Goal: Task Accomplishment & Management: Manage account settings

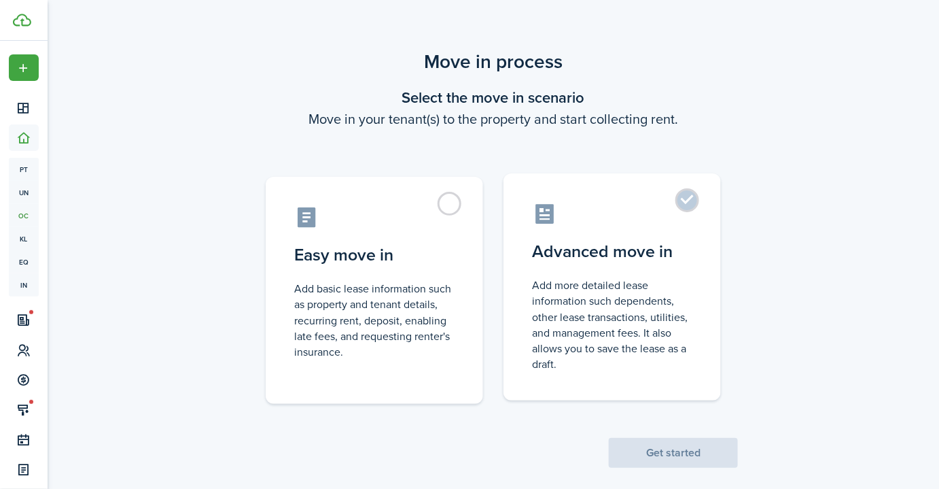
click at [645, 226] on label "Advanced move in Add more detailed lease information such dependents, other lea…" at bounding box center [611, 286] width 217 height 227
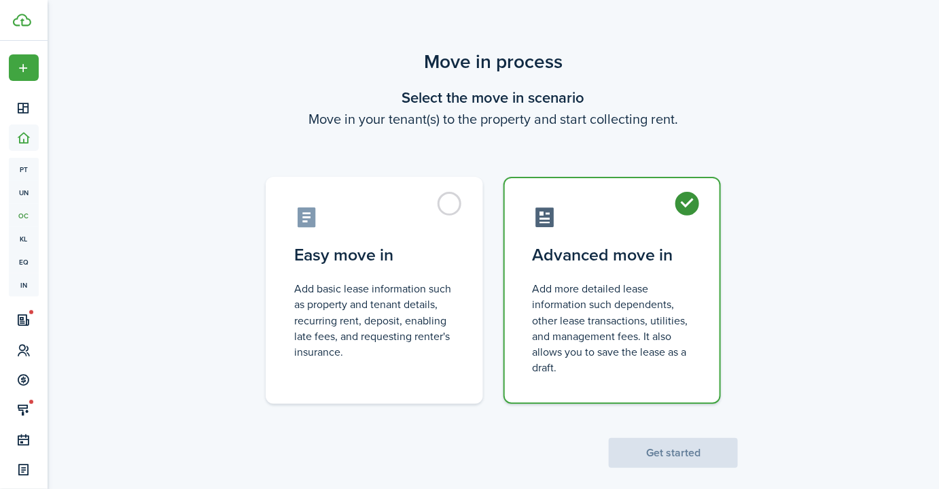
radio input "true"
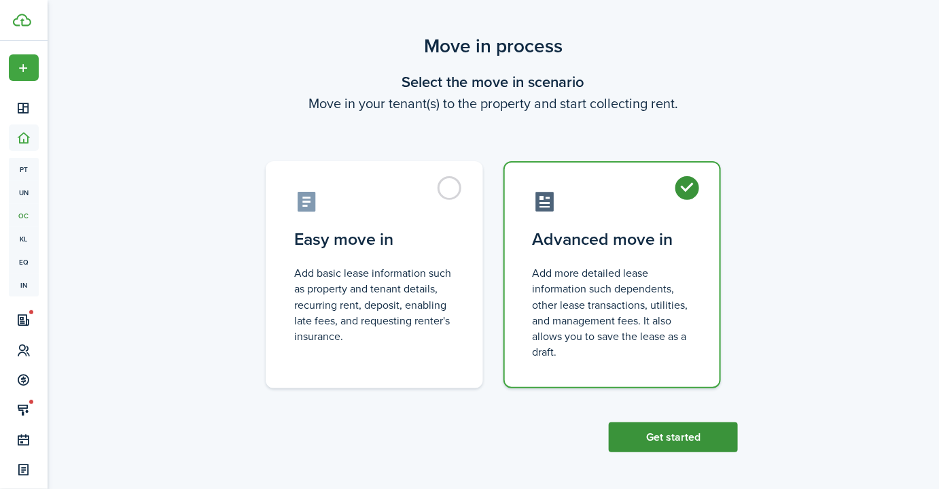
click at [670, 443] on button "Get started" at bounding box center [673, 437] width 129 height 30
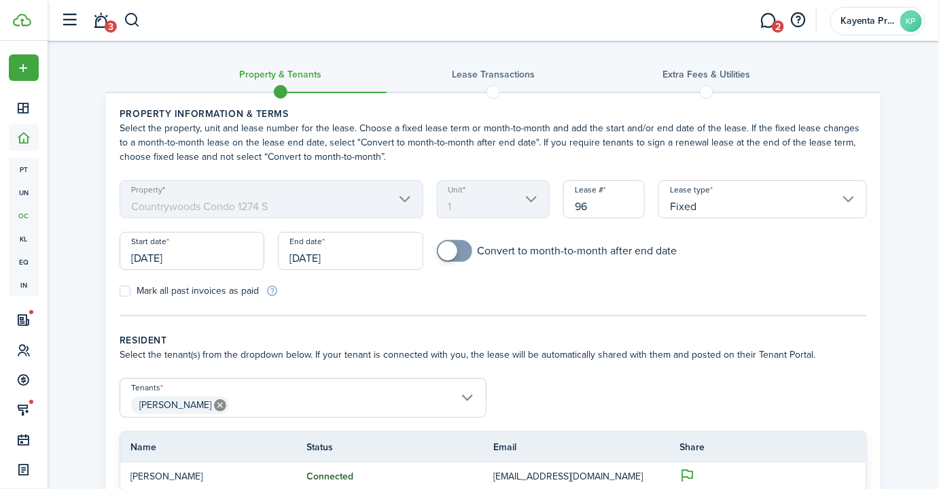
click at [219, 252] on input "[DATE]" at bounding box center [192, 251] width 145 height 38
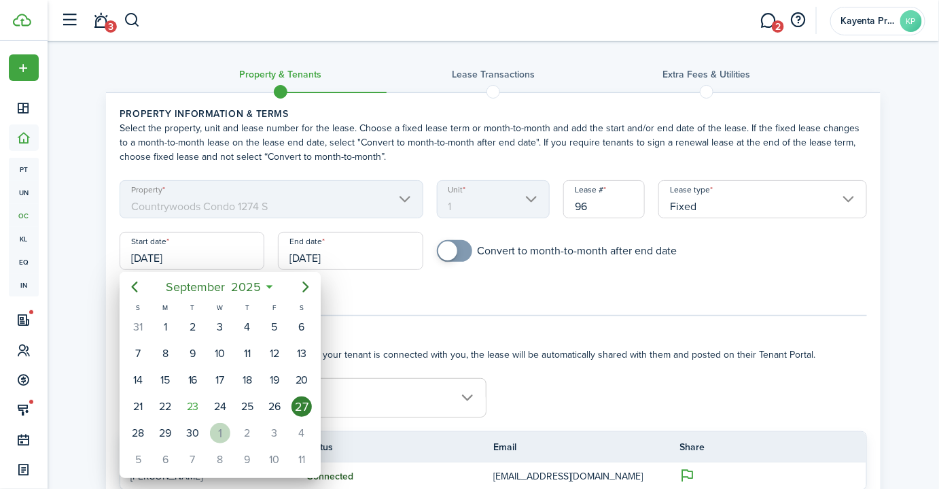
click at [224, 434] on div "1" at bounding box center [220, 433] width 20 height 20
type input "[DATE]"
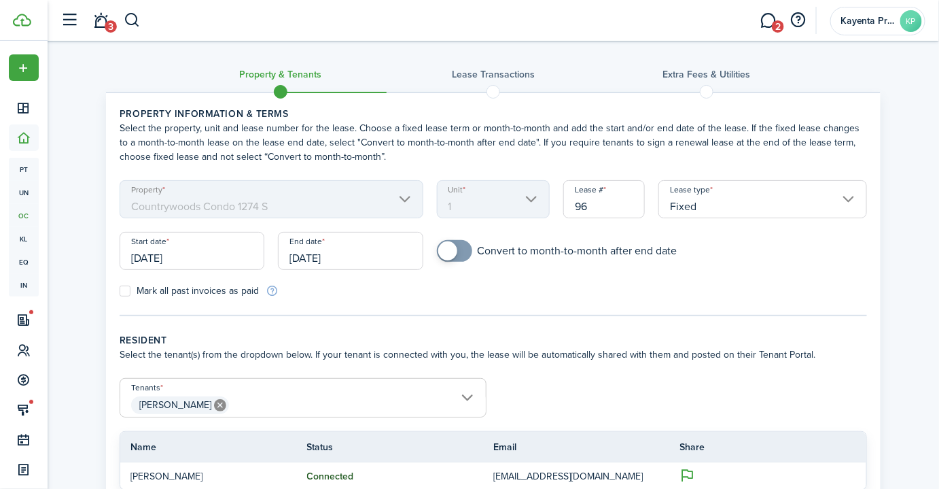
click at [356, 255] on input "[DATE]" at bounding box center [350, 251] width 145 height 38
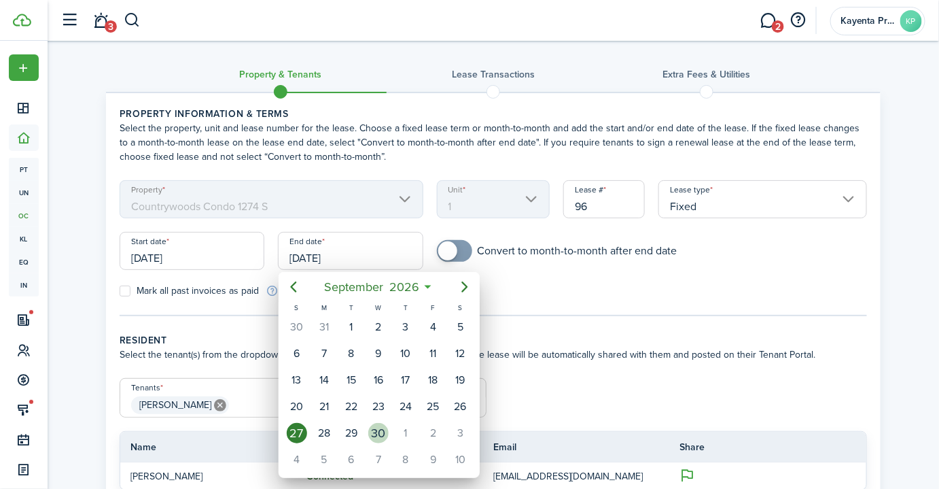
click at [386, 425] on div "30" at bounding box center [378, 433] width 20 height 20
type input "[DATE]"
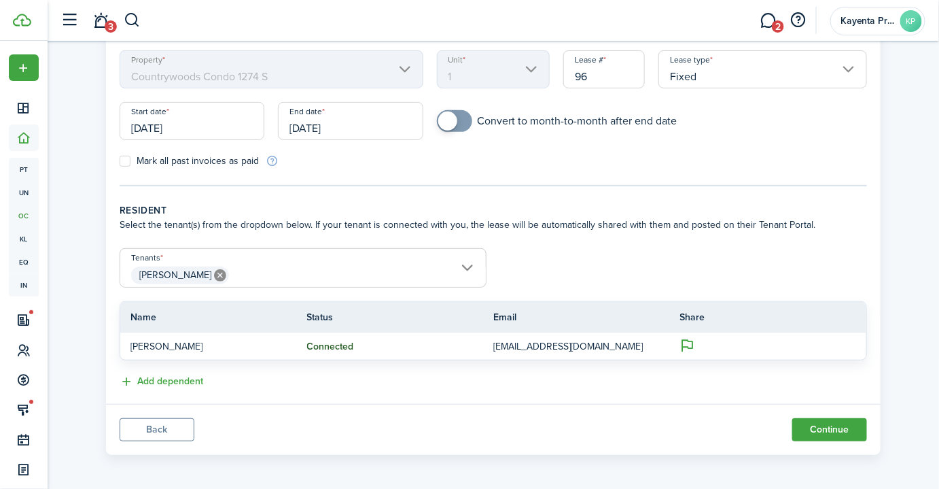
scroll to position [130, 0]
click at [264, 269] on span "[PERSON_NAME]" at bounding box center [303, 274] width 366 height 23
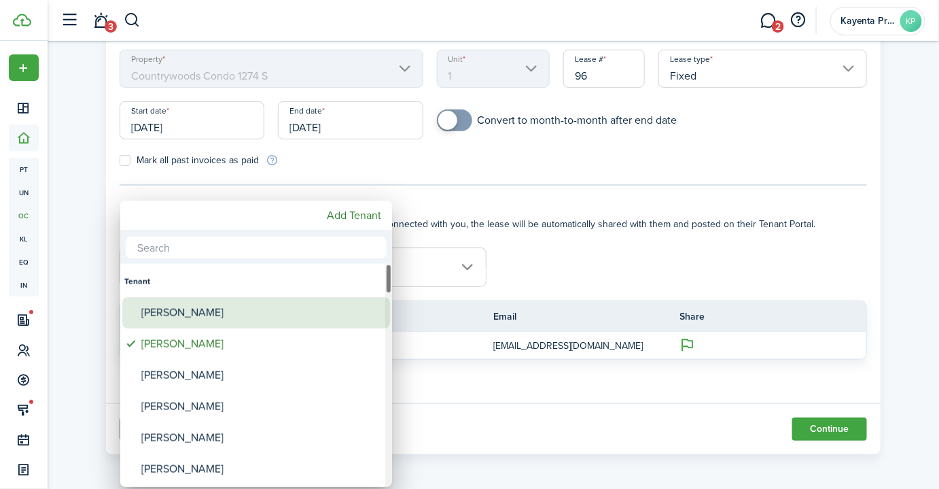
click at [208, 319] on div "[PERSON_NAME]" at bounding box center [261, 312] width 241 height 31
type input "Rosa Jauregui, Maria Jauregui"
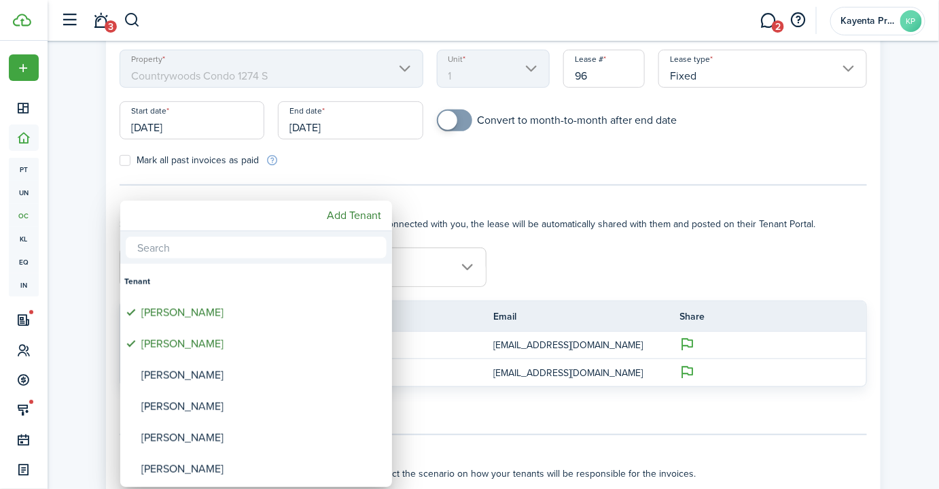
click at [177, 249] on input "text" at bounding box center [256, 247] width 261 height 22
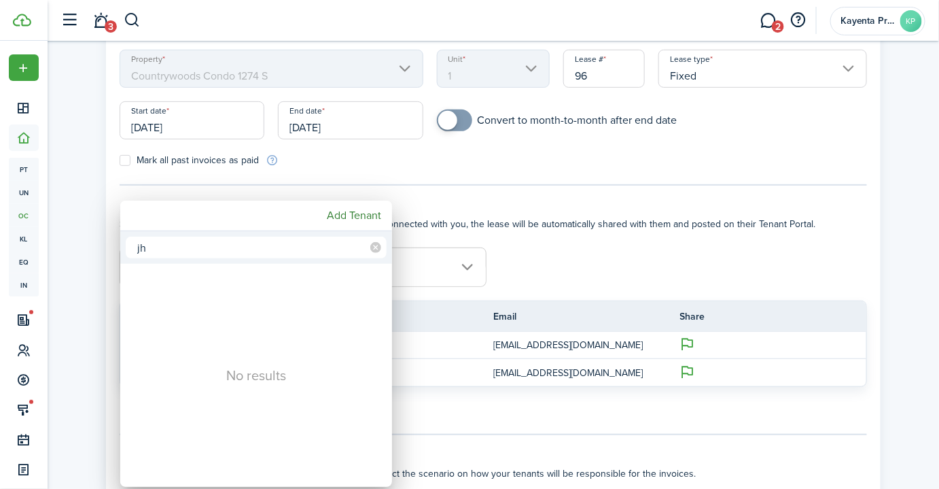
type input "j"
type input "p"
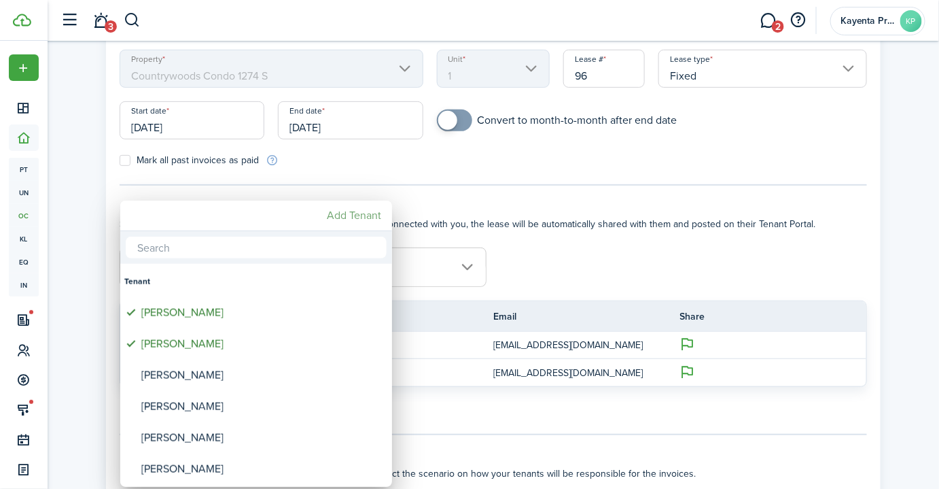
click at [357, 213] on mbsc-button "Add Tenant" at bounding box center [353, 215] width 65 height 24
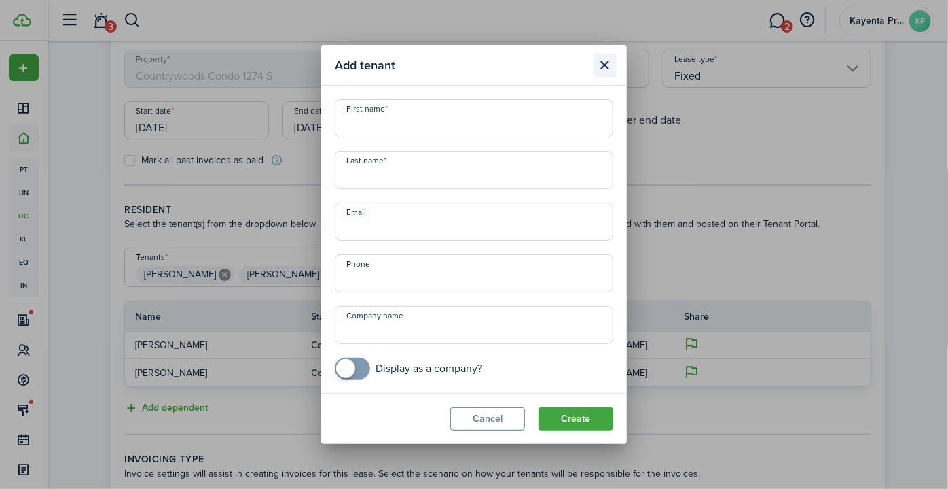
click at [607, 67] on button "Close modal" at bounding box center [605, 65] width 23 height 23
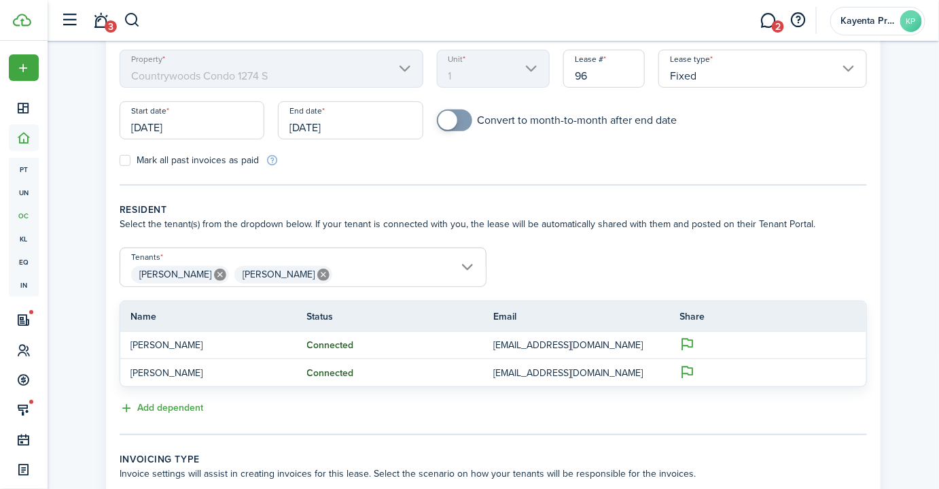
scroll to position [192, 0]
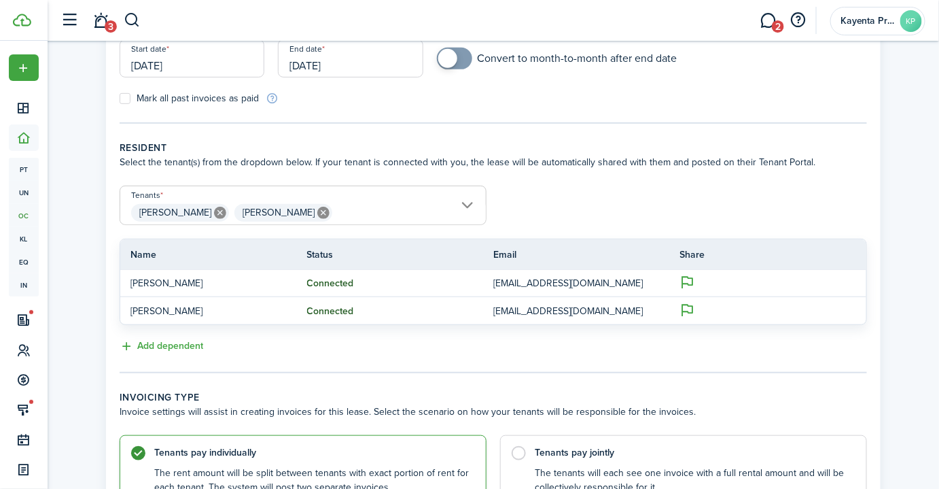
click at [358, 208] on span "Rosa Jauregui Maria Jauregui" at bounding box center [303, 212] width 366 height 23
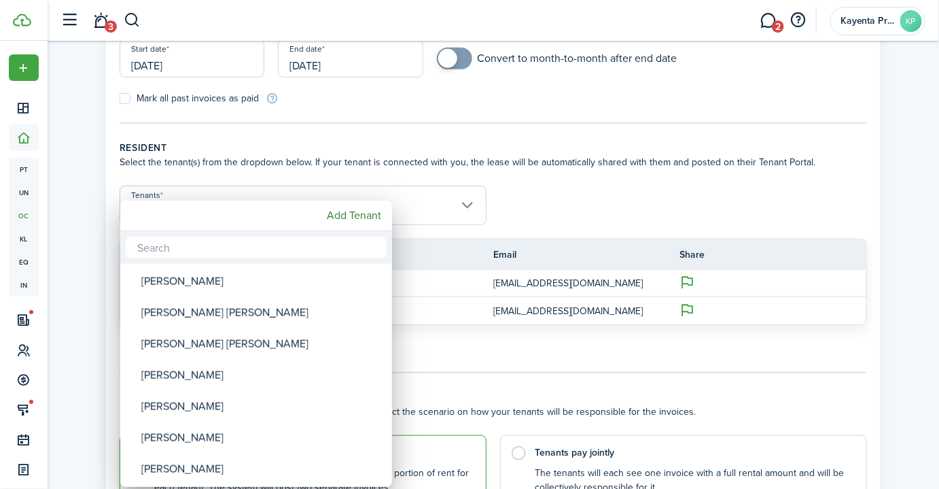
drag, startPoint x: 82, startPoint y: 255, endPoint x: 427, endPoint y: 14, distance: 421.6
click at [82, 255] on div at bounding box center [469, 244] width 1156 height 706
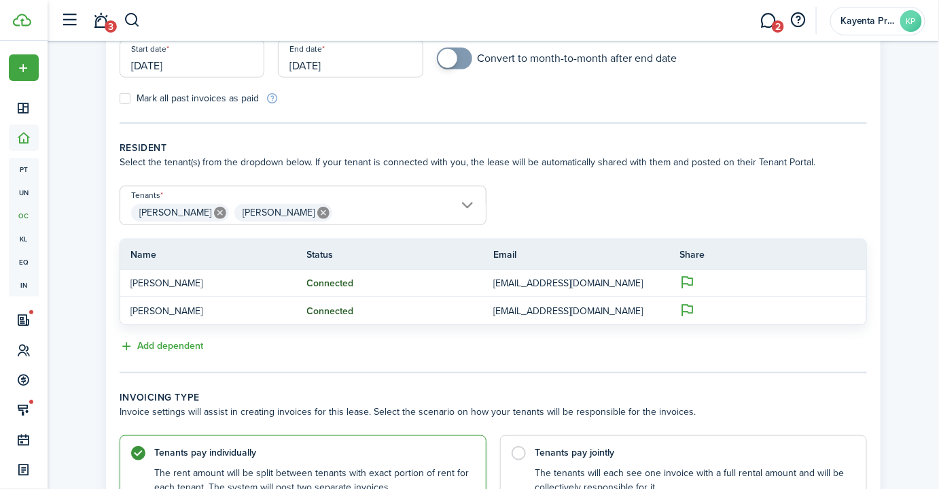
scroll to position [0, 0]
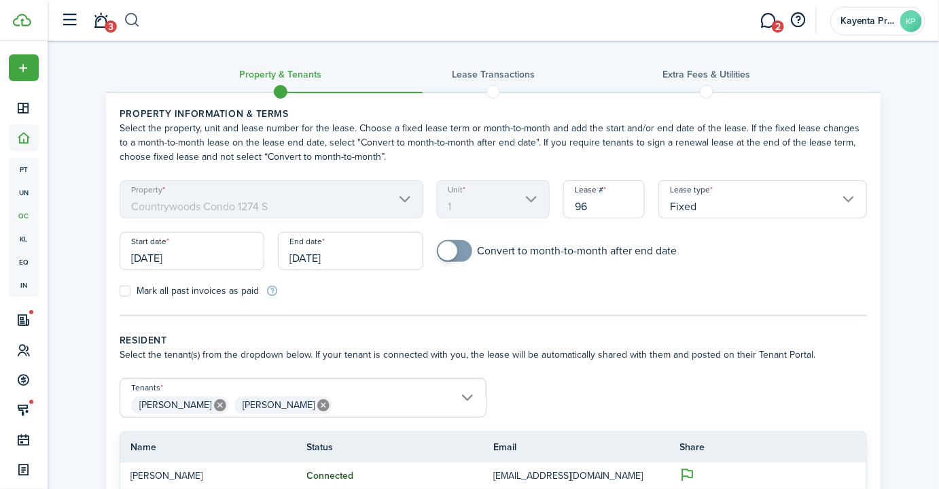
click at [134, 18] on button "button" at bounding box center [132, 20] width 17 height 23
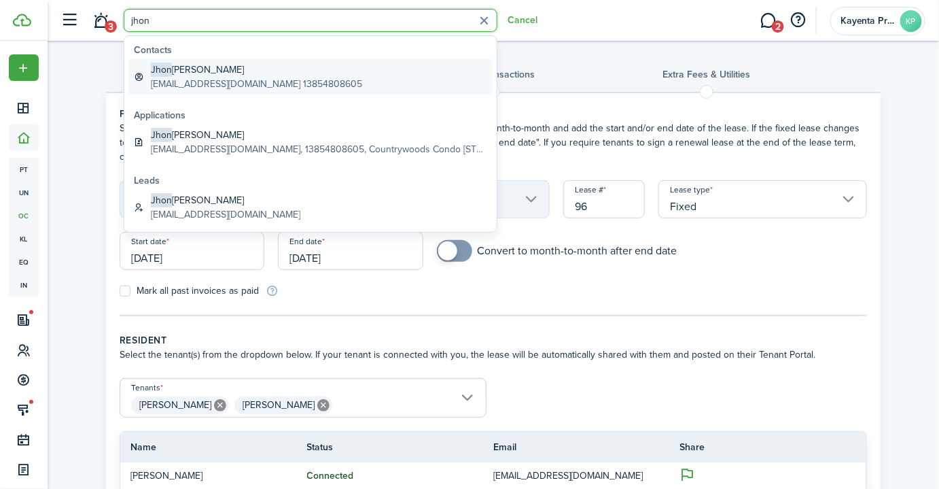
type input "jhon"
click at [185, 73] on global-search-item-title "Jhon Pacheco" at bounding box center [256, 70] width 211 height 14
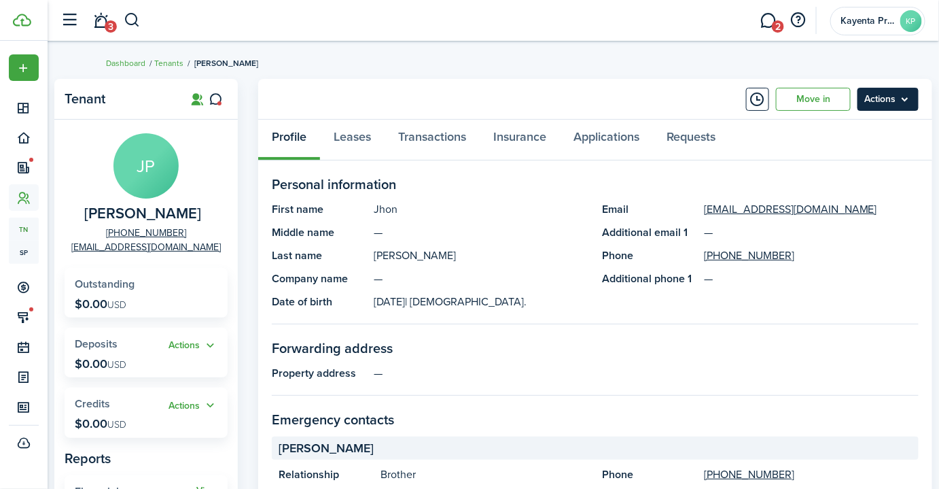
click at [881, 102] on menu-btn "Actions" at bounding box center [887, 99] width 61 height 23
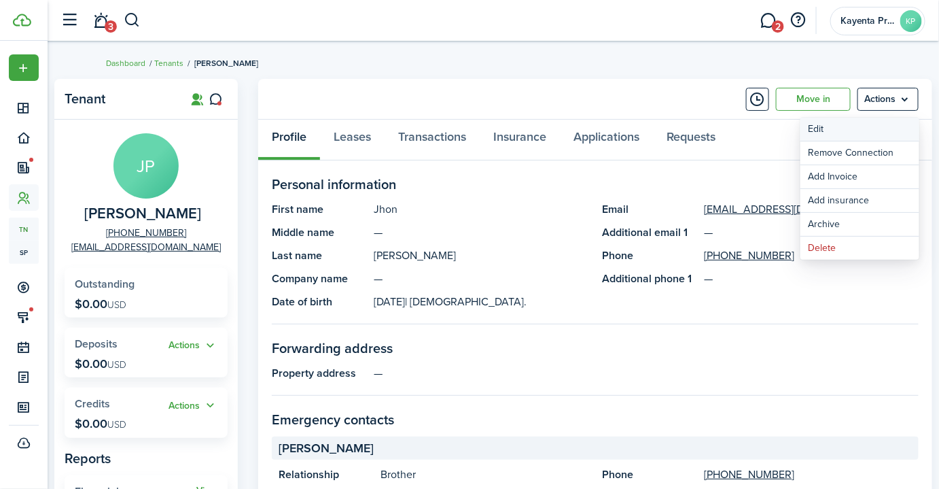
click at [841, 130] on link "Edit" at bounding box center [859, 129] width 119 height 23
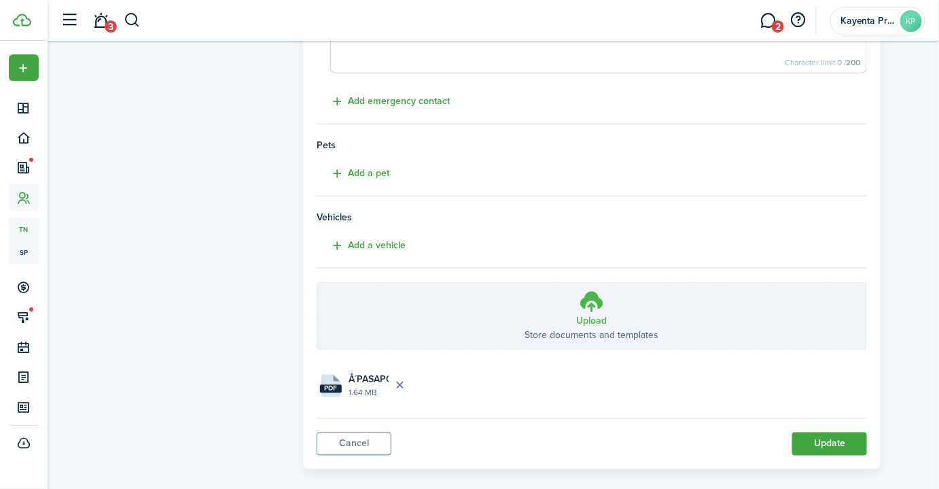
scroll to position [584, 0]
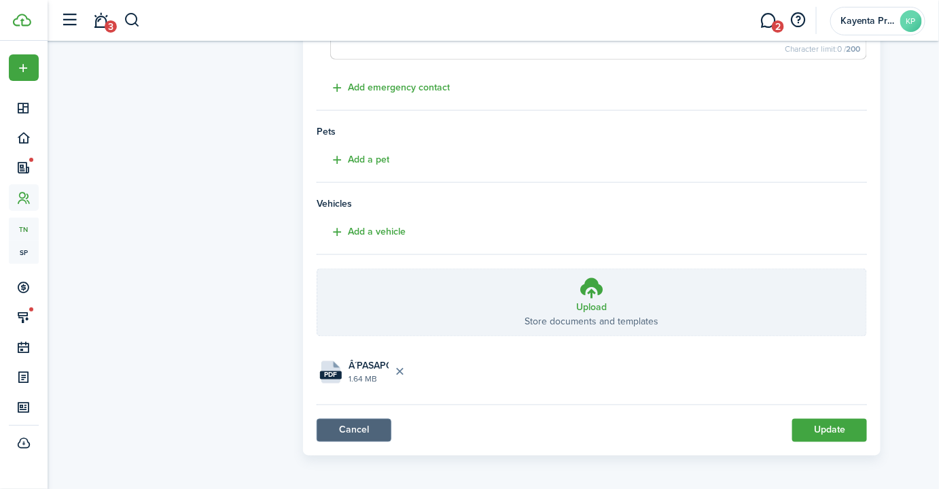
click at [383, 427] on link "Cancel" at bounding box center [354, 430] width 75 height 23
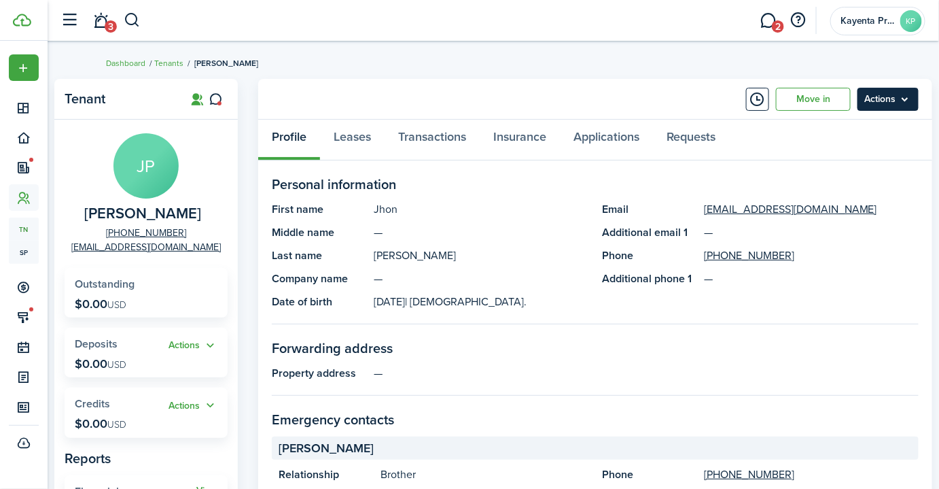
click at [887, 101] on menu-btn "Actions" at bounding box center [887, 99] width 61 height 23
click at [549, 90] on panel-main-header "Move in Actions" at bounding box center [595, 99] width 674 height 41
click at [874, 99] on menu-btn "Actions" at bounding box center [887, 99] width 61 height 23
click at [692, 84] on panel-main-header "Move in Actions" at bounding box center [595, 99] width 674 height 41
click at [137, 23] on button "button" at bounding box center [132, 20] width 17 height 23
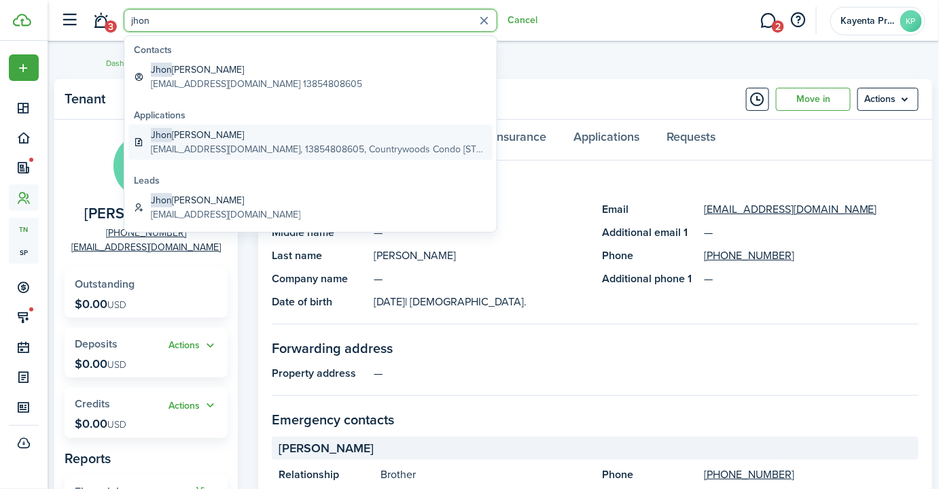
type input "jhon"
click at [203, 137] on global-search-item-title "[PERSON_NAME]" at bounding box center [319, 135] width 336 height 14
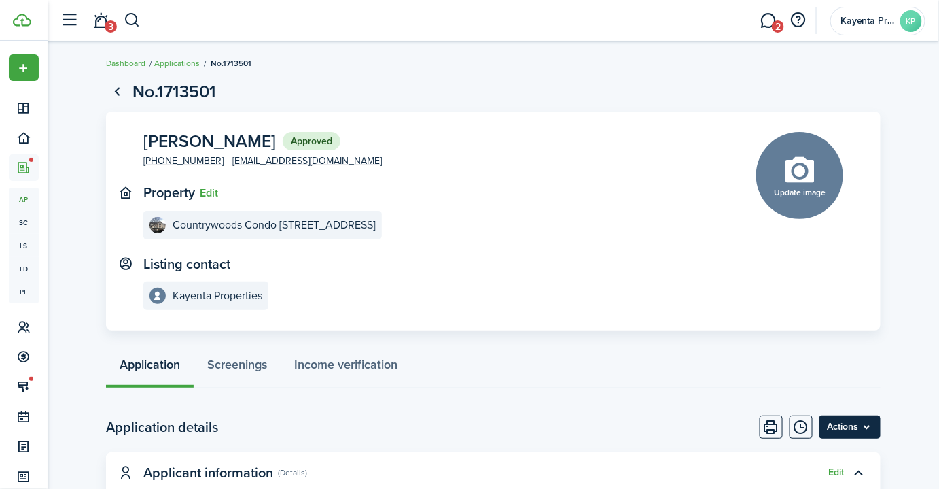
click at [875, 434] on menu-btn "Actions" at bounding box center [849, 426] width 61 height 23
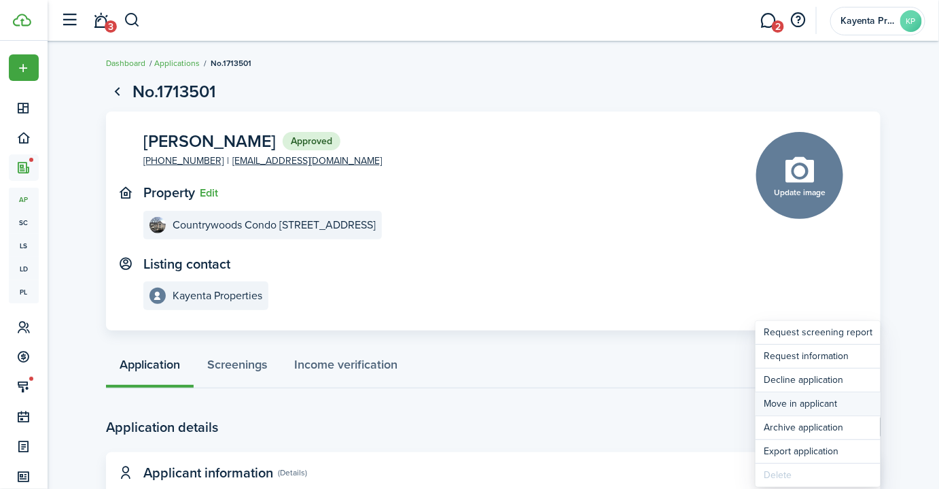
click at [829, 402] on button "Move in applicant" at bounding box center [818, 403] width 125 height 23
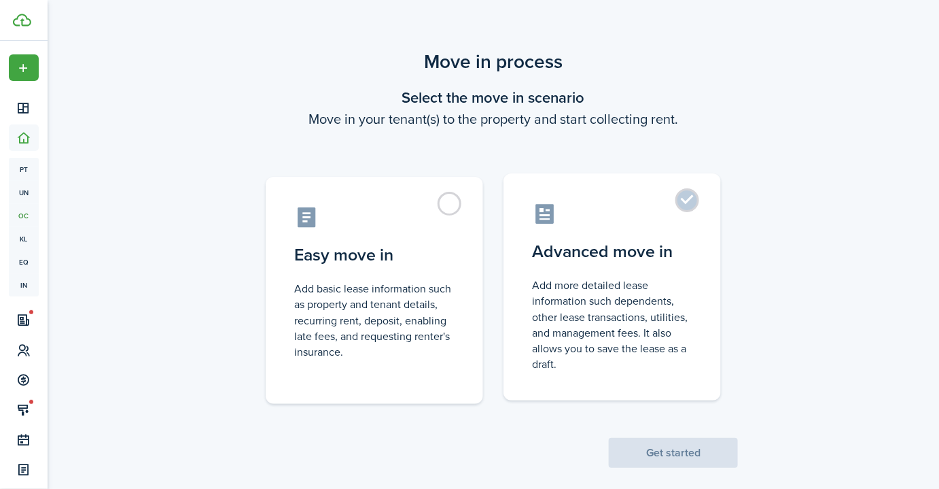
click at [576, 255] on control-radio-card-title "Advanced move in" at bounding box center [612, 251] width 160 height 24
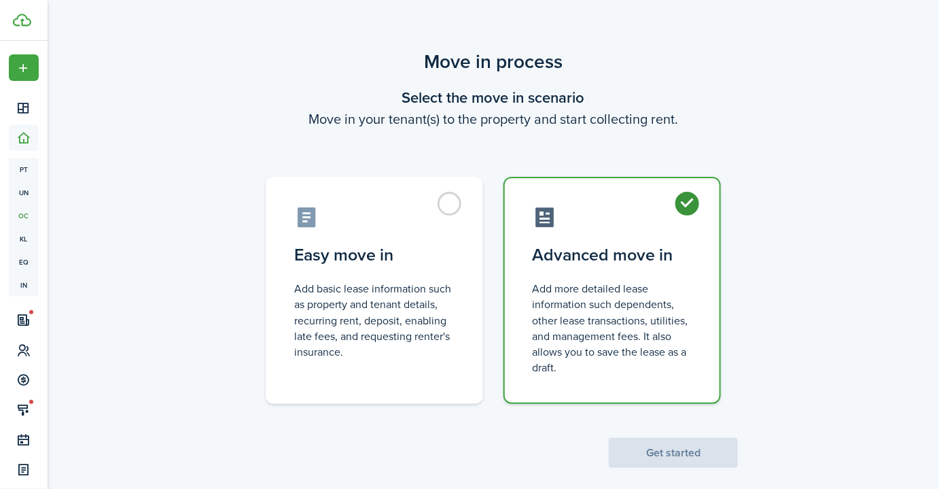
radio input "true"
click at [659, 446] on button "Get started" at bounding box center [673, 453] width 129 height 30
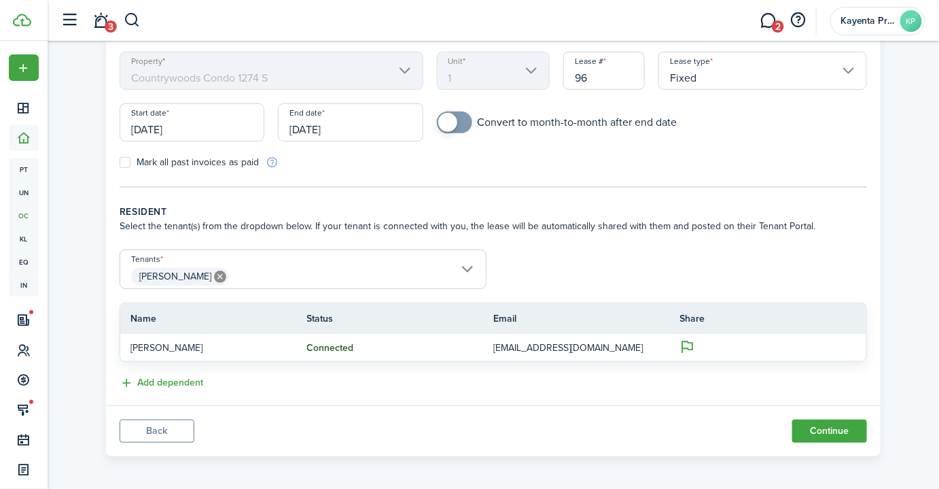
scroll to position [130, 0]
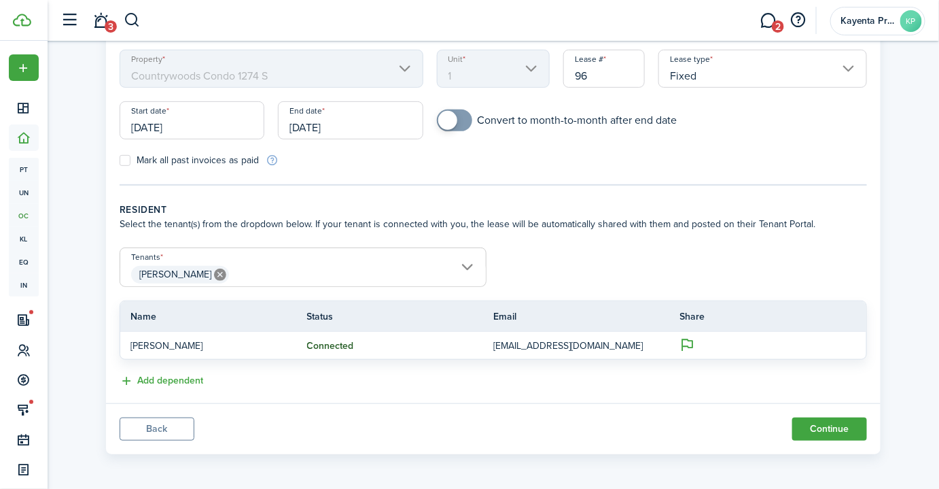
click at [261, 270] on span "[PERSON_NAME]" at bounding box center [303, 274] width 366 height 23
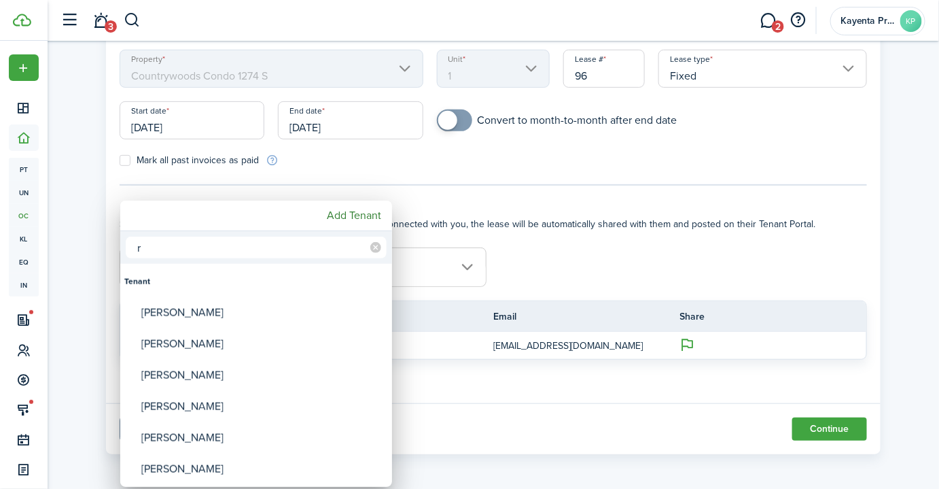
type input "r"
click at [90, 198] on div at bounding box center [469, 244] width 1156 height 706
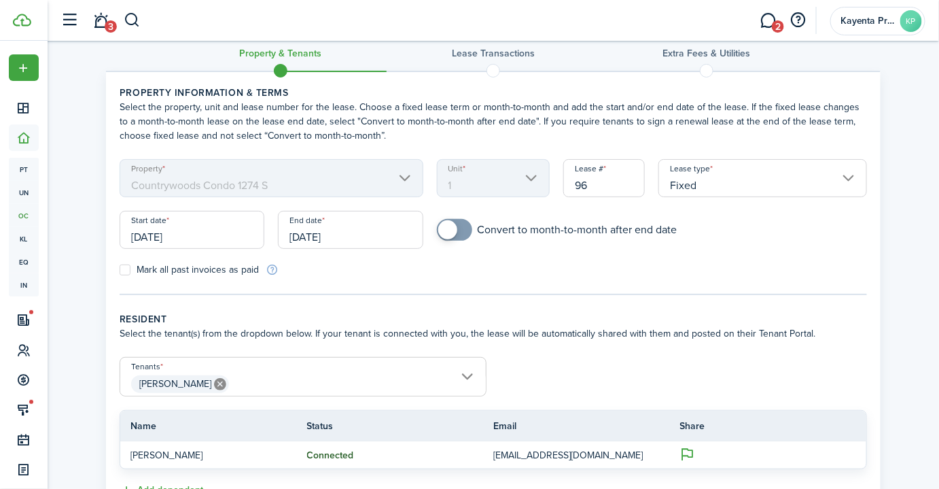
scroll to position [0, 0]
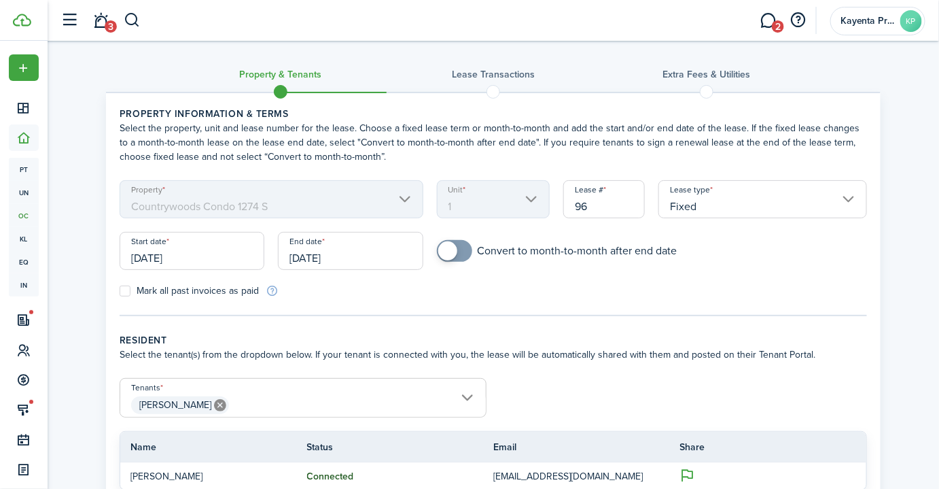
click at [272, 348] on wizard-step-header-description "Select the tenant(s) from the dropdown below. If your tenant is connected with …" at bounding box center [493, 354] width 747 height 14
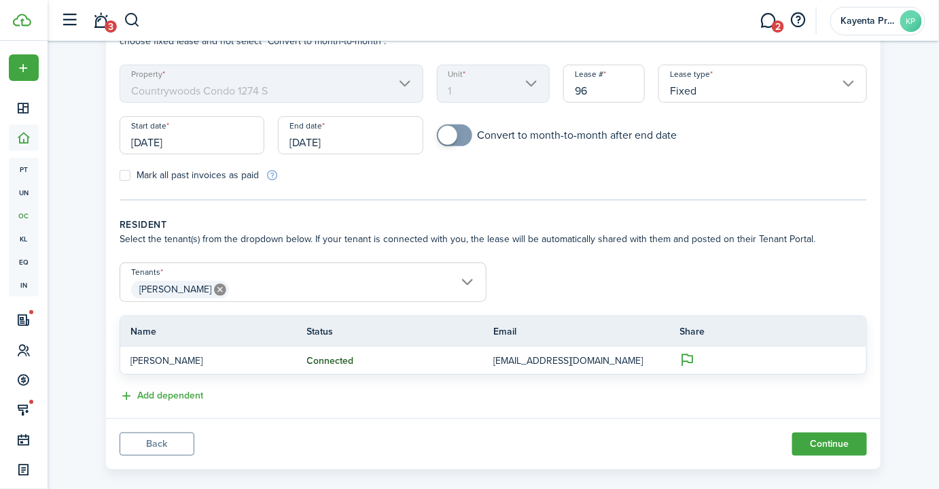
scroll to position [130, 0]
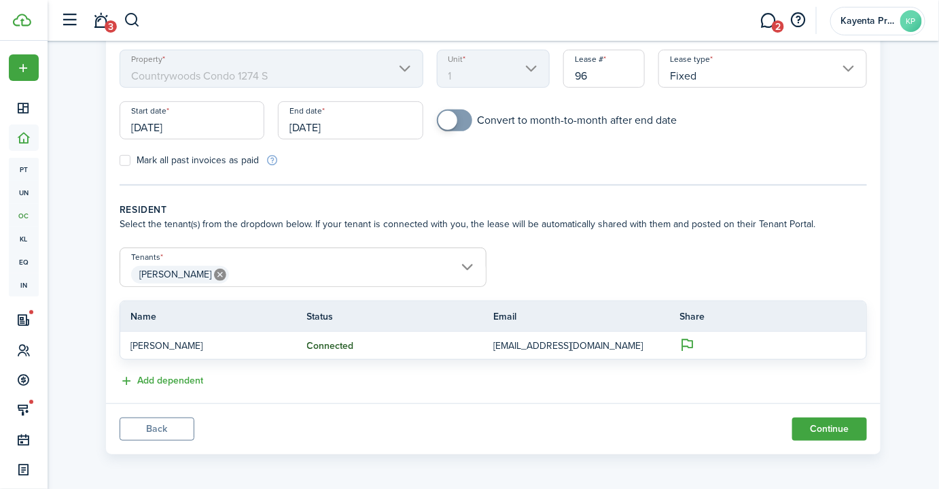
click at [249, 270] on span "[PERSON_NAME]" at bounding box center [303, 274] width 366 height 23
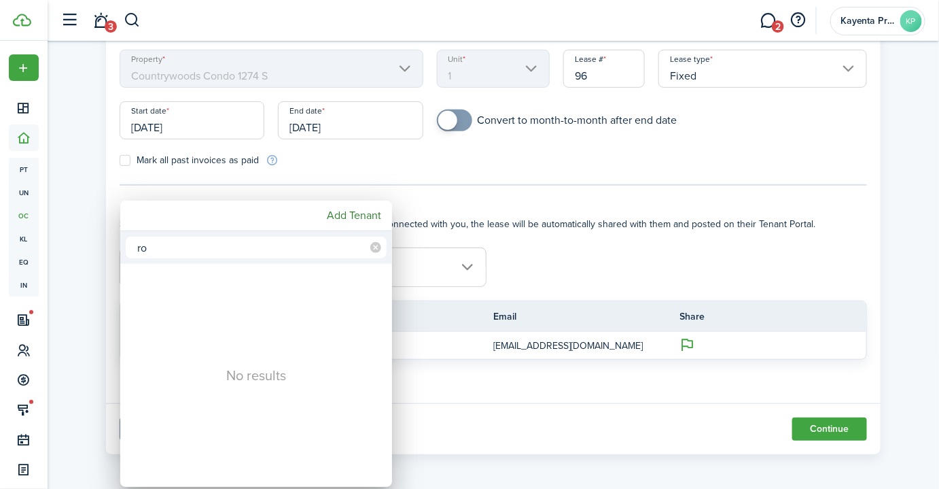
type input "r"
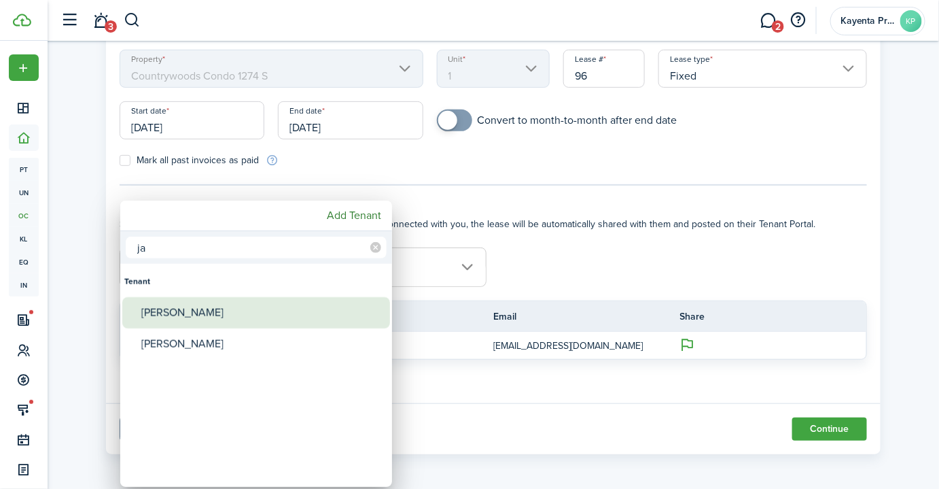
type input "ja"
click at [224, 313] on div "[PERSON_NAME]" at bounding box center [261, 312] width 241 height 31
type input "[PERSON_NAME], [PERSON_NAME]"
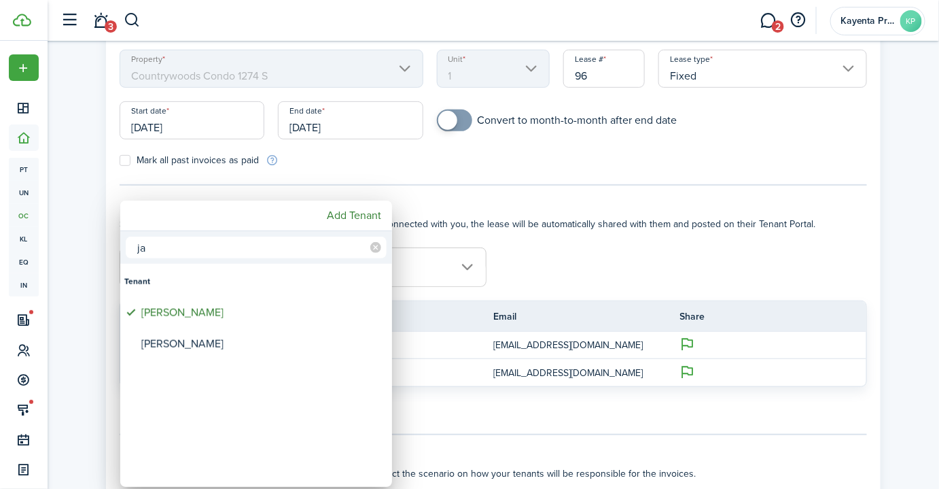
click at [776, 255] on div at bounding box center [469, 244] width 1156 height 706
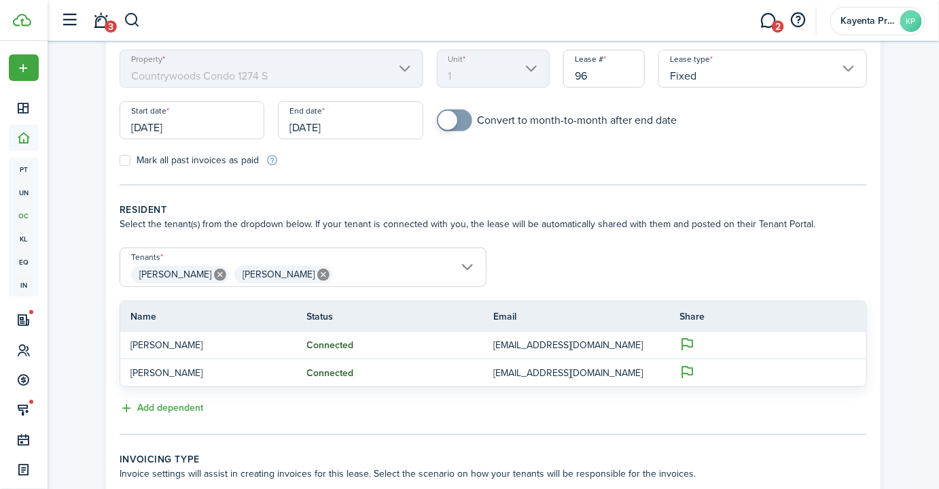
click at [366, 281] on span "Jhon Pacheco Maria Jauregui" at bounding box center [303, 274] width 366 height 23
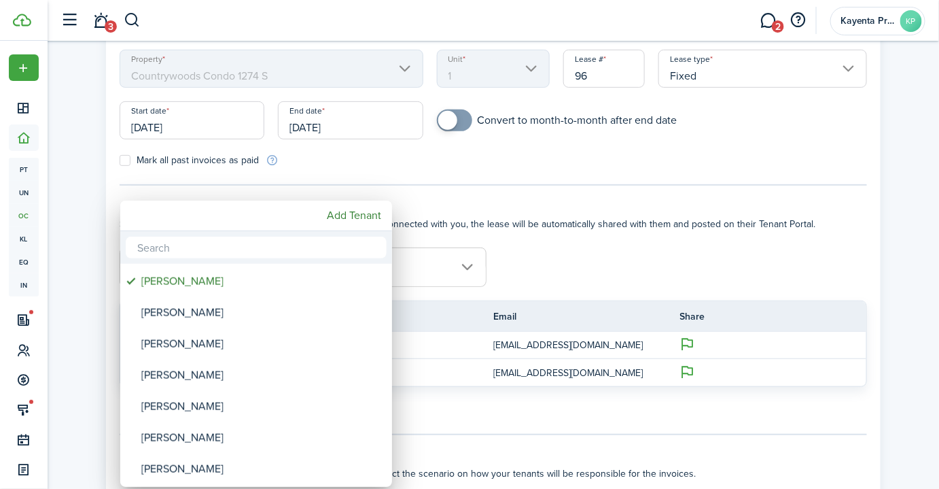
click at [172, 248] on input "text" at bounding box center [256, 247] width 261 height 22
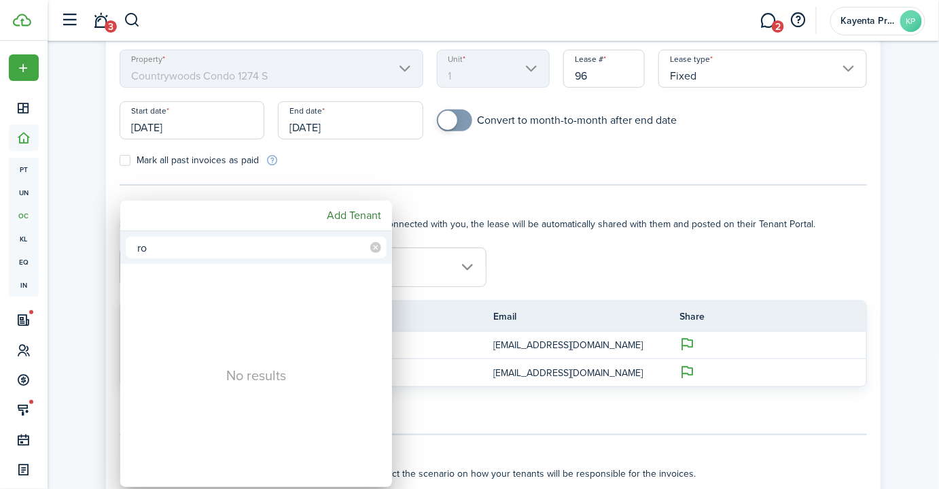
type input "r"
type input "ja"
click at [98, 281] on div at bounding box center [469, 244] width 1156 height 706
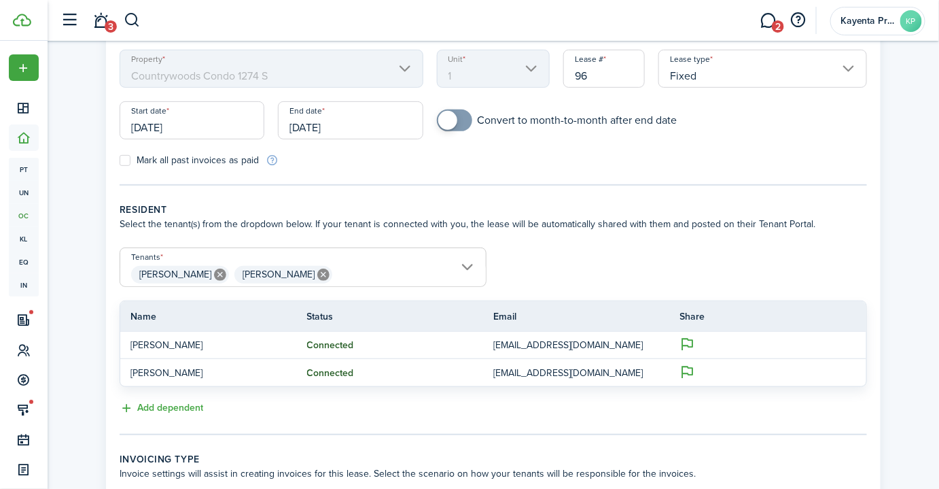
scroll to position [0, 0]
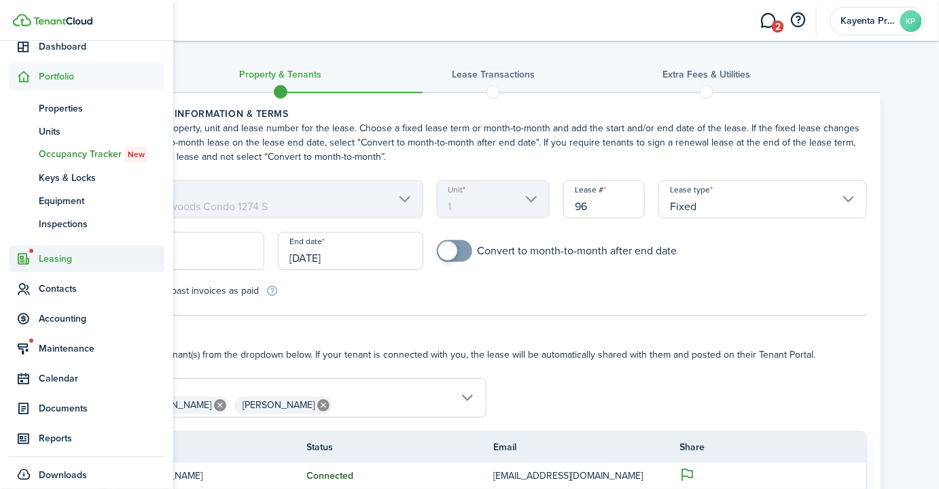
click at [58, 268] on span "Leasing" at bounding box center [87, 258] width 156 height 26
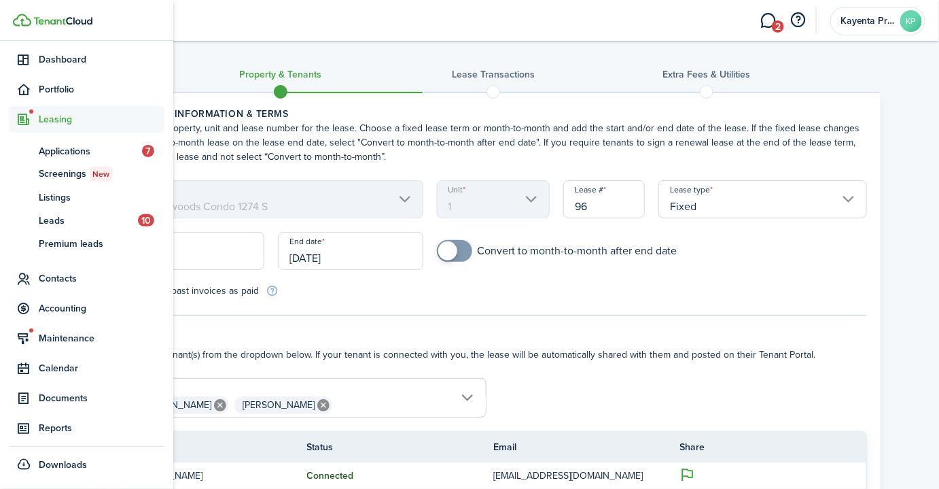
scroll to position [48, 0]
click at [71, 151] on span "Applications" at bounding box center [90, 152] width 103 height 14
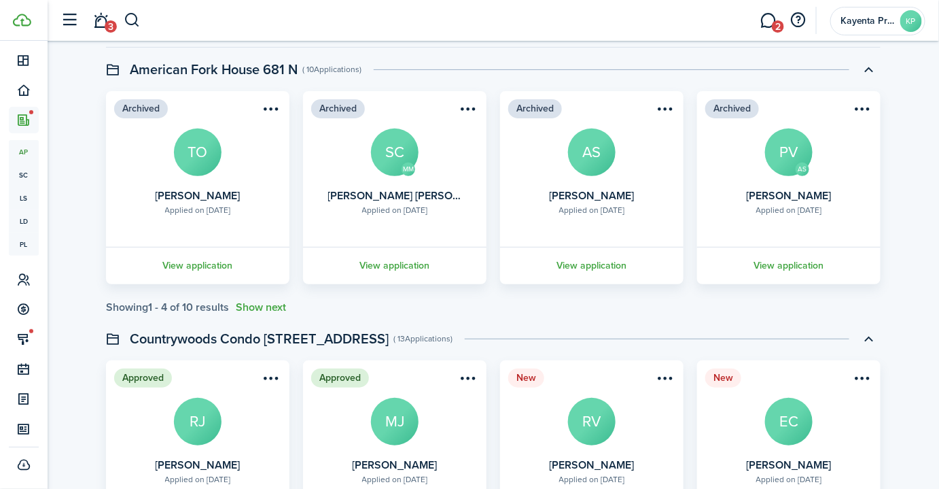
scroll to position [185, 0]
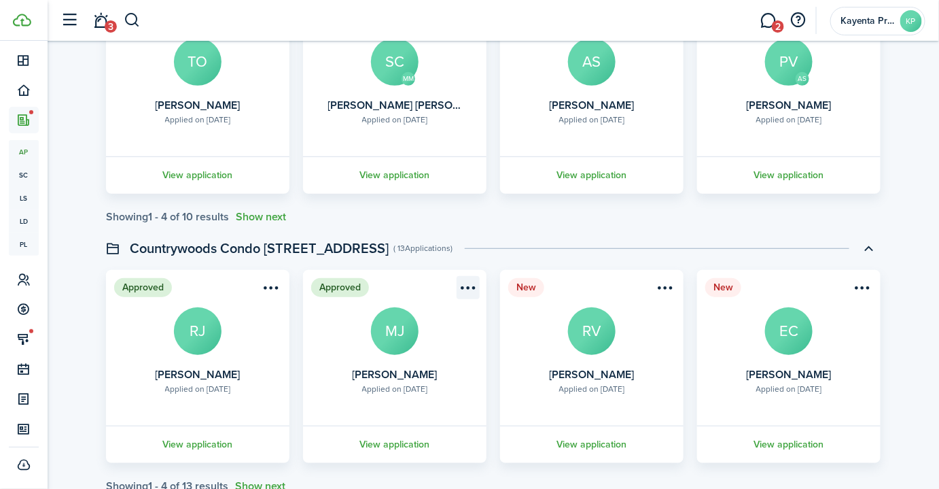
click at [463, 285] on menu-btn-icon "Open menu" at bounding box center [468, 287] width 23 height 23
click at [456, 243] on header "Countrywoods Condo 1274 S, Unit 1 ( 13 Applications )" at bounding box center [493, 247] width 775 height 23
click at [395, 443] on link "View application" at bounding box center [395, 443] width 188 height 37
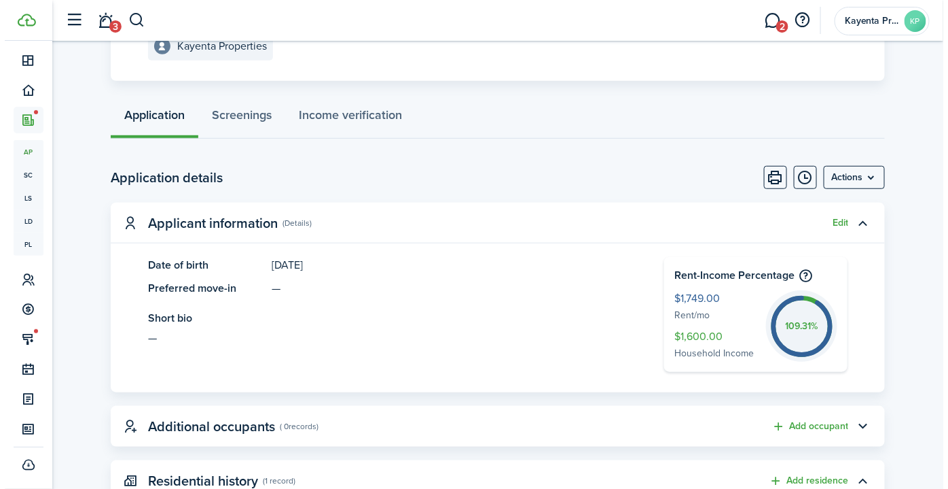
scroll to position [247, 0]
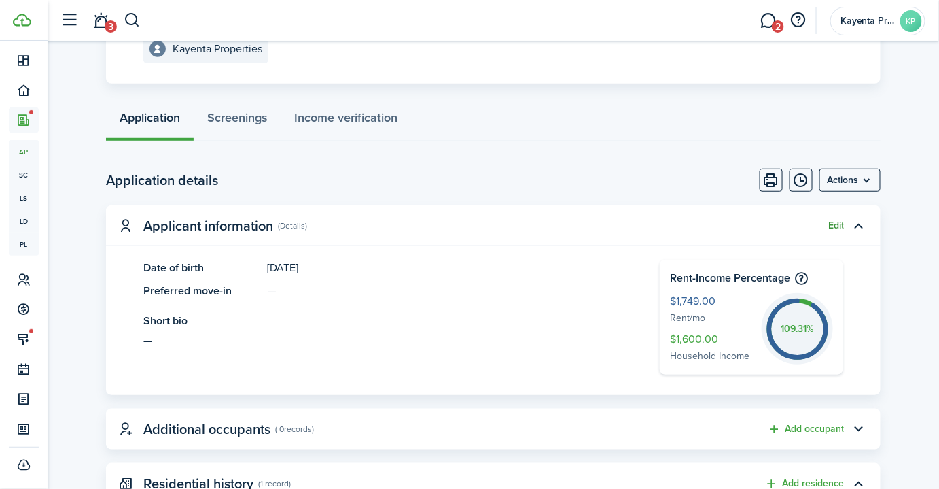
click at [839, 230] on button "Edit" at bounding box center [836, 225] width 16 height 11
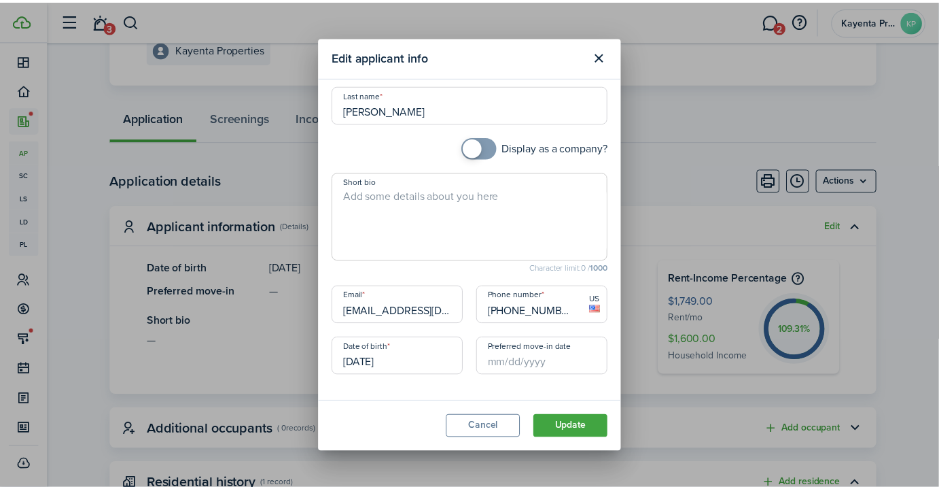
scroll to position [110, 0]
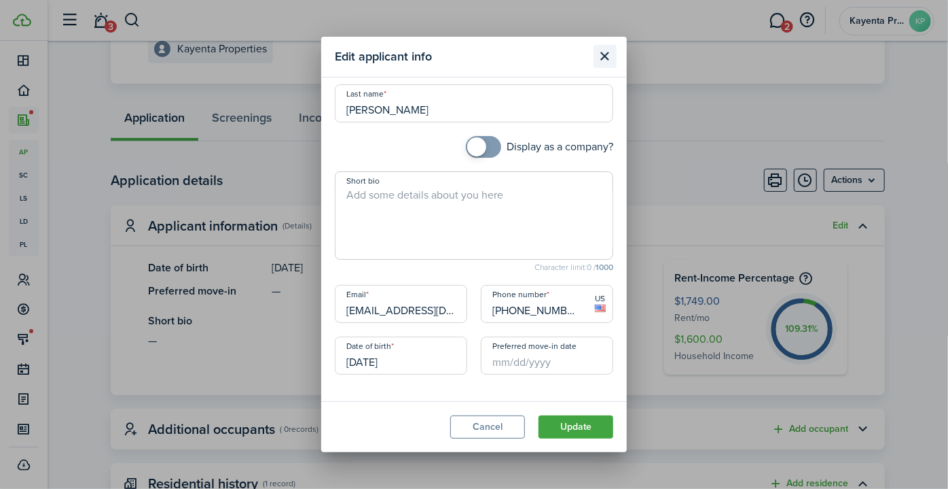
click at [607, 54] on button "Close modal" at bounding box center [605, 56] width 23 height 23
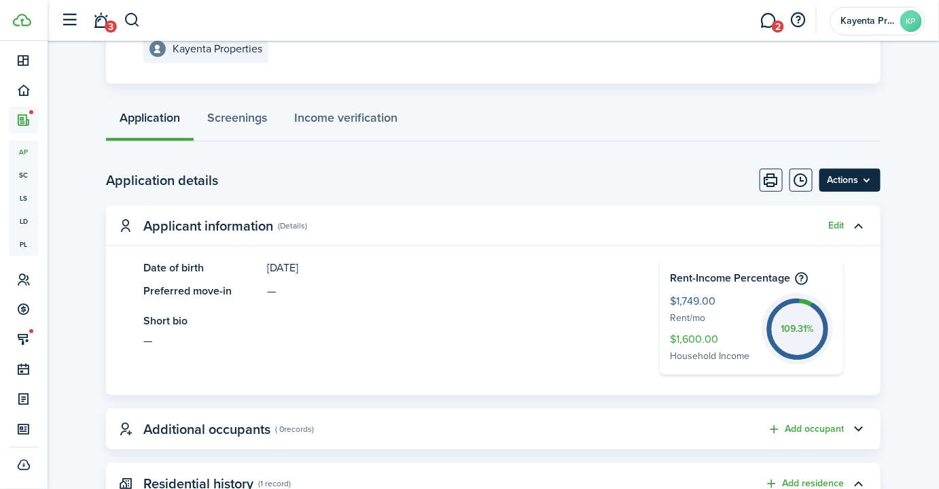
click at [842, 175] on menu-btn "Actions" at bounding box center [849, 179] width 61 height 23
click at [539, 171] on page-view-body-header "Application details Actions" at bounding box center [493, 179] width 775 height 23
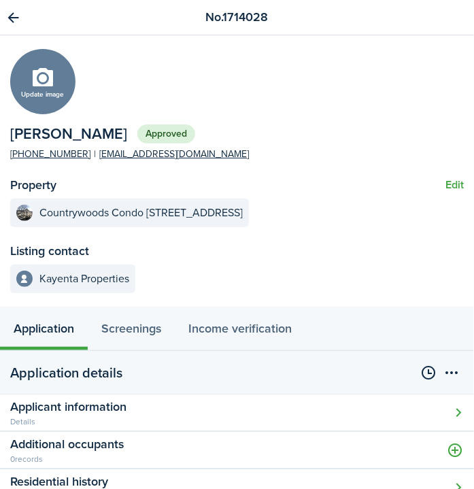
scroll to position [14, 0]
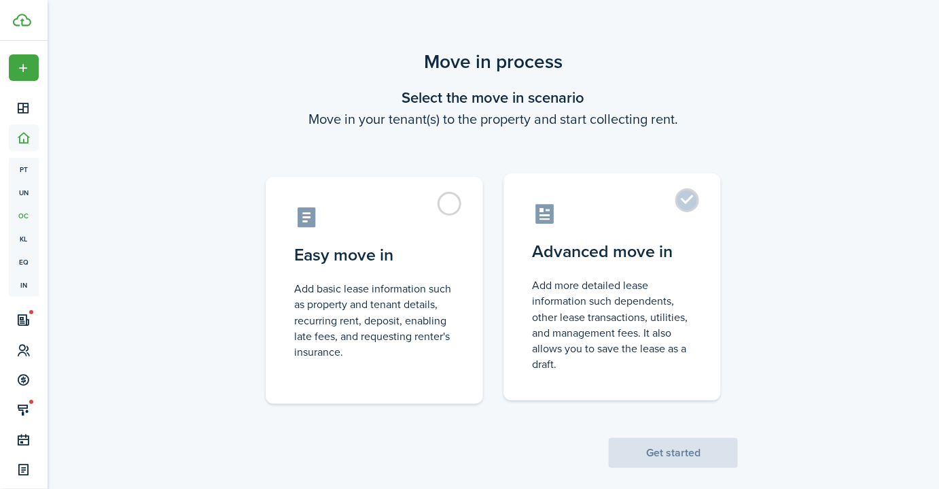
click at [618, 236] on label "Advanced move in Add more detailed lease information such dependents, other lea…" at bounding box center [611, 286] width 217 height 227
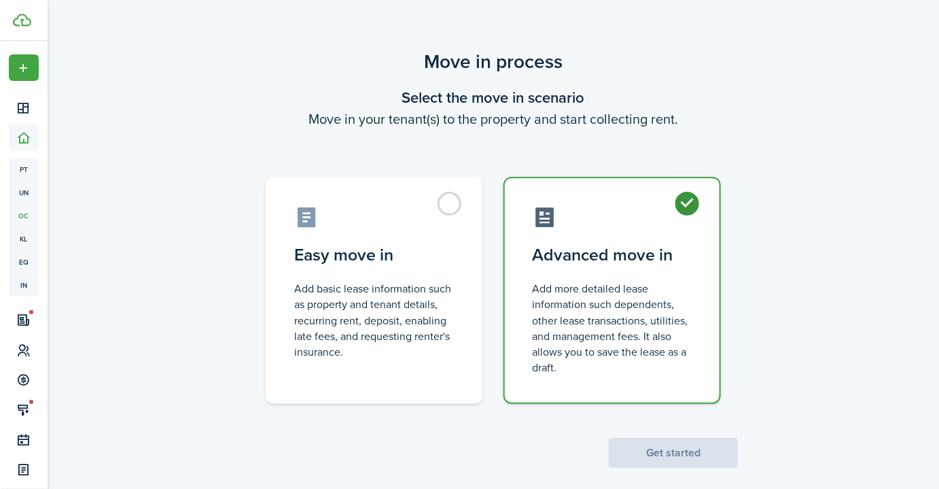
radio input "true"
click at [673, 455] on button "Get started" at bounding box center [673, 453] width 129 height 30
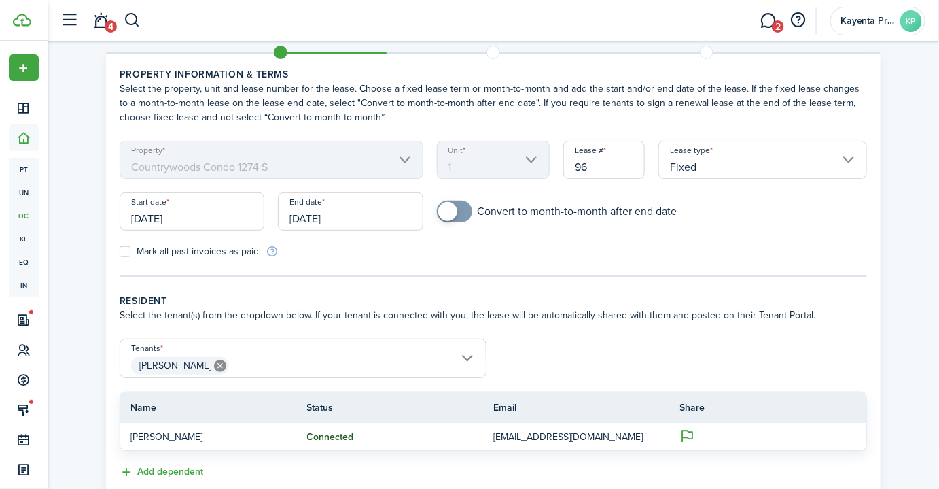
scroll to position [61, 0]
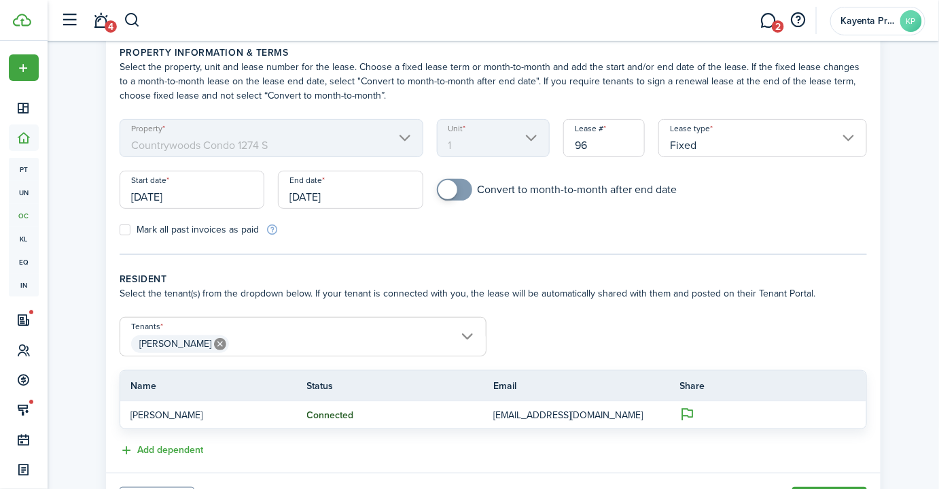
click at [195, 192] on input "[DATE]" at bounding box center [192, 190] width 145 height 38
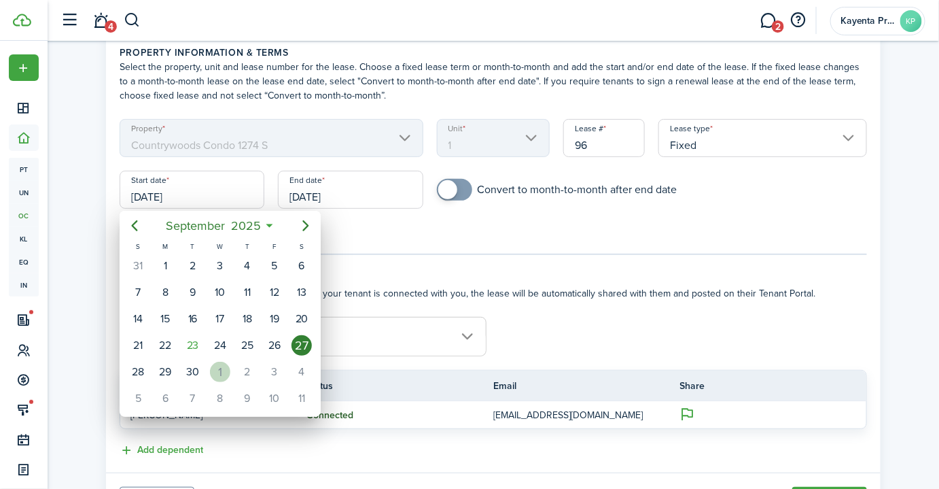
click at [221, 368] on div "1" at bounding box center [220, 371] width 20 height 20
type input "[DATE]"
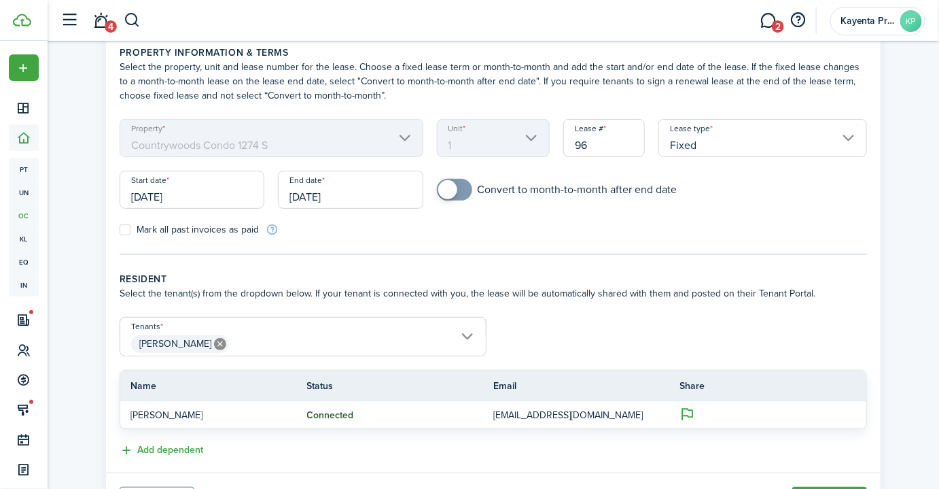
scroll to position [0, 0]
click at [363, 200] on input "[DATE]" at bounding box center [350, 190] width 145 height 38
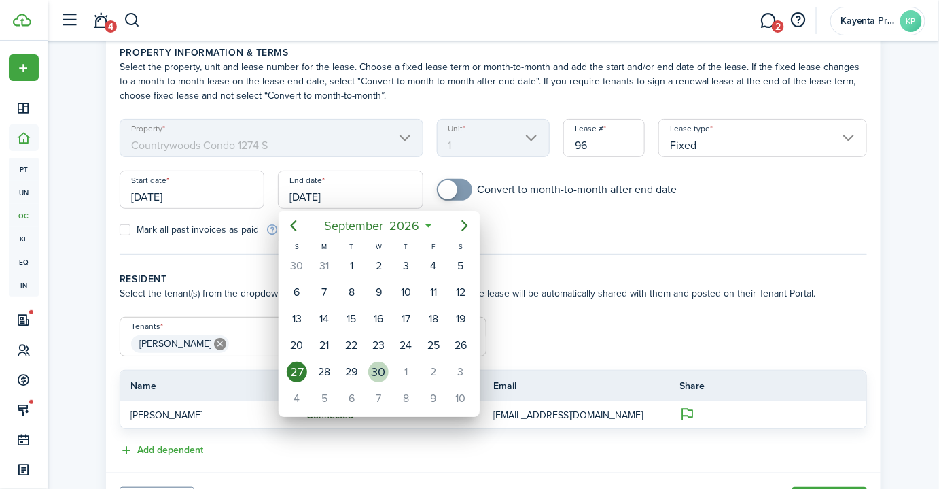
click at [385, 361] on div "30" at bounding box center [378, 371] width 20 height 20
type input "[DATE]"
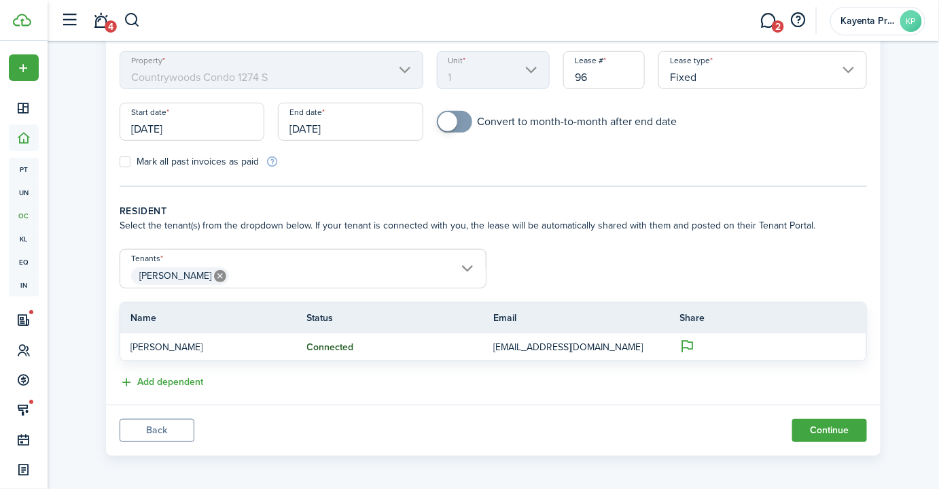
scroll to position [130, 0]
click at [298, 263] on span "[PERSON_NAME]" at bounding box center [303, 274] width 366 height 23
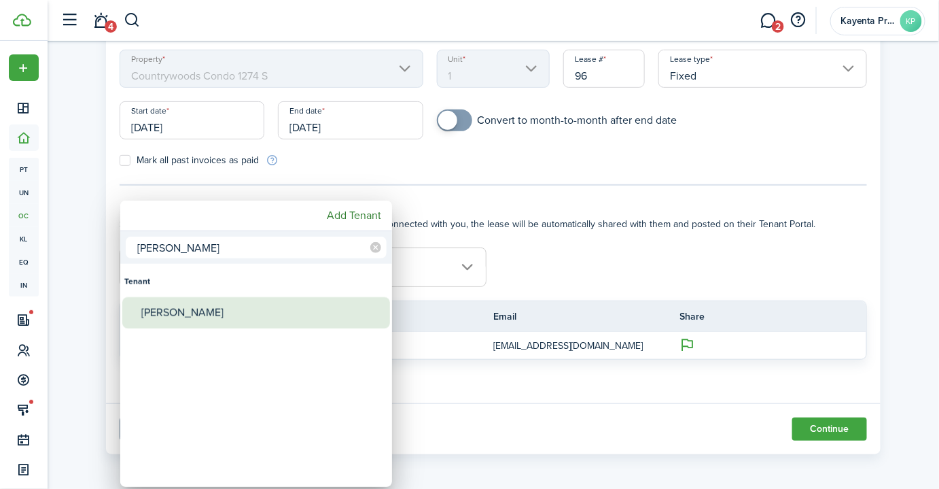
type input "[PERSON_NAME]"
click at [235, 311] on div "[PERSON_NAME]" at bounding box center [261, 312] width 241 height 31
type input "[PERSON_NAME], [PERSON_NAME]"
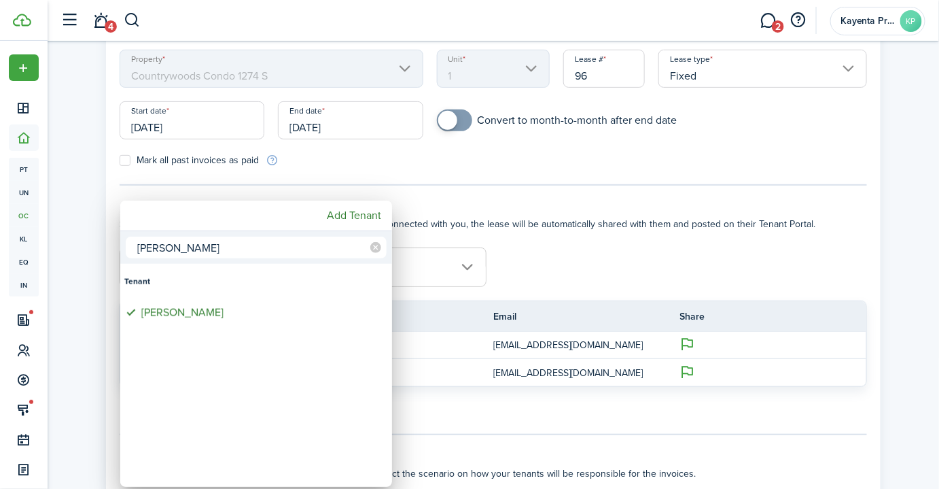
click at [79, 250] on div at bounding box center [469, 244] width 1156 height 706
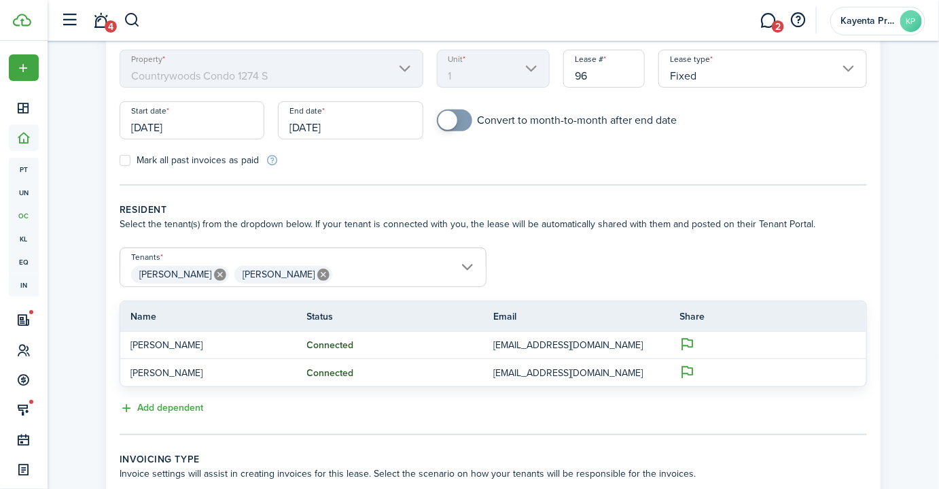
click at [355, 280] on span "Jhon Pacheco Maria Jauregui" at bounding box center [303, 274] width 366 height 23
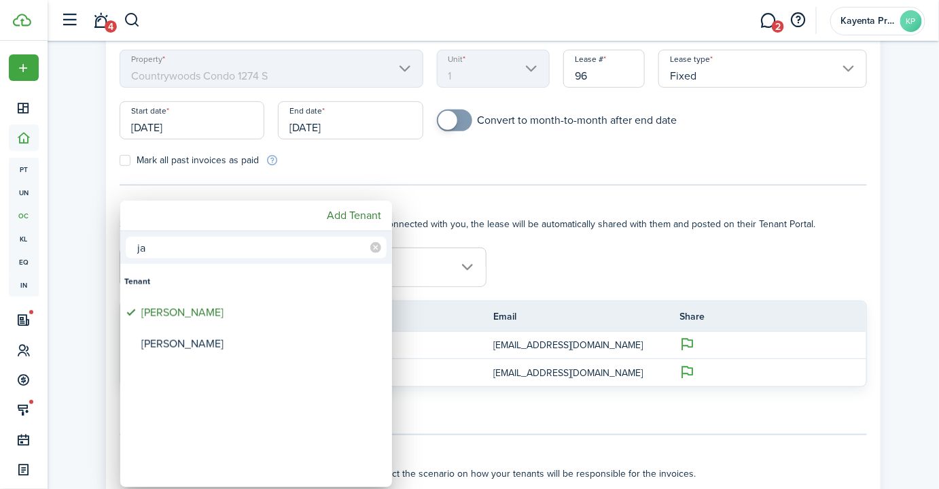
type input "j"
type input "r"
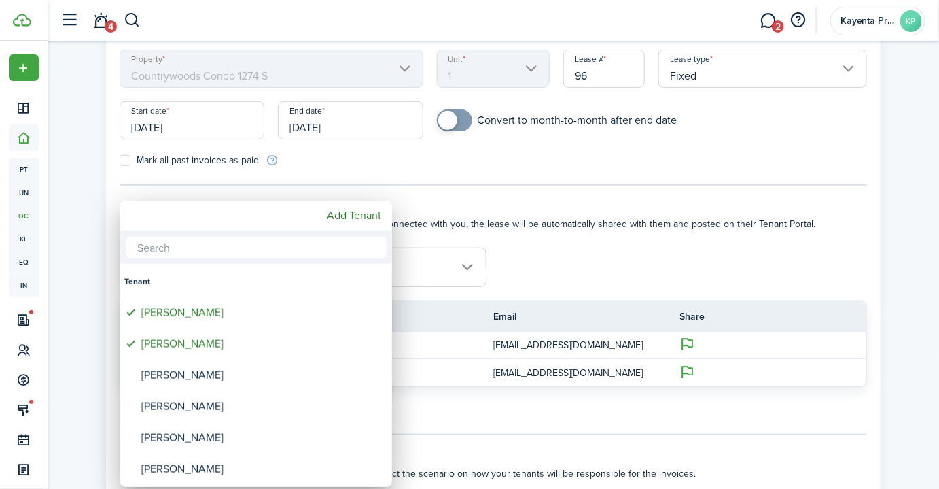
click at [67, 271] on div at bounding box center [469, 244] width 1156 height 706
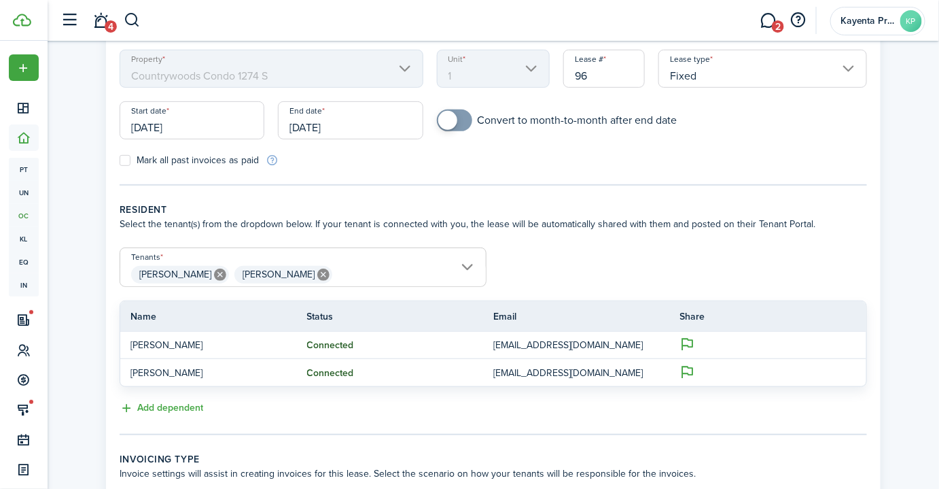
scroll to position [0, 0]
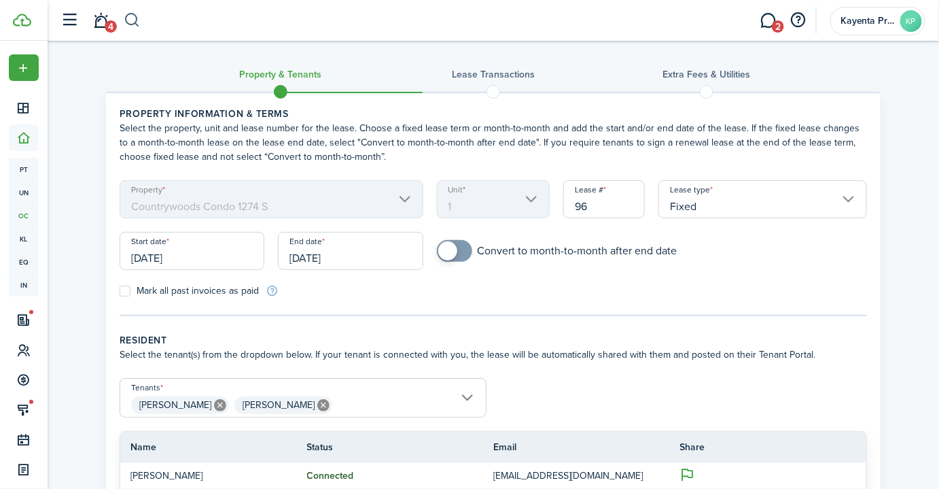
click at [131, 24] on button "button" at bounding box center [132, 20] width 17 height 23
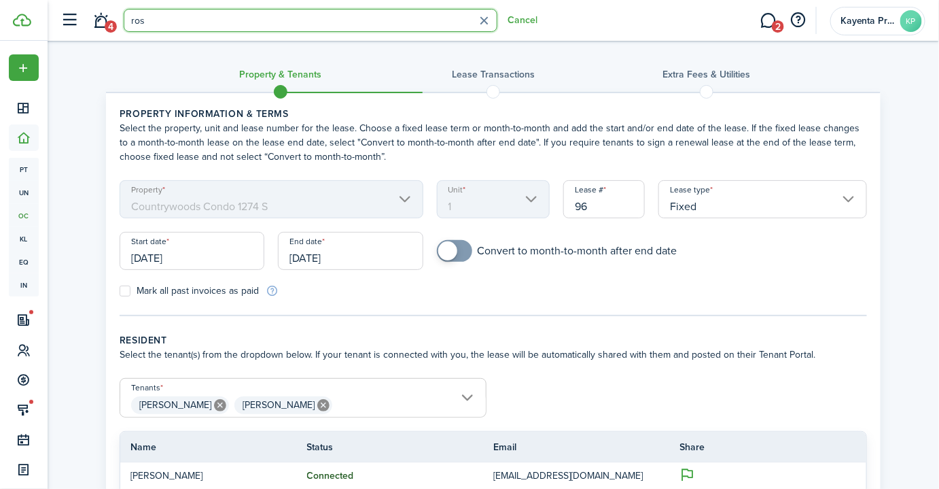
type input "[PERSON_NAME]"
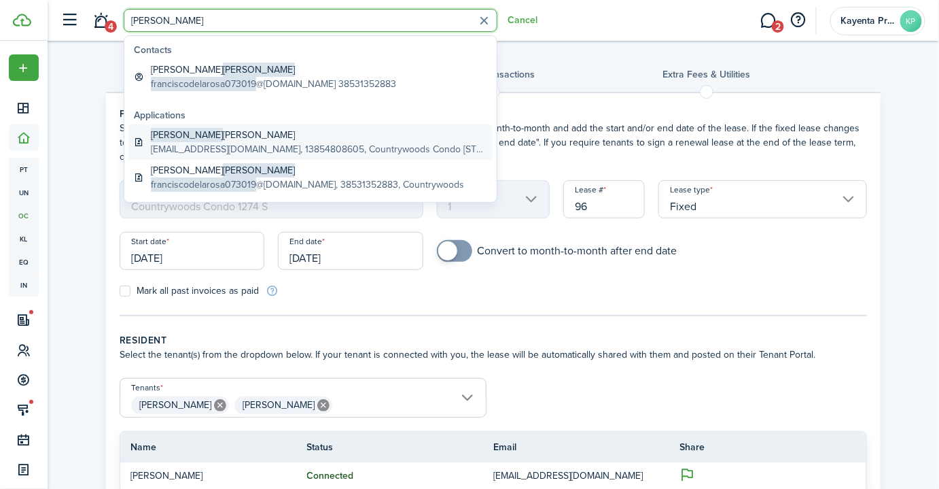
click at [184, 135] on global-search-item-title "Rosa Jauregui" at bounding box center [319, 135] width 336 height 14
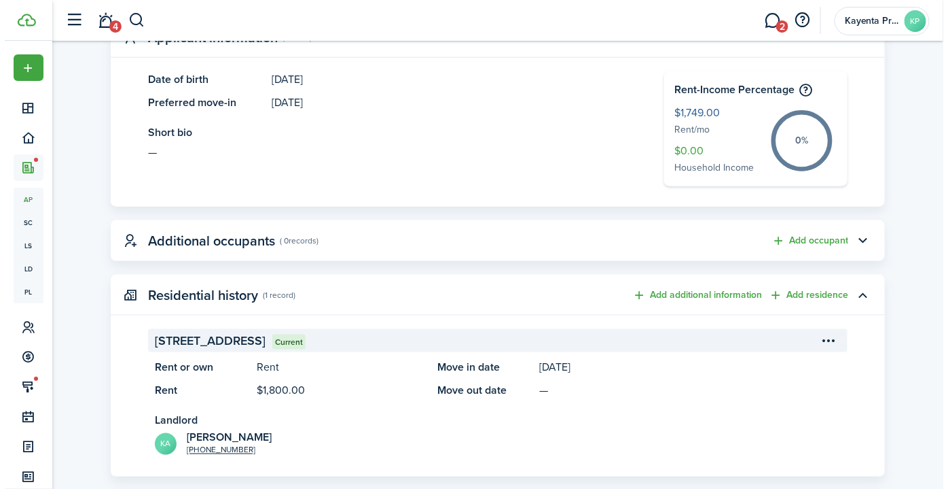
scroll to position [432, 0]
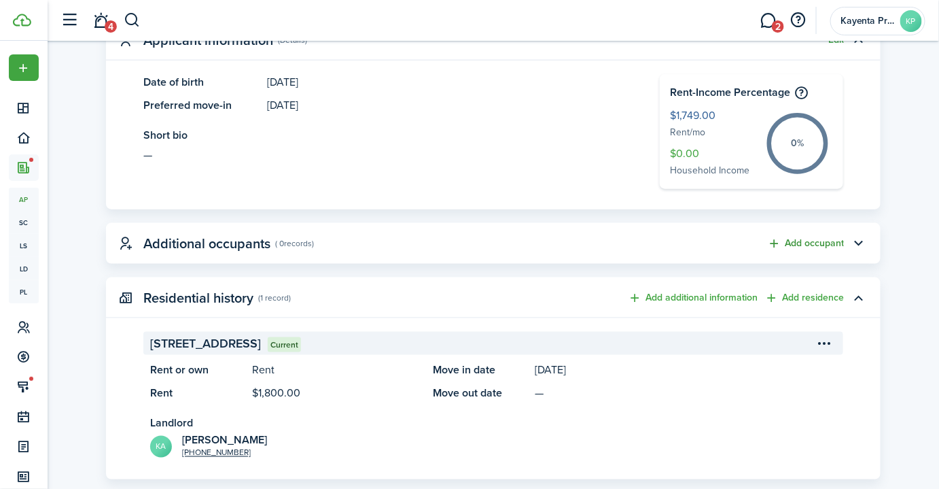
click at [825, 242] on button "Add occupant" at bounding box center [805, 244] width 77 height 16
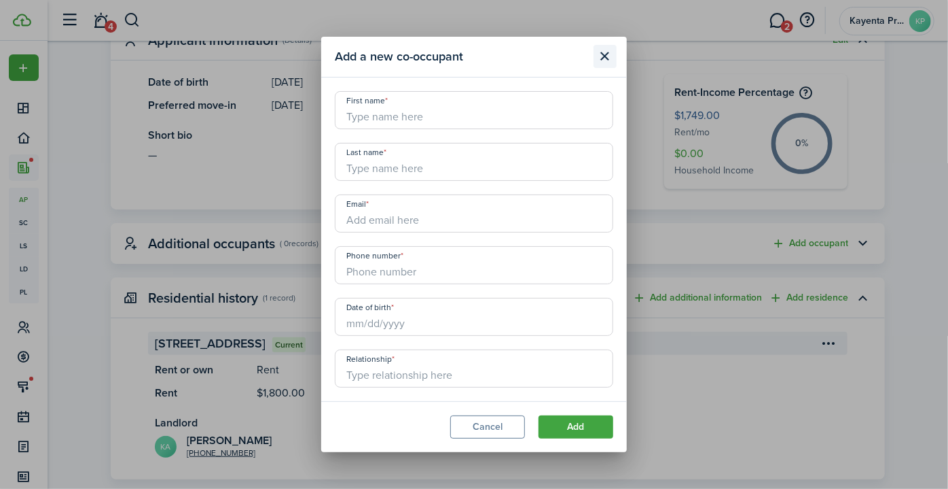
click at [605, 58] on button "Close modal" at bounding box center [605, 56] width 23 height 23
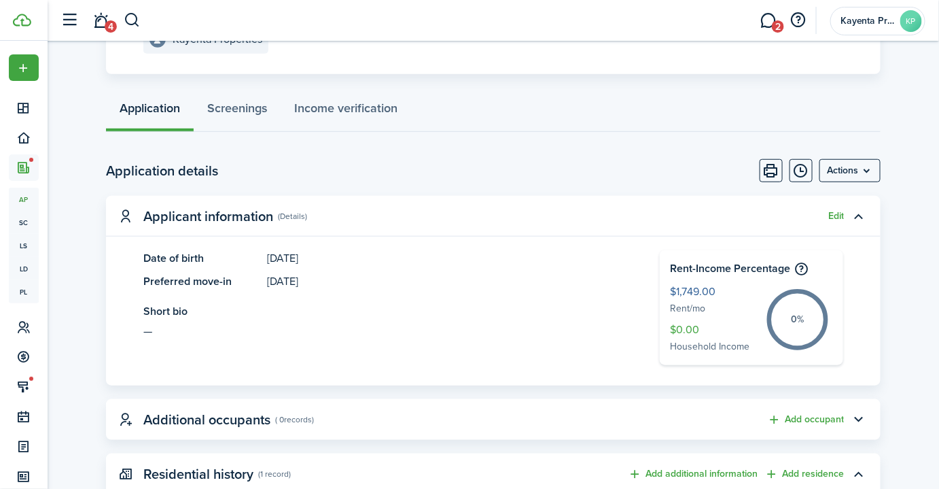
scroll to position [370, 0]
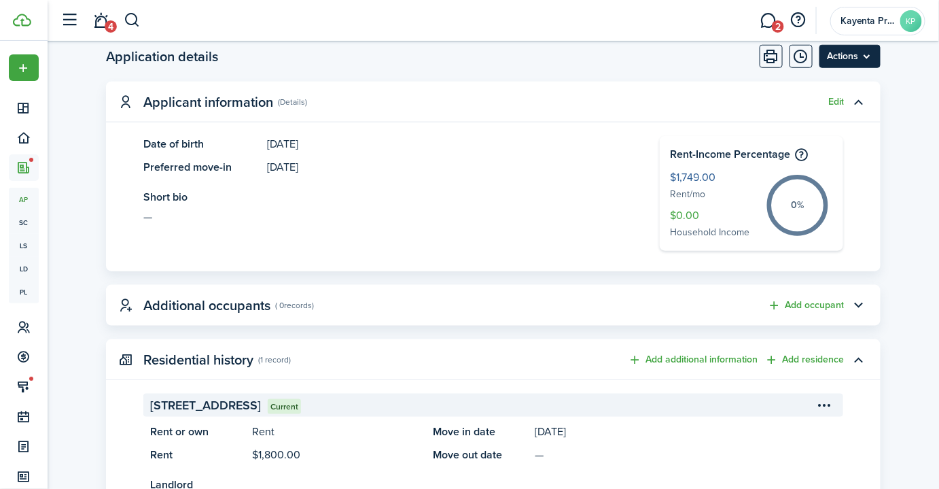
click at [881, 57] on menu-btn "Actions" at bounding box center [849, 56] width 61 height 23
click at [859, 304] on button "button" at bounding box center [858, 305] width 23 height 23
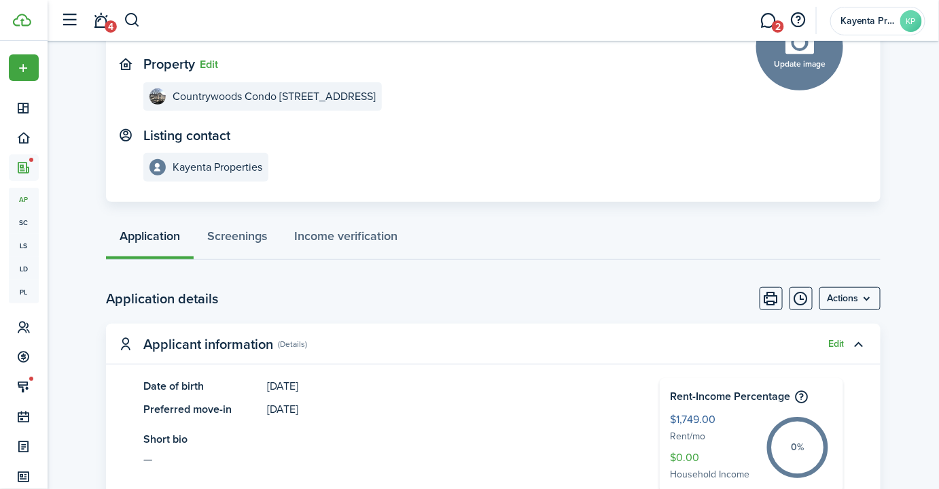
scroll to position [0, 0]
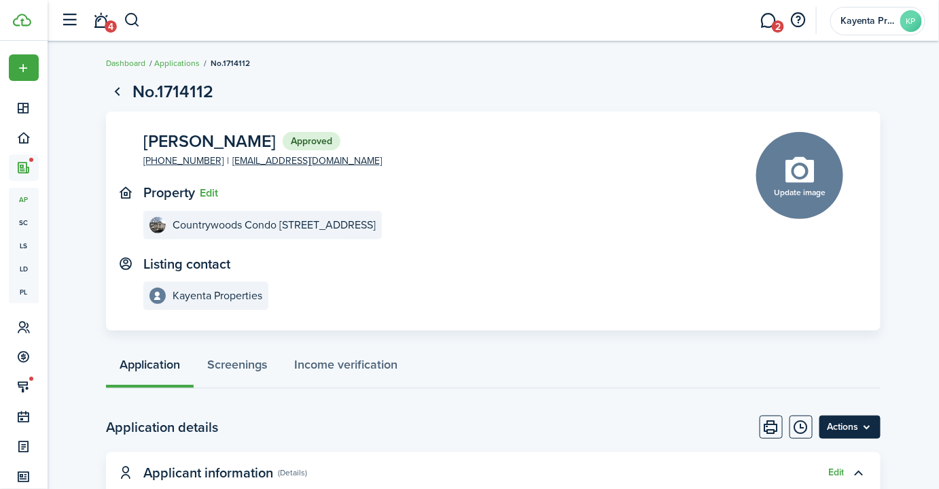
click at [859, 418] on menu-btn "Actions" at bounding box center [849, 426] width 61 height 23
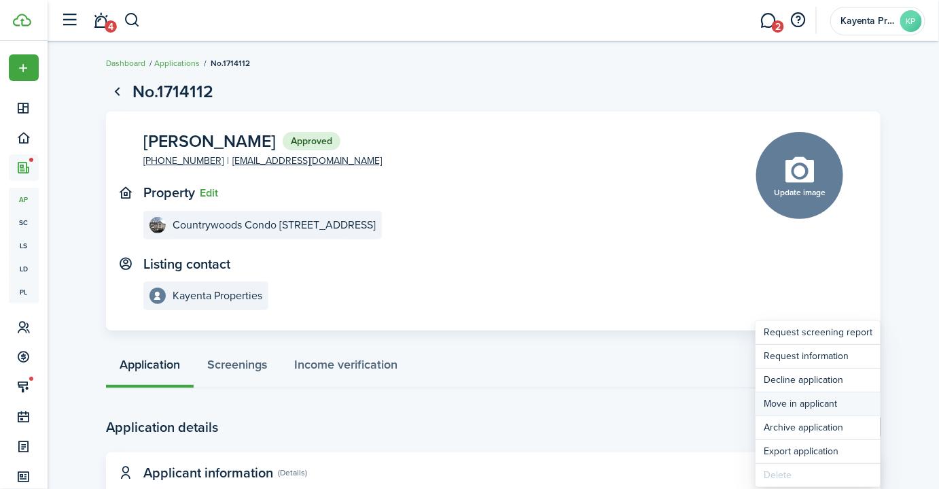
click at [806, 407] on button "Move in applicant" at bounding box center [818, 403] width 125 height 23
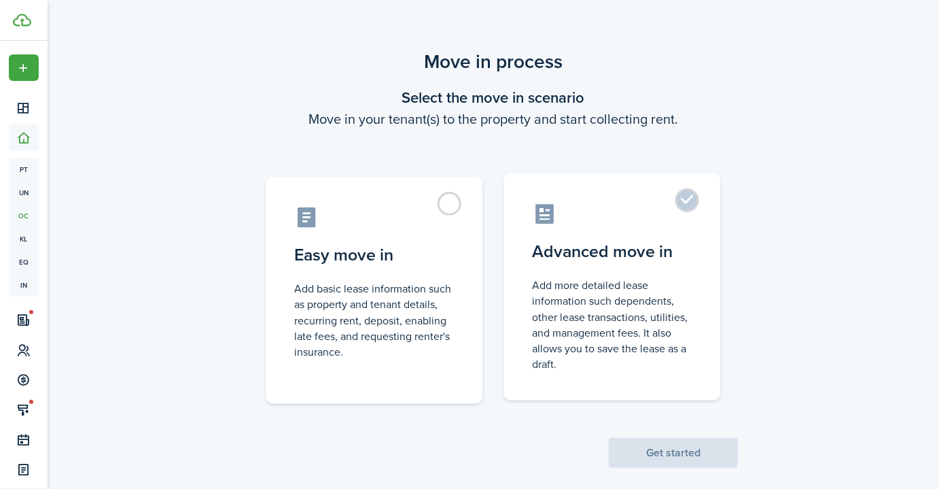
click at [580, 245] on control-radio-card-title "Advanced move in" at bounding box center [612, 251] width 160 height 24
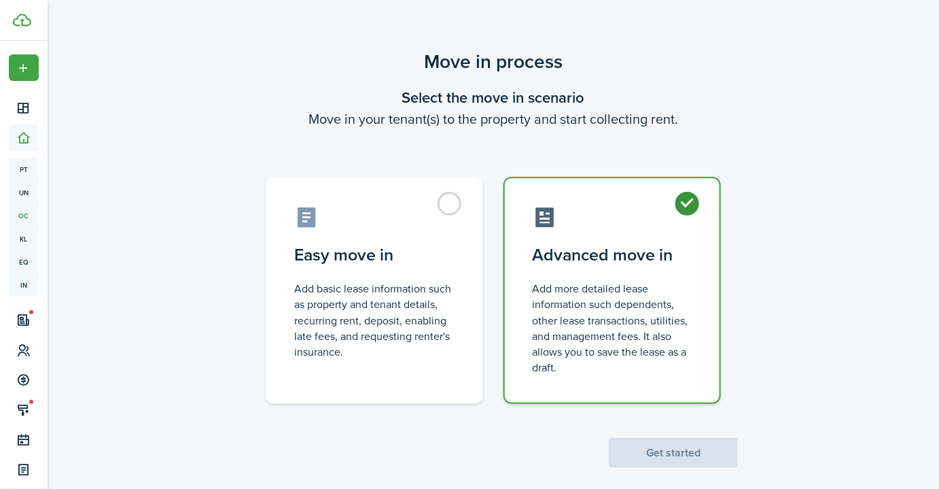
radio input "true"
click at [681, 458] on button "Get started" at bounding box center [673, 453] width 129 height 30
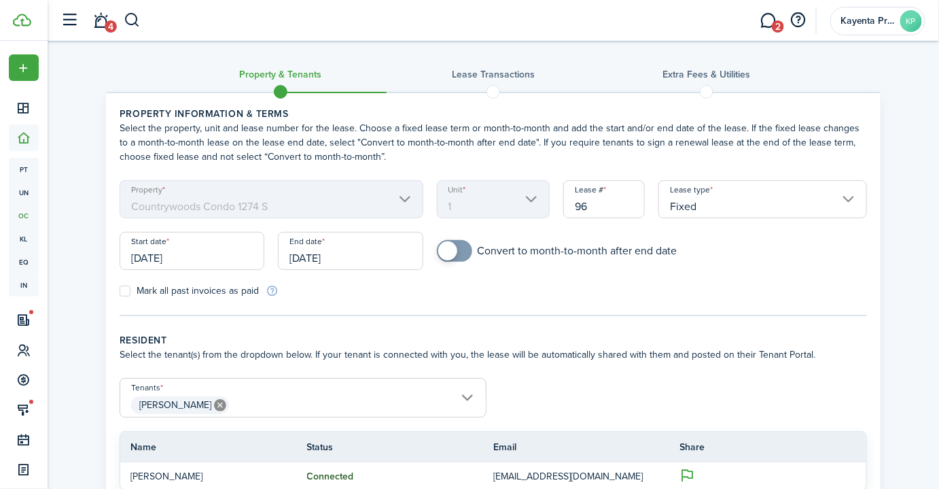
click at [243, 409] on span "[PERSON_NAME]" at bounding box center [303, 404] width 366 height 23
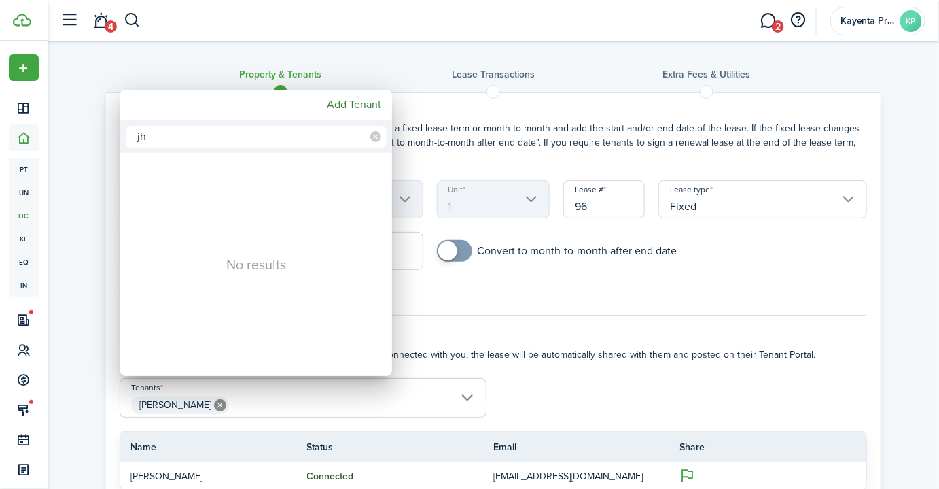
type input "j"
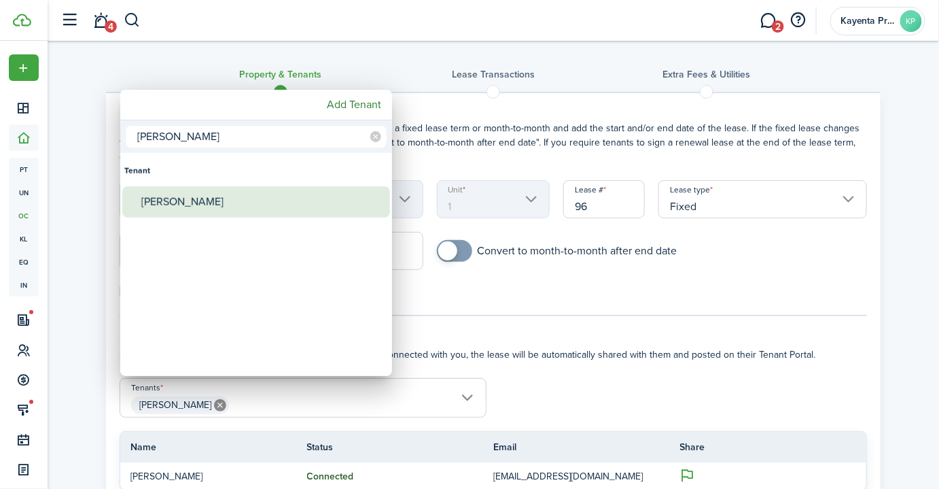
type input "[PERSON_NAME]"
click at [194, 204] on div "[PERSON_NAME]" at bounding box center [261, 201] width 241 height 31
type input "Rosa Jauregui, Maria Jauregui"
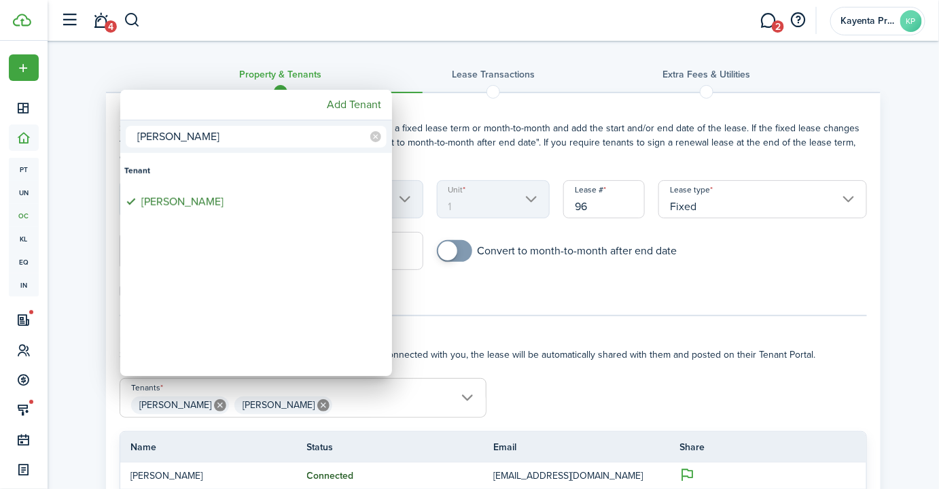
drag, startPoint x: 181, startPoint y: 140, endPoint x: 105, endPoint y: 138, distance: 75.4
click at [105, 138] on div "maria Tenant Maria Jauregui Add Tenant" at bounding box center [469, 244] width 939 height 489
click at [106, 136] on div at bounding box center [469, 244] width 1156 height 706
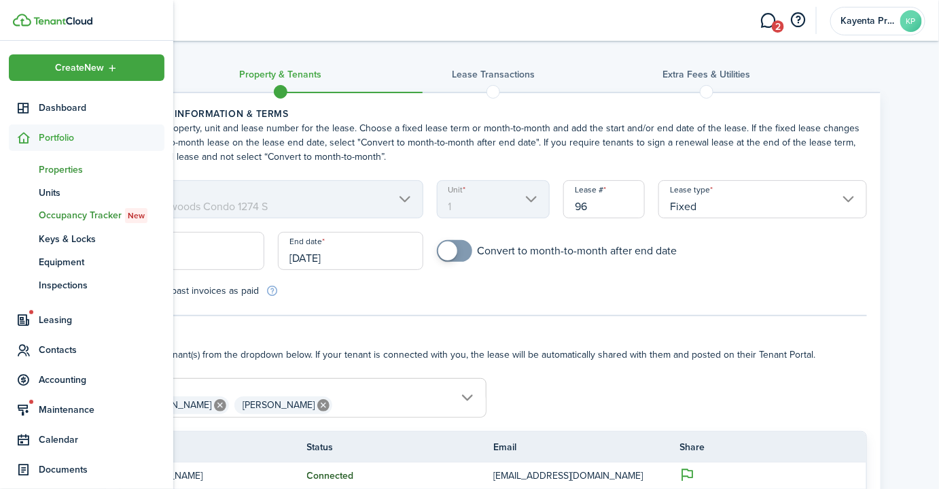
click at [52, 166] on span "Properties" at bounding box center [102, 169] width 126 height 14
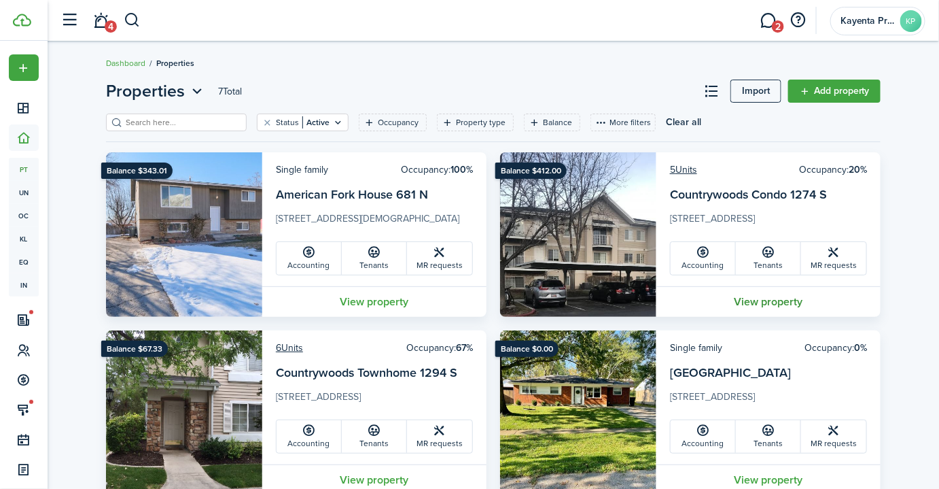
click at [773, 304] on link "View property" at bounding box center [768, 301] width 224 height 31
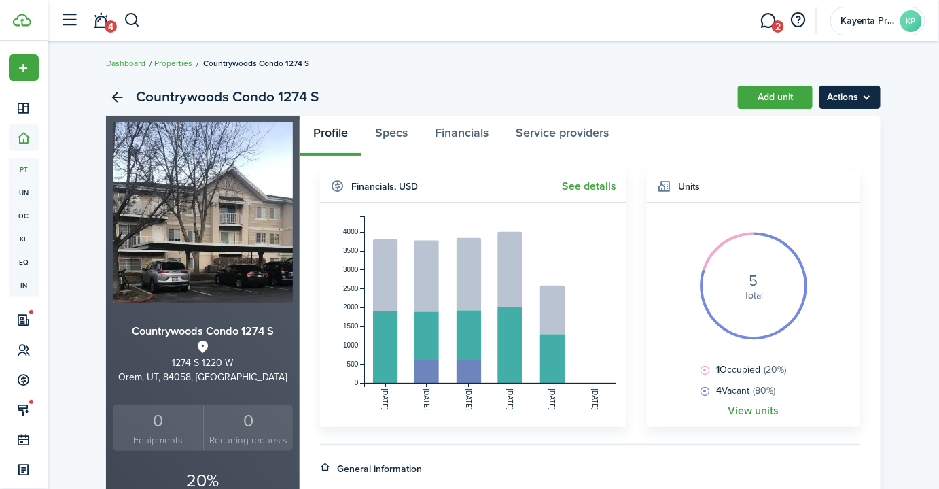
click at [851, 93] on menu-btn "Actions" at bounding box center [849, 97] width 61 height 23
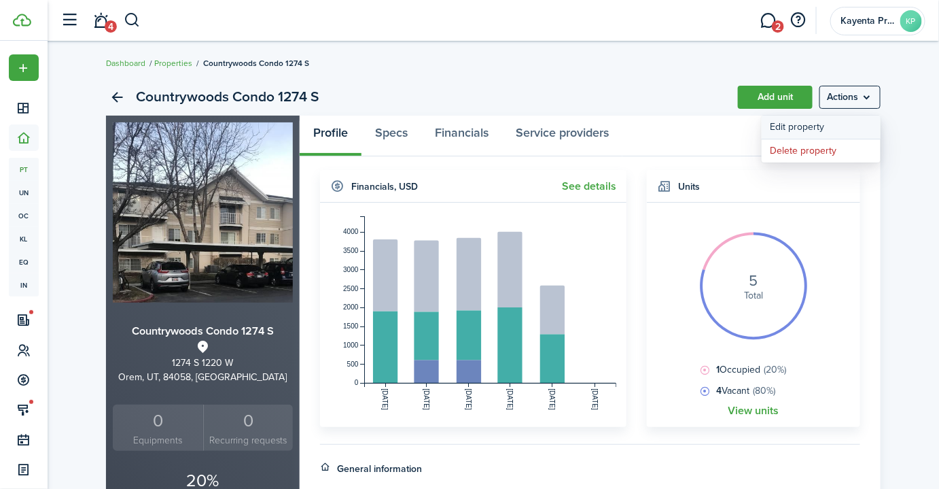
click at [843, 126] on link "Edit property" at bounding box center [821, 127] width 119 height 23
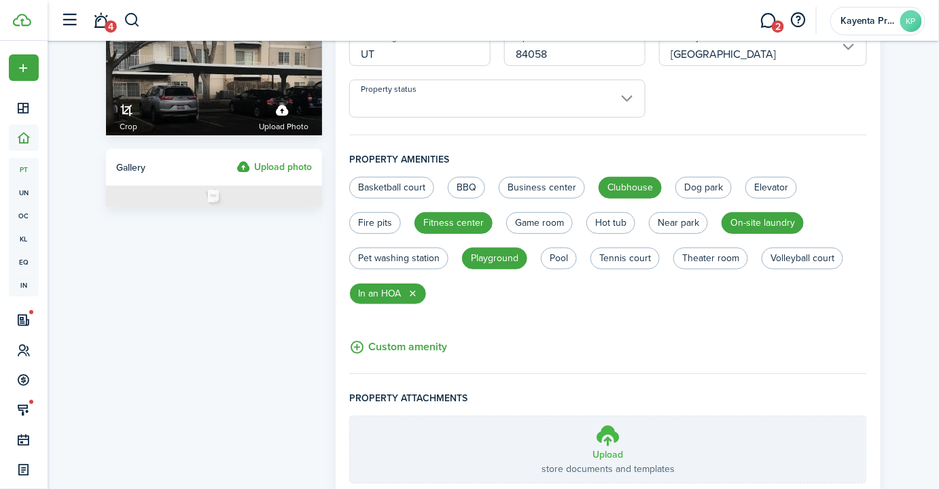
scroll to position [259, 0]
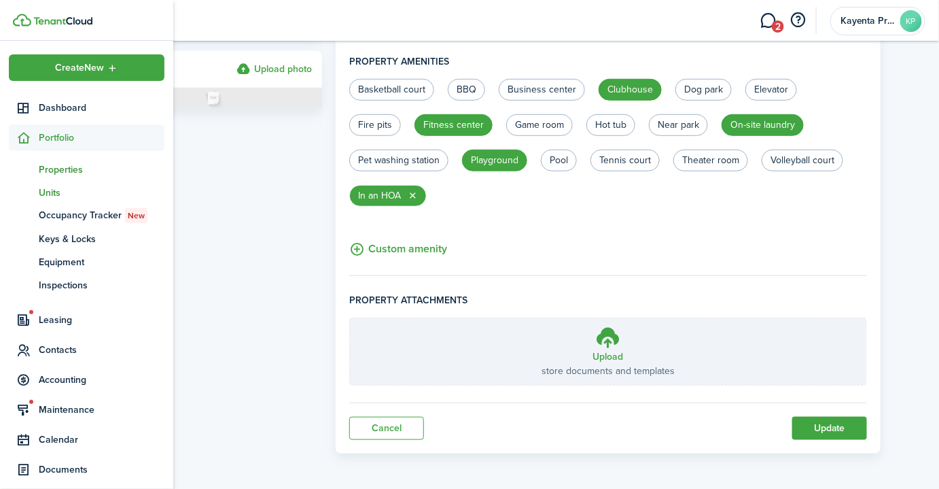
click at [46, 196] on span "Units" at bounding box center [102, 192] width 126 height 14
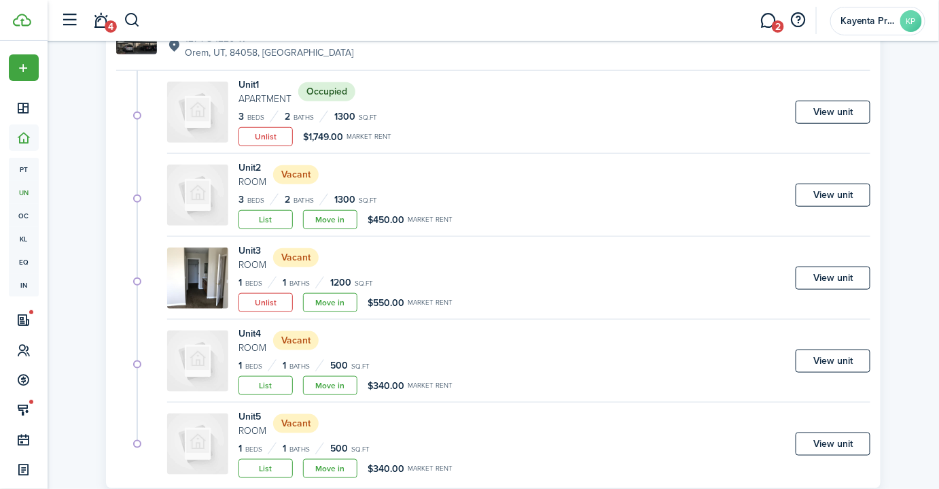
scroll to position [370, 0]
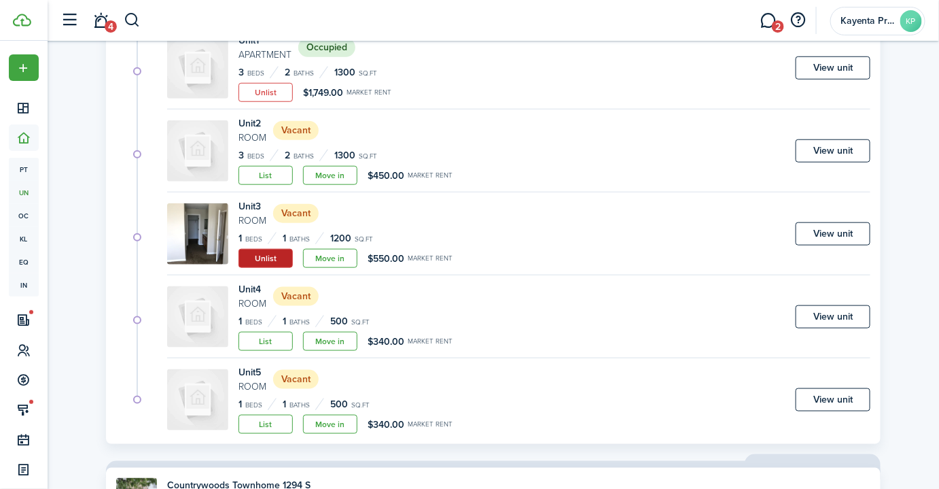
click at [274, 258] on button "Unlist" at bounding box center [265, 258] width 54 height 19
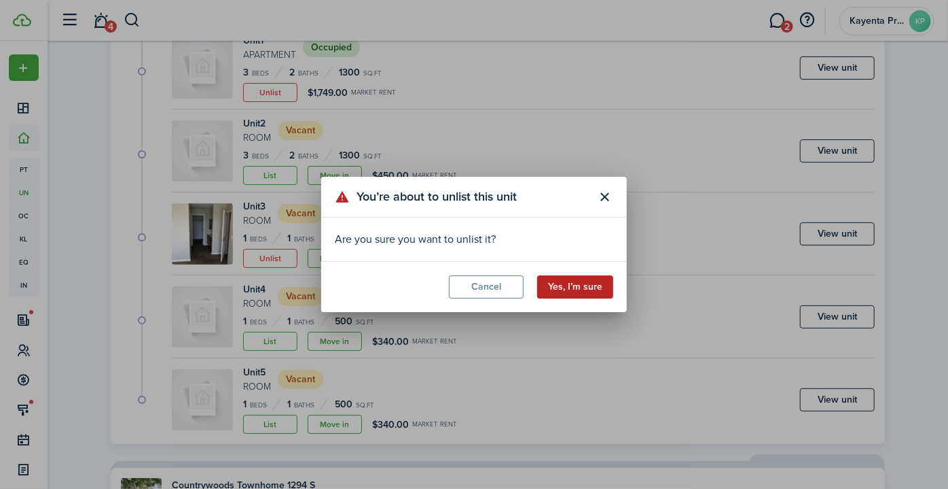
click at [597, 289] on button "Yes, I’m sure" at bounding box center [575, 286] width 76 height 23
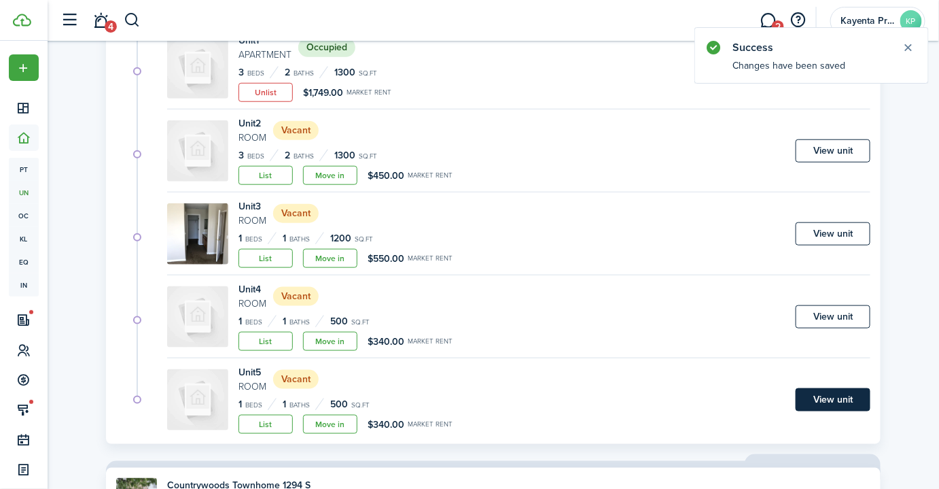
click at [828, 400] on link "View unit" at bounding box center [833, 399] width 75 height 23
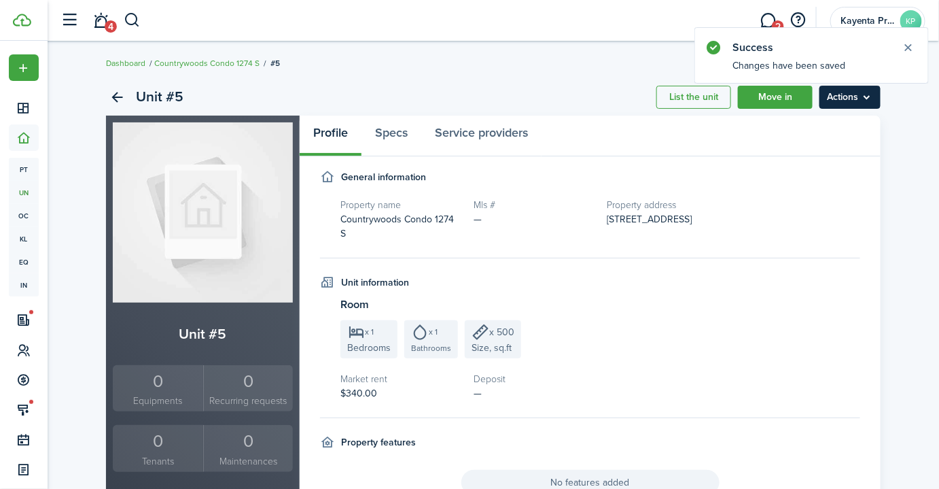
click at [857, 101] on menu-btn "Actions" at bounding box center [849, 97] width 61 height 23
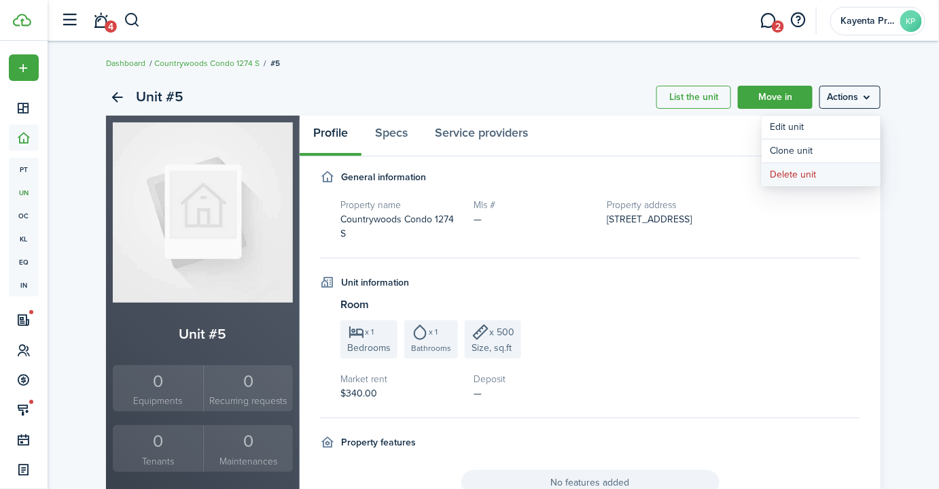
click at [817, 173] on button "Delete unit" at bounding box center [821, 174] width 119 height 23
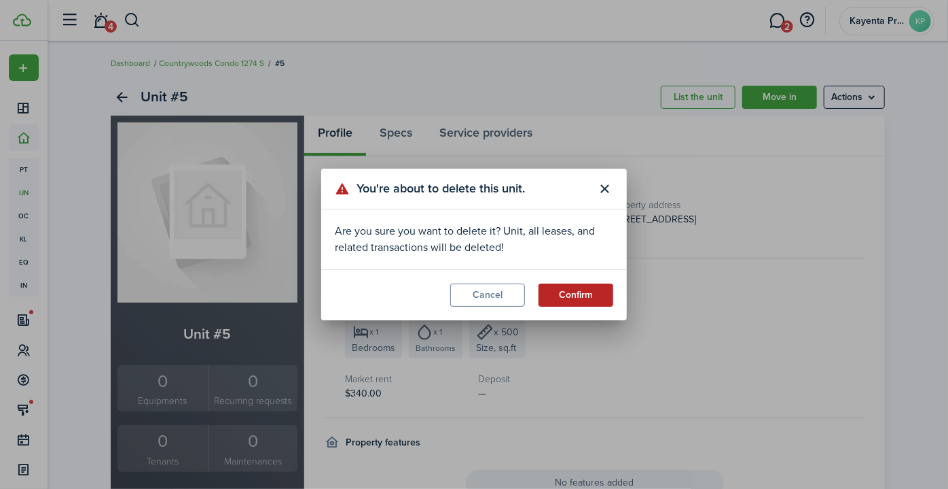
click at [597, 291] on button "Confirm" at bounding box center [576, 294] width 75 height 23
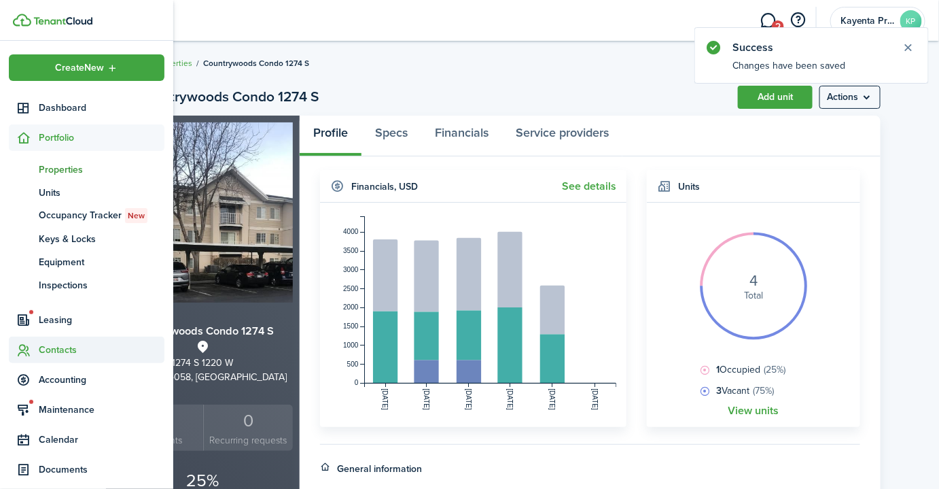
click at [61, 347] on span "Contacts" at bounding box center [102, 349] width 126 height 14
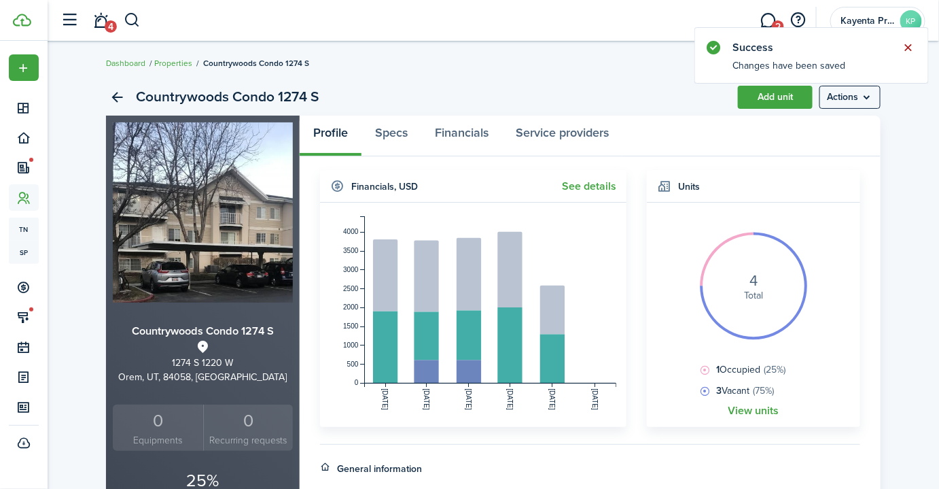
click at [906, 46] on button "Close notify" at bounding box center [908, 47] width 19 height 19
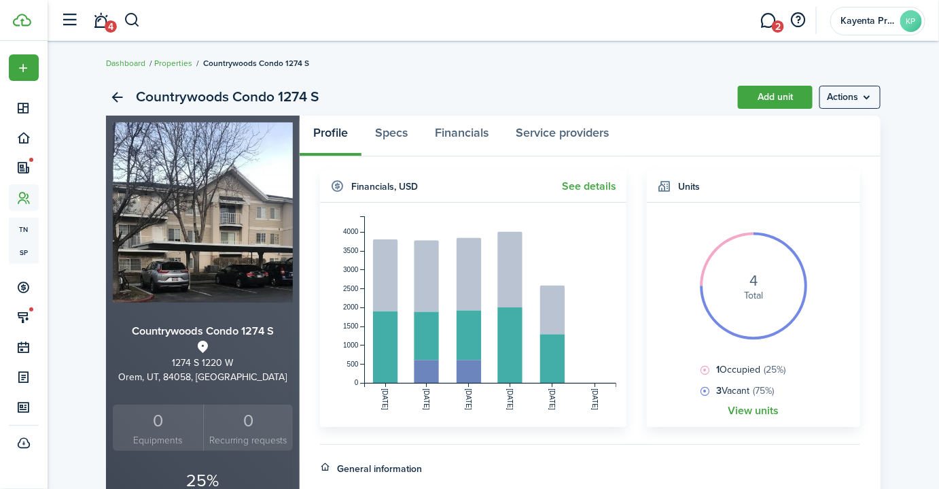
click at [432, 83] on div "Countrywoods Condo 1274 S Add unit Actions" at bounding box center [493, 97] width 775 height 37
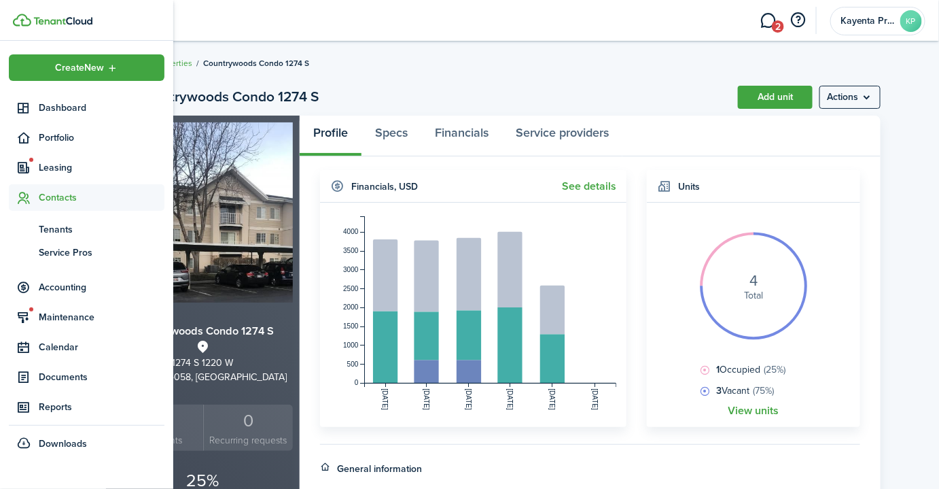
click at [37, 196] on sidebar-link-icon at bounding box center [24, 197] width 30 height 14
click at [50, 198] on span "Contacts" at bounding box center [102, 197] width 126 height 14
click at [58, 231] on span "Tenants" at bounding box center [102, 229] width 126 height 14
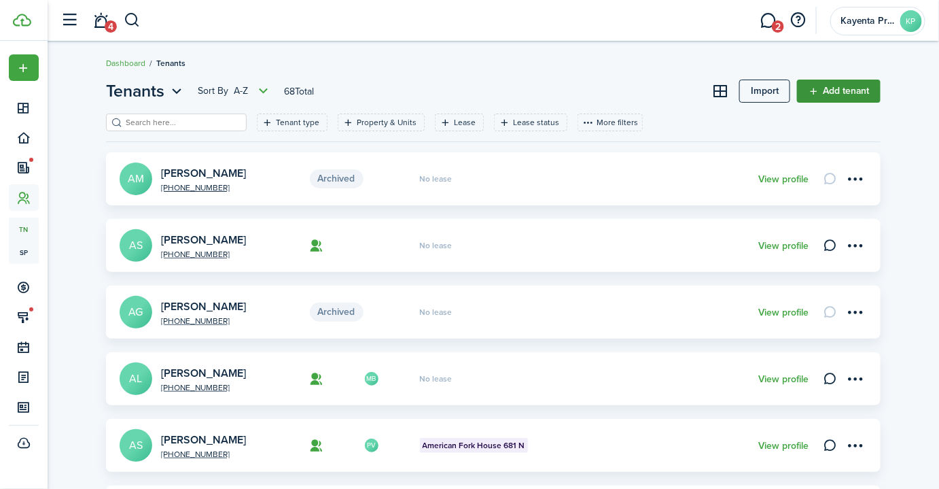
click at [845, 94] on link "Add tenant" at bounding box center [839, 90] width 84 height 23
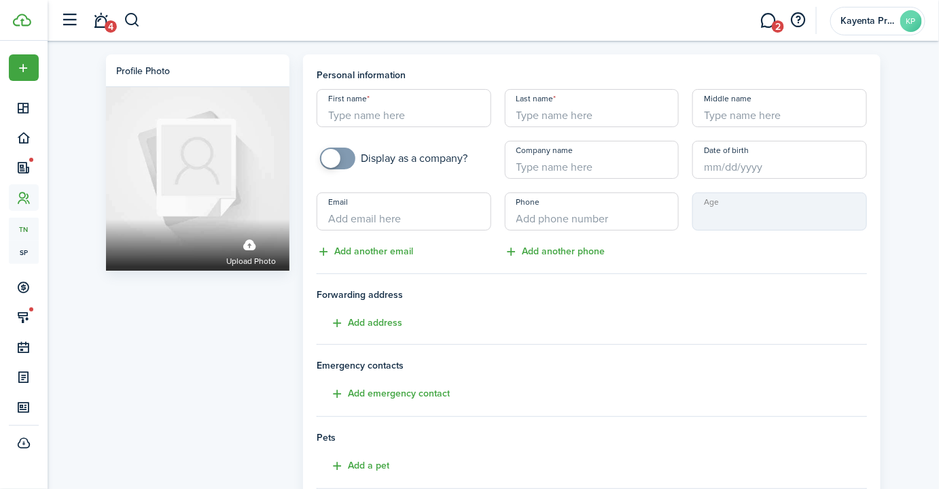
click at [433, 119] on input "First name" at bounding box center [404, 108] width 175 height 38
type input "[PERSON_NAME]"
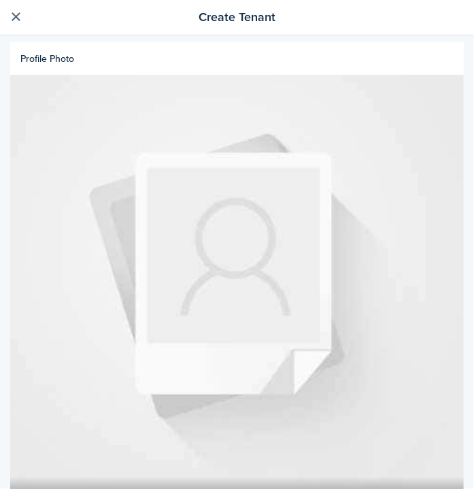
click at [19, 11] on link at bounding box center [16, 17] width 23 height 23
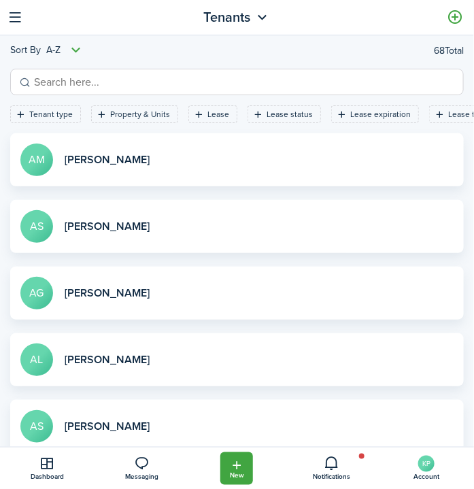
click at [69, 79] on input "search" at bounding box center [243, 81] width 424 height 17
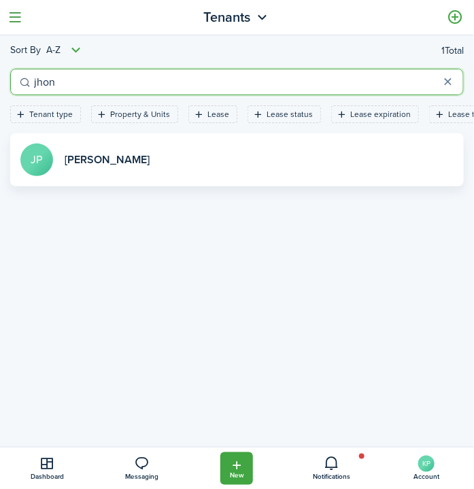
type input "jhon"
click at [16, 14] on button "button" at bounding box center [15, 17] width 21 height 21
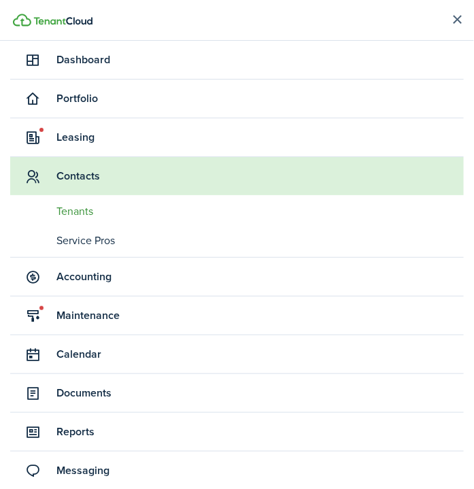
click at [451, 20] on button "button" at bounding box center [457, 20] width 33 height 33
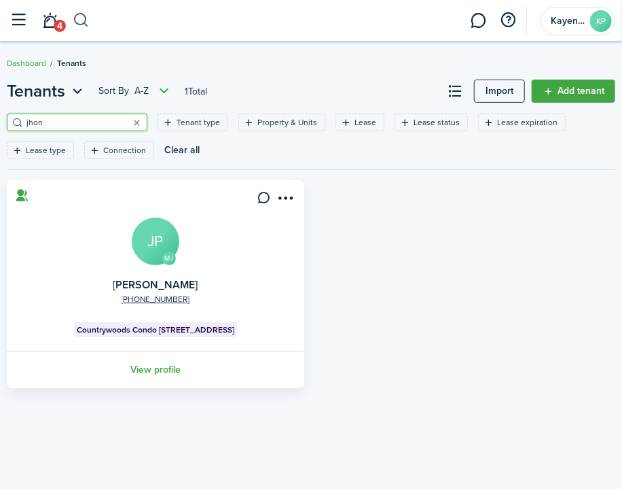
click at [80, 14] on button "button" at bounding box center [81, 20] width 17 height 23
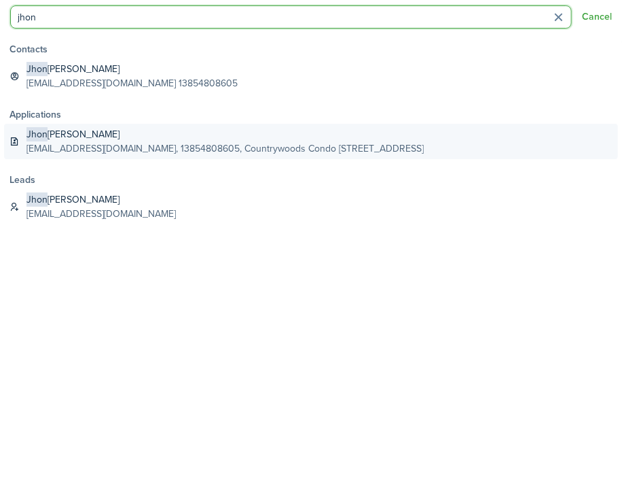
type input "jhon"
click at [120, 140] on global-search-item-title "[PERSON_NAME]" at bounding box center [224, 134] width 397 height 14
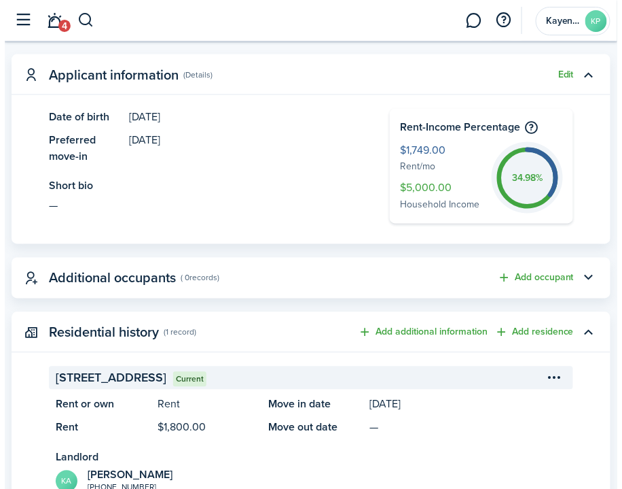
scroll to position [432, 0]
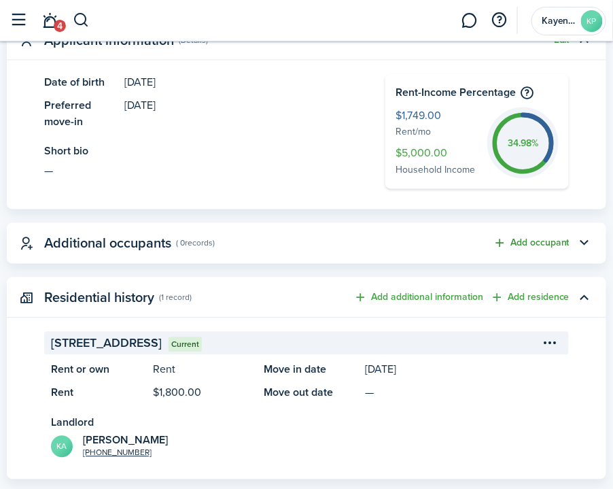
click at [561, 244] on button "Add occupant" at bounding box center [531, 244] width 77 height 16
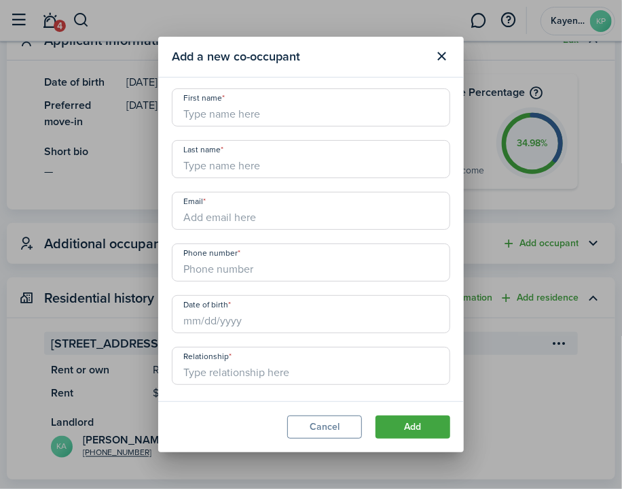
scroll to position [0, 0]
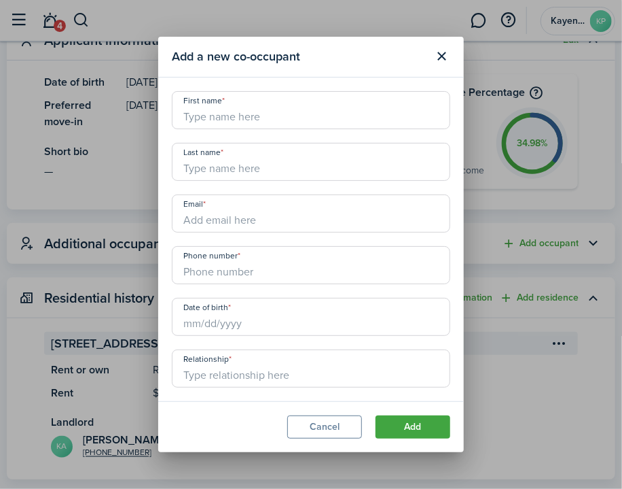
click at [284, 359] on input "Relationship" at bounding box center [311, 368] width 279 height 38
click at [238, 111] on input "First name" at bounding box center [311, 110] width 279 height 38
type input "[PERSON_NAME]"
click at [219, 173] on input "Last name" at bounding box center [311, 162] width 279 height 38
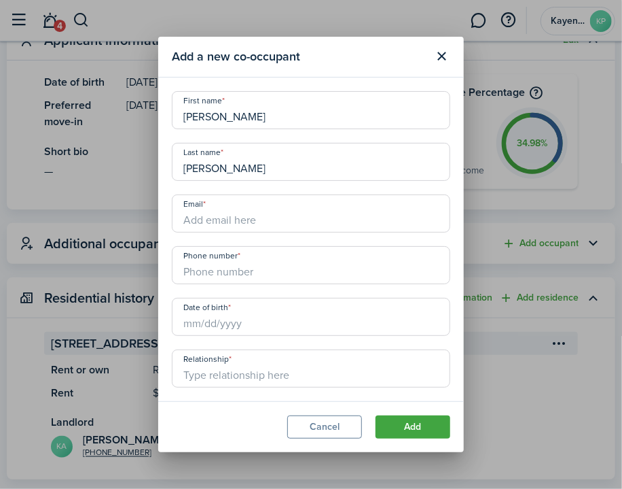
type input "[PERSON_NAME]"
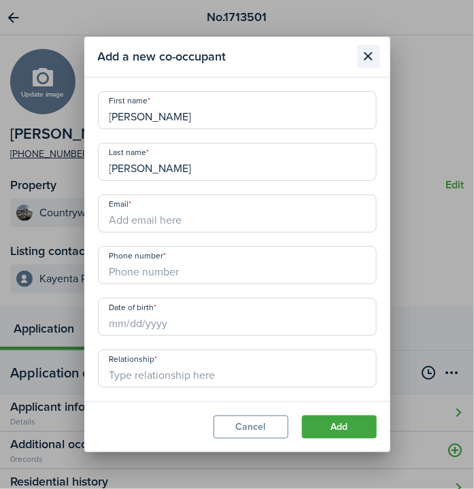
click at [370, 53] on button "Close modal" at bounding box center [368, 56] width 23 height 23
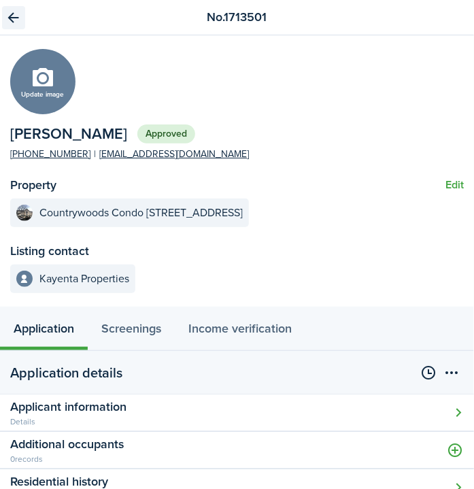
click at [11, 10] on link "Go back" at bounding box center [13, 17] width 23 height 23
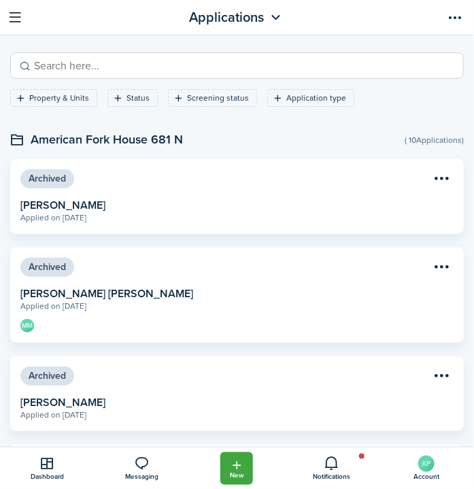
click at [87, 58] on input "search" at bounding box center [243, 65] width 424 height 17
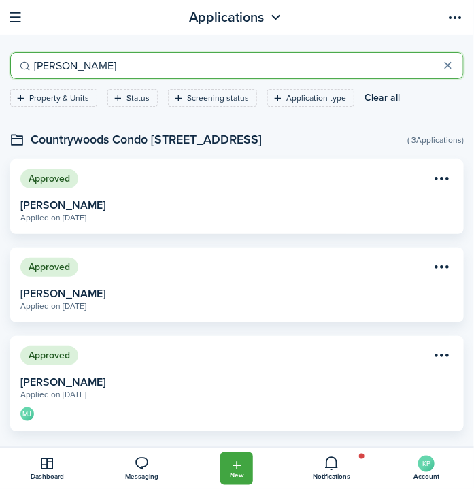
type input "[PERSON_NAME]"
click at [192, 198] on link "View application" at bounding box center [236, 196] width 453 height 75
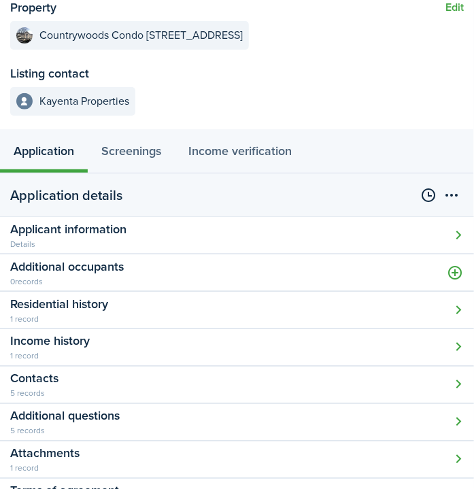
scroll to position [185, 0]
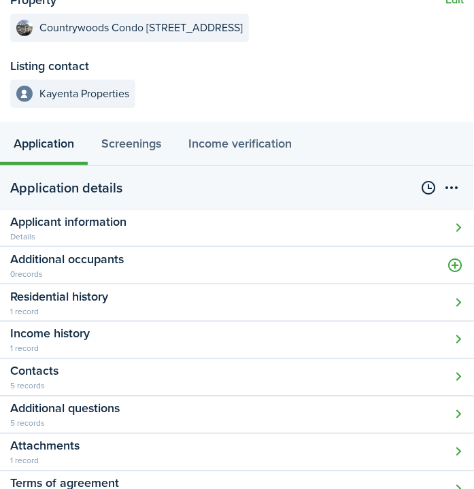
click at [123, 231] on button "Open modal" at bounding box center [237, 227] width 474 height 37
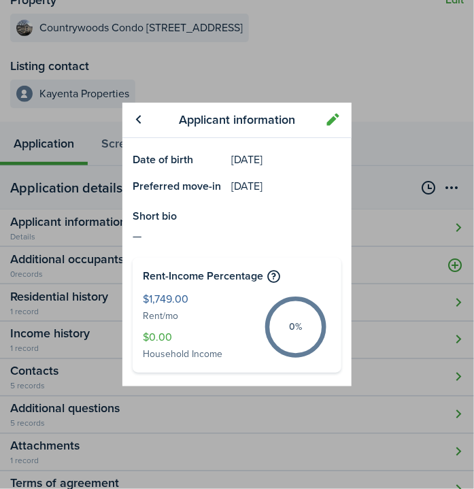
click at [363, 84] on div "Applicant information Date of birth Aug 30, 1988 Preferred move-in Sep 27, 2025…" at bounding box center [237, 244] width 474 height 489
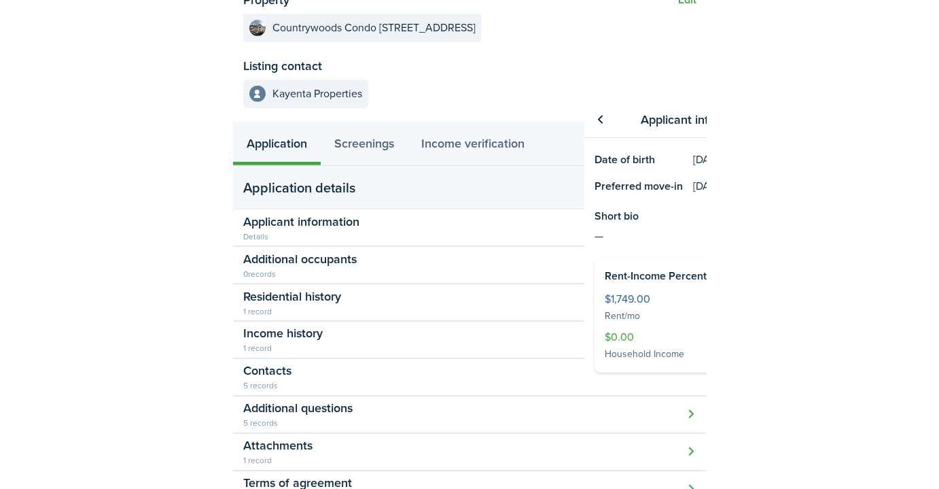
scroll to position [0, 0]
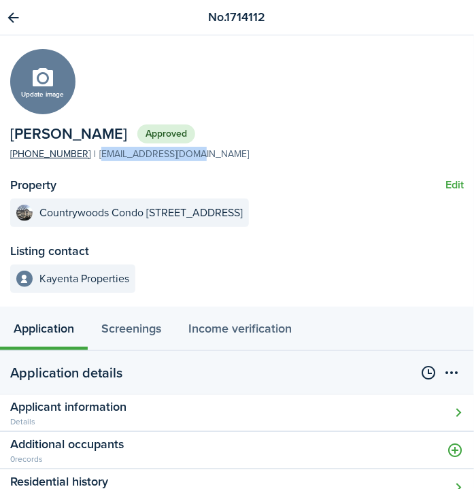
drag, startPoint x: 184, startPoint y: 155, endPoint x: 90, endPoint y: 154, distance: 93.8
click at [90, 154] on panel-main-section "Rosa Jauregui Approved +1 385-480-8605 rijianka8@gmail.com" at bounding box center [236, 142] width 453 height 37
copy link "[EMAIL_ADDRESS][DOMAIN_NAME]"
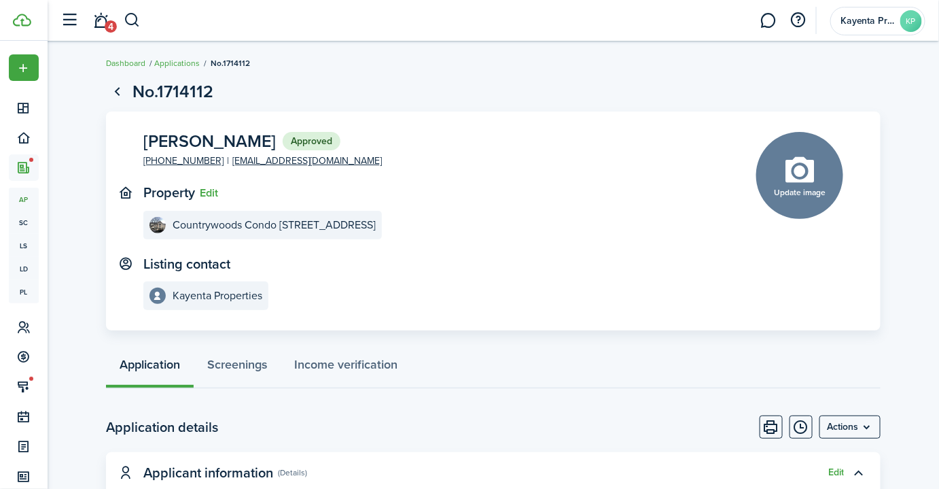
click at [363, 159] on panel-main-section "Rosa Jauregui Approved +1 385-480-8605 rijianka8@gmail.com" at bounding box center [429, 150] width 572 height 37
click at [135, 21] on button "button" at bounding box center [132, 20] width 17 height 23
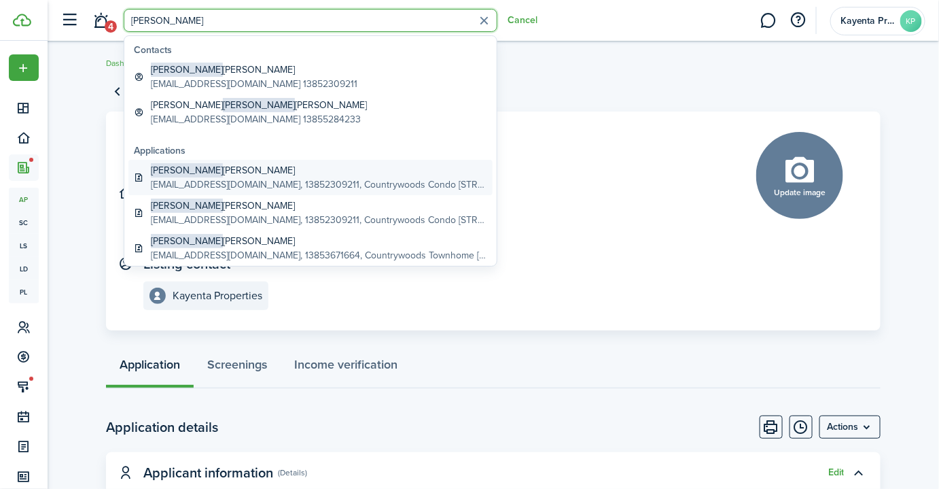
type input "[PERSON_NAME]"
click at [295, 178] on global-search-item-description "majauregui.21@gmail.com, 13852309211, Countrywoods Condo 1274 S 1274 S 1220 W, …" at bounding box center [319, 184] width 336 height 14
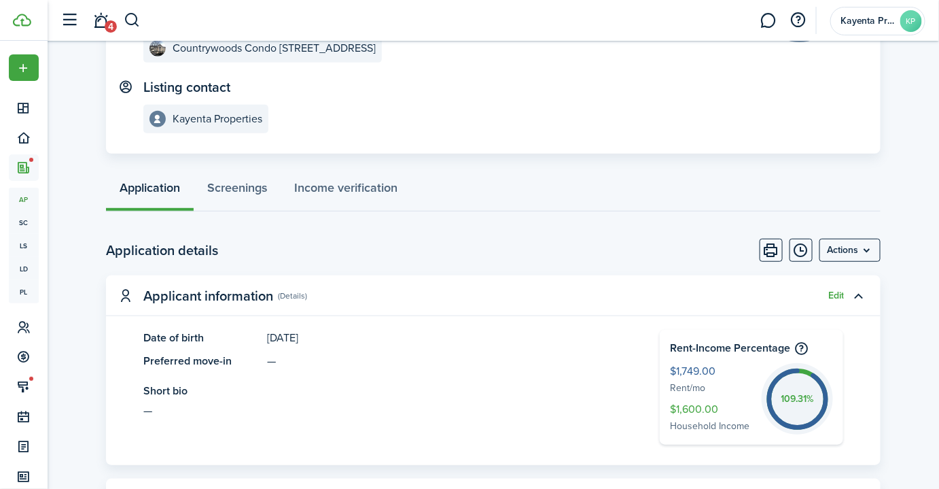
scroll to position [185, 0]
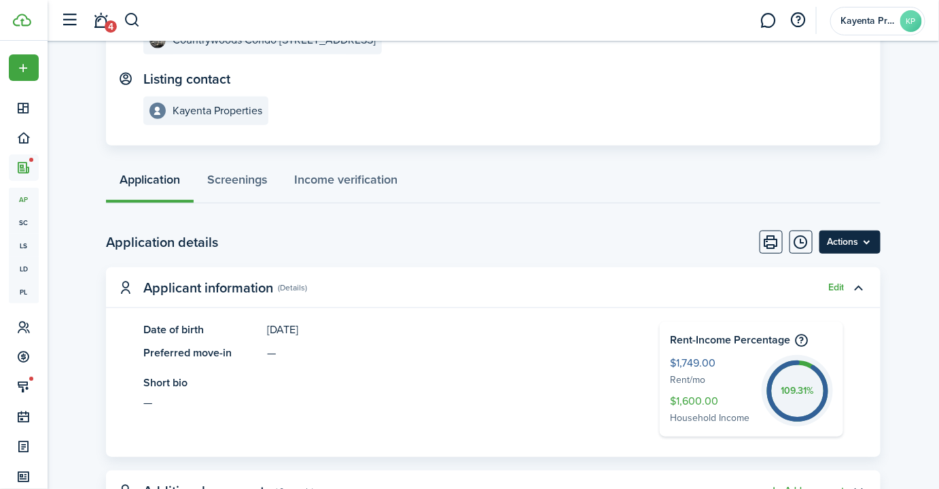
click at [850, 245] on menu-btn "Actions" at bounding box center [849, 241] width 61 height 23
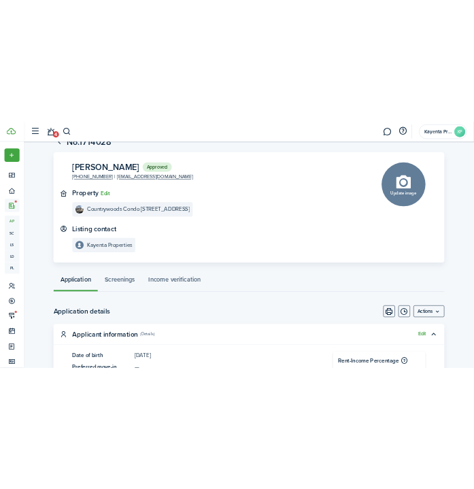
scroll to position [0, 0]
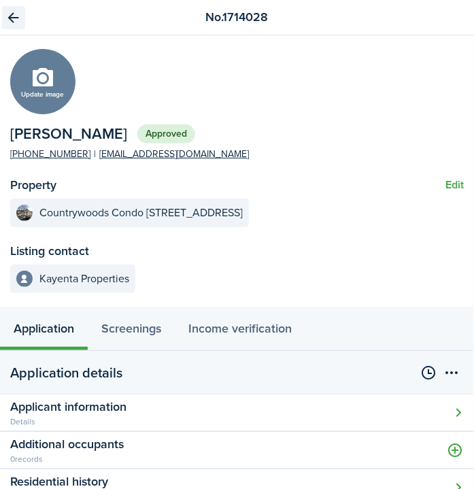
click at [10, 10] on link "Go back" at bounding box center [13, 17] width 23 height 23
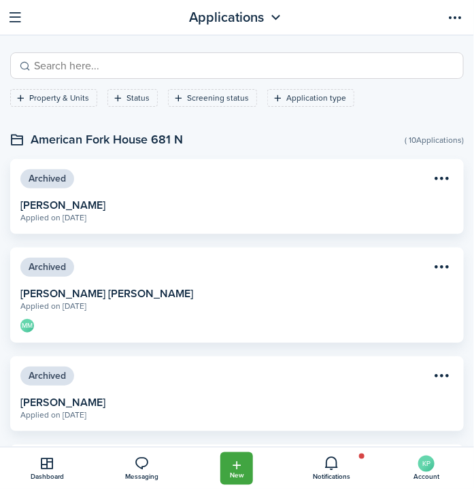
click at [96, 60] on input "search" at bounding box center [243, 65] width 424 height 17
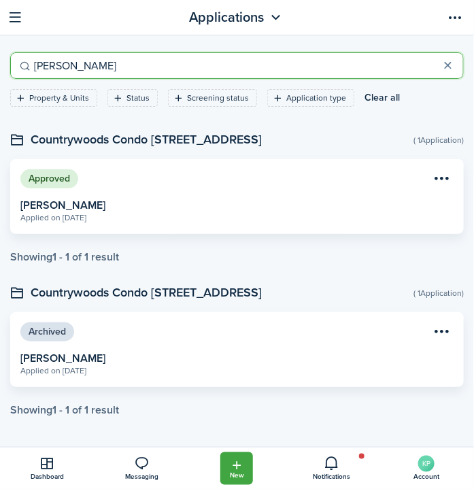
type input "[PERSON_NAME]"
click at [255, 198] on link "View application" at bounding box center [236, 196] width 453 height 75
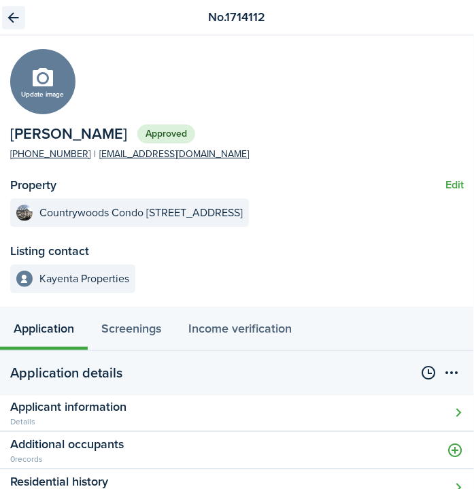
click at [15, 16] on link "Go back" at bounding box center [13, 17] width 23 height 23
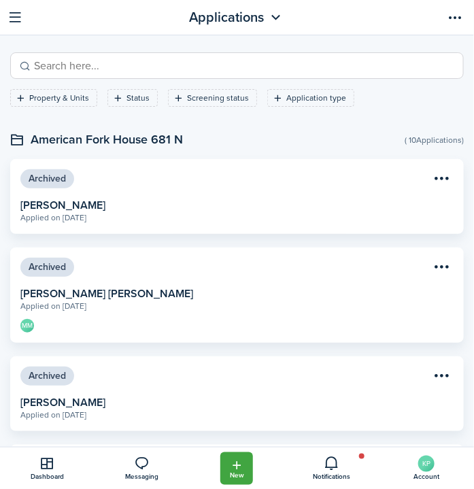
click at [107, 69] on input "search" at bounding box center [243, 65] width 424 height 17
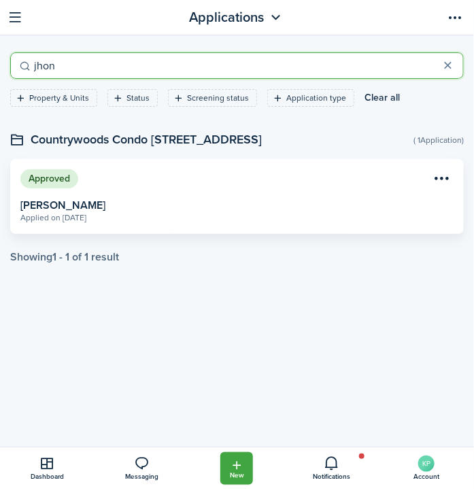
type input "jhon"
click at [154, 211] on link "View application" at bounding box center [236, 196] width 453 height 75
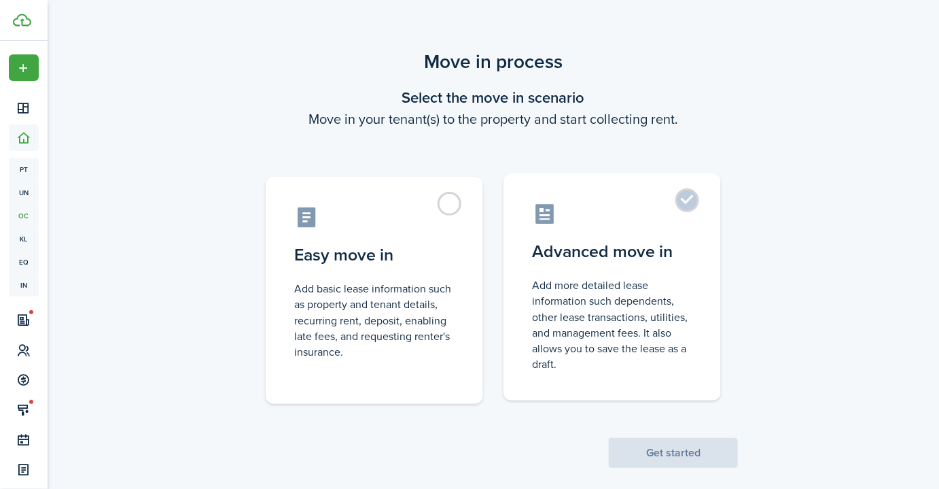
drag, startPoint x: 588, startPoint y: 226, endPoint x: 592, endPoint y: 232, distance: 7.3
click at [588, 226] on label "Advanced move in Add more detailed lease information such dependents, other lea…" at bounding box center [611, 286] width 217 height 227
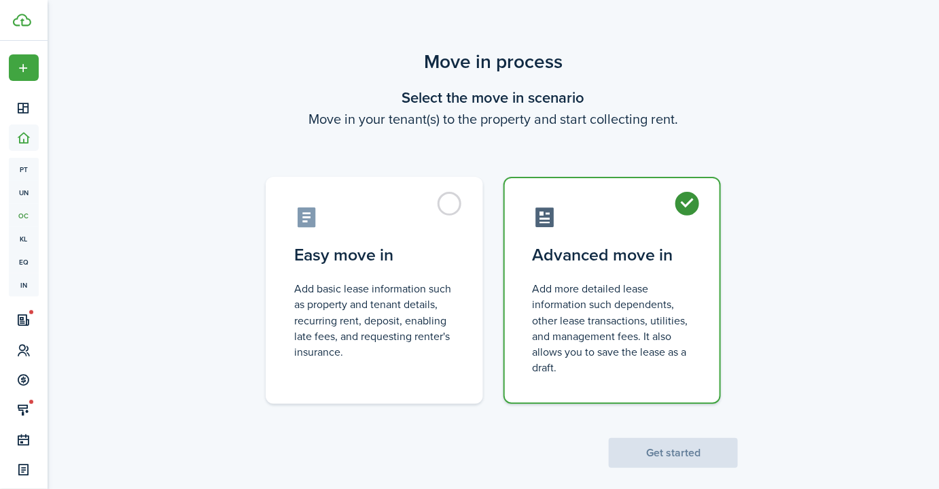
radio input "true"
click at [687, 445] on button "Get started" at bounding box center [673, 453] width 129 height 30
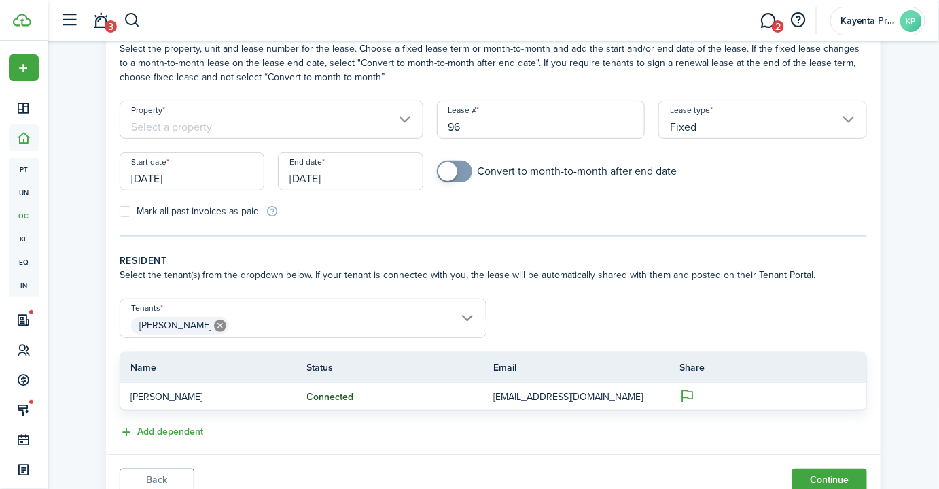
scroll to position [130, 0]
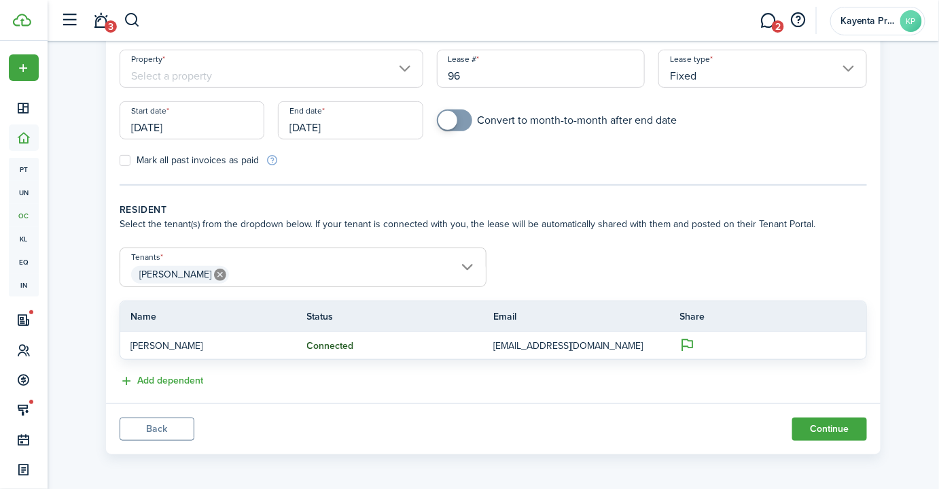
click at [246, 267] on span "[PERSON_NAME]" at bounding box center [303, 274] width 366 height 23
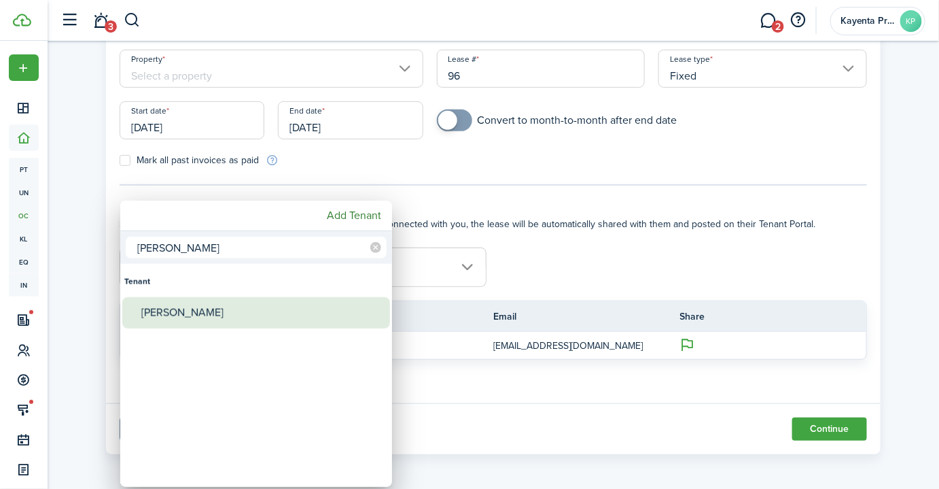
type input "[PERSON_NAME]"
click at [201, 315] on div "[PERSON_NAME]" at bounding box center [261, 312] width 241 height 31
type input "[PERSON_NAME], [PERSON_NAME]"
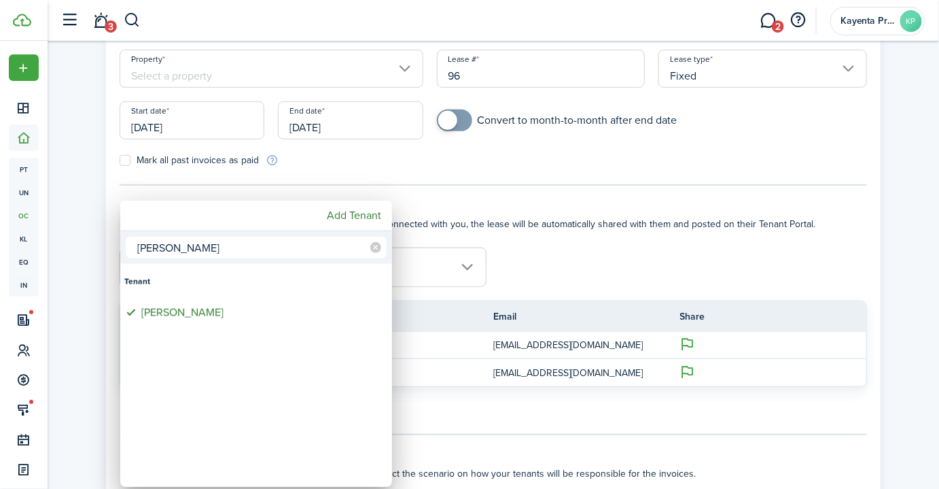
click at [261, 243] on input "[PERSON_NAME]" at bounding box center [256, 247] width 261 height 22
drag, startPoint x: 175, startPoint y: 243, endPoint x: 146, endPoint y: 242, distance: 29.2
click at [146, 242] on input "[PERSON_NAME]" at bounding box center [256, 247] width 261 height 22
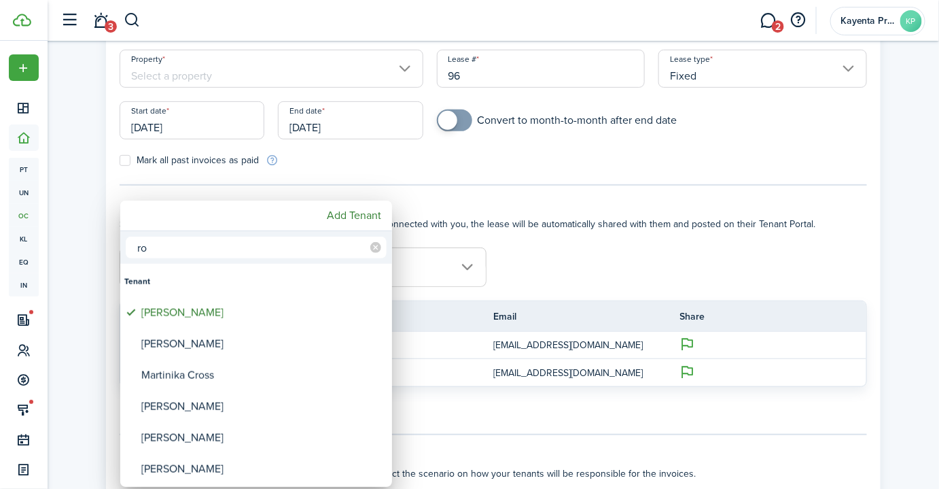
type input "o"
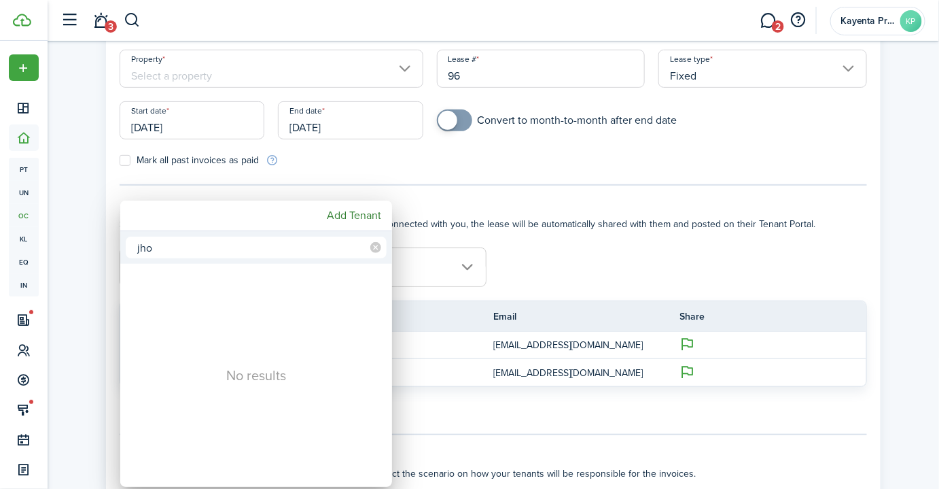
type input "jhon"
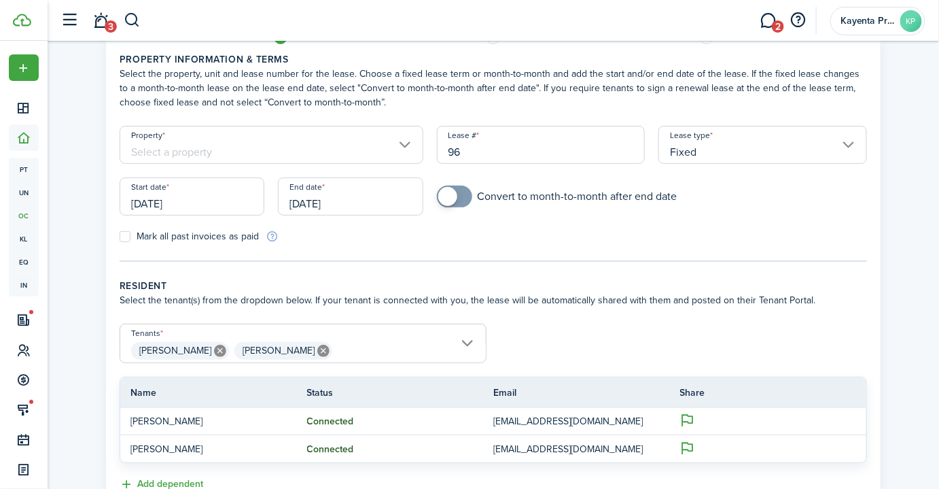
scroll to position [0, 0]
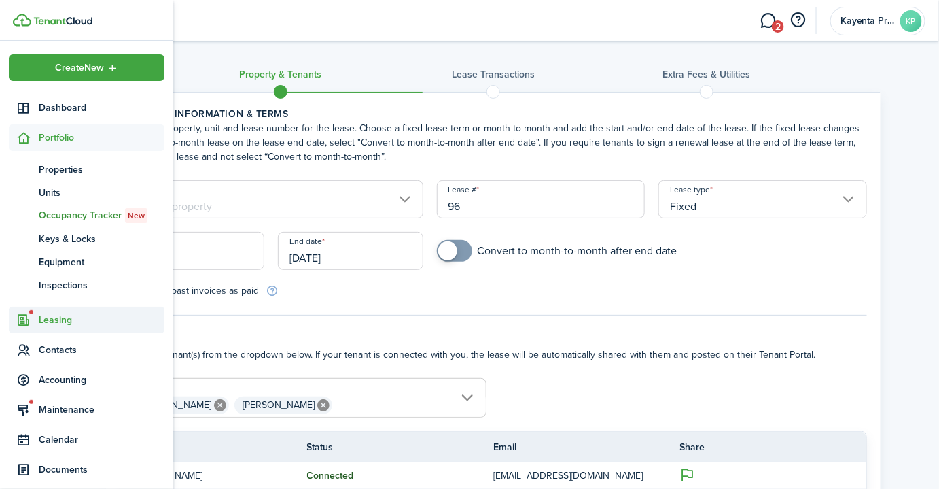
click at [48, 319] on span "Leasing" at bounding box center [102, 320] width 126 height 14
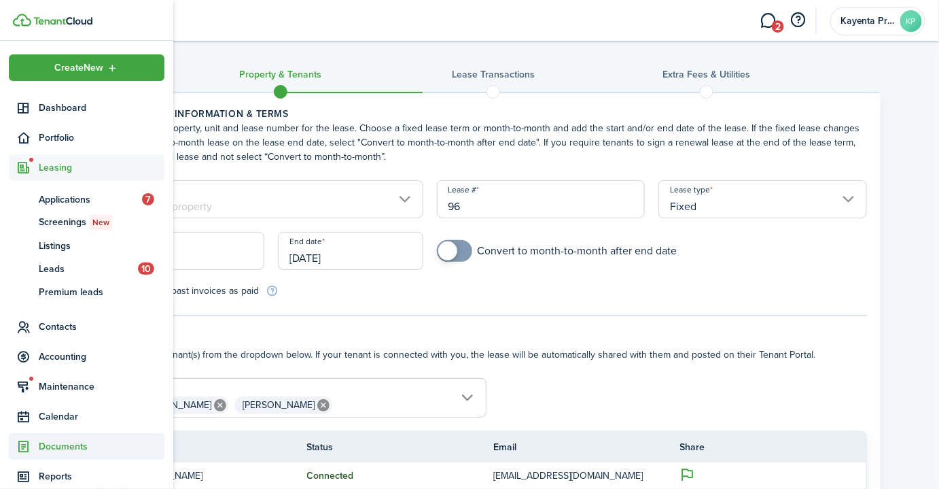
click at [71, 447] on span "Documents" at bounding box center [102, 446] width 126 height 14
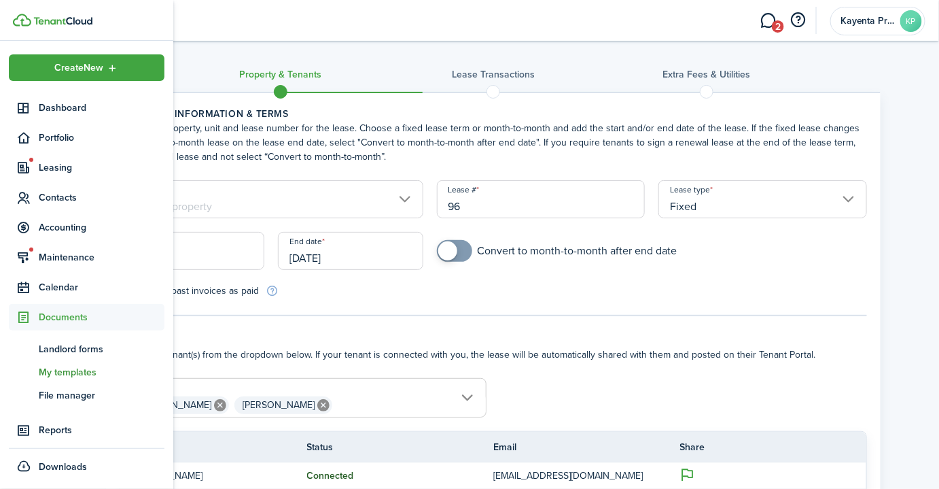
click at [78, 371] on span "My templates" at bounding box center [102, 372] width 126 height 14
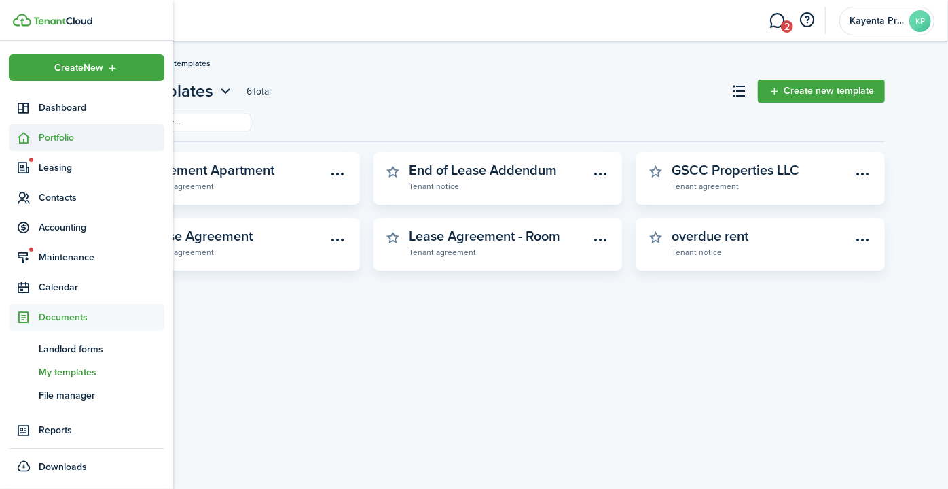
click at [56, 135] on span "Portfolio" at bounding box center [102, 137] width 126 height 14
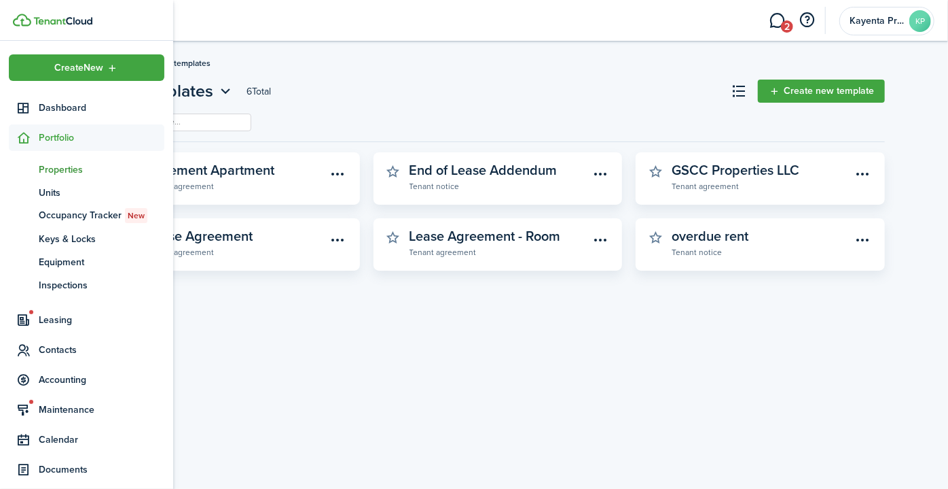
click at [65, 168] on span "Properties" at bounding box center [102, 169] width 126 height 14
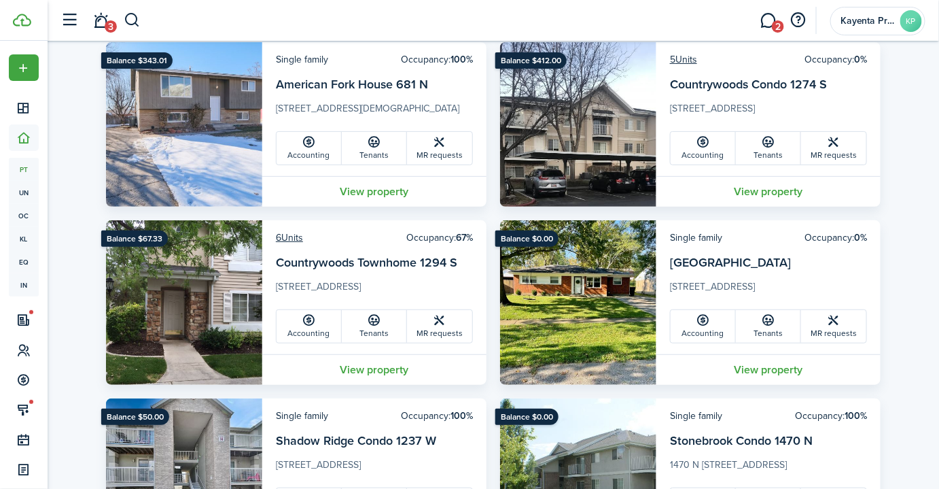
scroll to position [123, 0]
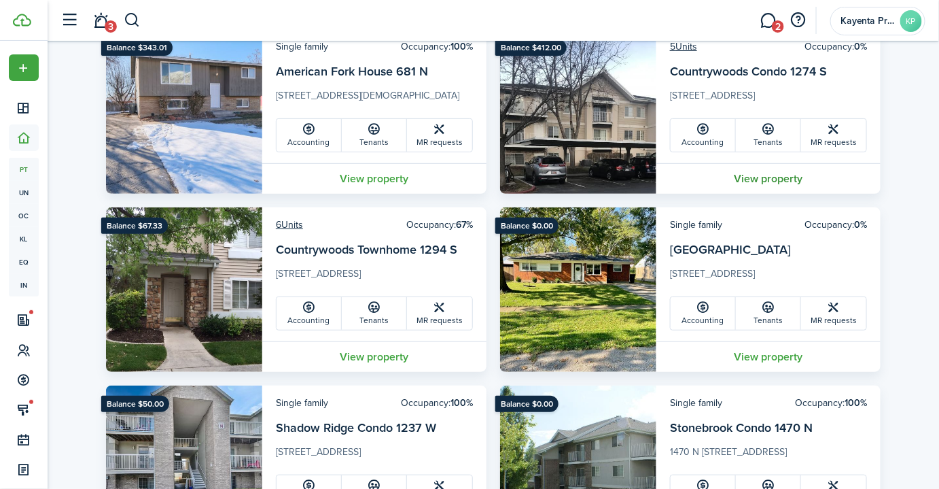
click at [783, 179] on link "View property" at bounding box center [768, 178] width 224 height 31
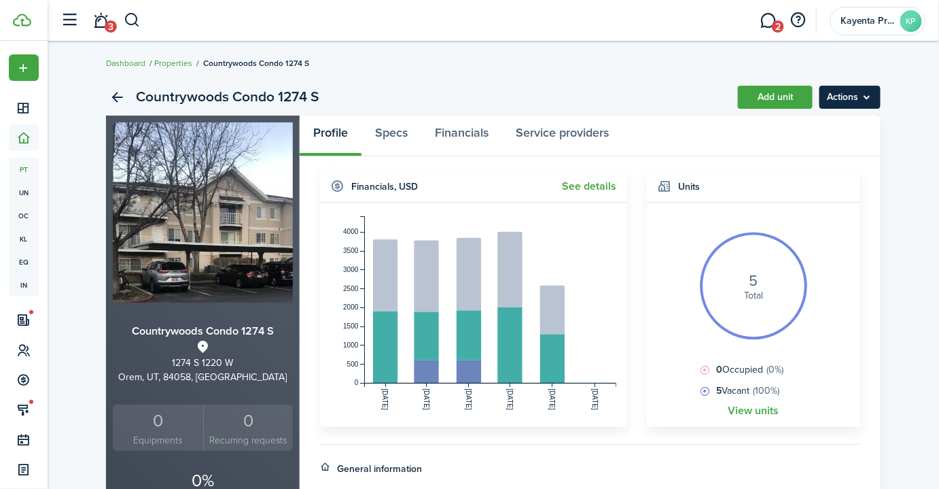
click at [858, 88] on menu-btn "Actions" at bounding box center [849, 97] width 61 height 23
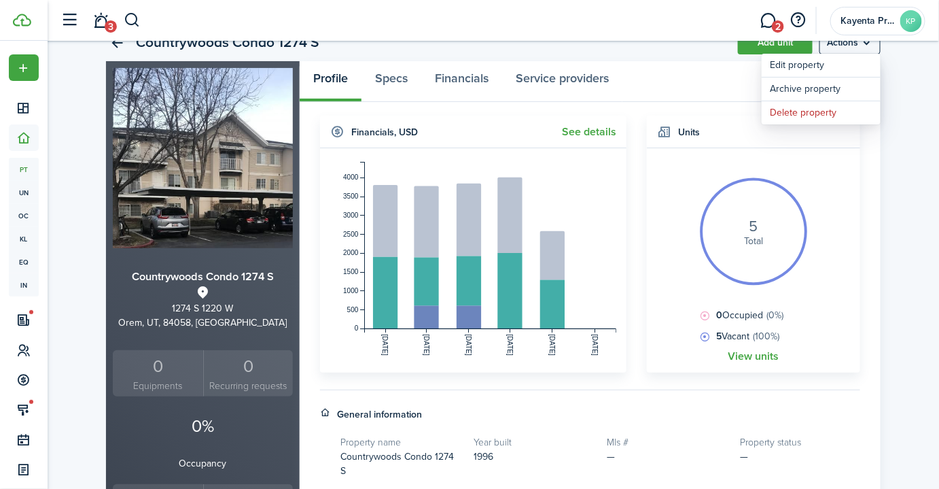
scroll to position [61, 0]
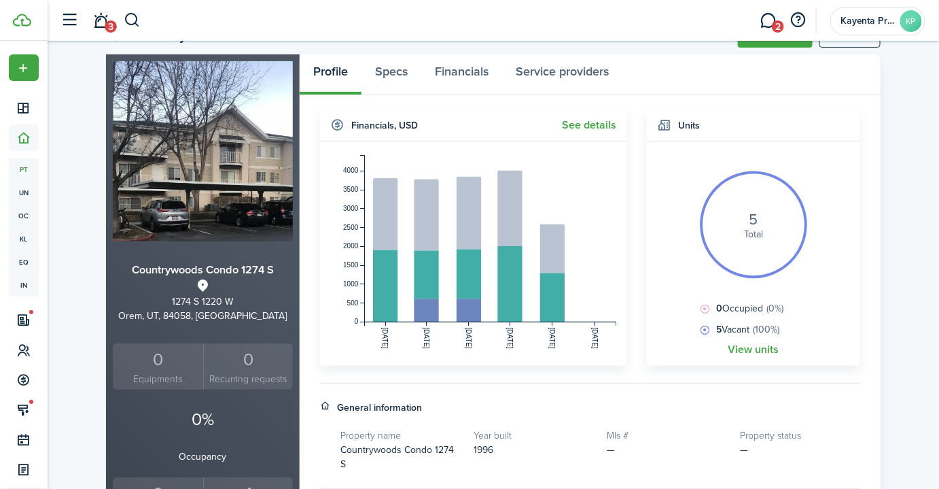
click at [898, 171] on div "Countrywoods Condo 1274 S Add unit Actions Countrywoods Condo [STREET_ADDRESS] …" at bounding box center [493, 419] width 891 height 817
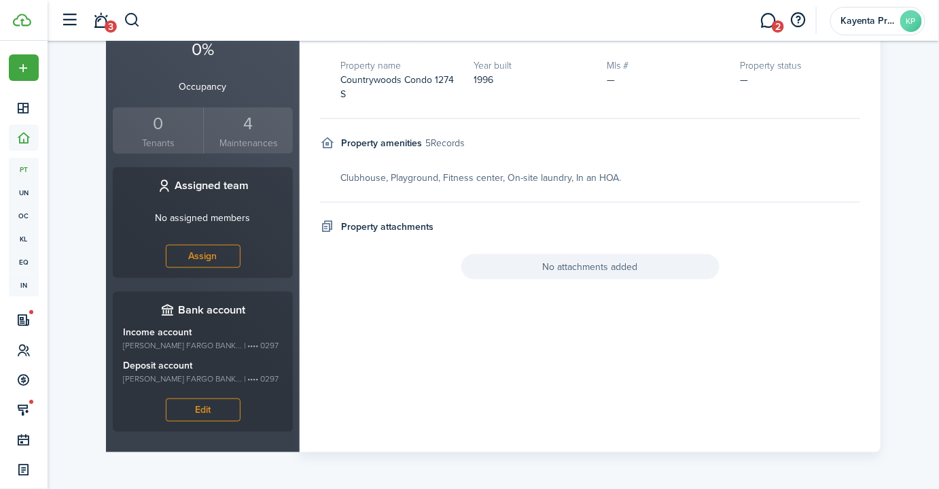
scroll to position [245, 0]
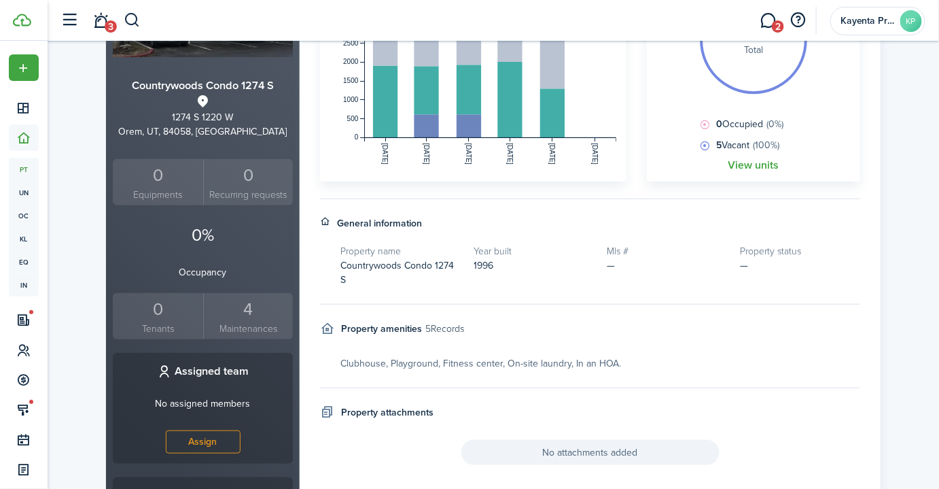
click at [161, 319] on div "0" at bounding box center [158, 309] width 84 height 26
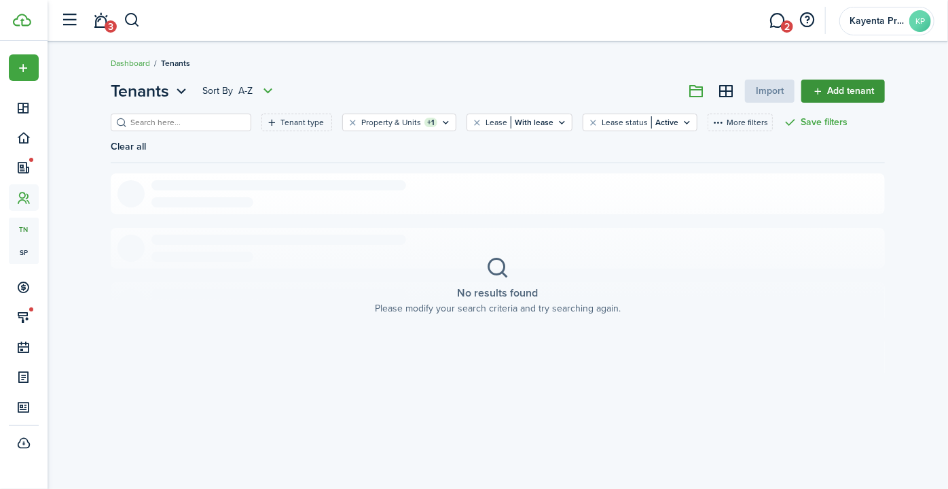
click at [828, 84] on link "Add tenant" at bounding box center [844, 90] width 84 height 23
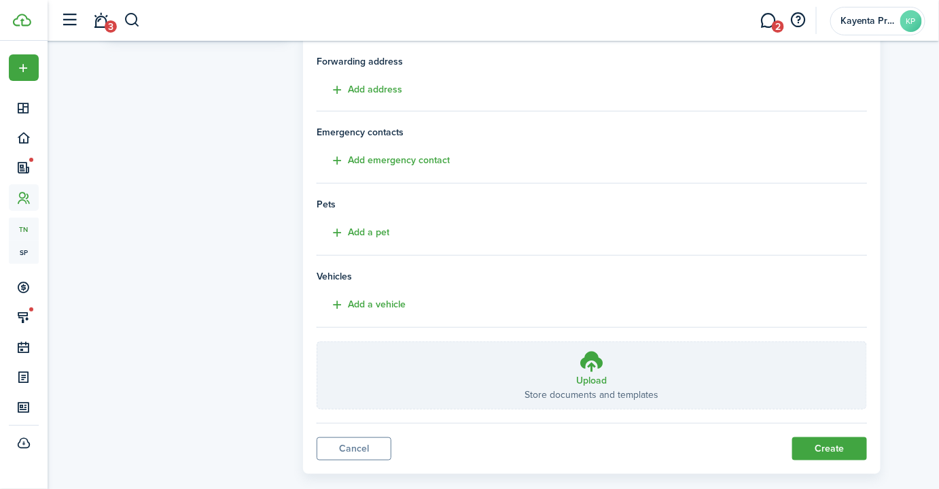
scroll to position [251, 0]
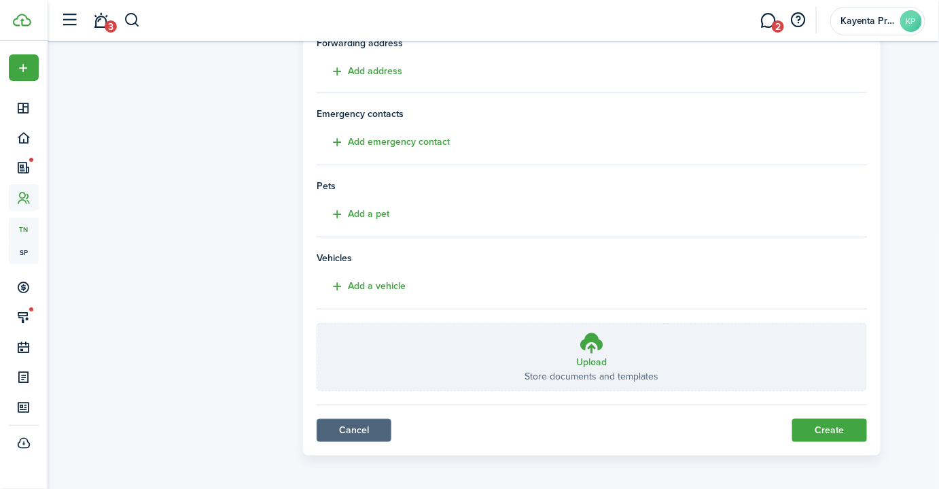
click at [368, 427] on link "Cancel" at bounding box center [354, 430] width 75 height 23
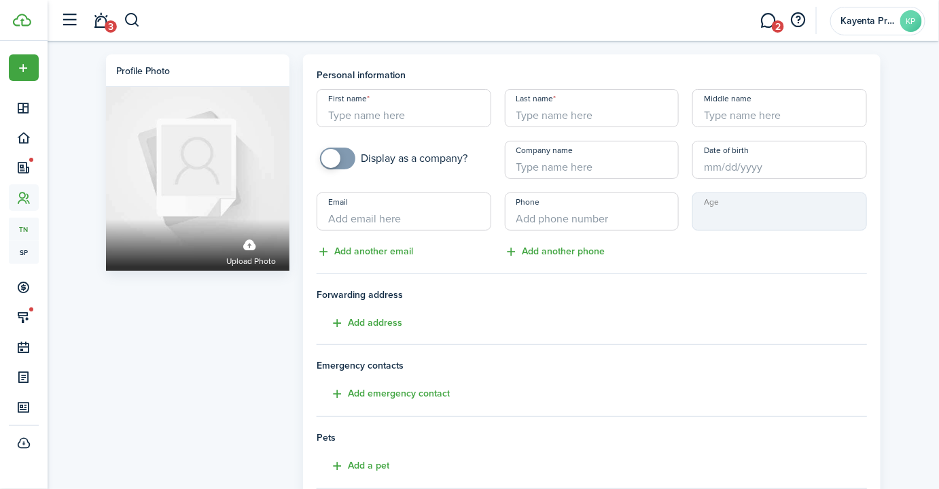
scroll to position [251, 0]
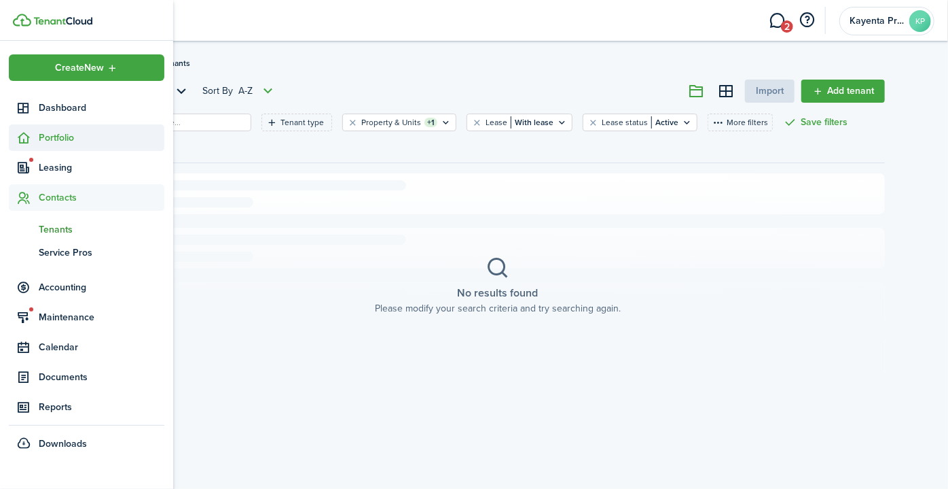
click at [37, 136] on sidebar-link-icon at bounding box center [24, 137] width 30 height 14
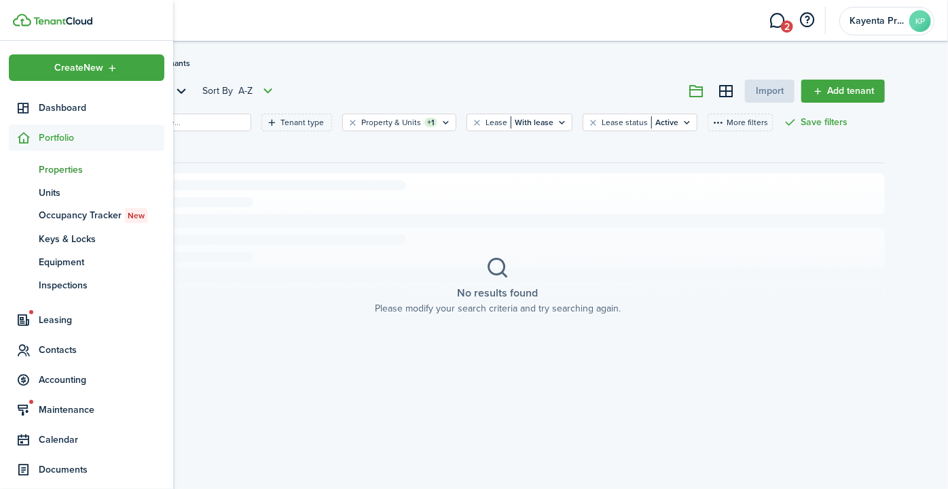
click at [71, 171] on span "Properties" at bounding box center [102, 169] width 126 height 14
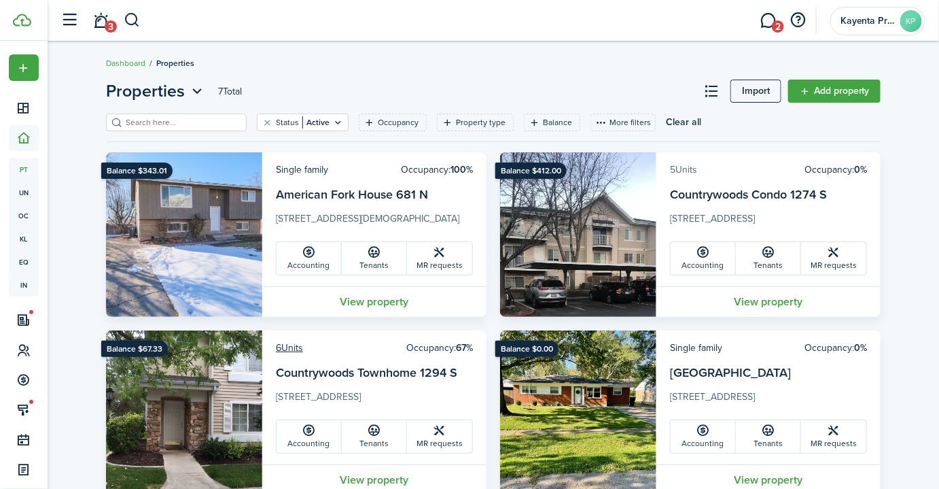
click at [692, 175] on link "5 Units" at bounding box center [683, 169] width 27 height 14
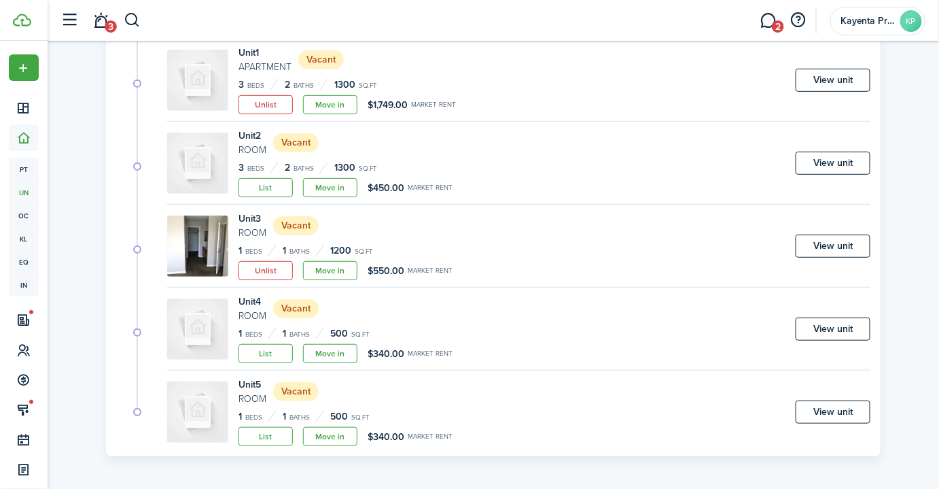
scroll to position [194, 0]
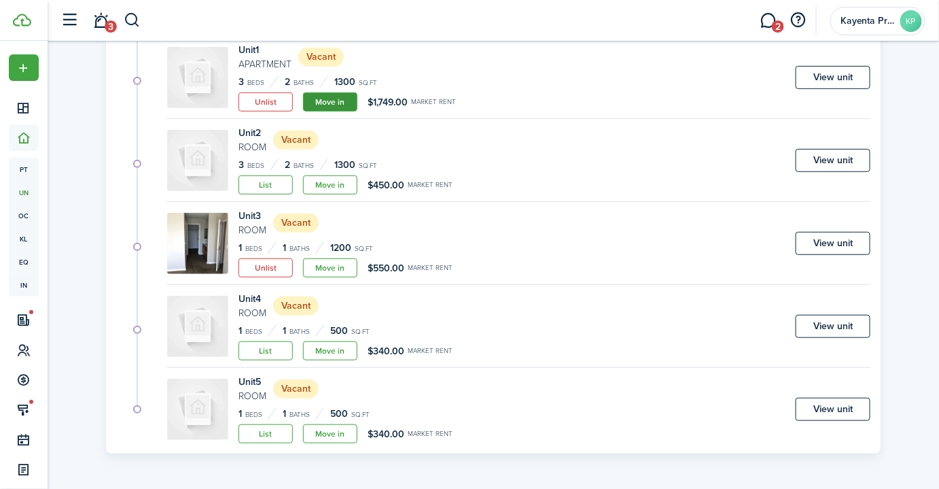
click at [346, 99] on link "Move in" at bounding box center [330, 101] width 54 height 19
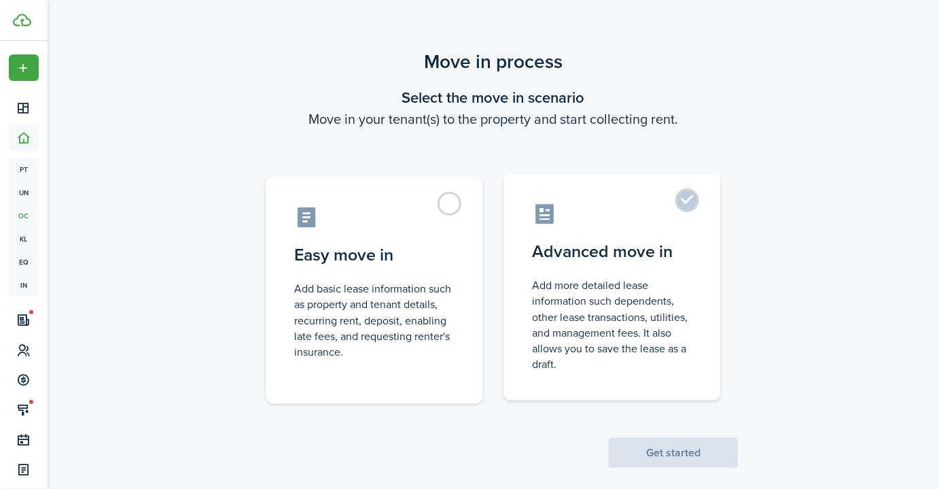
click at [681, 209] on label "Advanced move in Add more detailed lease information such dependents, other lea…" at bounding box center [611, 286] width 217 height 227
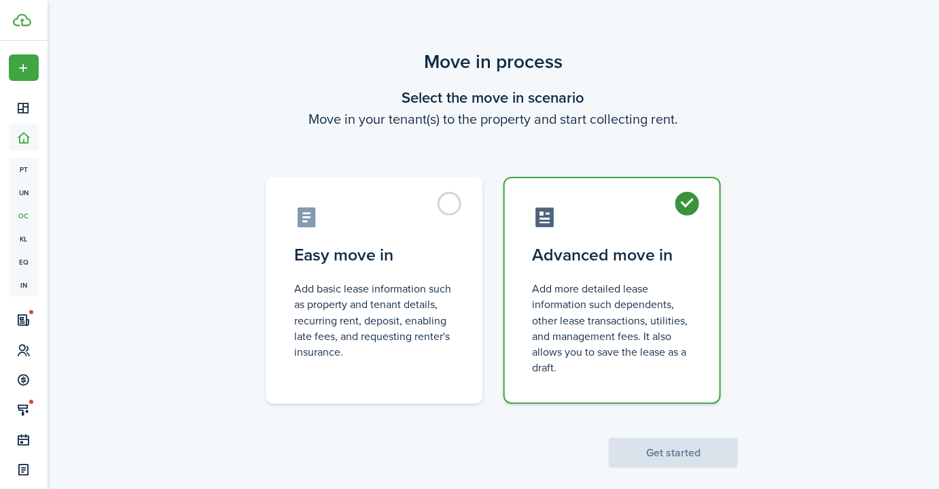
radio input "true"
click at [686, 454] on button "Get started" at bounding box center [673, 453] width 129 height 30
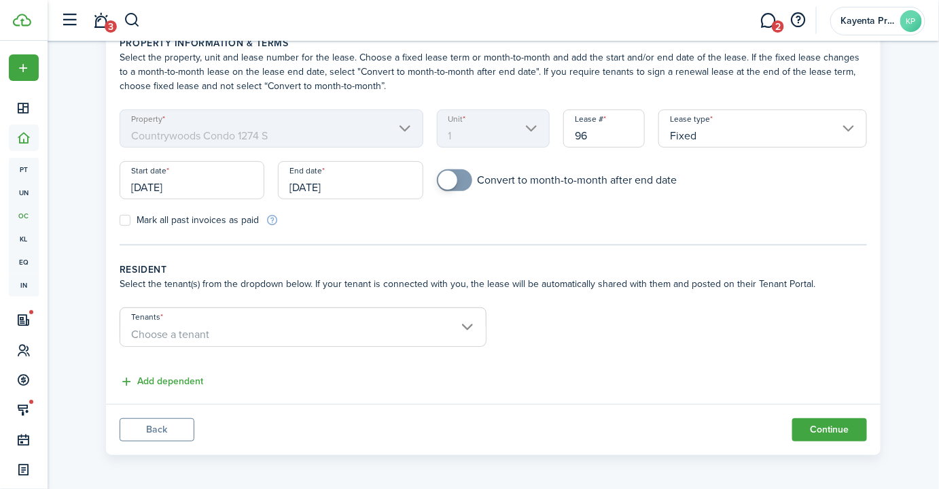
scroll to position [72, 0]
click at [371, 318] on input "Tenants" at bounding box center [303, 314] width 366 height 16
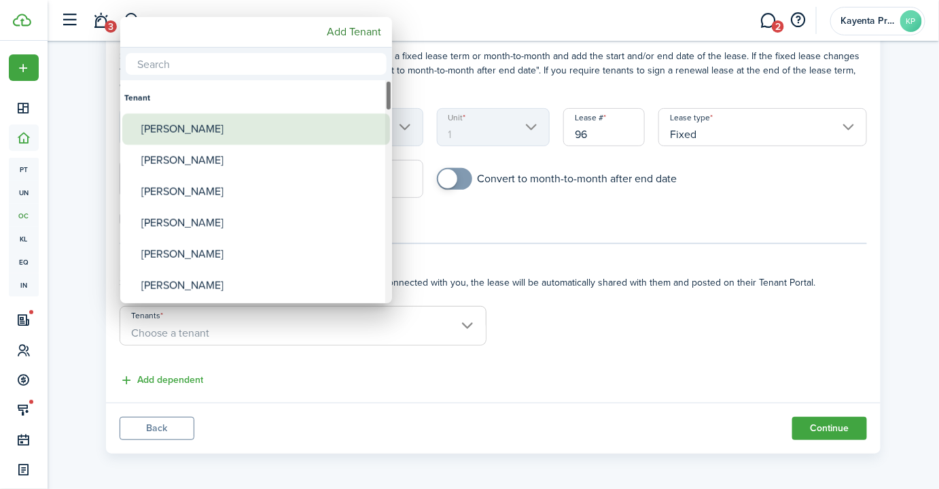
click at [227, 132] on div "[PERSON_NAME]" at bounding box center [261, 128] width 241 height 31
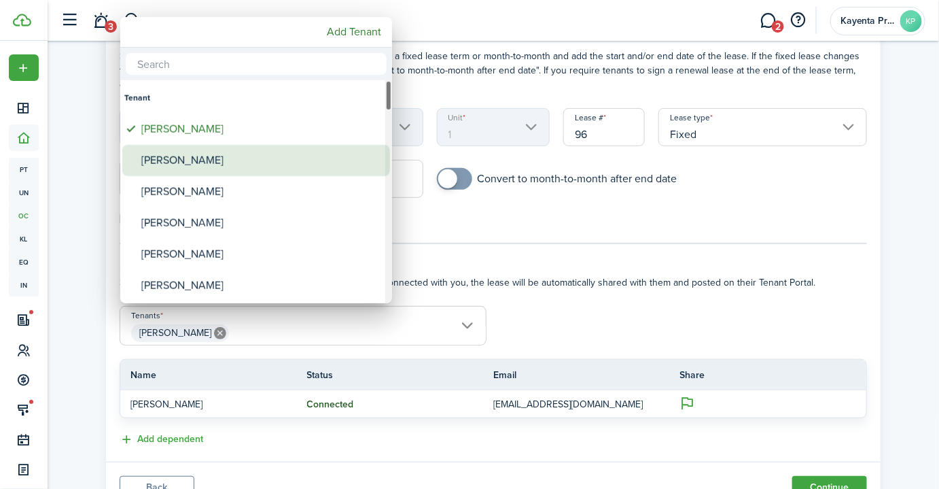
click at [209, 151] on div "[PERSON_NAME]" at bounding box center [261, 160] width 241 height 31
type input "[PERSON_NAME], [PERSON_NAME]"
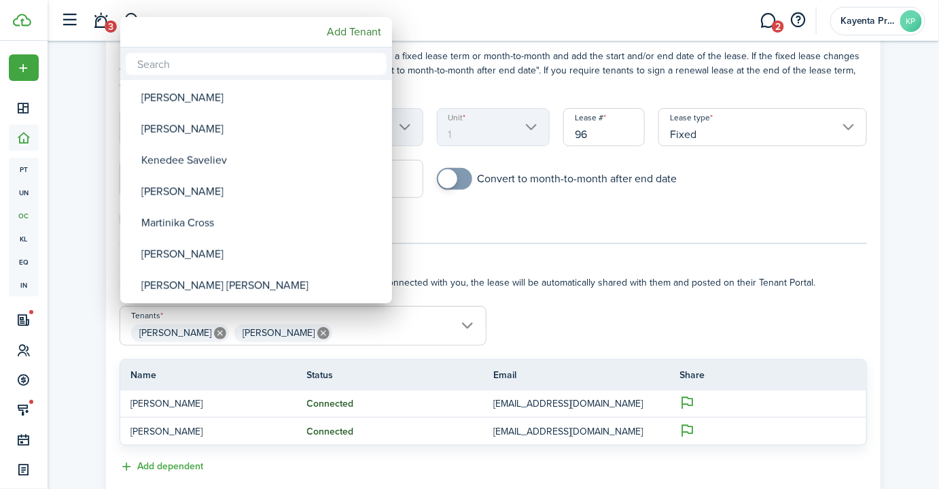
click at [224, 58] on input "text" at bounding box center [256, 64] width 261 height 22
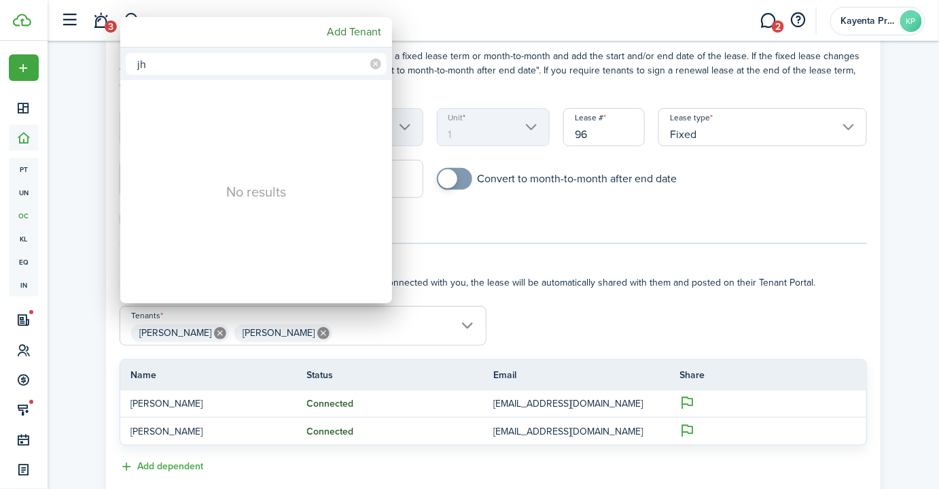
type input "jh"
click at [741, 209] on div at bounding box center [469, 244] width 1156 height 706
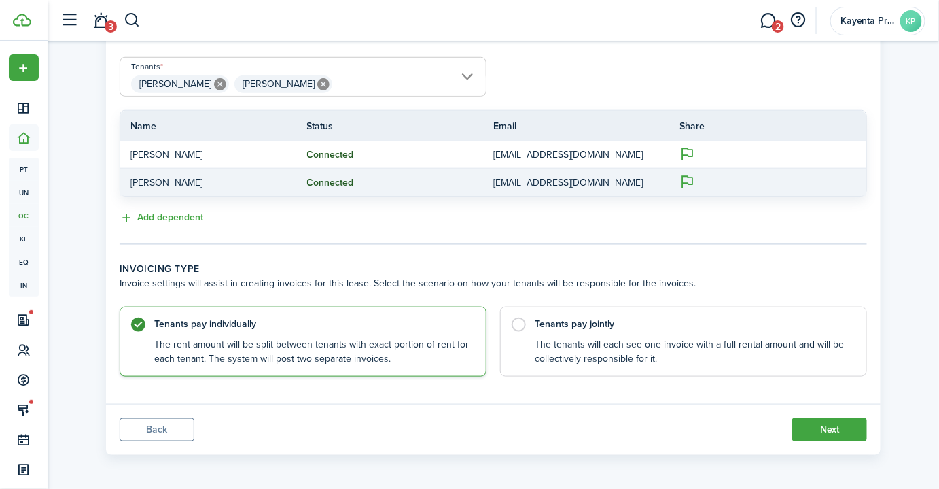
scroll to position [259, 0]
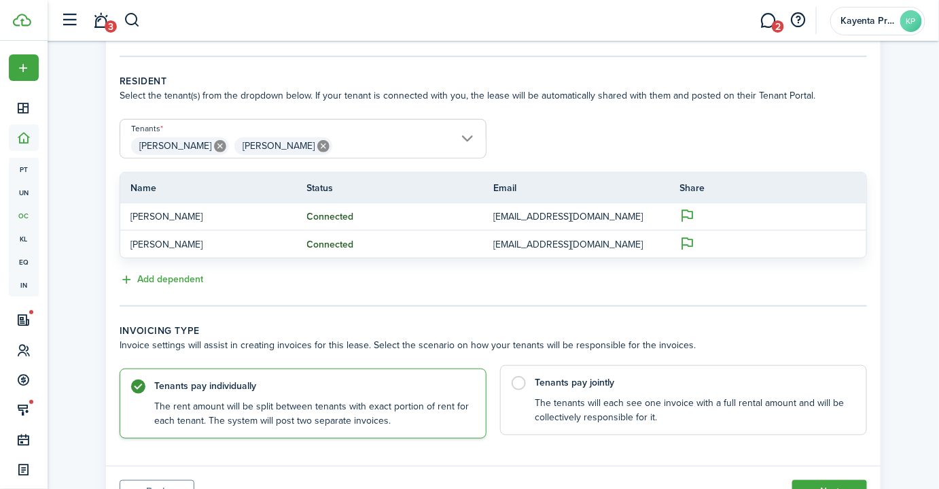
click at [653, 404] on control-radio-card-description "The tenants will each see one invoice with a full rental amount and will be col…" at bounding box center [694, 410] width 318 height 28
radio input "false"
radio input "true"
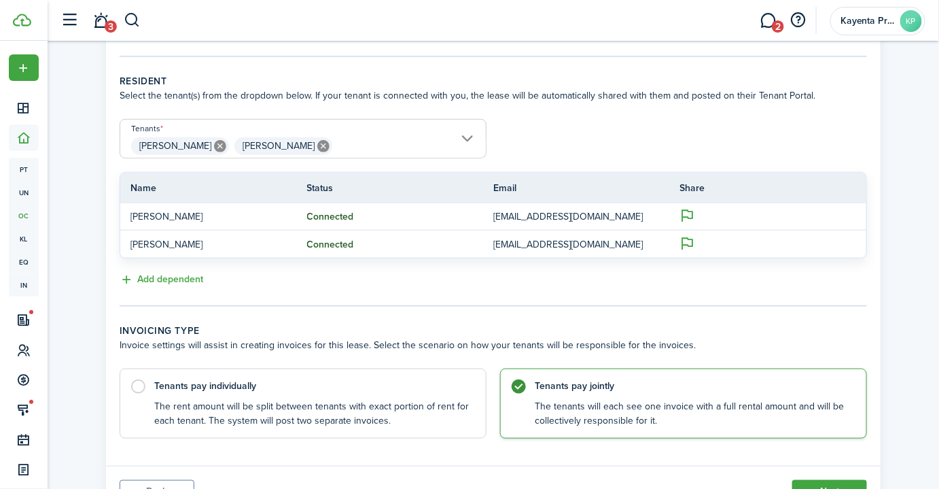
click at [395, 142] on span "[PERSON_NAME] [PERSON_NAME]" at bounding box center [303, 146] width 366 height 23
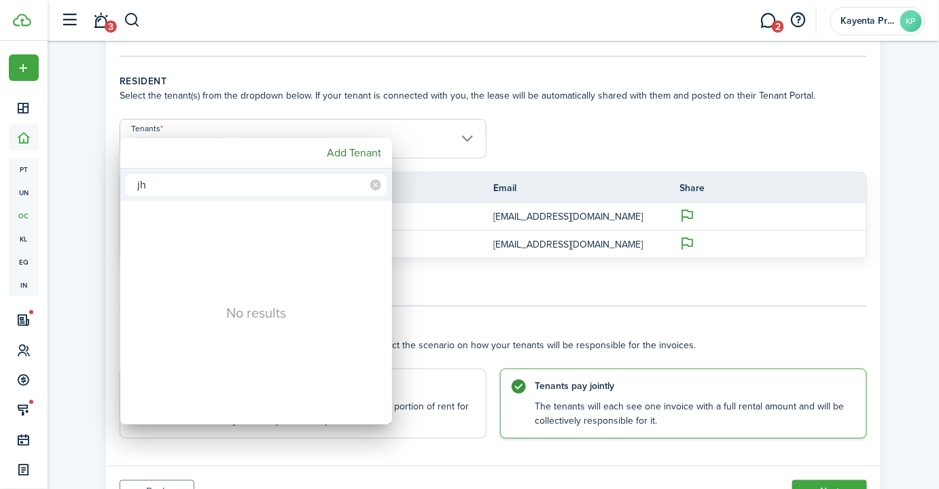
type input "jh"
click at [594, 149] on div at bounding box center [469, 244] width 1156 height 706
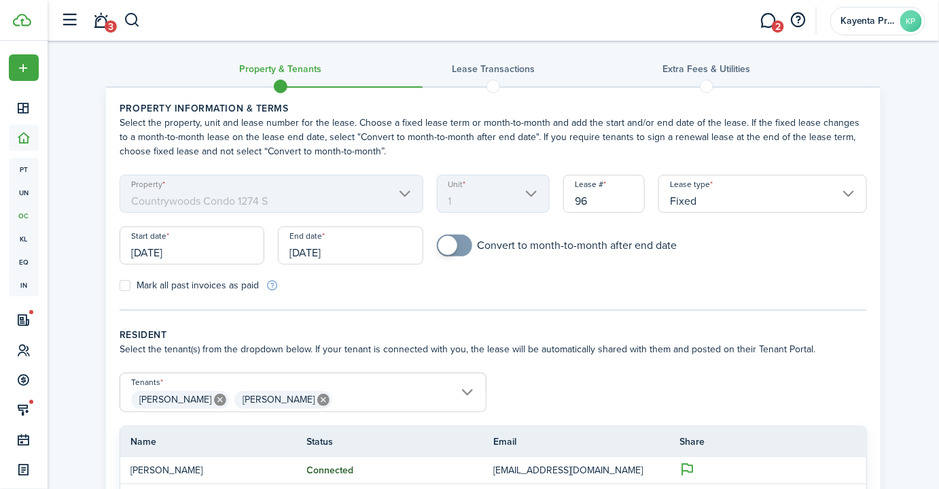
scroll to position [0, 0]
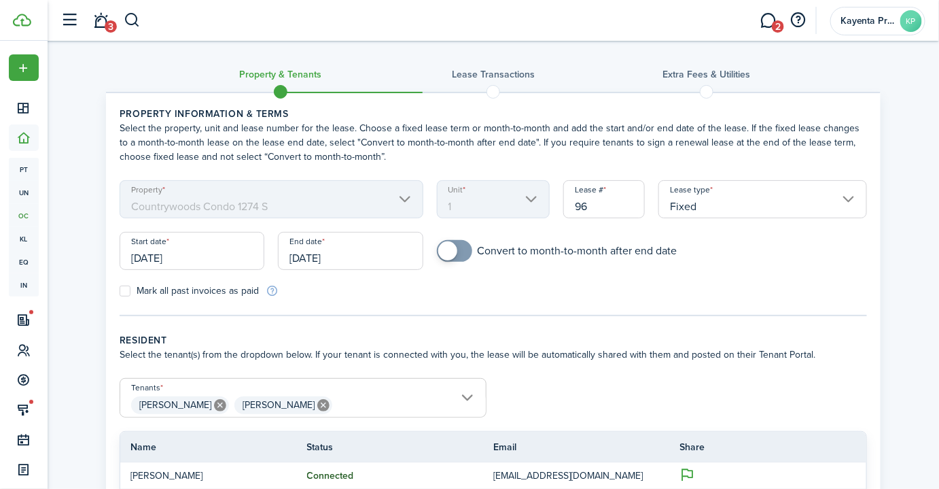
click at [327, 142] on wizard-step-header-description "Select the property, unit and lease number for the lease. Choose a fixed lease …" at bounding box center [493, 142] width 747 height 43
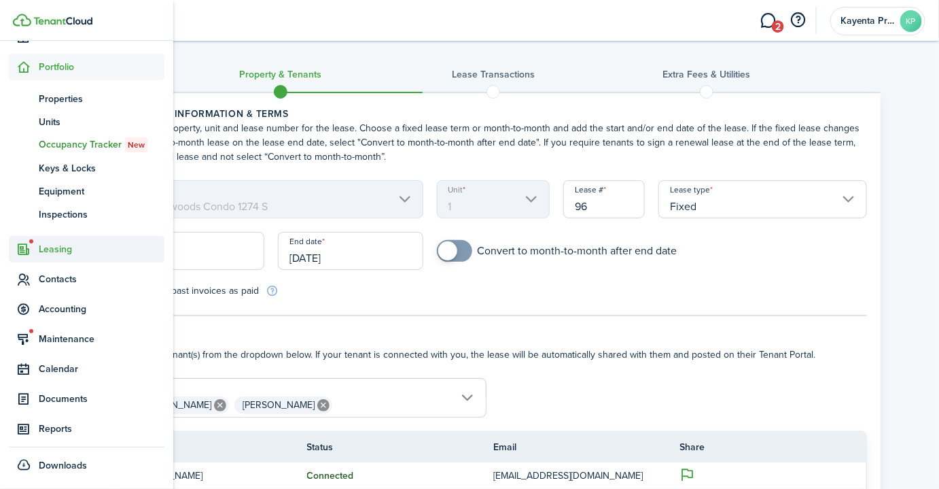
click at [60, 253] on span "Leasing" at bounding box center [102, 249] width 126 height 14
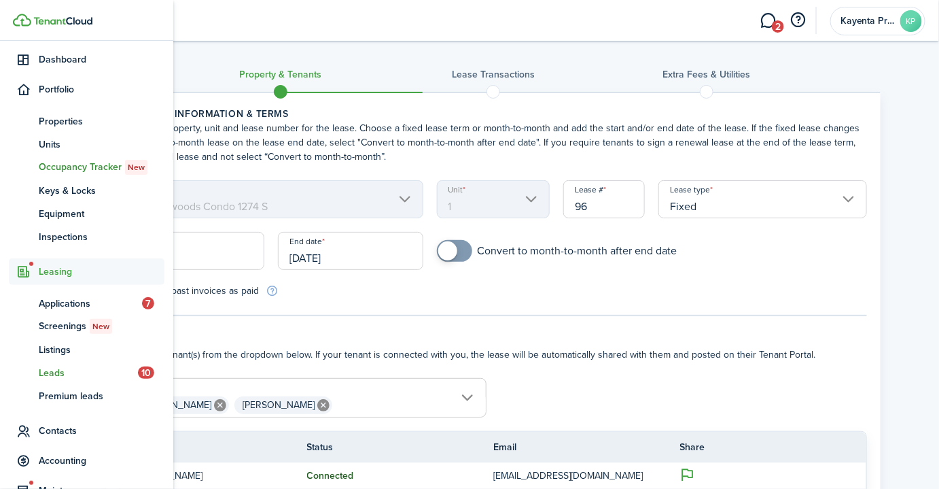
scroll to position [48, 0]
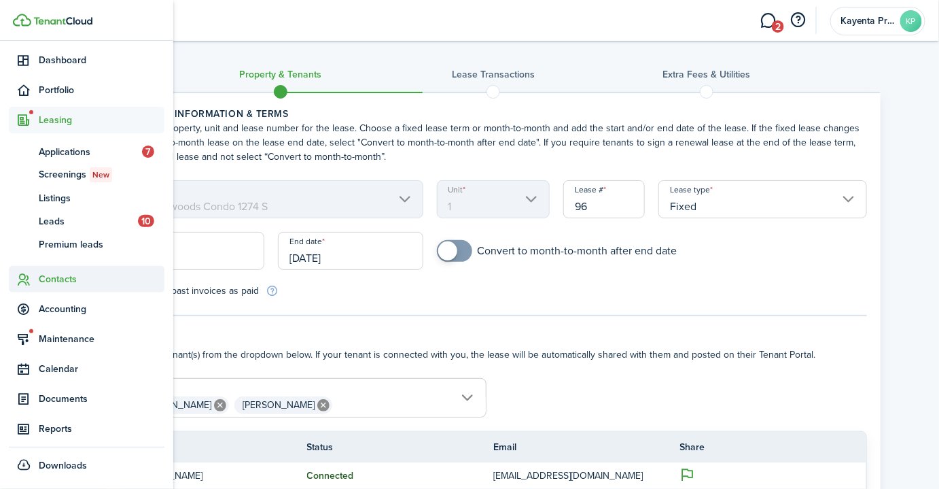
click at [76, 282] on span "Contacts" at bounding box center [102, 279] width 126 height 14
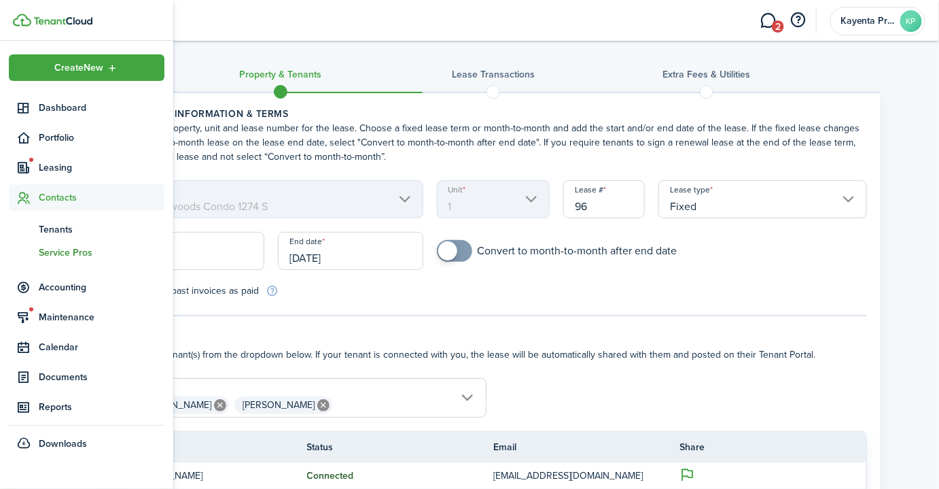
scroll to position [0, 0]
click at [86, 372] on span "Documents" at bounding box center [102, 377] width 126 height 14
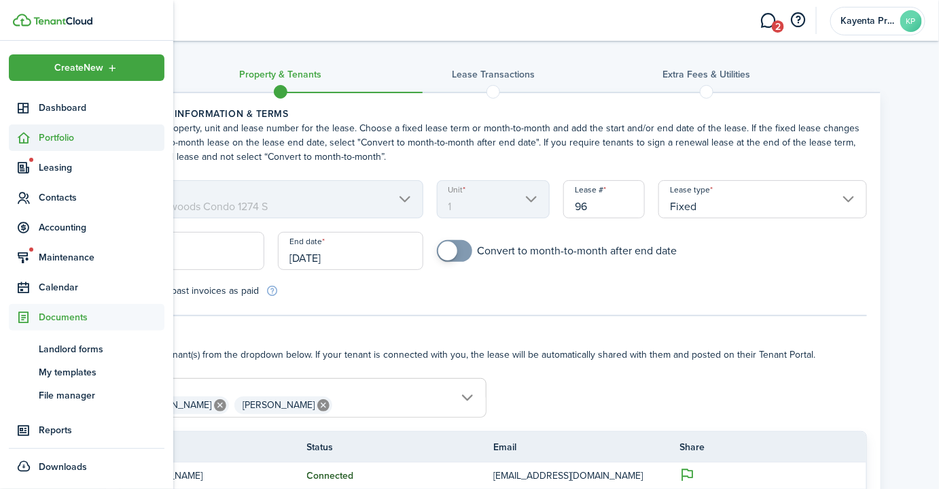
click at [57, 139] on span "Portfolio" at bounding box center [102, 137] width 126 height 14
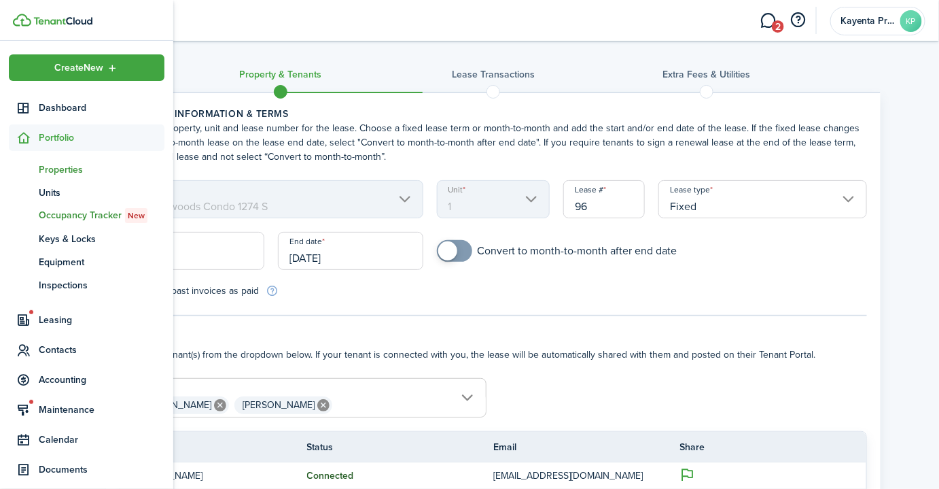
click at [60, 173] on span "Properties" at bounding box center [102, 169] width 126 height 14
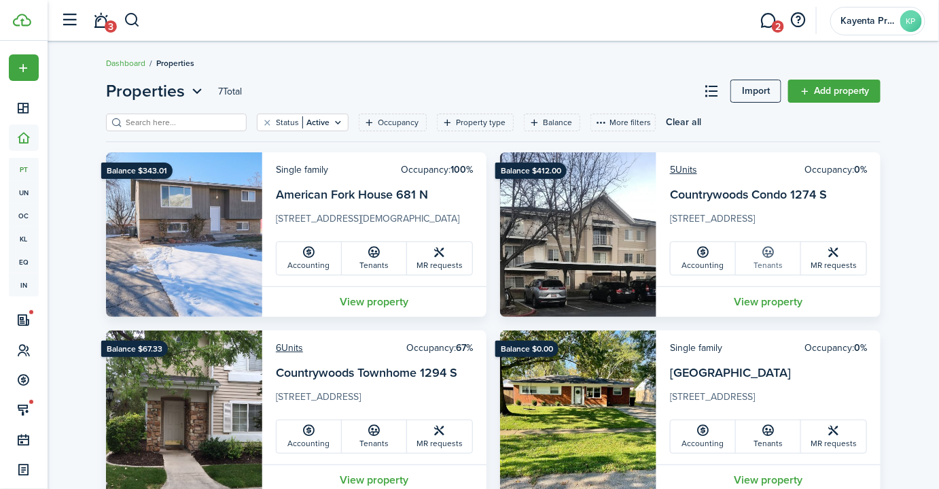
click at [765, 254] on icon at bounding box center [768, 252] width 14 height 14
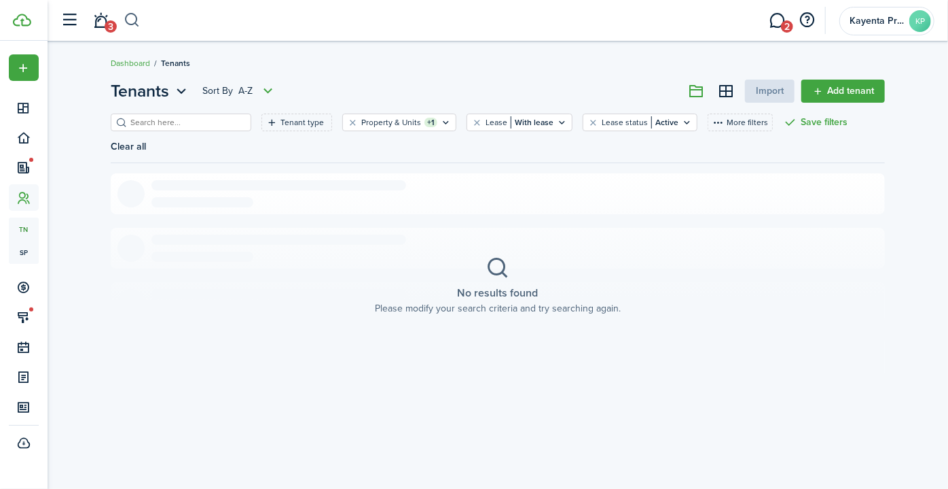
click at [132, 19] on button "button" at bounding box center [132, 20] width 17 height 23
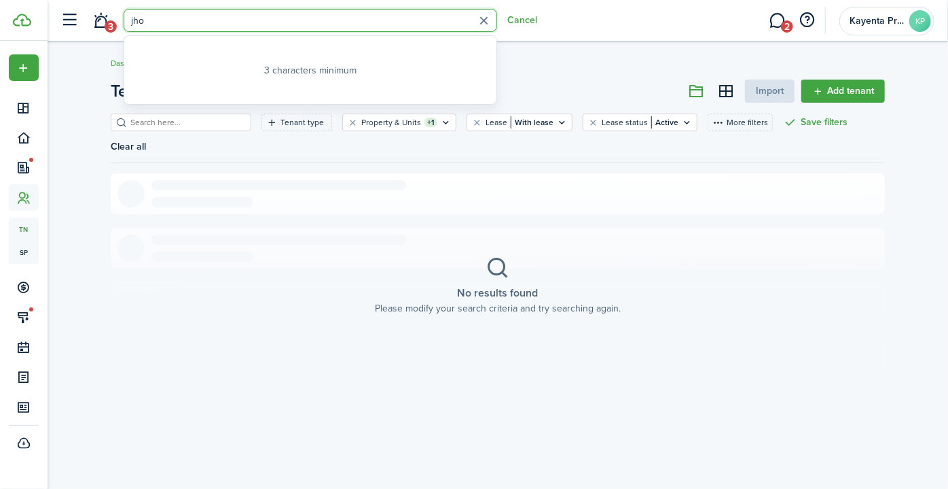
type input "jhon"
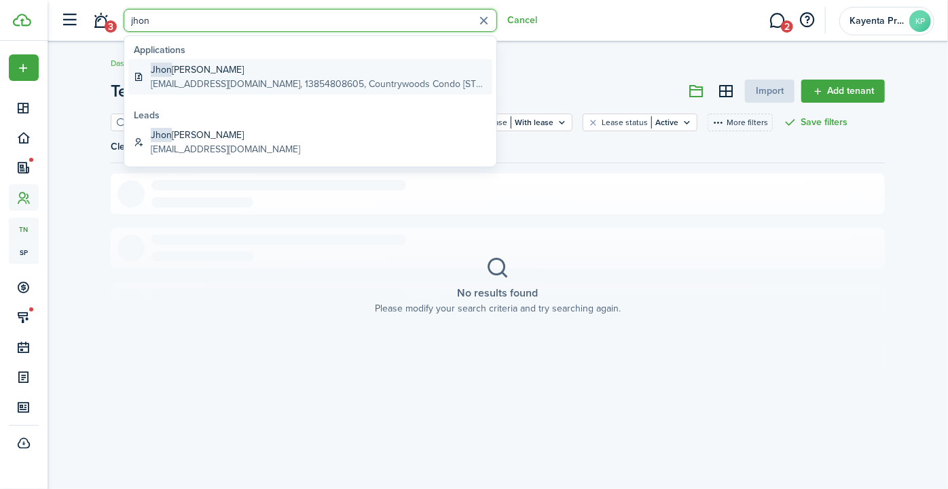
click at [191, 78] on global-search-item-description "[EMAIL_ADDRESS][DOMAIN_NAME], 13854808605, Countrywoods Condo [STREET_ADDRESS]" at bounding box center [319, 84] width 336 height 14
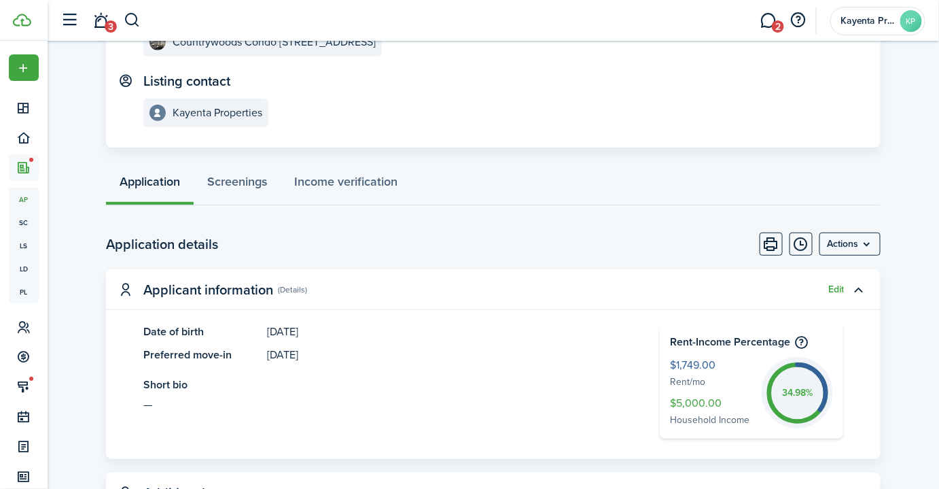
scroll to position [185, 0]
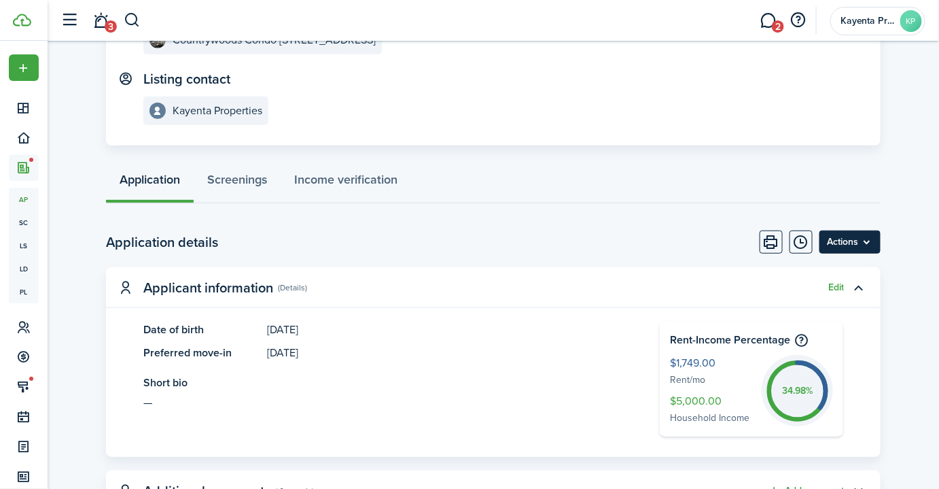
click at [863, 240] on menu-btn "Actions" at bounding box center [849, 241] width 61 height 23
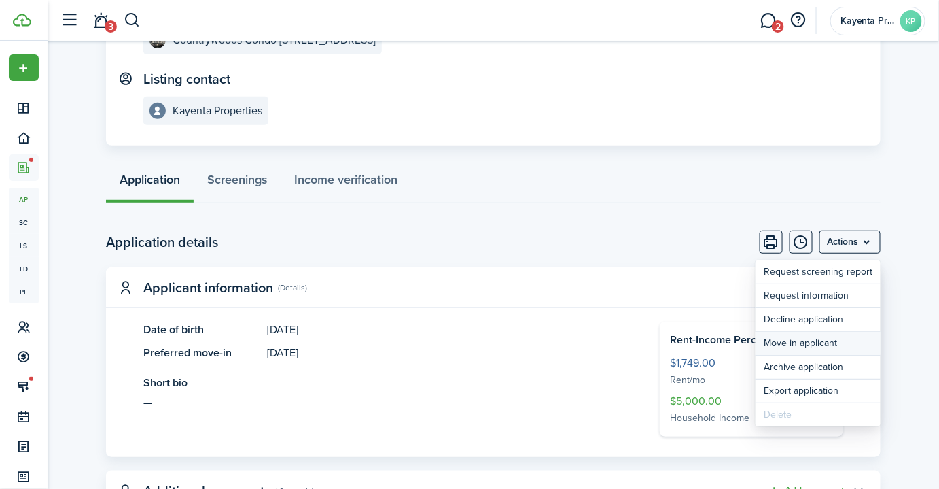
click at [811, 343] on button "Move in applicant" at bounding box center [818, 343] width 125 height 23
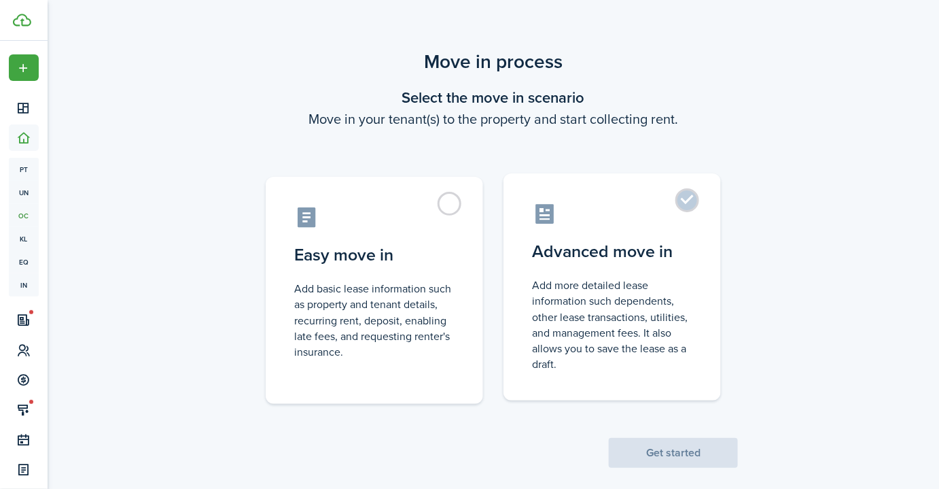
click at [639, 246] on control-radio-card-title "Advanced move in" at bounding box center [612, 251] width 160 height 24
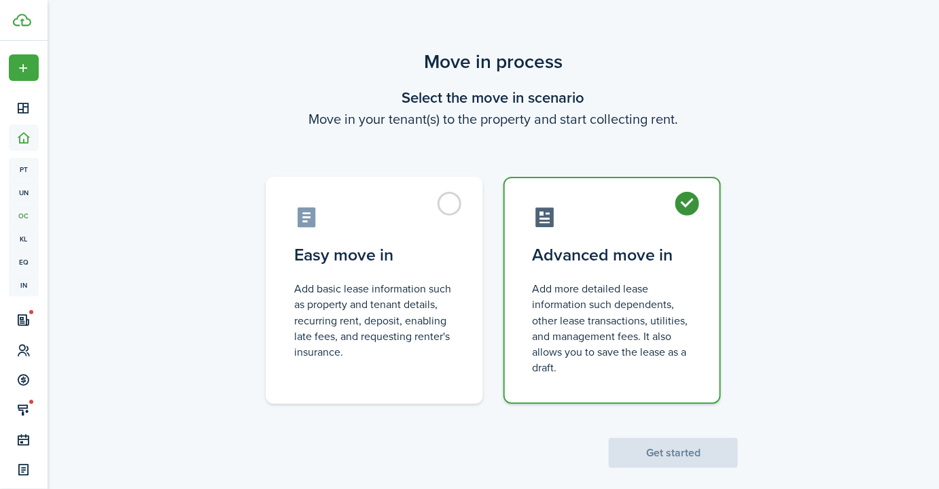
radio input "true"
click at [679, 450] on button "Get started" at bounding box center [673, 453] width 129 height 30
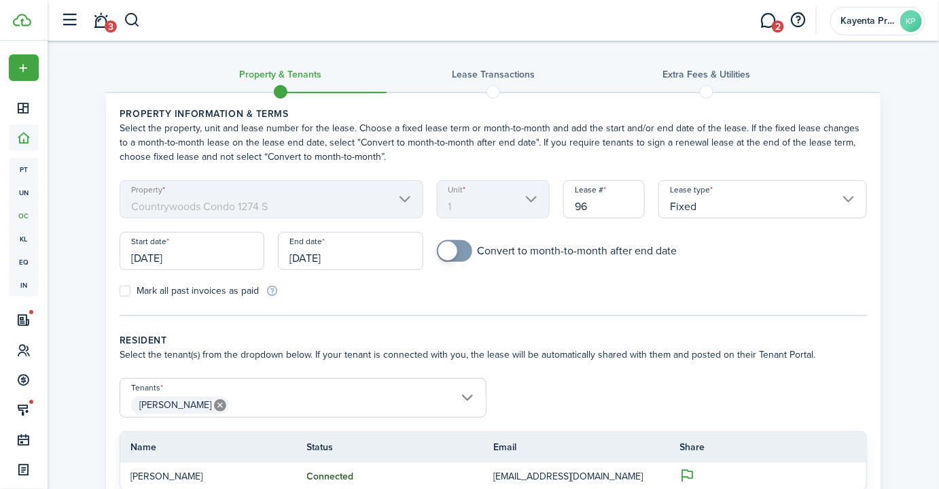
click at [235, 255] on input "[DATE]" at bounding box center [192, 251] width 145 height 38
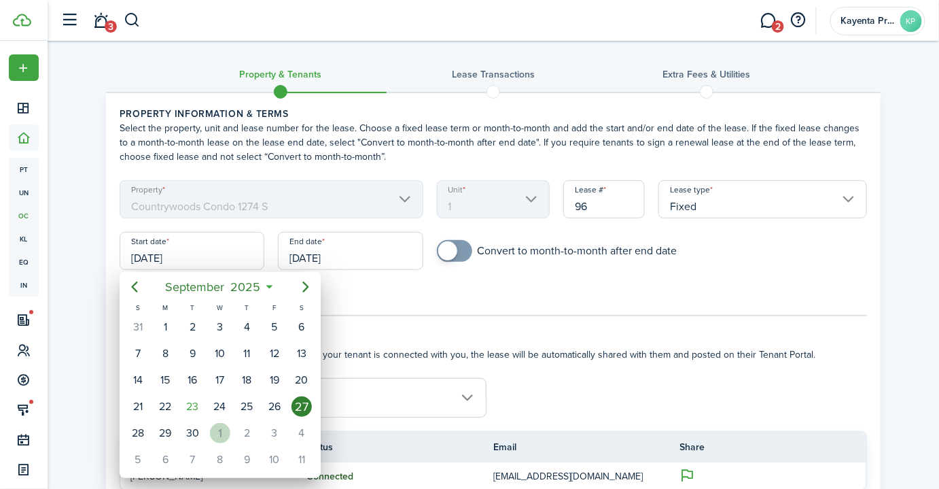
click at [217, 429] on div "1" at bounding box center [220, 433] width 20 height 20
type input "[DATE]"
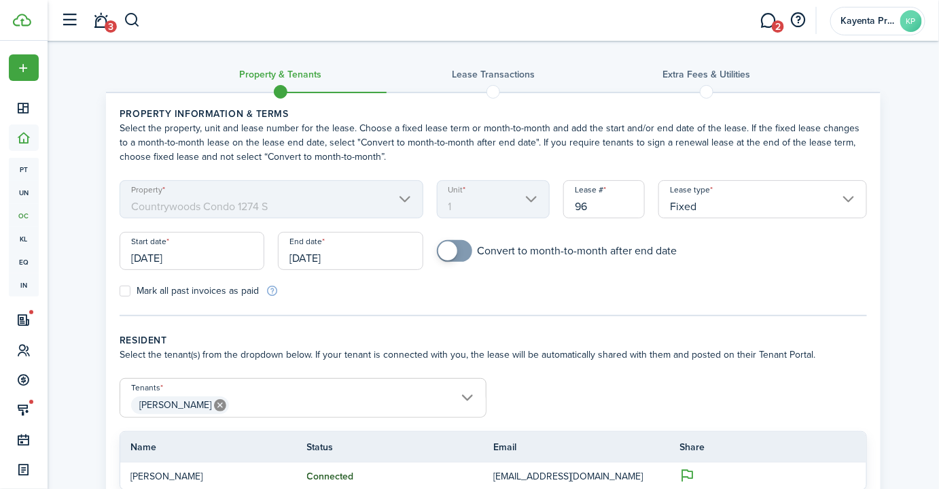
click at [381, 247] on input "[DATE]" at bounding box center [350, 251] width 145 height 38
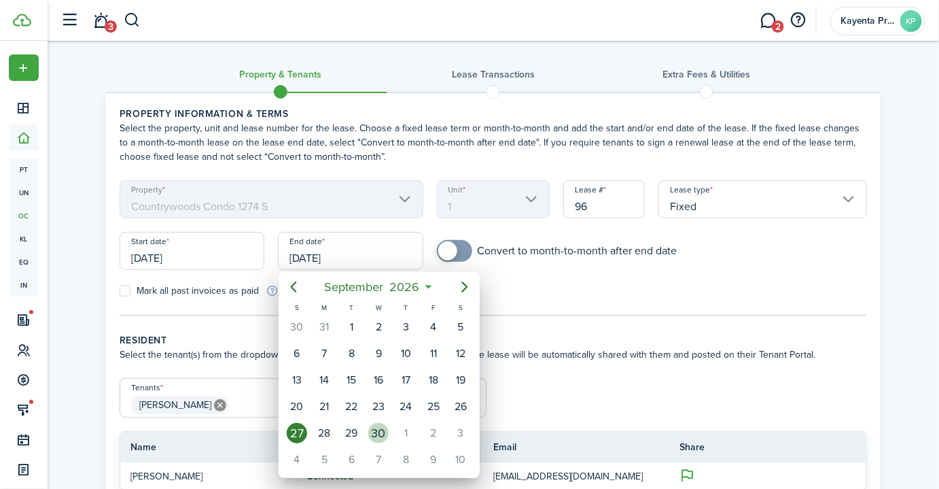
click at [377, 427] on div "30" at bounding box center [378, 433] width 20 height 20
type input "[DATE]"
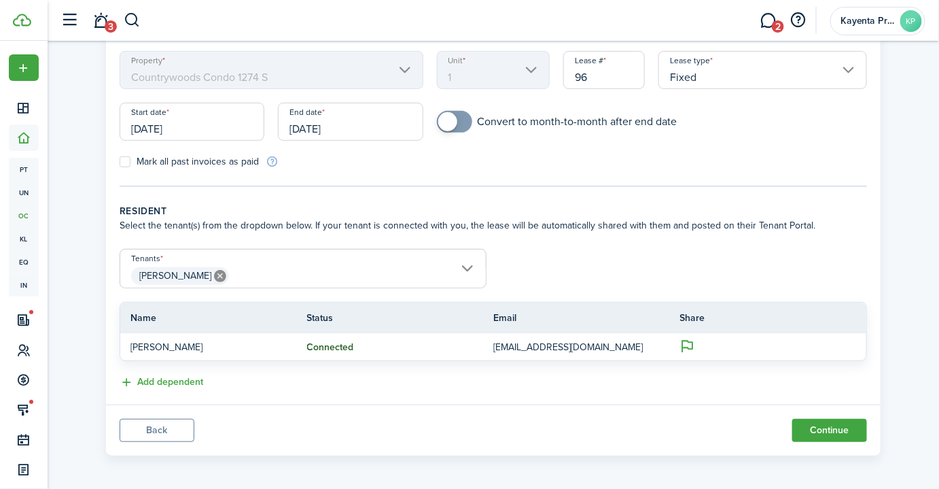
scroll to position [130, 0]
click at [824, 429] on button "Continue" at bounding box center [829, 428] width 75 height 23
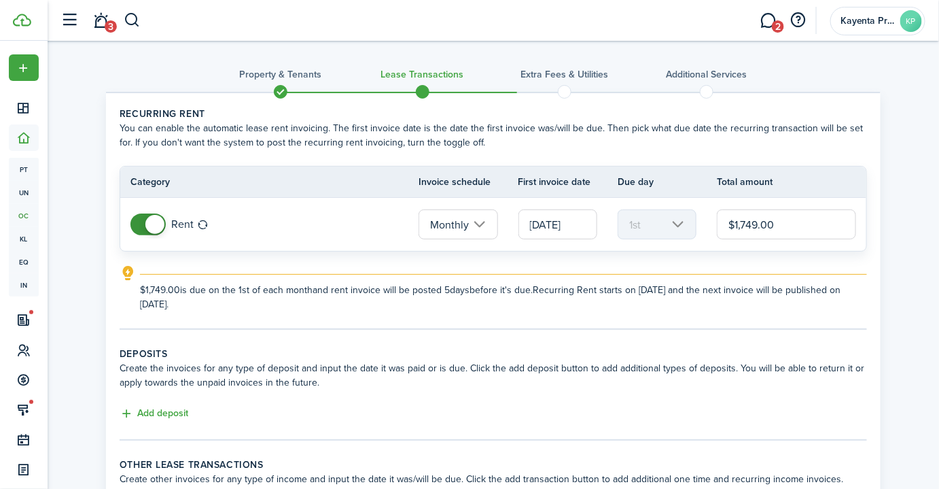
click at [745, 226] on input "$1,749.00" at bounding box center [786, 224] width 139 height 30
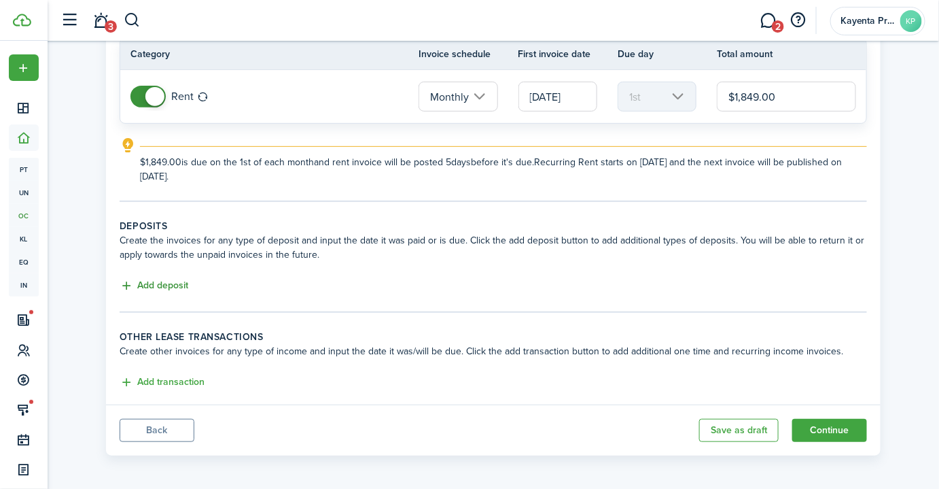
scroll to position [128, 0]
type input "$1,849.00"
click at [158, 288] on button "Add deposit" at bounding box center [154, 285] width 69 height 16
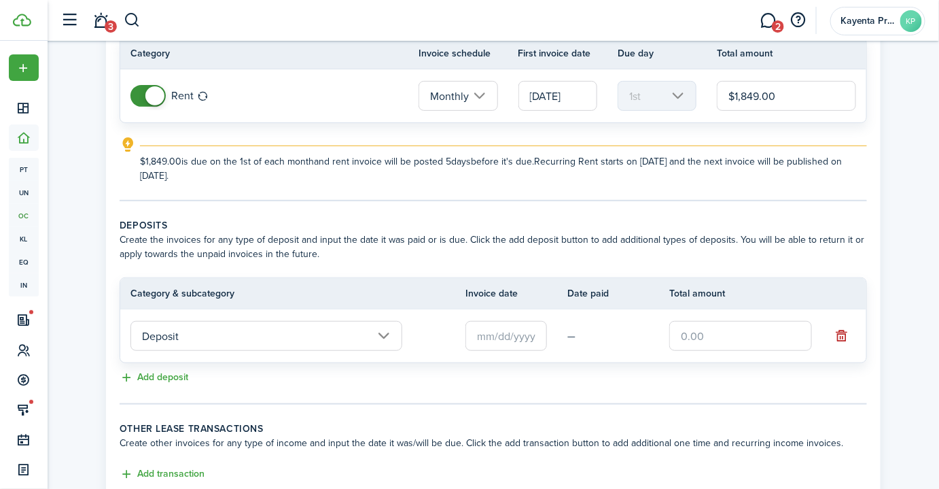
click at [701, 333] on input "text" at bounding box center [740, 336] width 143 height 30
click at [491, 330] on input "text" at bounding box center [506, 336] width 82 height 30
type input "$1,749.00"
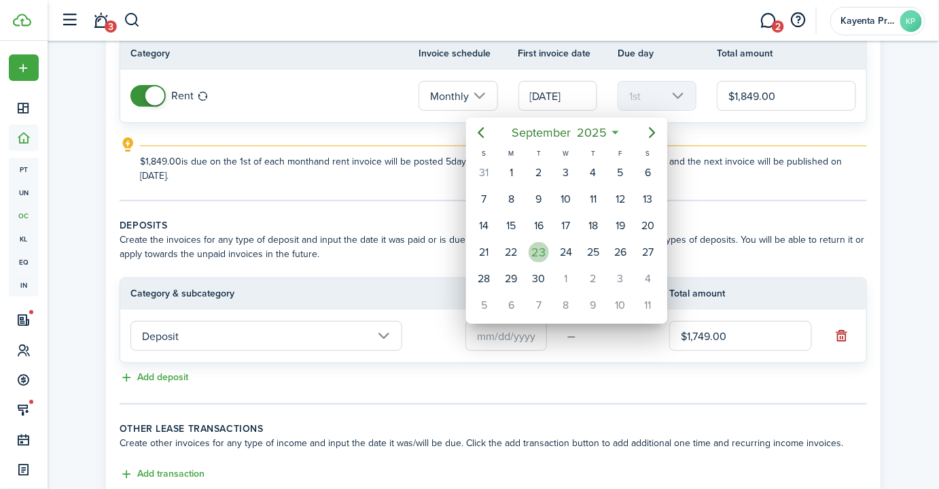
click at [535, 245] on div "23" at bounding box center [539, 252] width 20 height 20
type input "[DATE]"
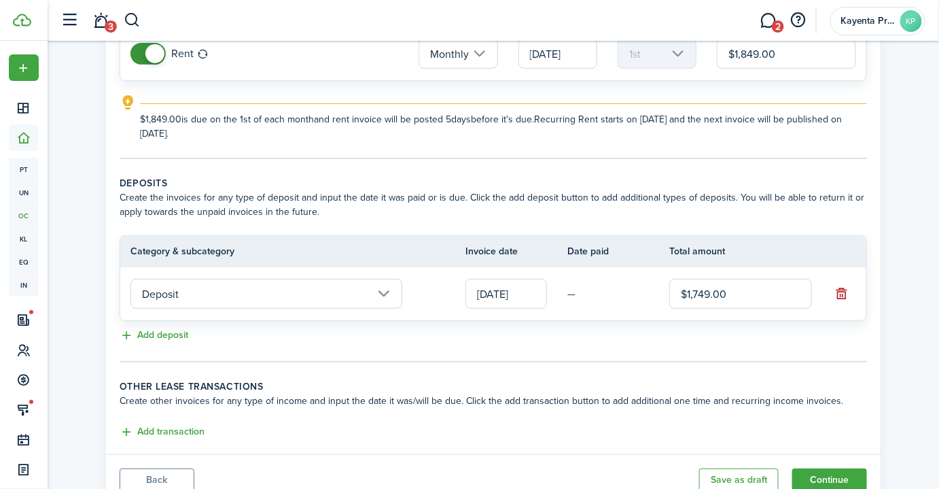
scroll to position [220, 0]
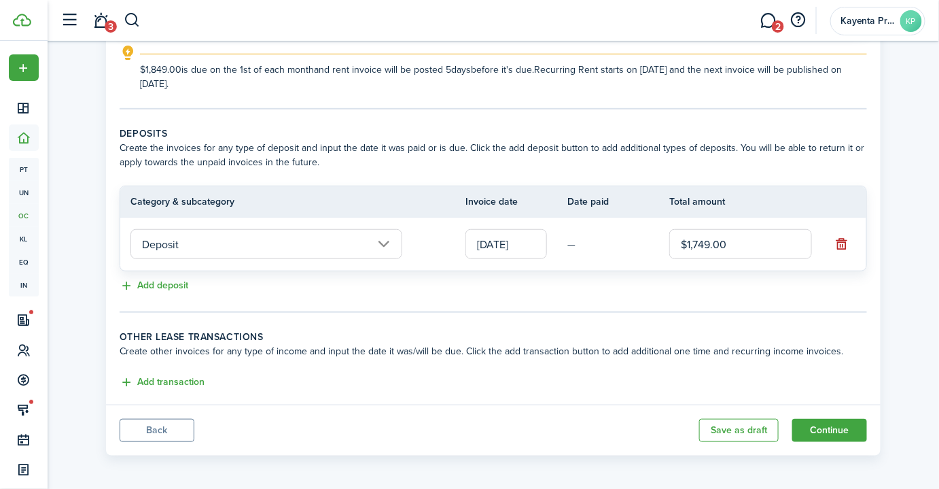
drag, startPoint x: 840, startPoint y: 426, endPoint x: 572, endPoint y: 298, distance: 297.5
click at [840, 425] on button "Continue" at bounding box center [829, 430] width 75 height 23
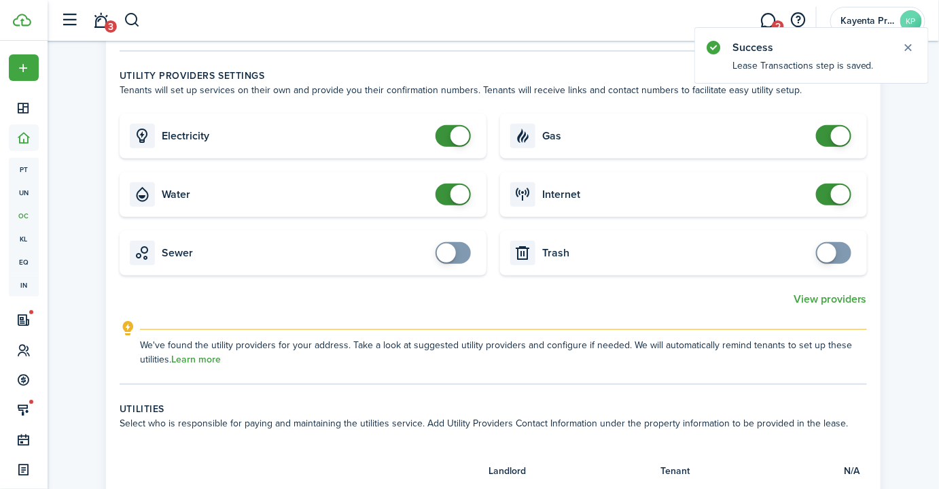
scroll to position [781, 0]
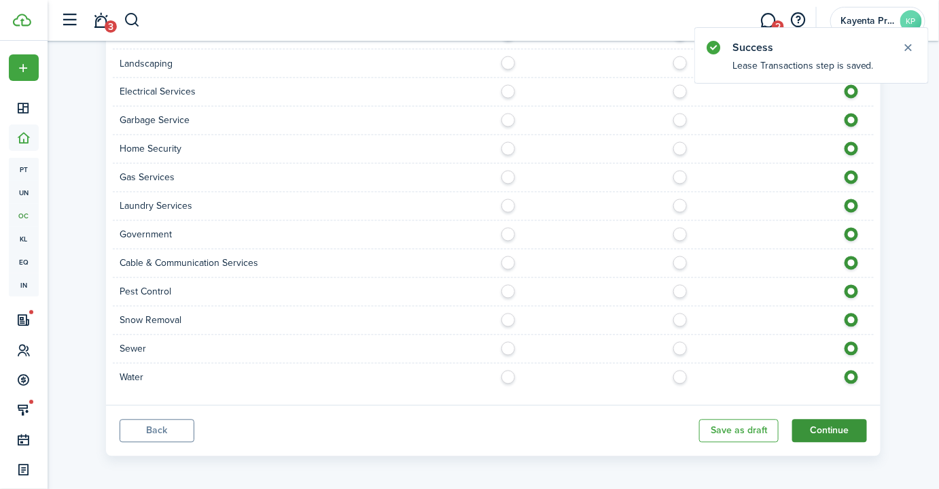
click at [832, 425] on button "Continue" at bounding box center [829, 430] width 75 height 23
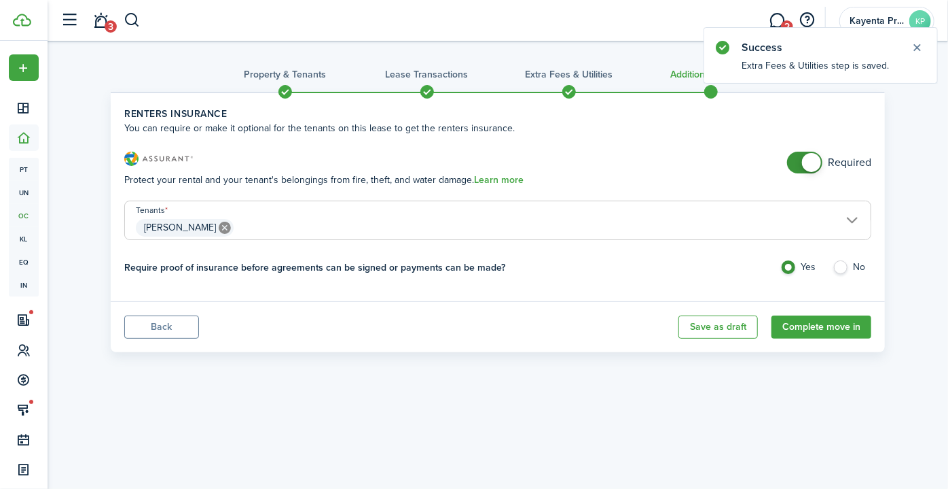
click at [324, 228] on span "[PERSON_NAME]" at bounding box center [498, 227] width 746 height 23
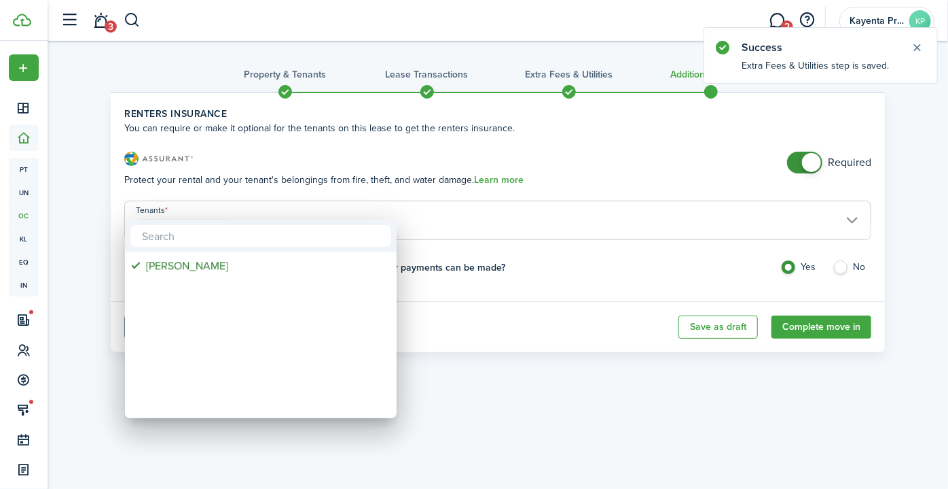
drag, startPoint x: 643, startPoint y: 336, endPoint x: 598, endPoint y: 330, distance: 45.9
click at [639, 336] on div at bounding box center [474, 244] width 1166 height 706
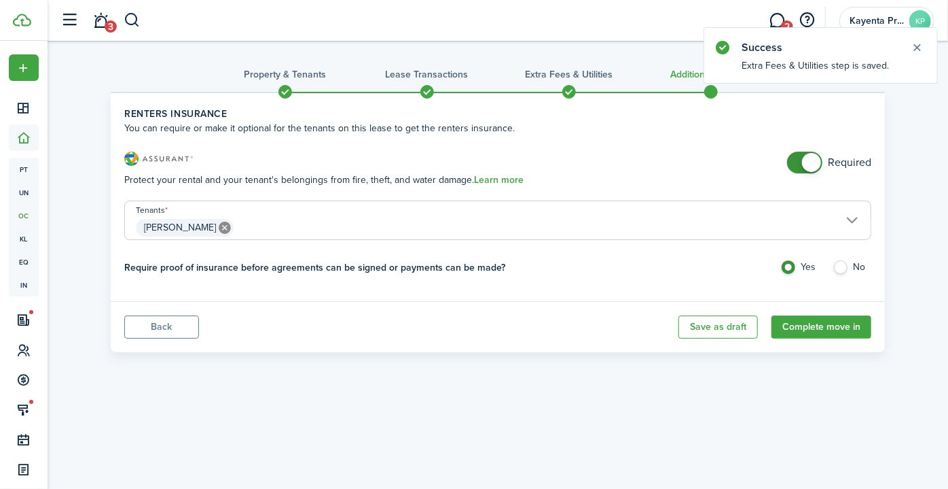
checkbox input "false"
click at [809, 162] on span at bounding box center [811, 162] width 19 height 19
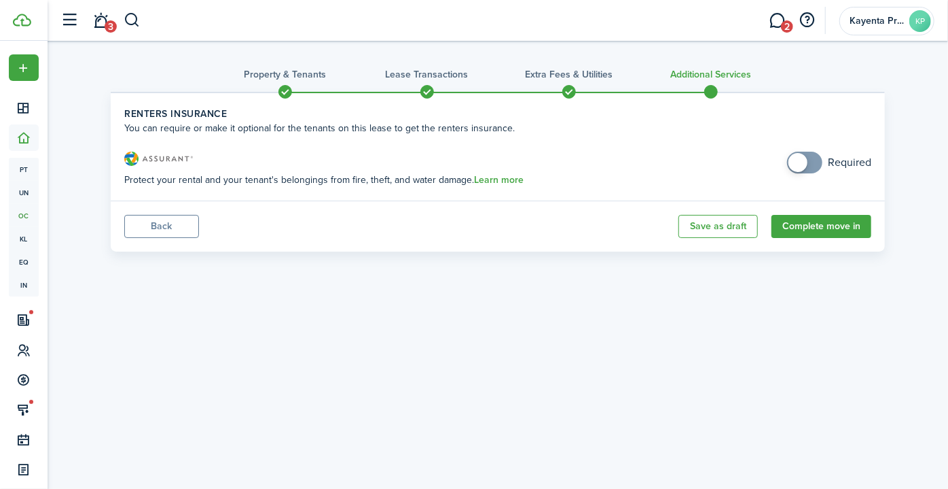
click at [152, 226] on button "Back" at bounding box center [161, 226] width 75 height 23
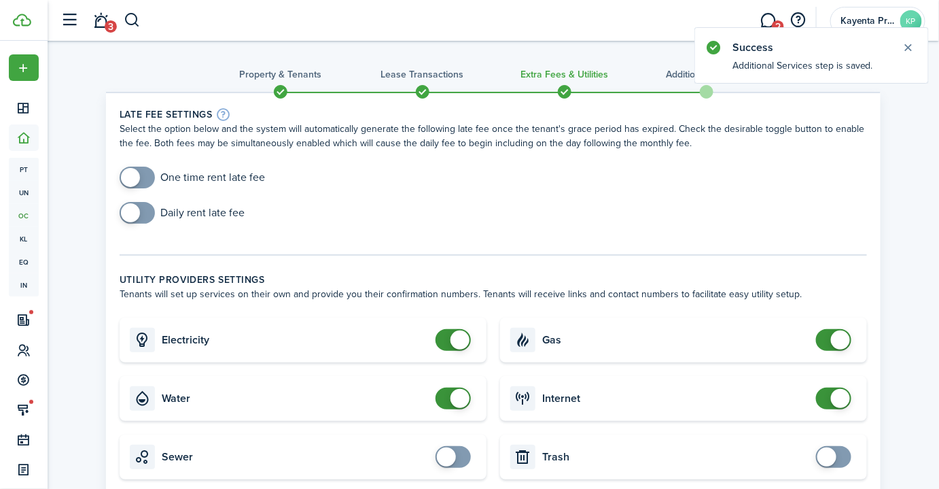
checkbox input "true"
click at [136, 178] on span at bounding box center [130, 177] width 19 height 19
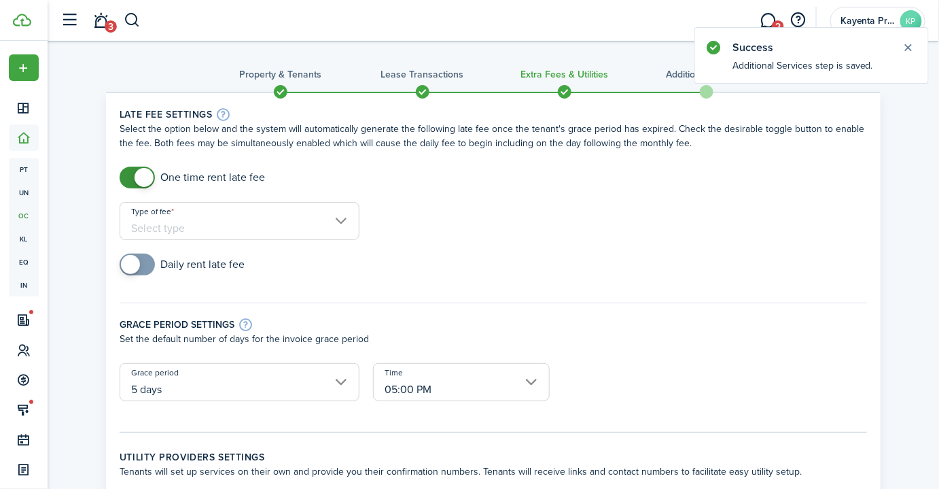
click at [217, 217] on input "Type of fee" at bounding box center [240, 221] width 240 height 38
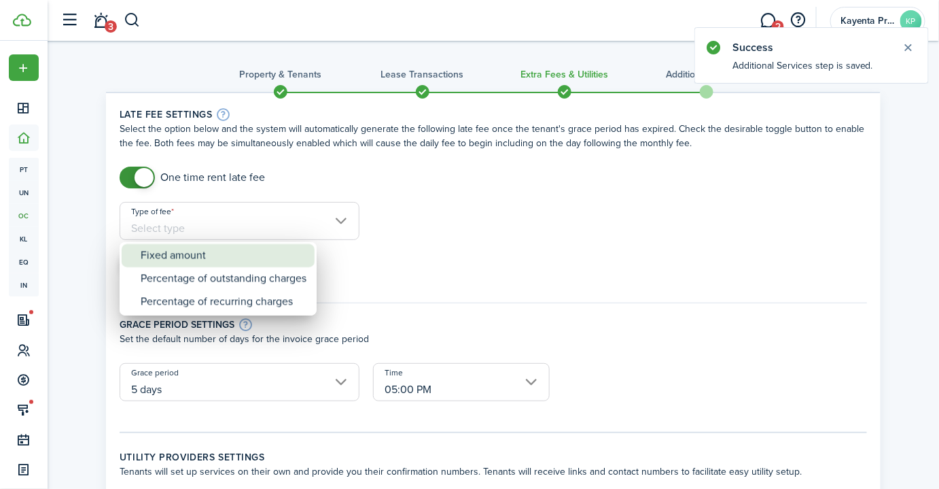
click at [221, 262] on div "Fixed amount" at bounding box center [224, 255] width 166 height 23
type input "Fixed amount"
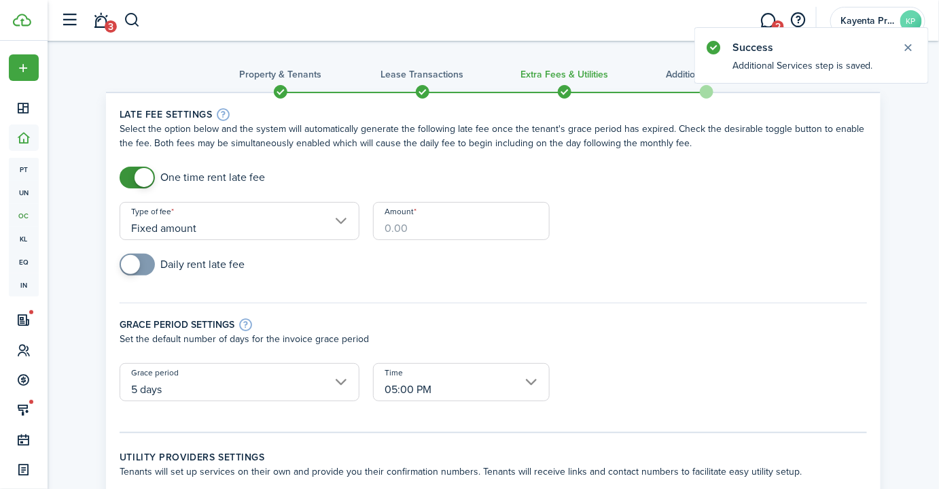
click at [427, 218] on input "Amount" at bounding box center [461, 221] width 177 height 38
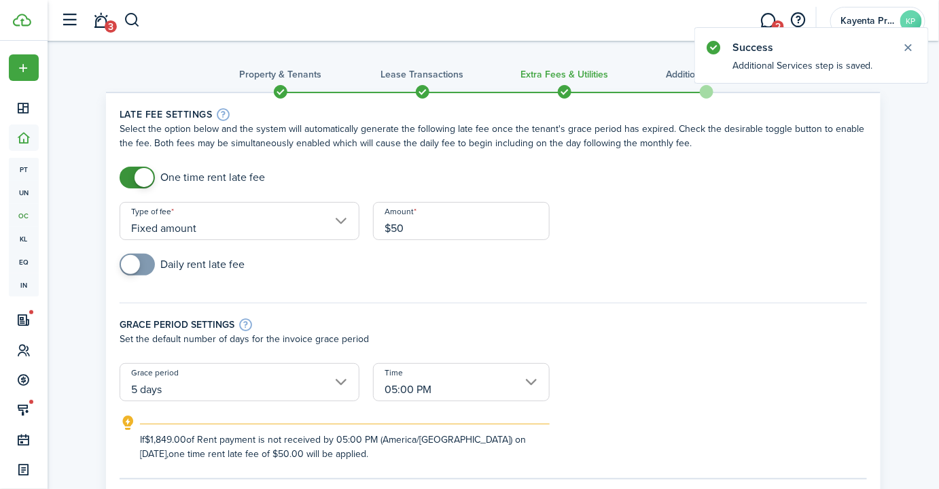
click at [442, 396] on input "05:00 PM" at bounding box center [461, 382] width 177 height 38
type input "$50.00"
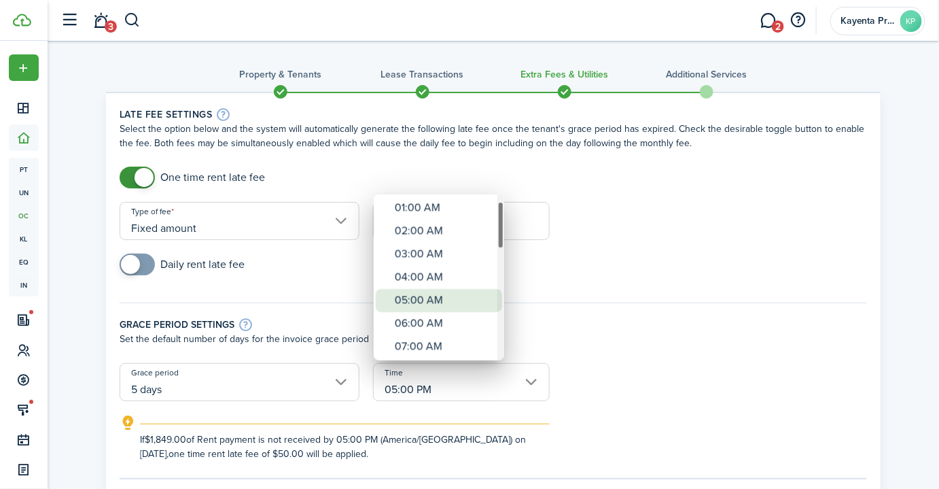
click at [437, 300] on div "05:00 AM" at bounding box center [444, 300] width 99 height 23
type input "05:00 AM"
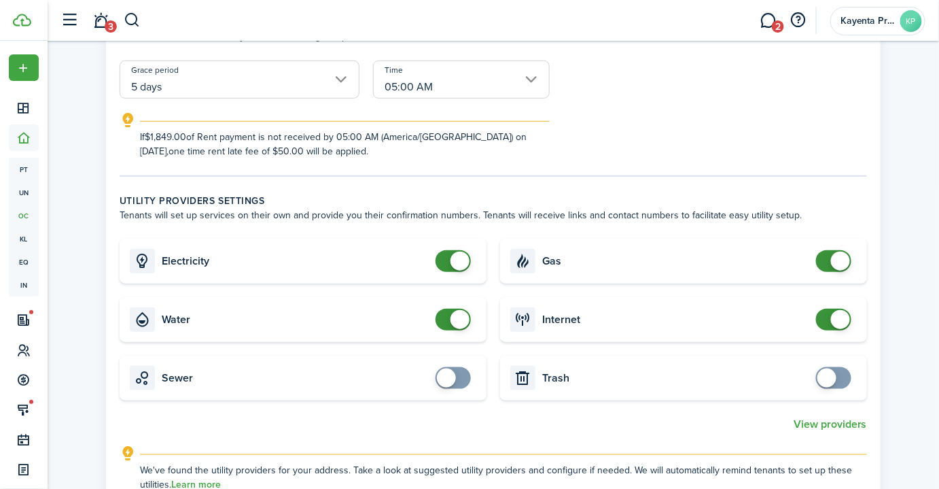
scroll to position [308, 0]
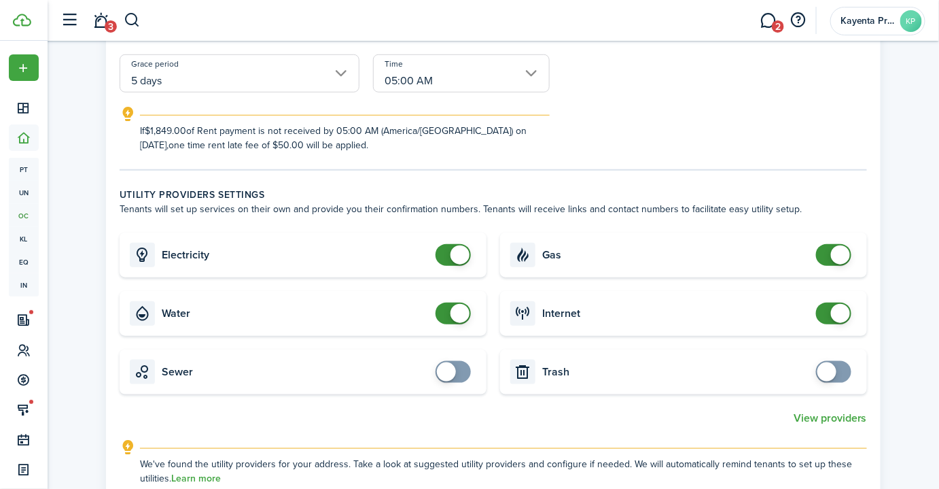
checkbox input "false"
click at [467, 317] on span at bounding box center [459, 313] width 19 height 19
checkbox input "false"
click at [840, 315] on span at bounding box center [840, 313] width 19 height 19
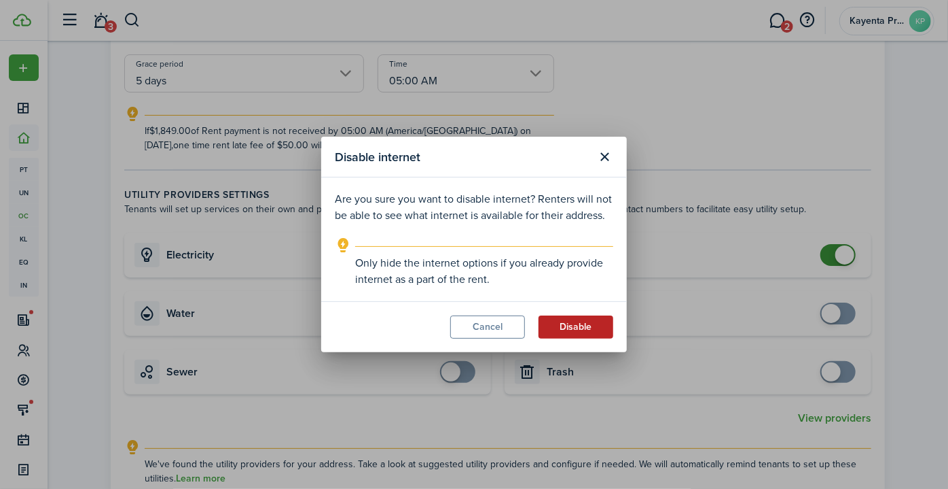
click at [584, 330] on button "Disable" at bounding box center [576, 326] width 75 height 23
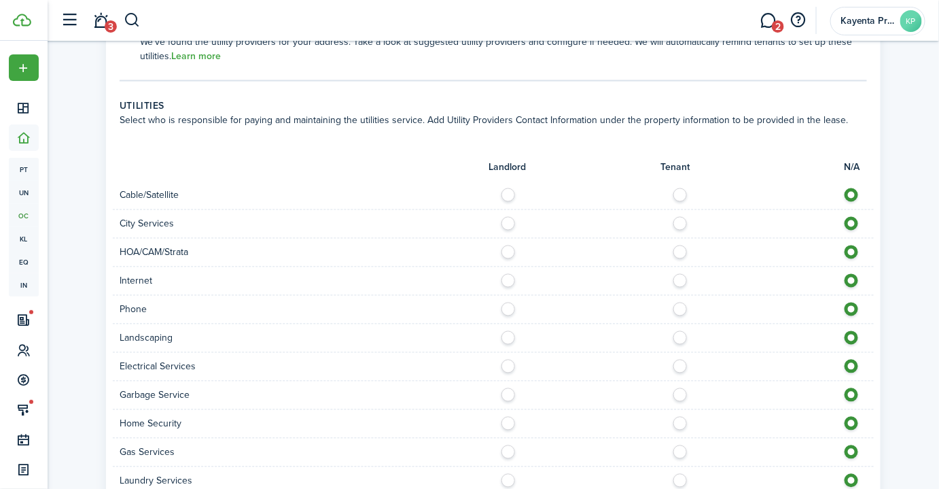
scroll to position [802, 0]
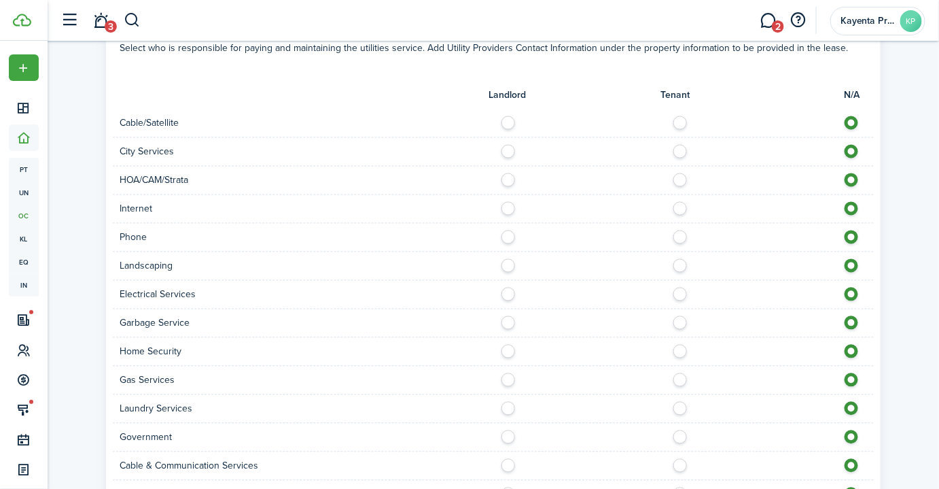
click at [509, 206] on label at bounding box center [512, 205] width 24 height 7
radio input "true"
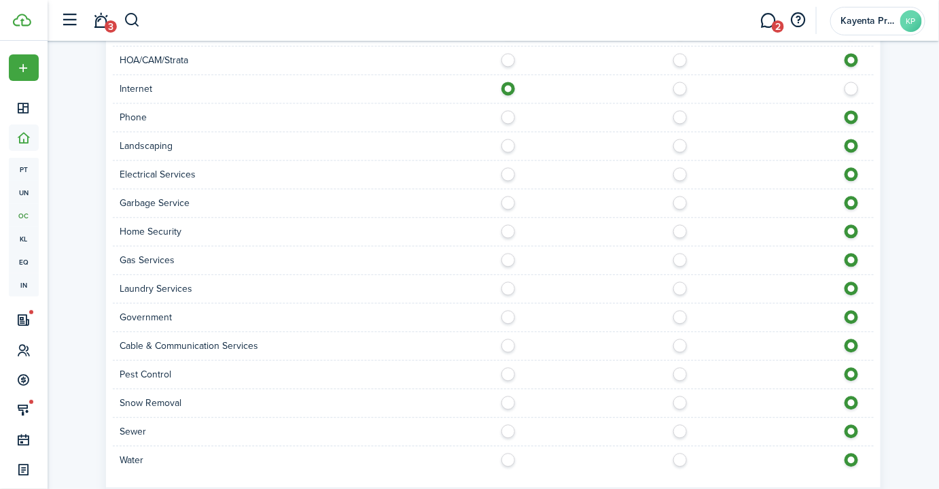
scroll to position [926, 0]
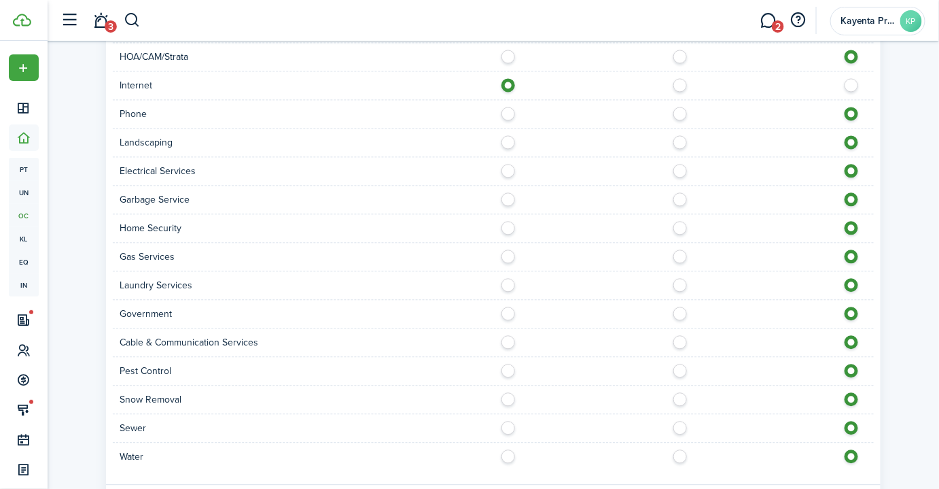
click at [508, 250] on label at bounding box center [512, 252] width 24 height 7
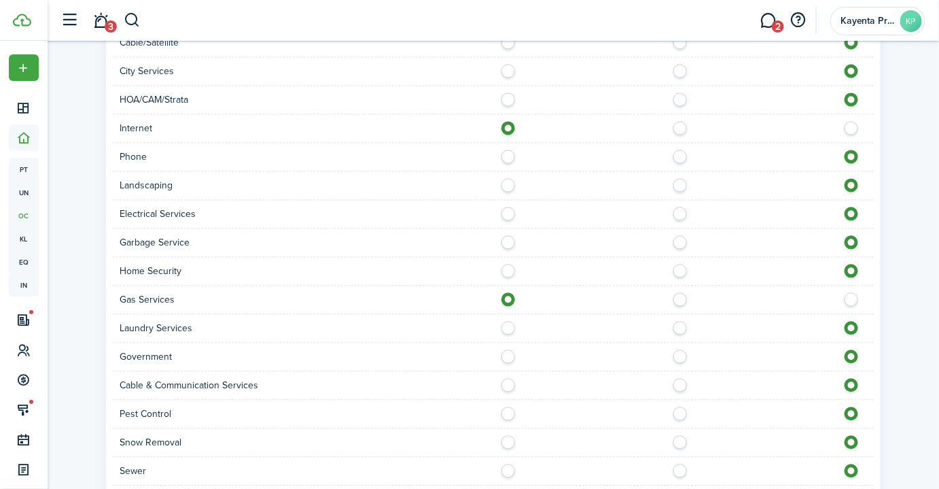
scroll to position [864, 0]
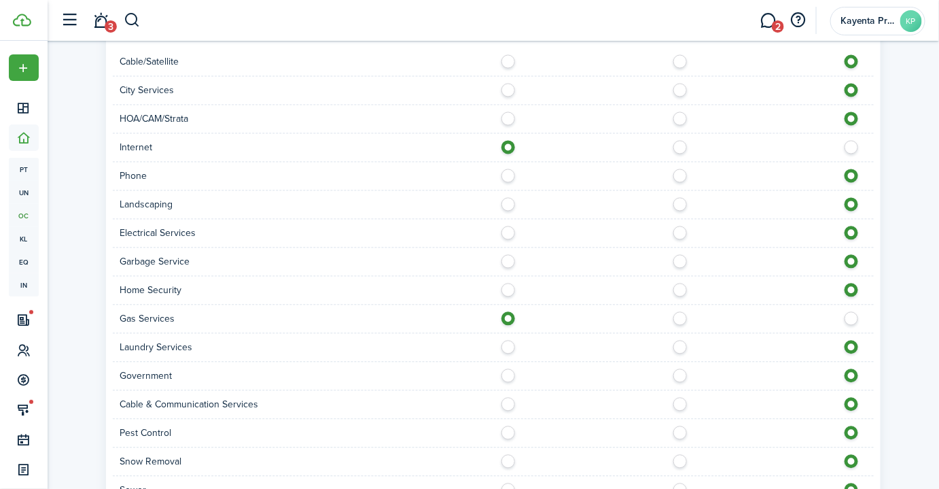
click at [683, 314] on label at bounding box center [684, 314] width 24 height 7
radio input "false"
radio input "true"
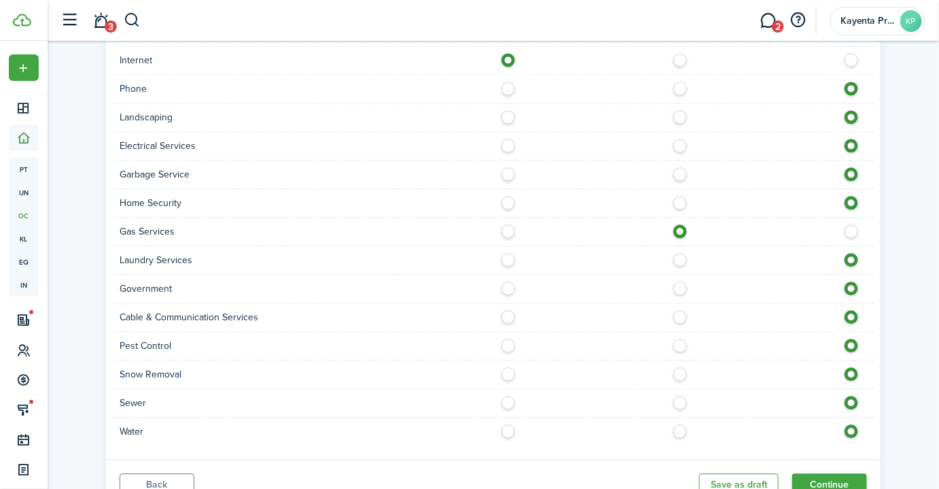
scroll to position [1004, 0]
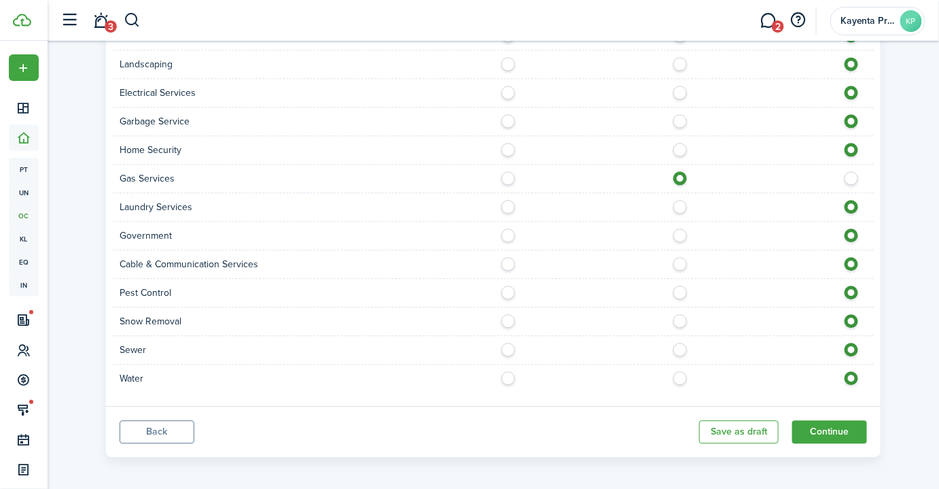
click at [509, 376] on label at bounding box center [512, 374] width 24 height 7
radio input "true"
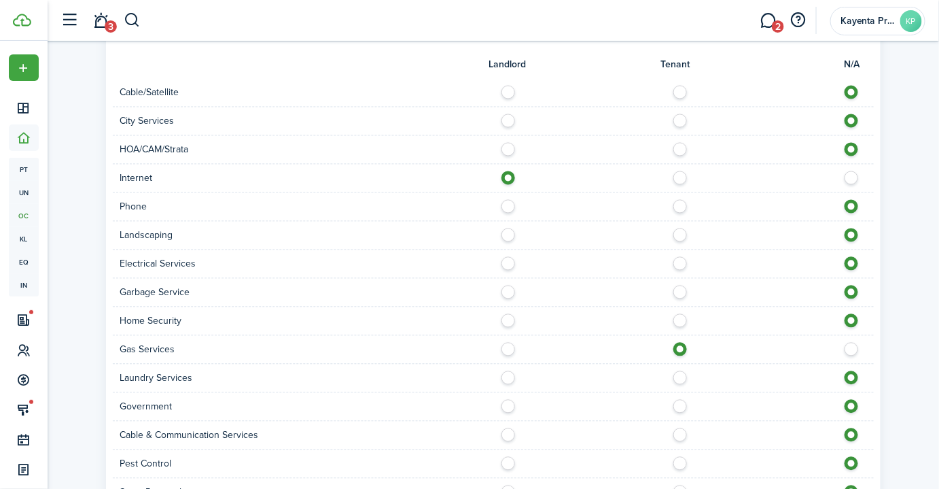
scroll to position [819, 0]
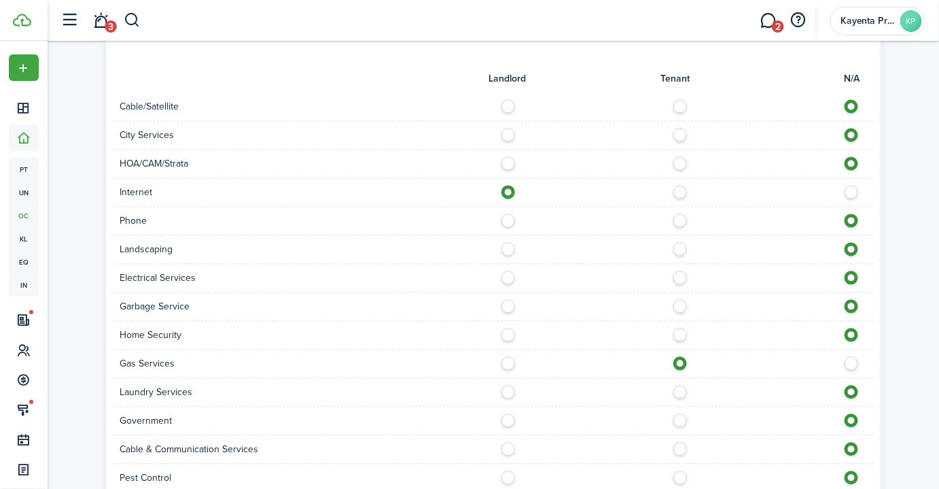
click at [677, 245] on label at bounding box center [684, 246] width 24 height 7
radio input "true"
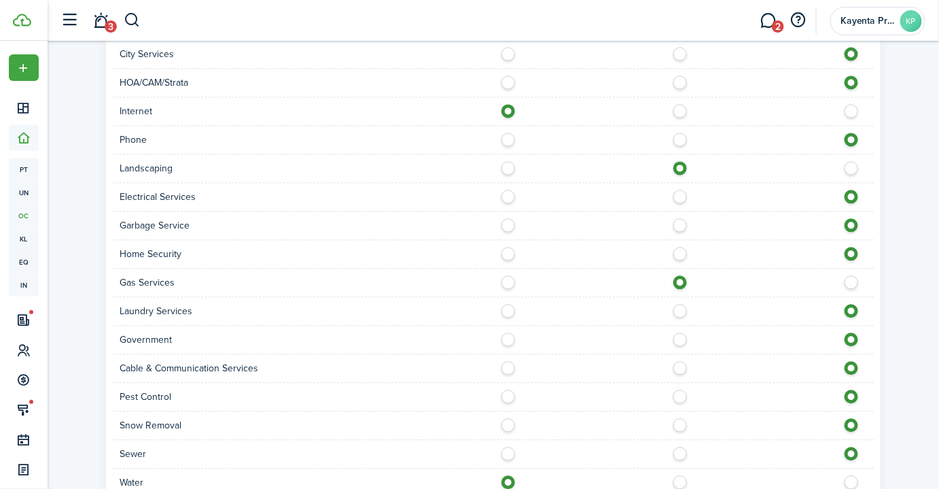
scroll to position [1004, 0]
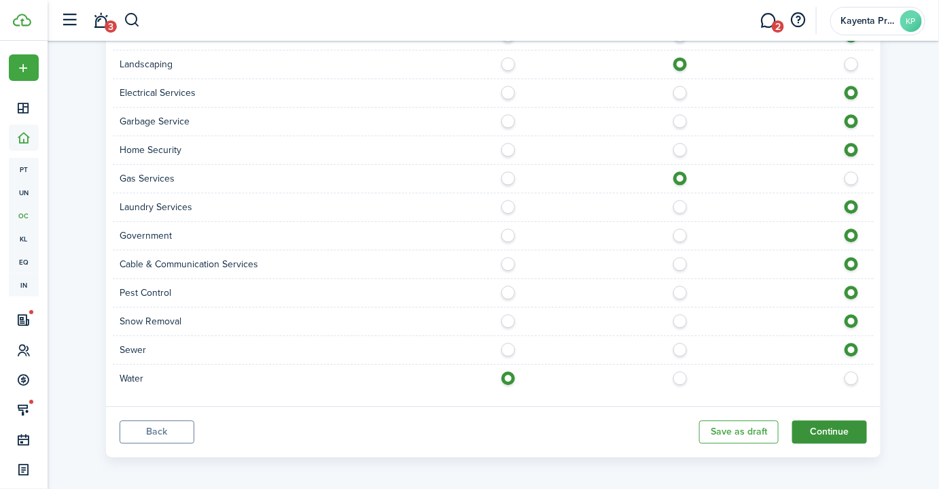
click at [828, 427] on button "Continue" at bounding box center [829, 431] width 75 height 23
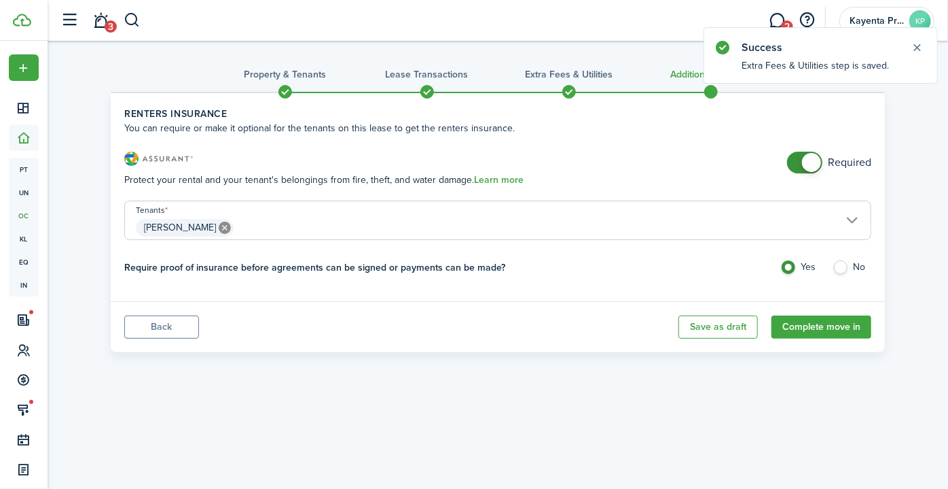
checkbox input "false"
click at [817, 164] on span at bounding box center [811, 162] width 19 height 19
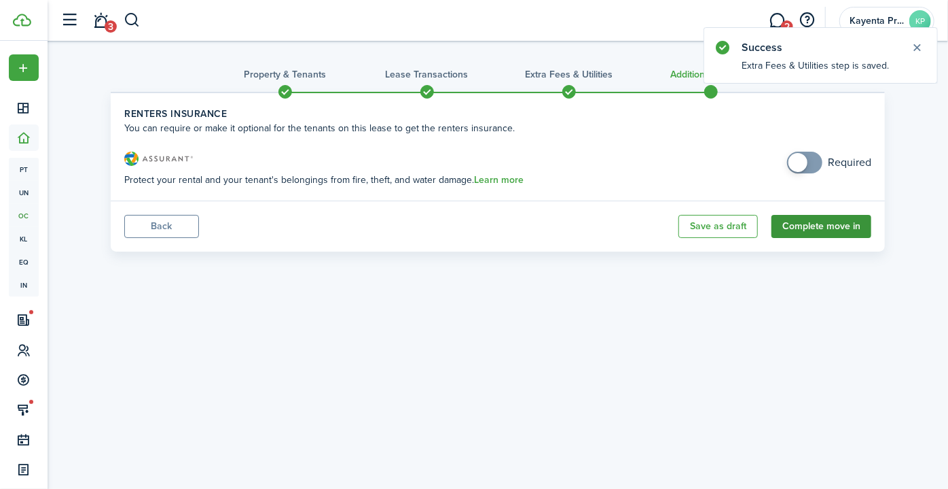
click at [821, 226] on button "Complete move in" at bounding box center [822, 226] width 100 height 23
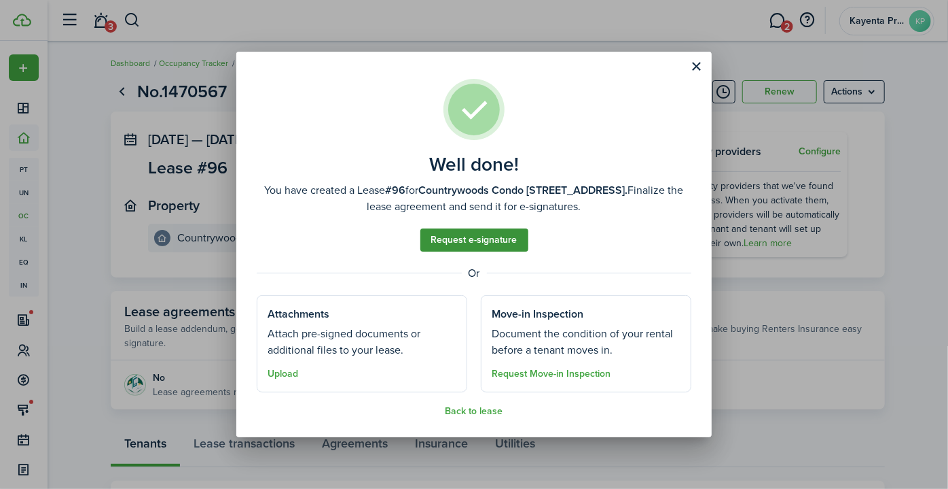
click at [487, 237] on link "Request e-signature" at bounding box center [475, 239] width 108 height 23
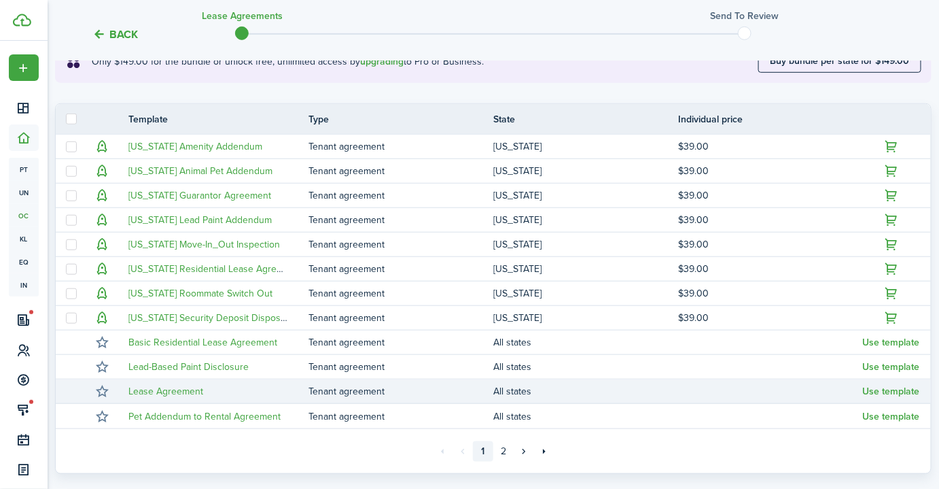
scroll to position [368, 0]
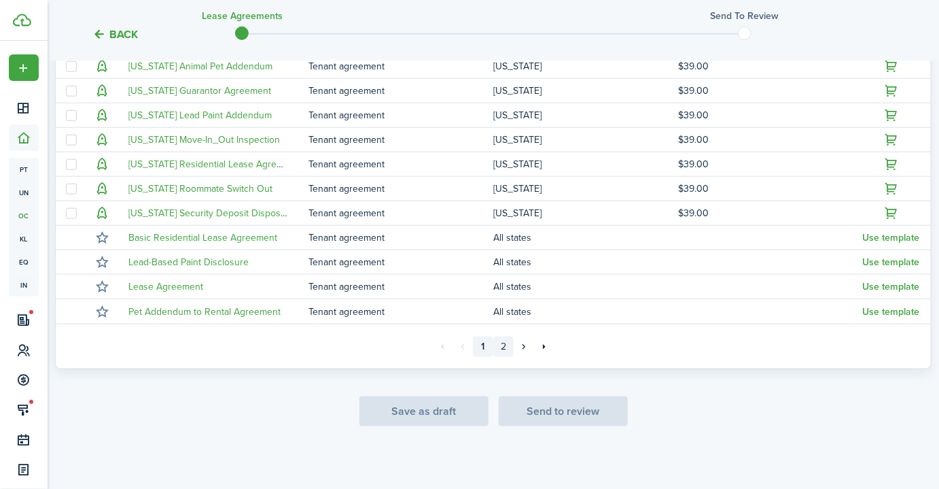
click at [504, 350] on link "2" at bounding box center [503, 346] width 20 height 20
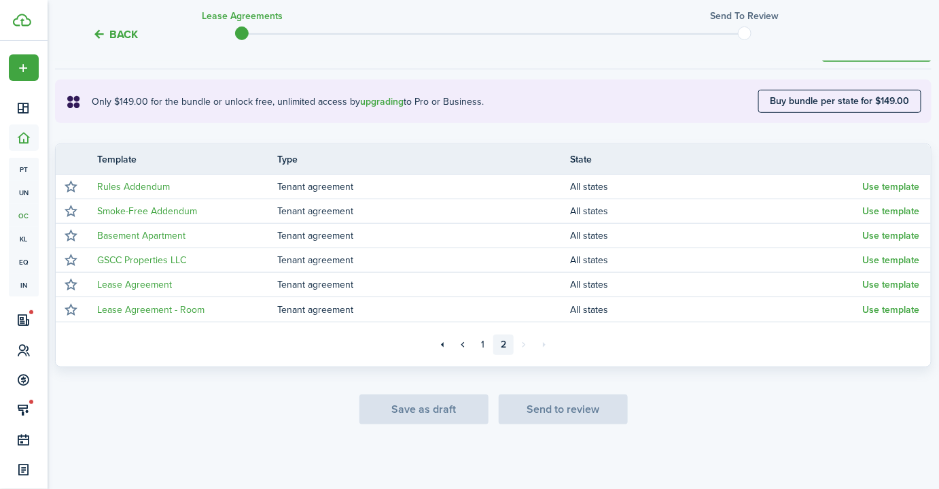
scroll to position [221, 0]
click at [478, 345] on link "1" at bounding box center [483, 346] width 20 height 20
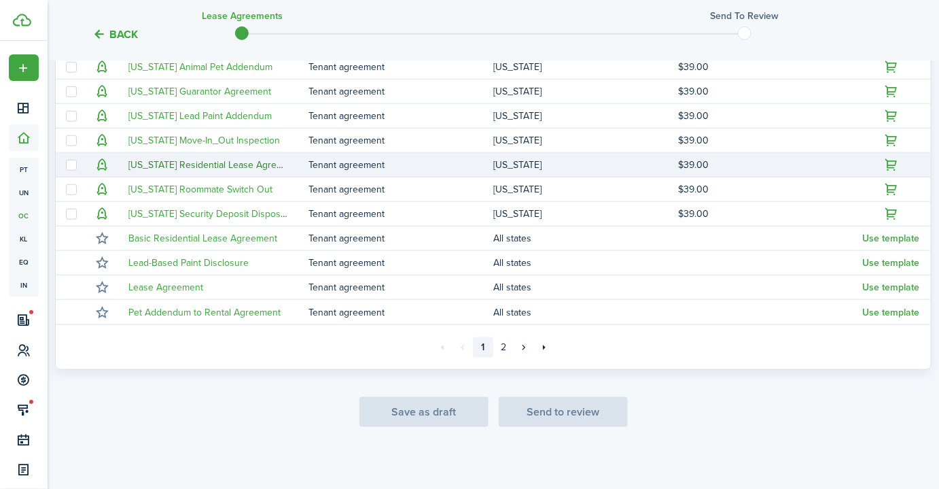
scroll to position [368, 0]
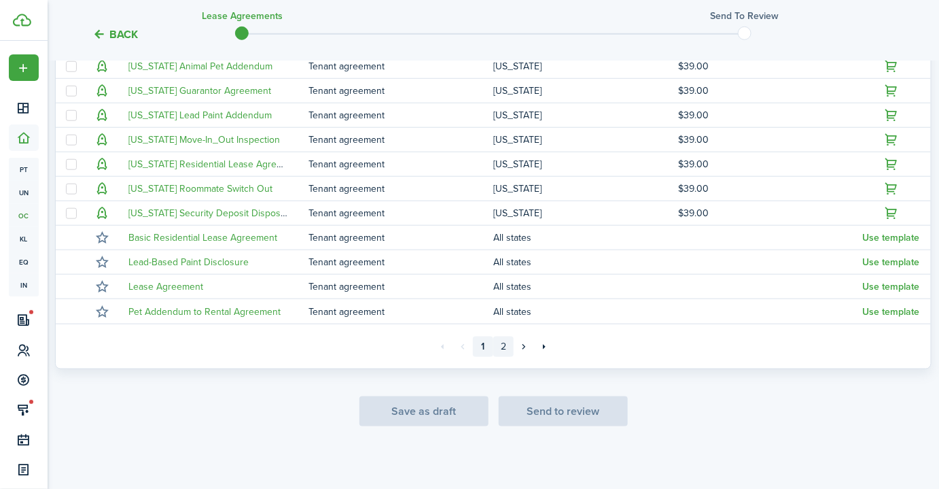
click at [505, 346] on link "2" at bounding box center [503, 346] width 20 height 20
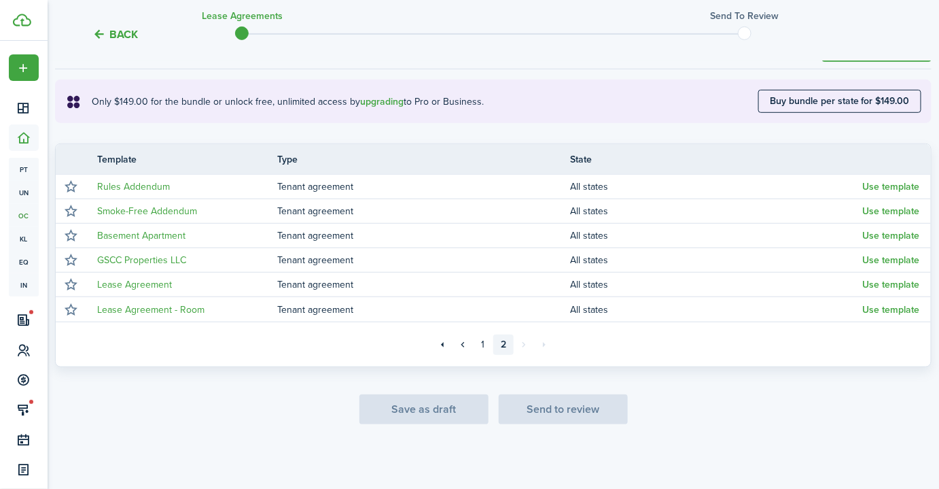
scroll to position [221, 0]
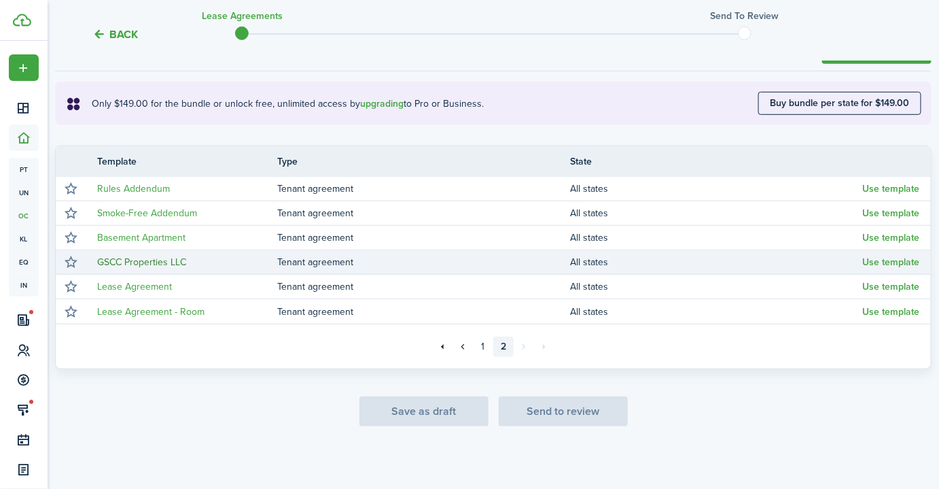
click at [136, 262] on link "GSCC Properties LLC" at bounding box center [141, 262] width 89 height 14
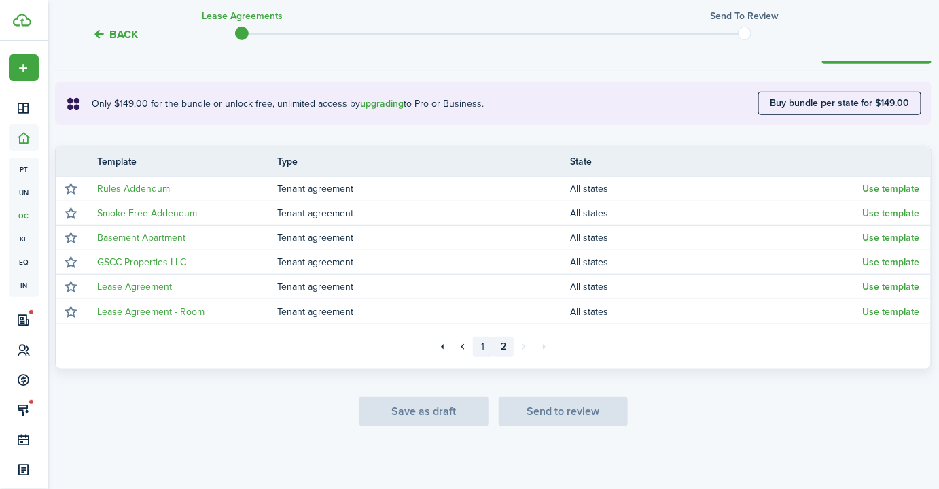
click at [480, 341] on link "1" at bounding box center [483, 346] width 20 height 20
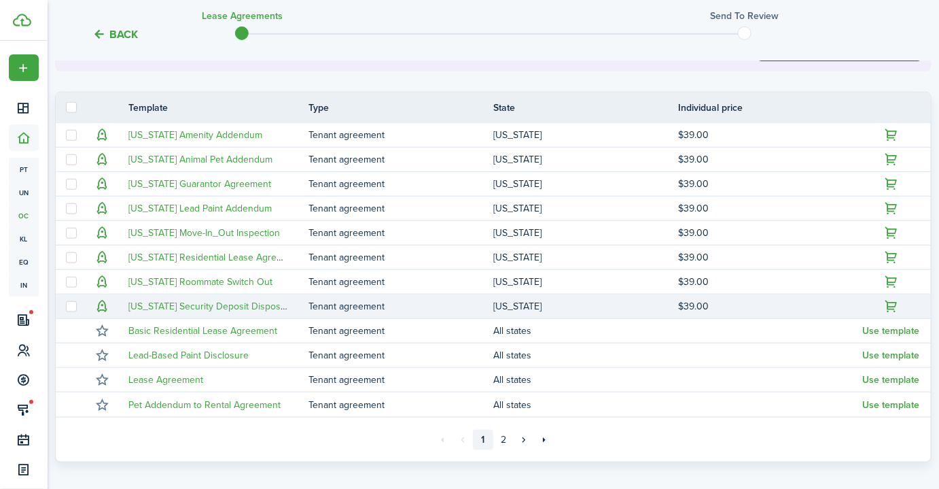
scroll to position [344, 0]
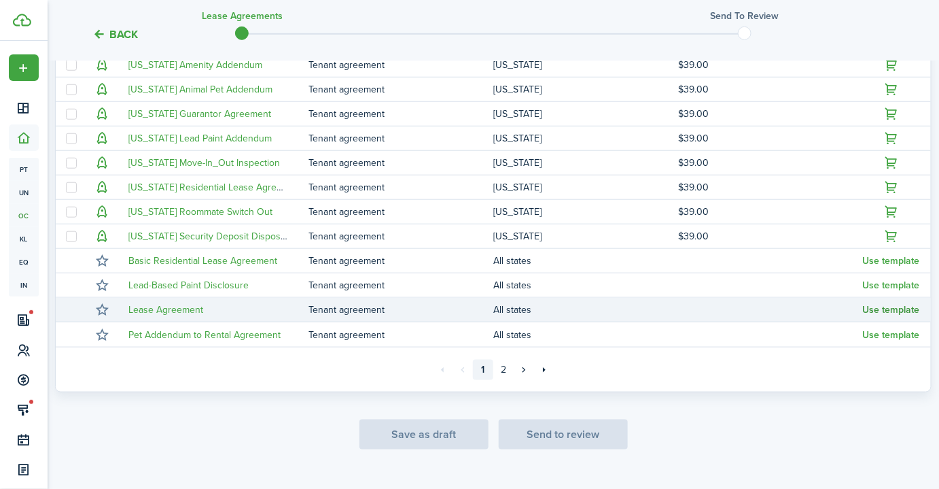
click at [875, 309] on button "Use template" at bounding box center [891, 309] width 57 height 11
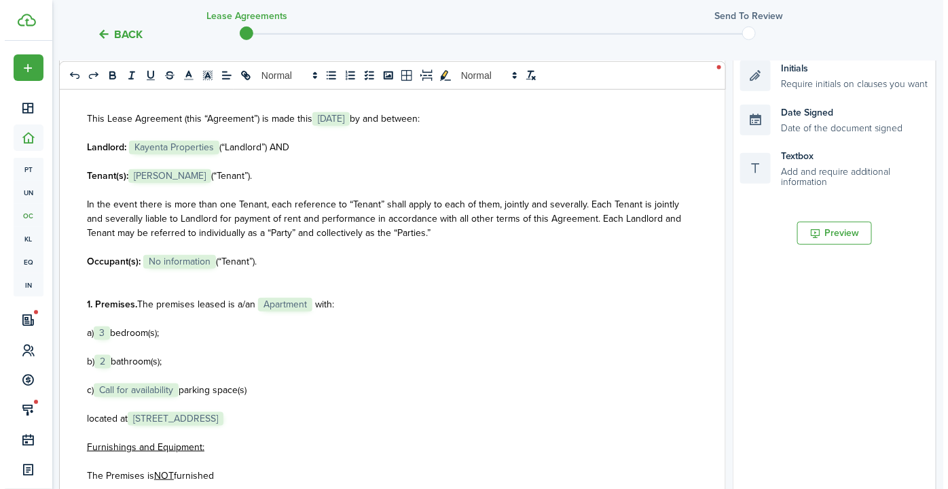
scroll to position [0, 0]
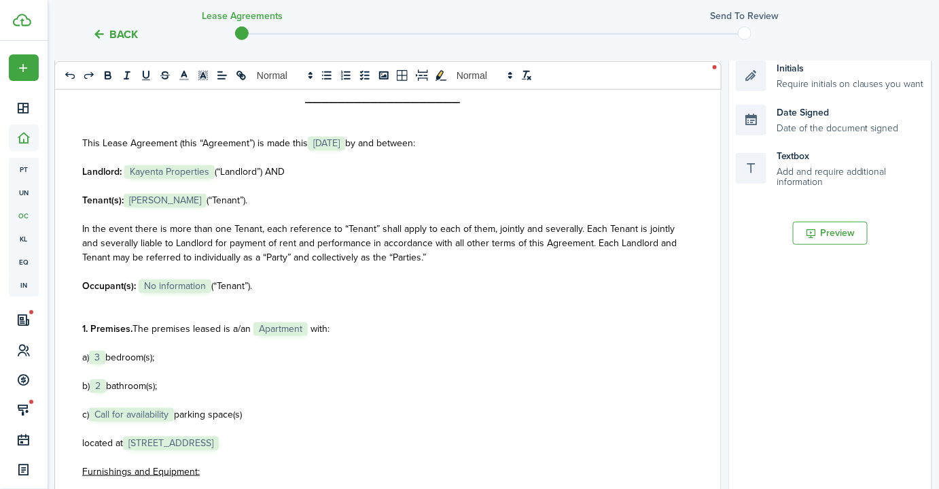
click at [109, 39] on button "Back" at bounding box center [115, 34] width 46 height 14
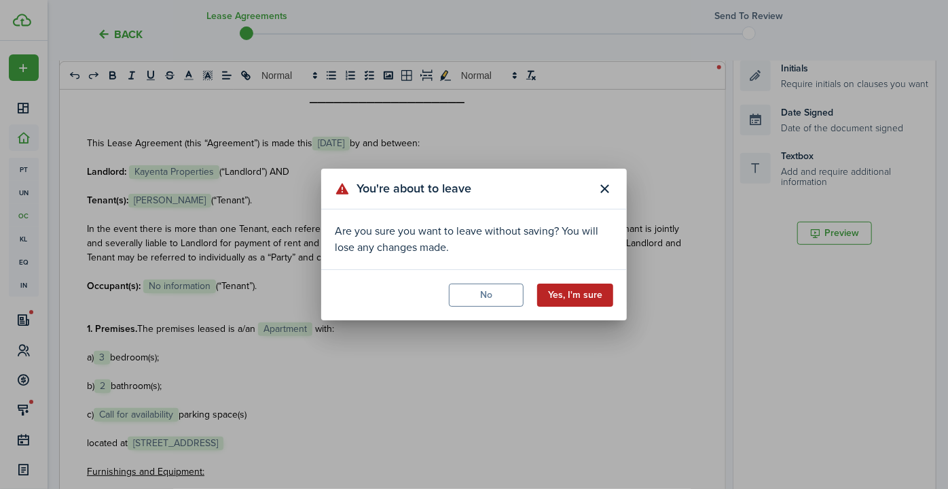
click at [585, 299] on button "Yes, I'm sure" at bounding box center [575, 294] width 76 height 23
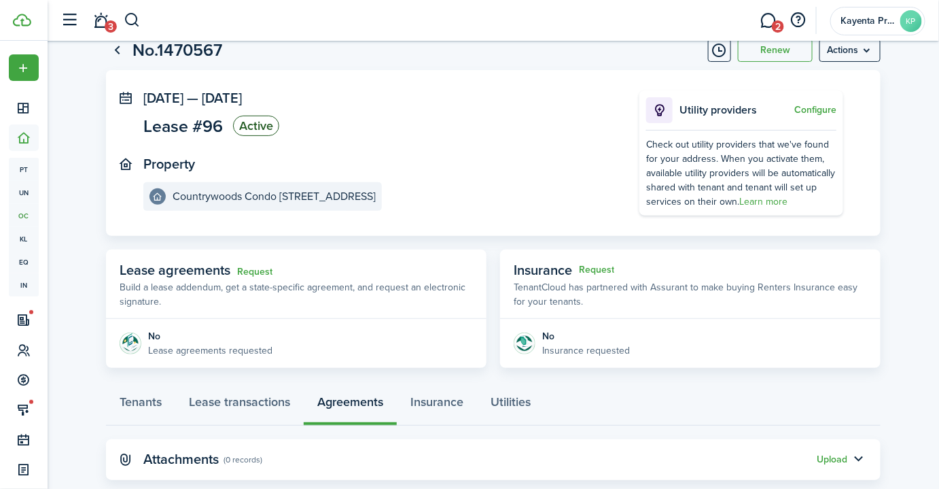
scroll to position [61, 0]
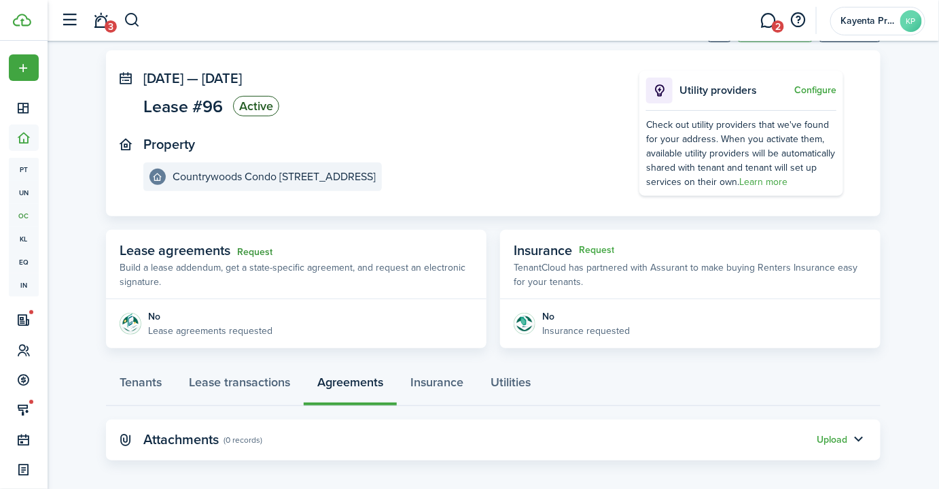
click at [264, 247] on link "Request" at bounding box center [254, 252] width 35 height 11
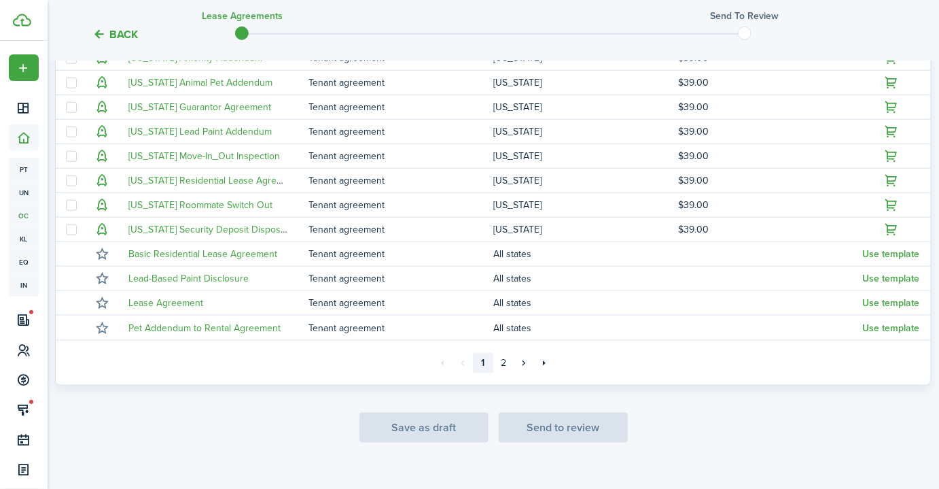
scroll to position [368, 0]
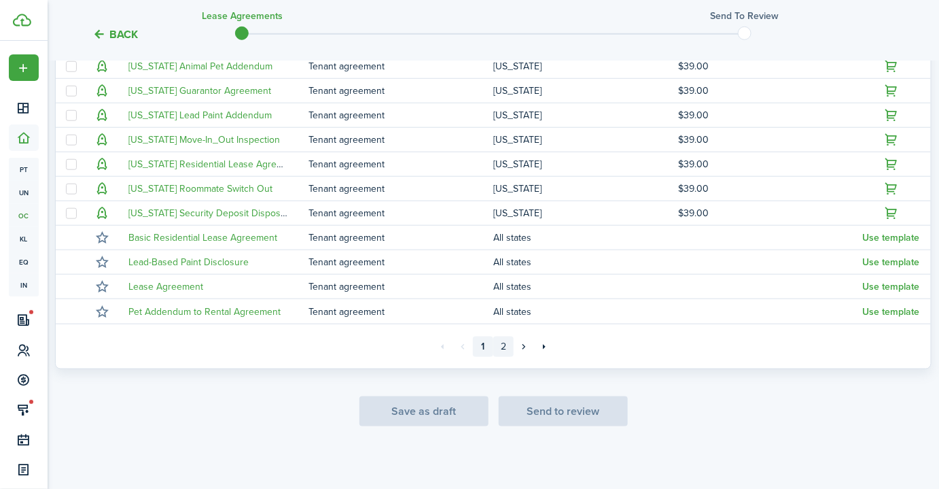
click at [503, 344] on link "2" at bounding box center [503, 346] width 20 height 20
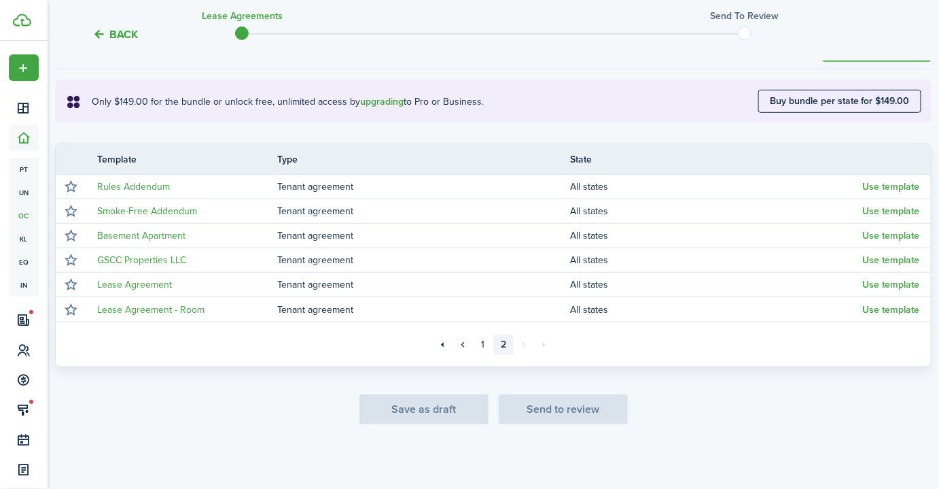
scroll to position [221, 0]
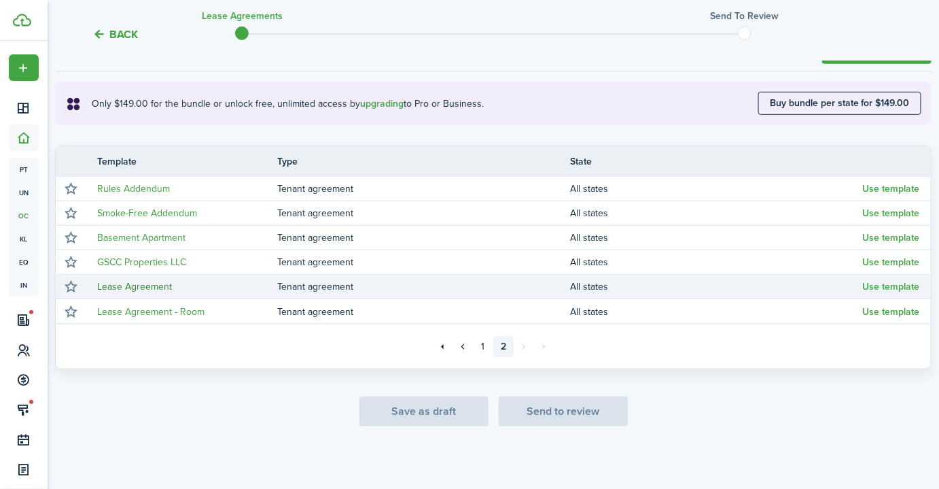
click at [147, 285] on link "Lease Agreement" at bounding box center [134, 286] width 75 height 14
click at [900, 284] on button "Use template" at bounding box center [891, 286] width 57 height 11
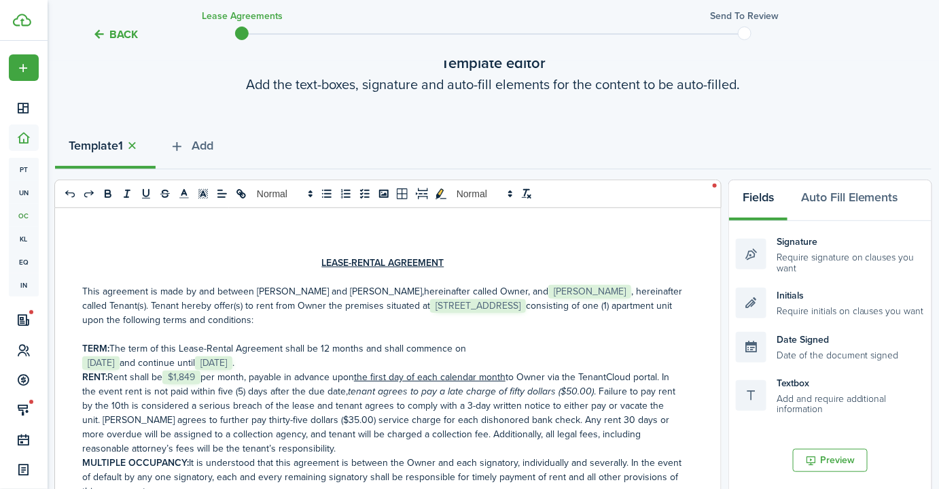
scroll to position [0, 0]
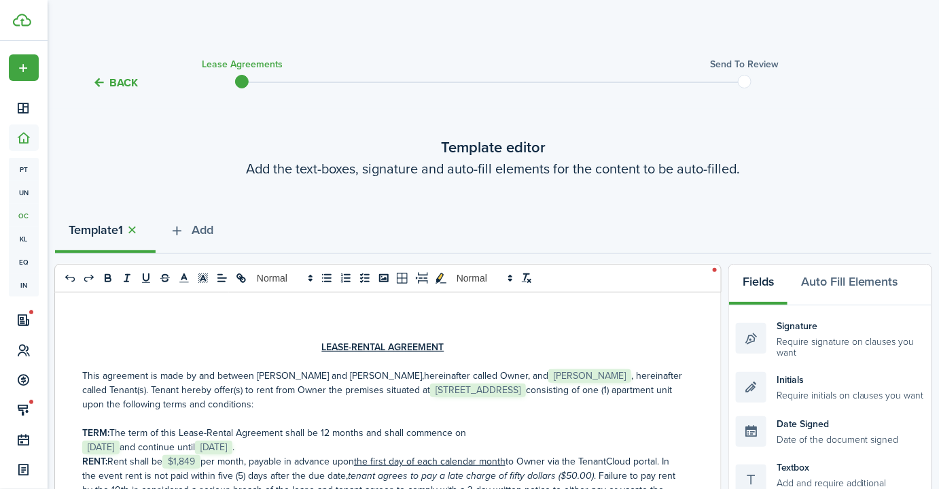
click at [636, 374] on p "This agreement is made by and between [PERSON_NAME] and [PERSON_NAME] , hereina…" at bounding box center [382, 389] width 601 height 43
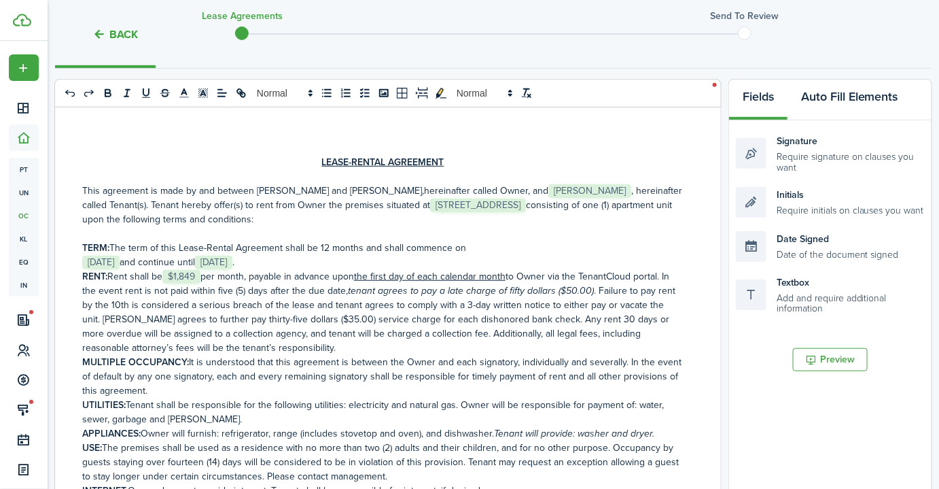
click at [849, 97] on button "Auto Fill Elements" at bounding box center [849, 99] width 124 height 41
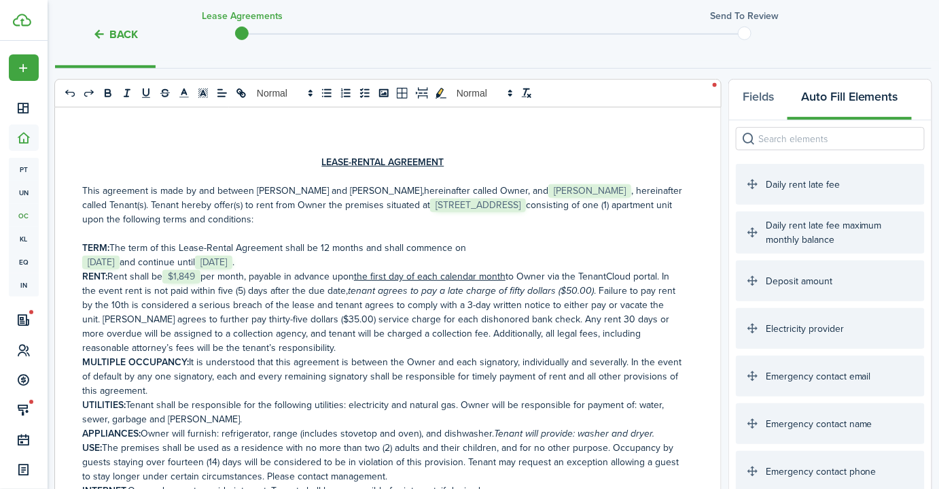
click at [798, 143] on input "search" at bounding box center [830, 138] width 189 height 23
type input "e"
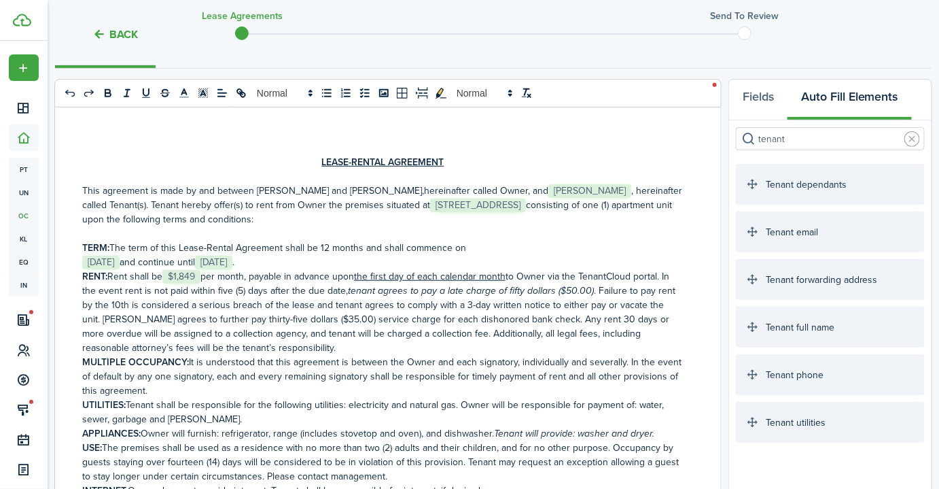
type input "tenant"
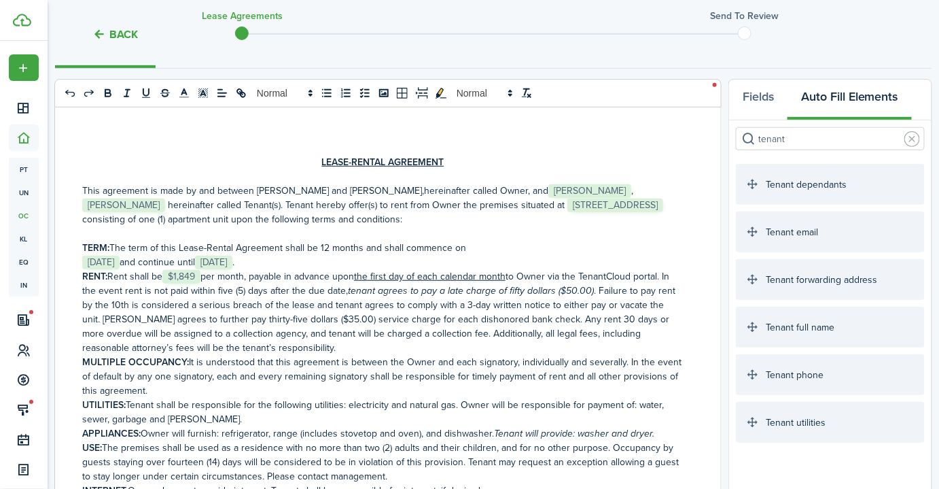
drag, startPoint x: 654, startPoint y: 188, endPoint x: 636, endPoint y: 186, distance: 17.8
click at [636, 186] on p "This agreement is made by and between [PERSON_NAME] and [PERSON_NAME] , hereina…" at bounding box center [382, 204] width 601 height 43
click at [589, 247] on p "TERM: The term of this Lease-Rental Agreement shall be 12 months and shall comm…" at bounding box center [382, 248] width 601 height 14
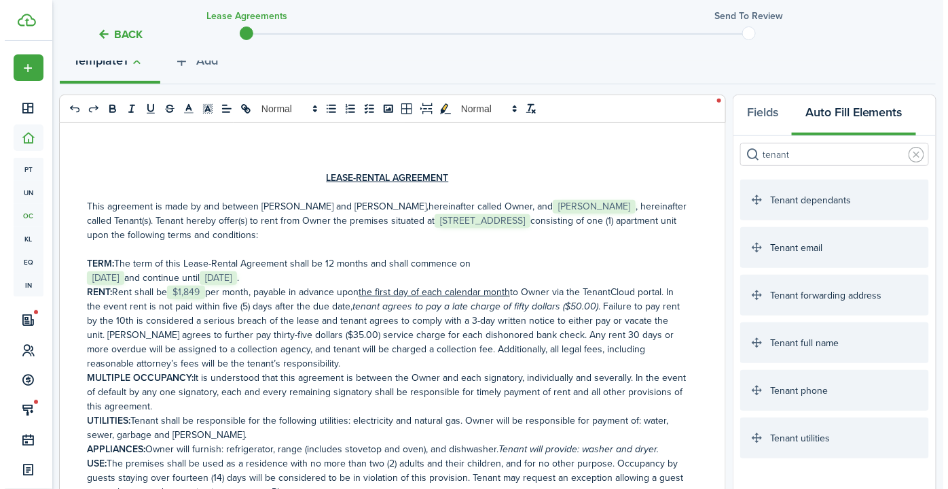
scroll to position [185, 0]
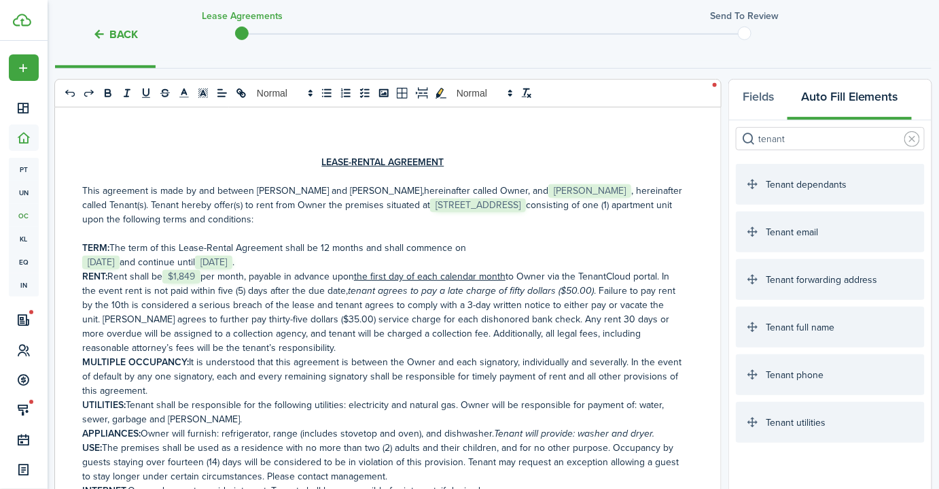
click at [120, 31] on button "Back" at bounding box center [115, 34] width 46 height 14
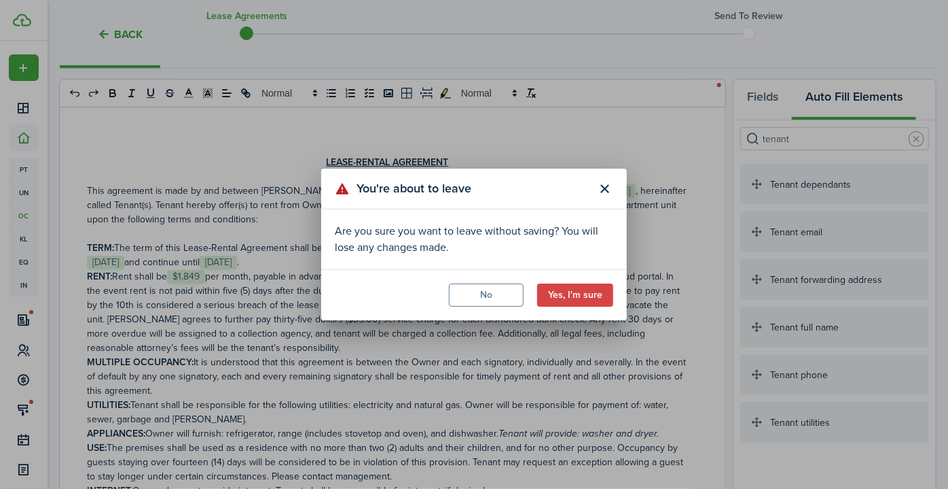
click at [558, 280] on modal-footer "No Yes, I'm sure" at bounding box center [474, 294] width 306 height 51
click at [565, 294] on button "Yes, I'm sure" at bounding box center [575, 294] width 76 height 23
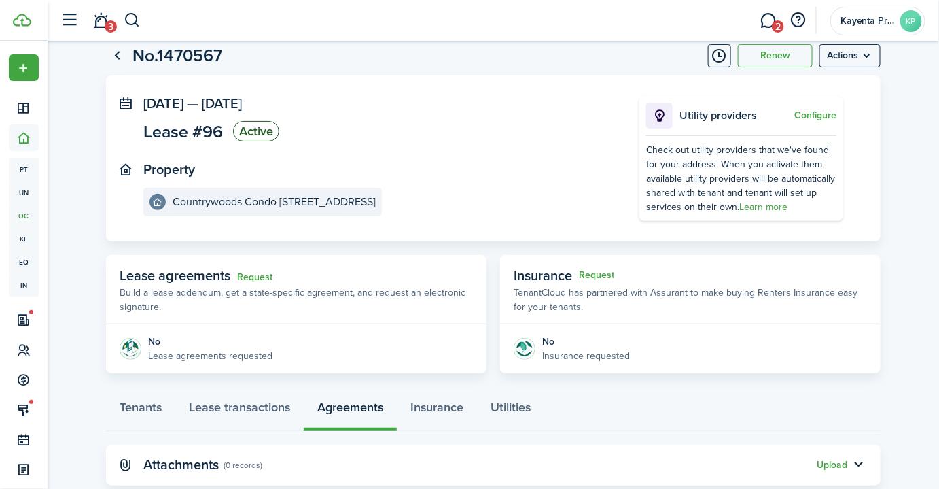
scroll to position [69, 0]
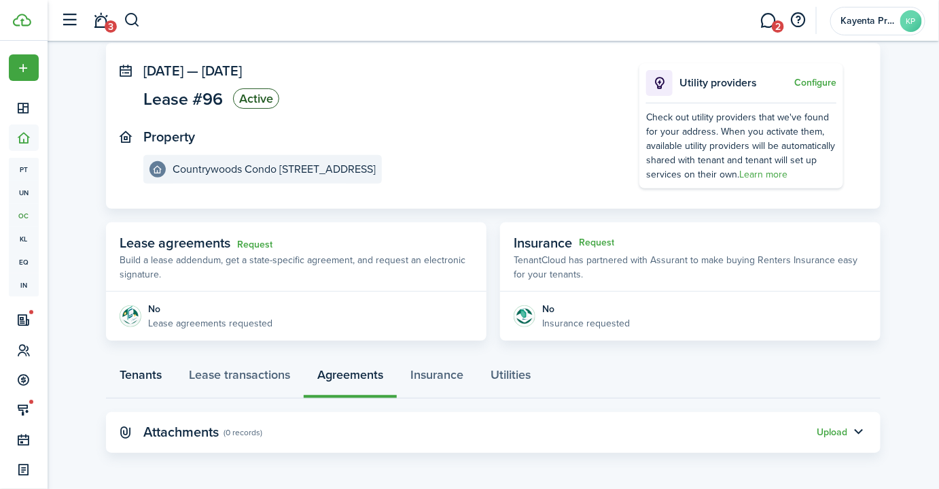
click at [137, 376] on link "Tenants" at bounding box center [140, 377] width 69 height 41
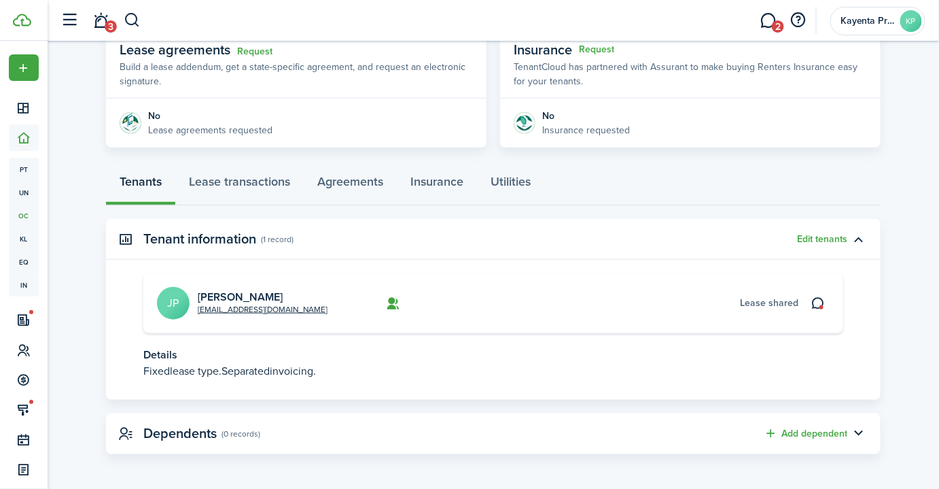
scroll to position [263, 0]
click at [821, 233] on button "Edit tenants" at bounding box center [822, 237] width 50 height 11
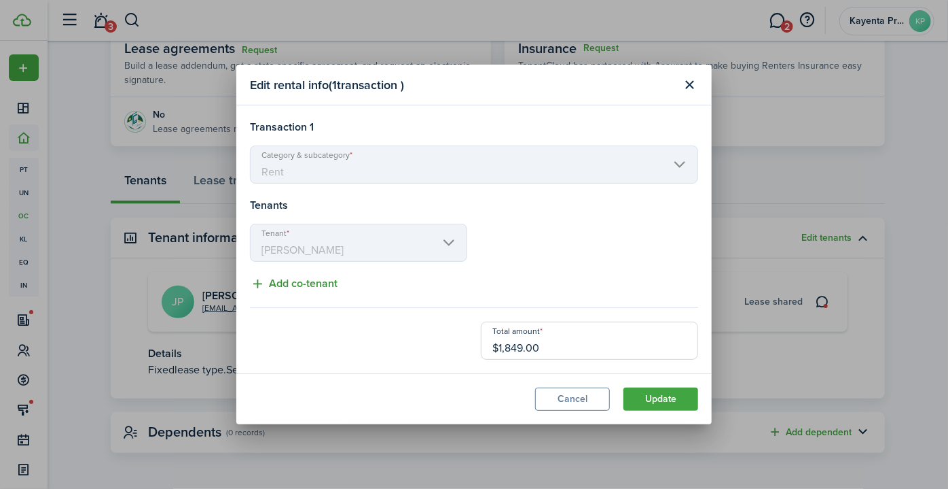
click at [282, 277] on button "Add co-tenant" at bounding box center [294, 283] width 88 height 17
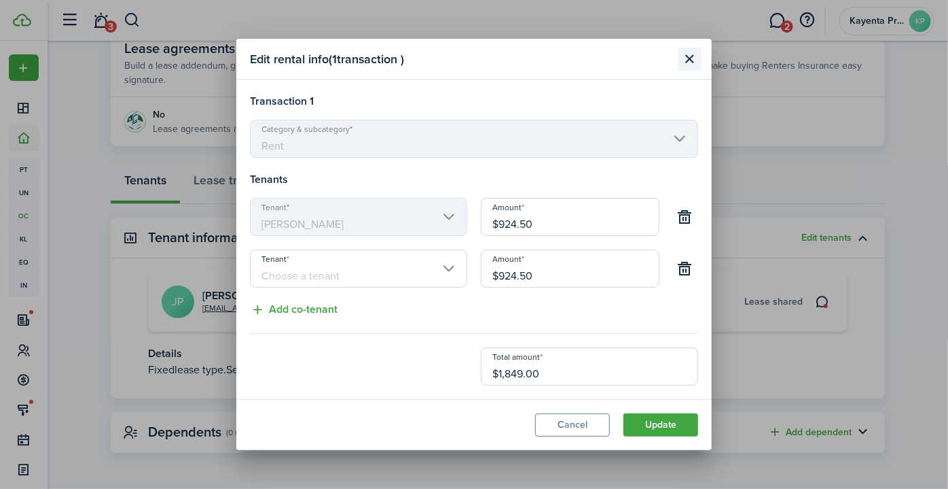
click at [696, 57] on button "Close modal" at bounding box center [690, 59] width 23 height 23
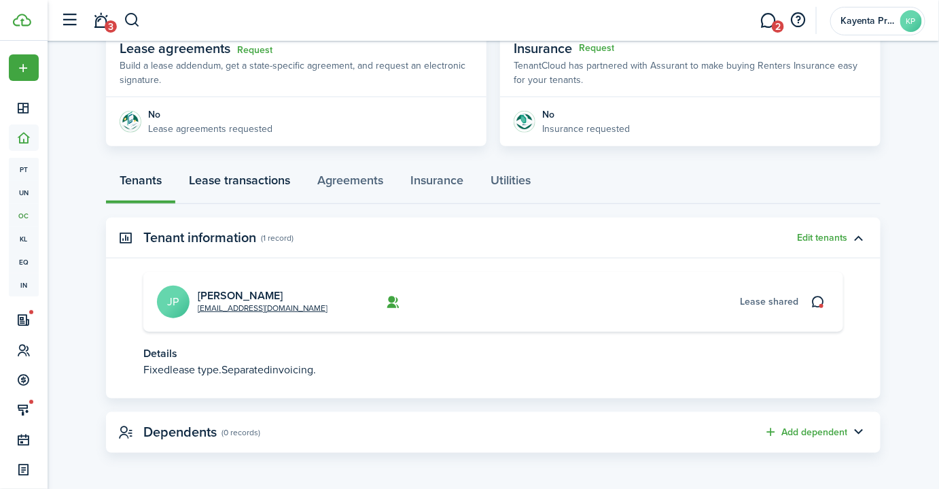
click at [245, 190] on link "Lease transactions" at bounding box center [239, 183] width 128 height 41
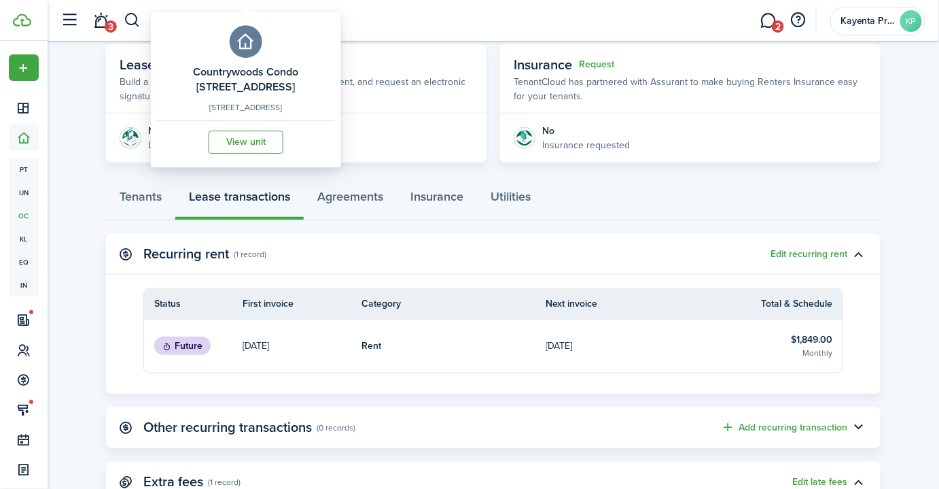
scroll to position [376, 0]
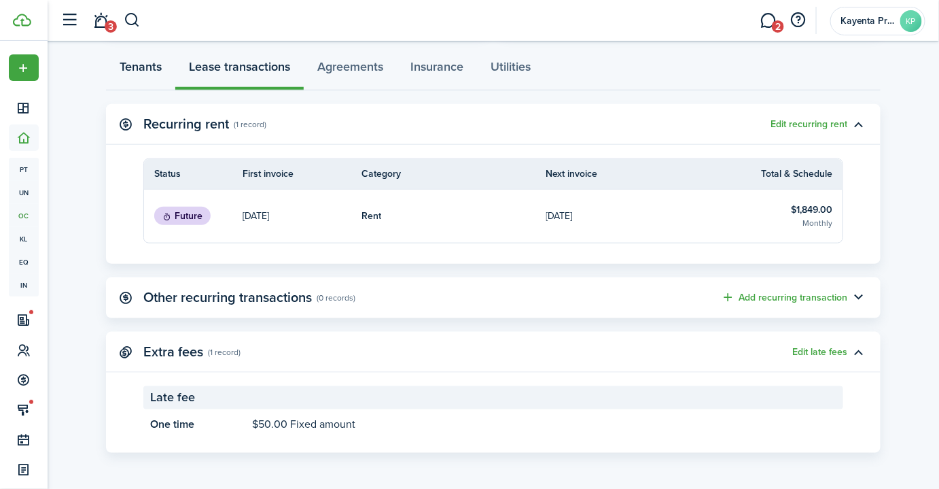
click at [154, 68] on link "Tenants" at bounding box center [140, 70] width 69 height 41
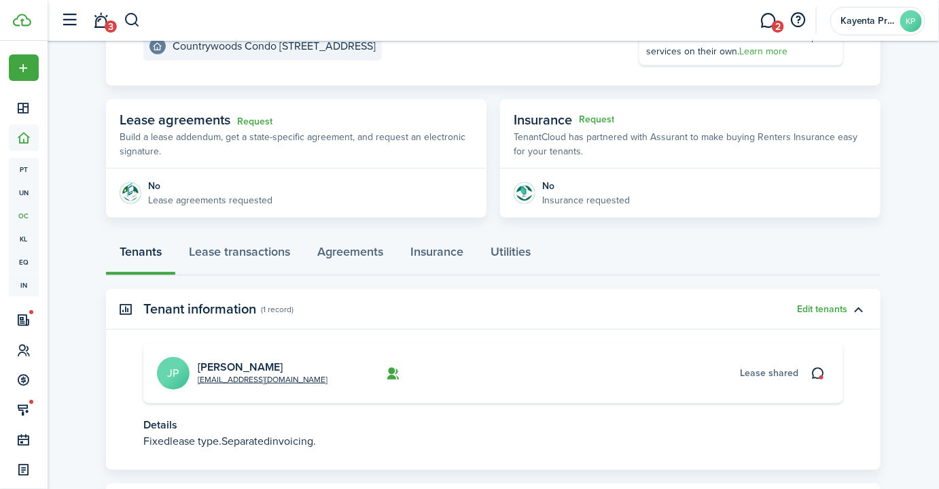
scroll to position [247, 0]
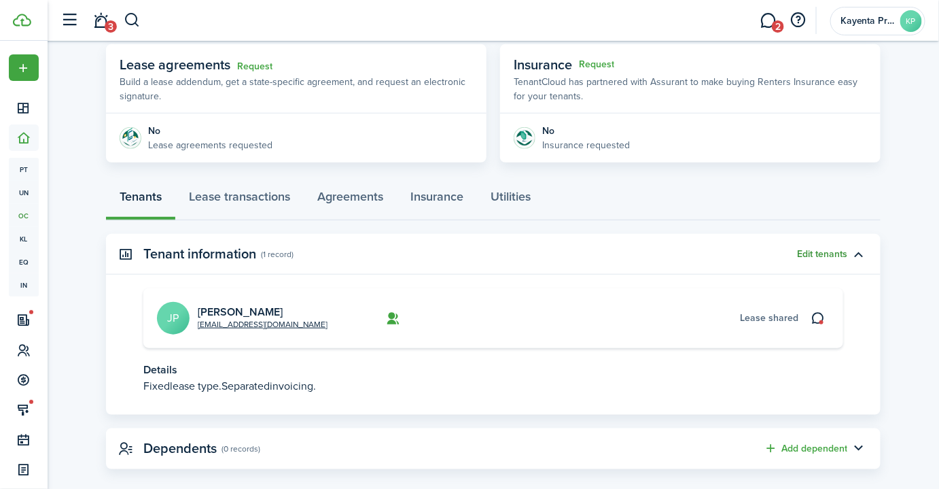
click at [837, 251] on button "Edit tenants" at bounding box center [822, 254] width 50 height 11
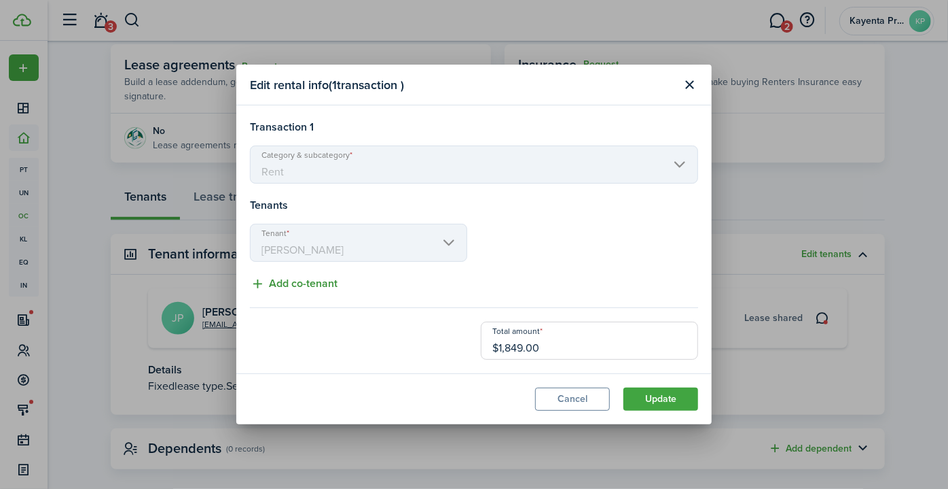
click at [323, 286] on button "Add co-tenant" at bounding box center [294, 283] width 88 height 17
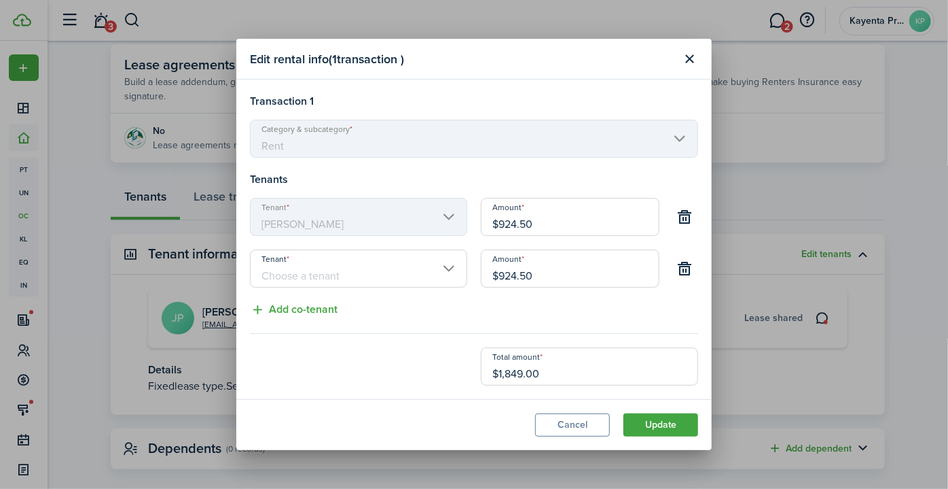
click at [326, 272] on input "Tenant" at bounding box center [358, 268] width 217 height 38
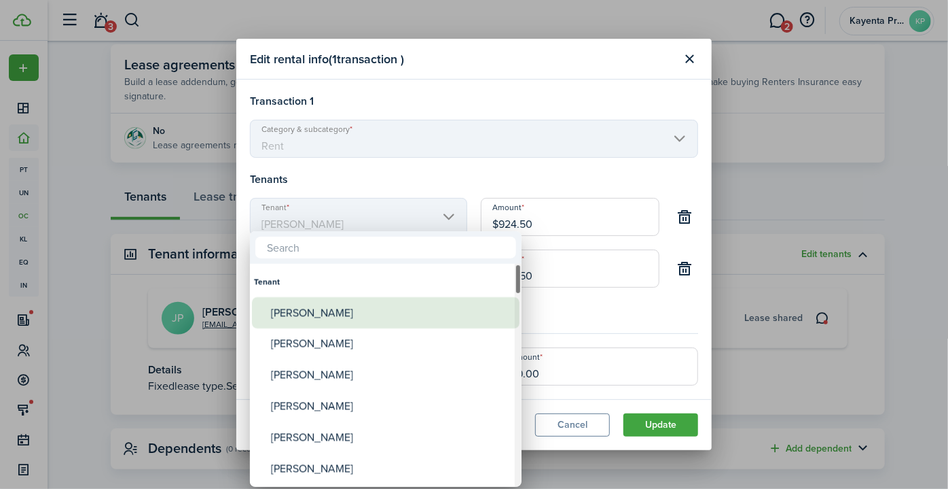
click at [323, 315] on div "[PERSON_NAME]" at bounding box center [391, 312] width 241 height 31
type input "[PERSON_NAME]"
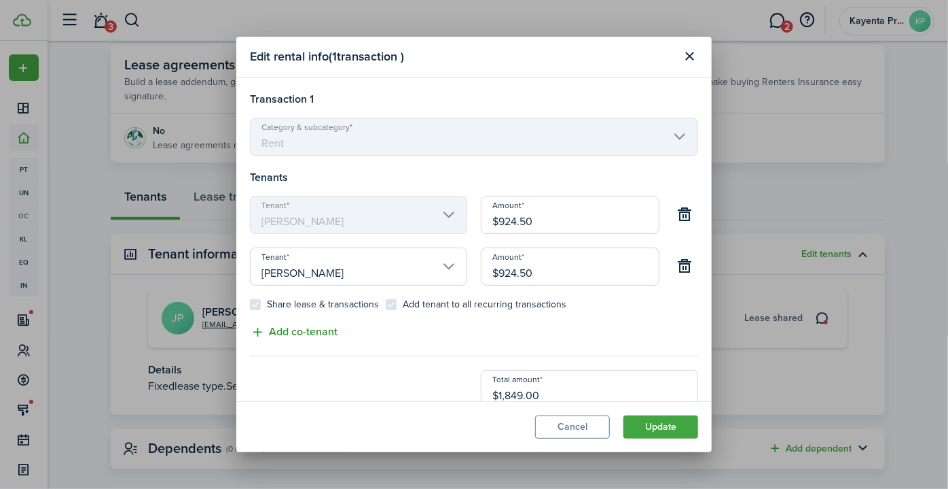
click at [324, 330] on button "Add co-tenant" at bounding box center [294, 331] width 88 height 17
type input "$616.33"
click at [315, 342] on input "Tenant" at bounding box center [358, 342] width 217 height 38
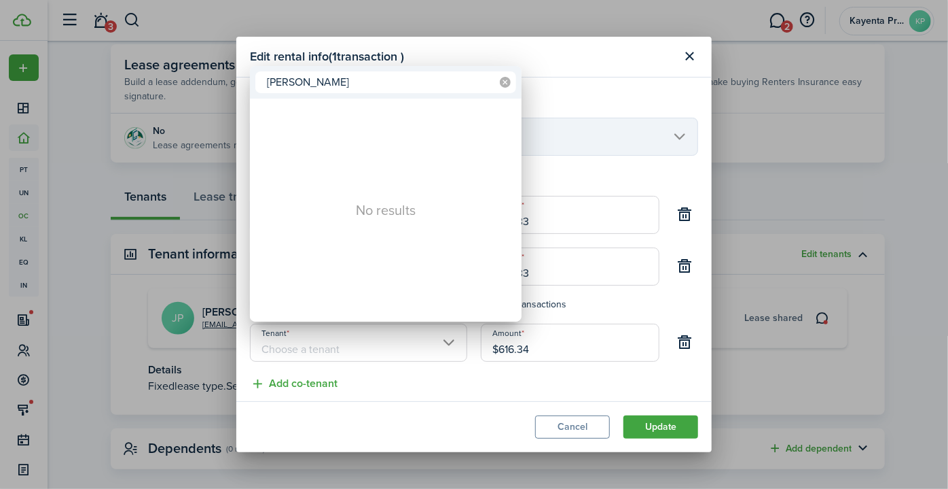
type input "[PERSON_NAME]"
click at [503, 84] on icon at bounding box center [505, 82] width 11 height 11
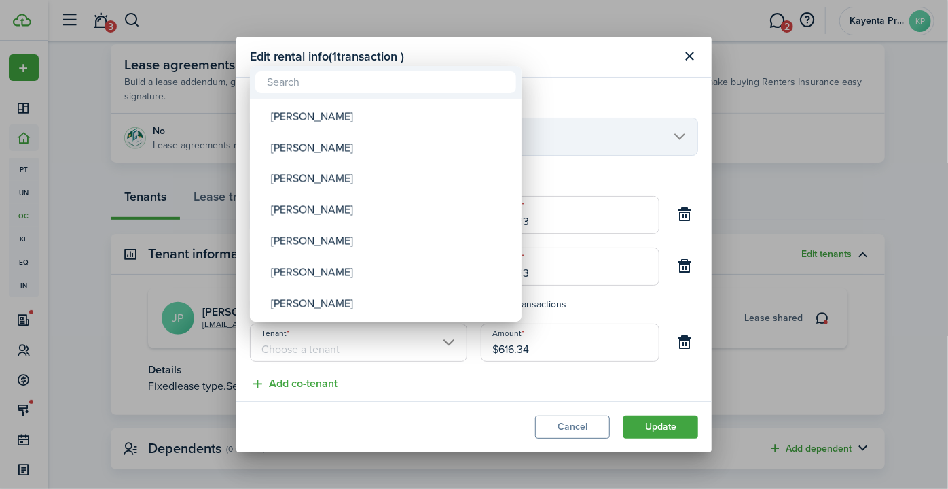
click at [692, 54] on div at bounding box center [474, 244] width 1166 height 706
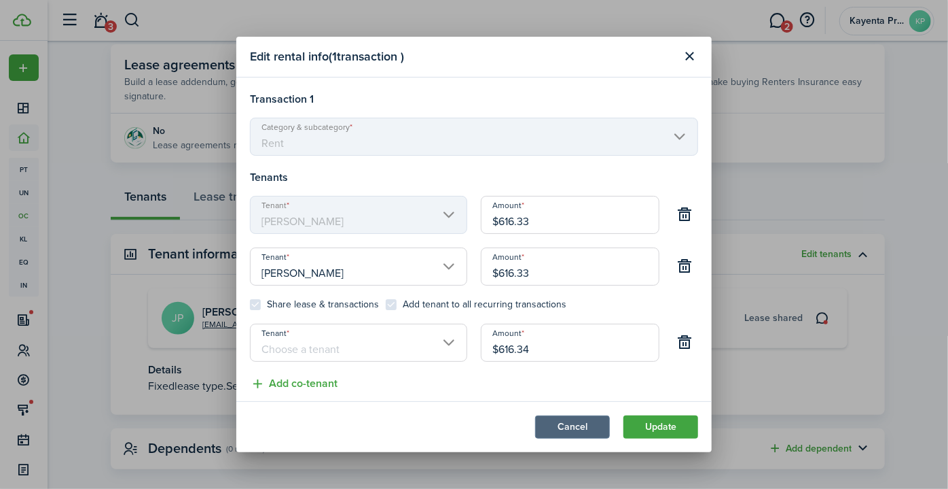
click at [580, 425] on button "Cancel" at bounding box center [572, 426] width 75 height 23
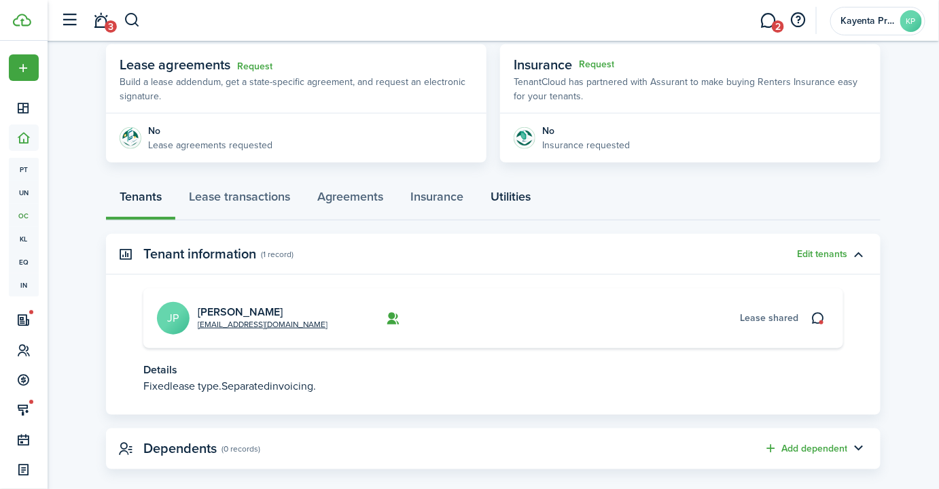
scroll to position [0, 0]
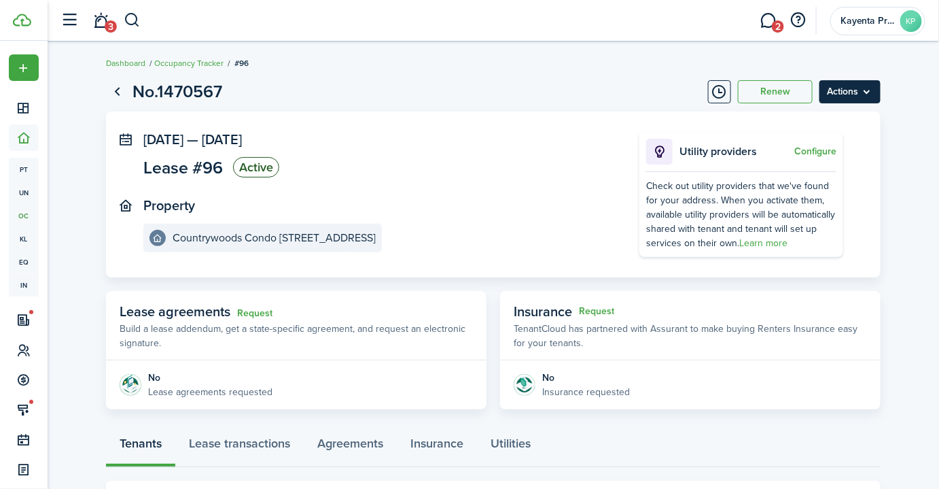
click at [844, 93] on menu-btn "Actions" at bounding box center [849, 91] width 61 height 23
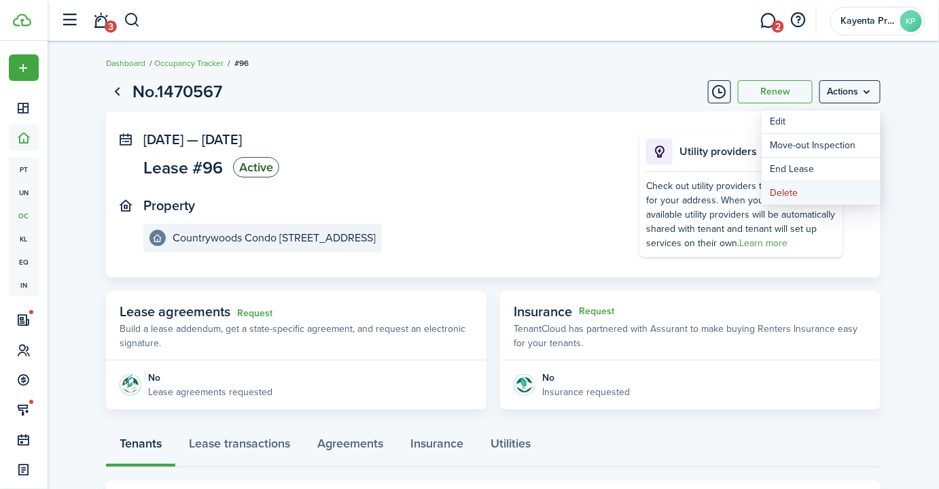
click at [810, 190] on button "Delete" at bounding box center [821, 192] width 119 height 23
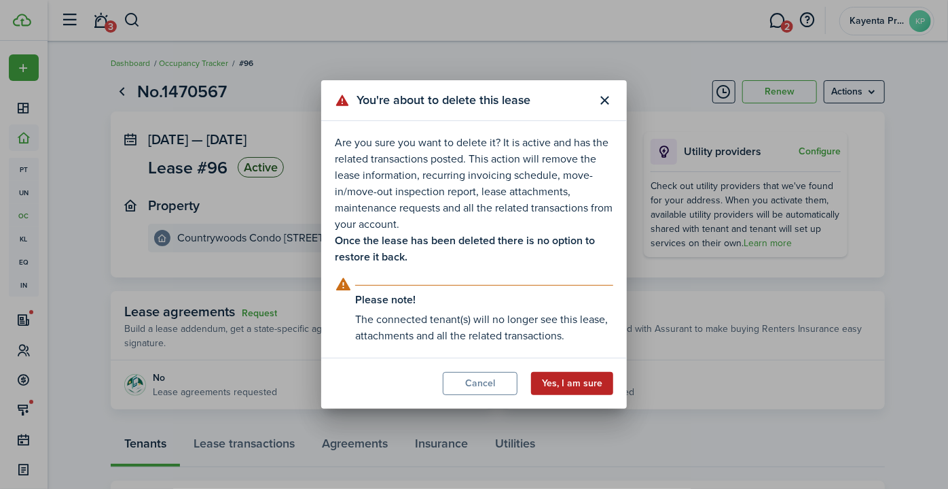
click at [561, 376] on button "Yes, I am sure" at bounding box center [572, 383] width 82 height 23
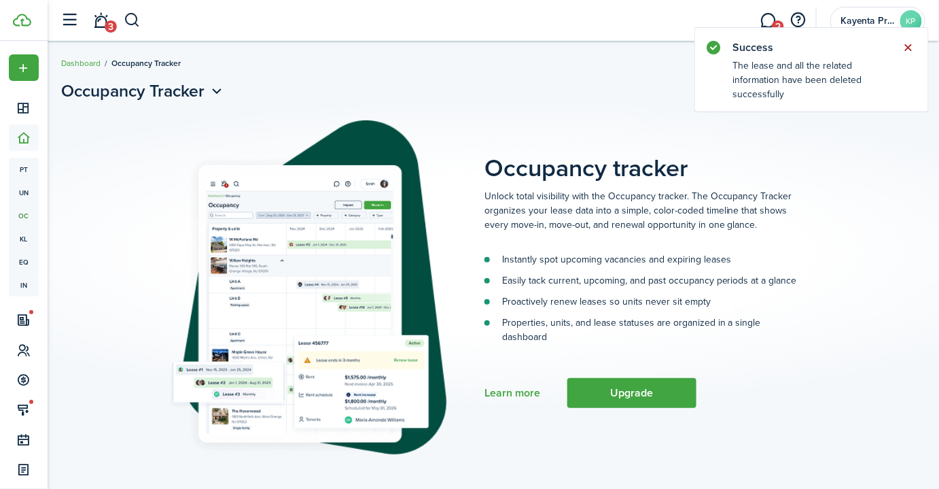
click at [910, 43] on button "Close notify" at bounding box center [908, 47] width 19 height 19
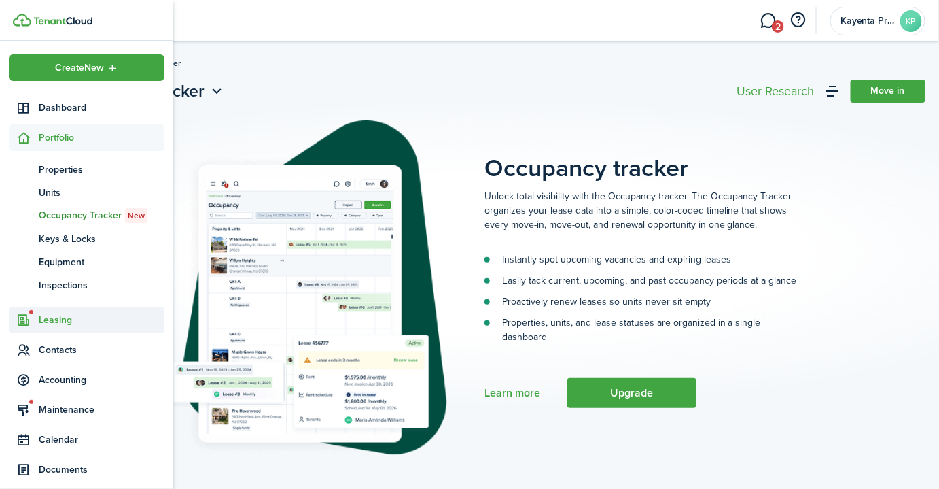
click at [56, 319] on span "Leasing" at bounding box center [102, 320] width 126 height 14
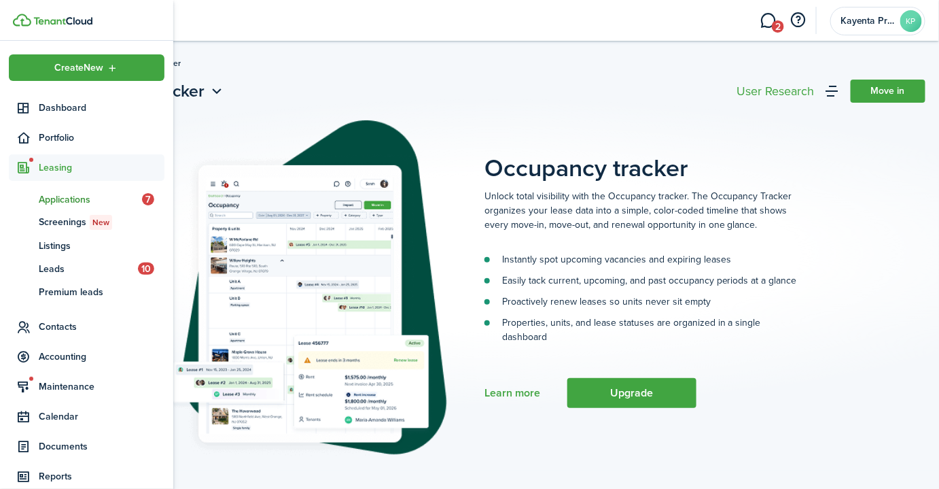
click at [60, 200] on span "Applications" at bounding box center [90, 199] width 103 height 14
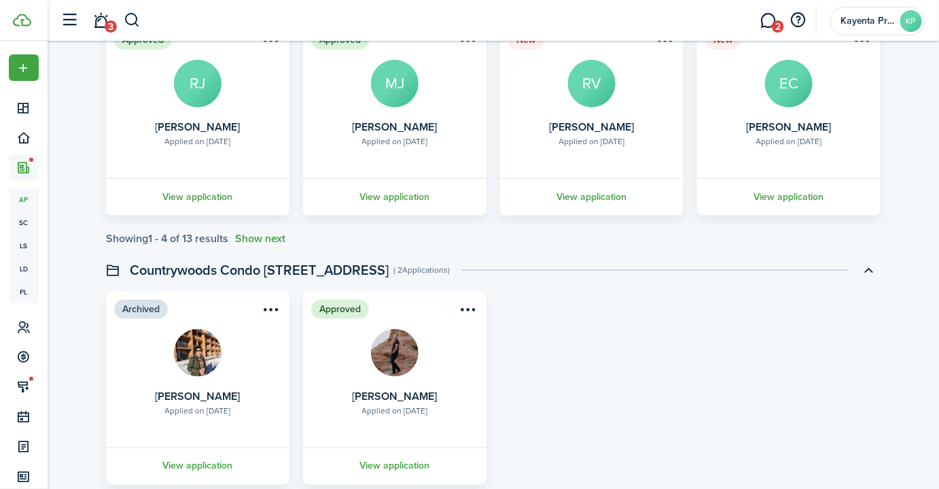
scroll to position [494, 0]
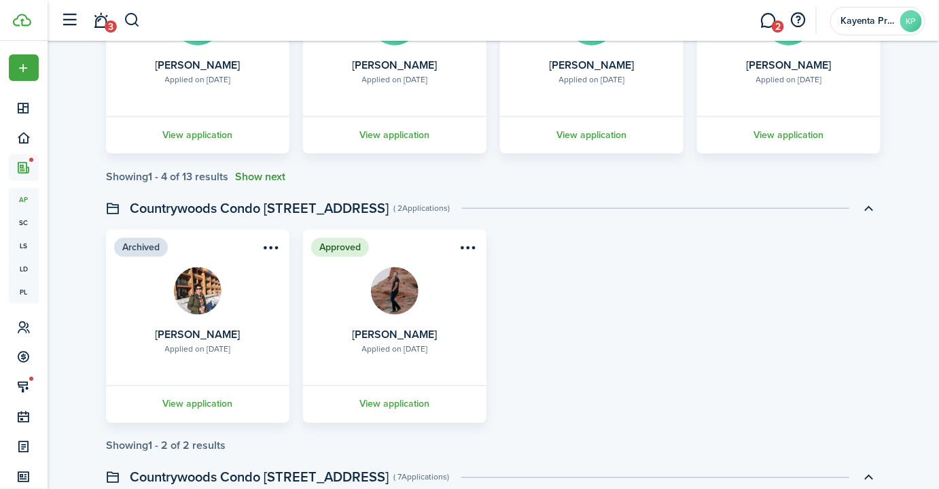
click at [257, 179] on button "Show next" at bounding box center [260, 177] width 50 height 12
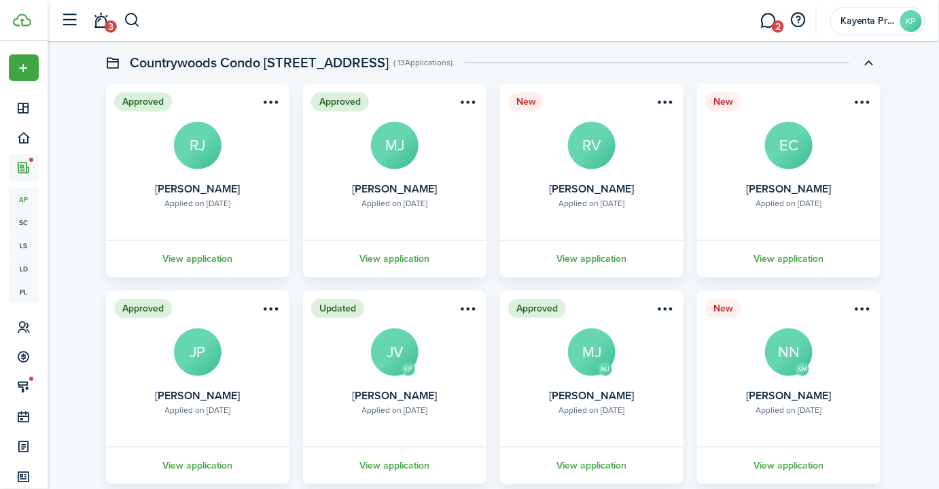
scroll to position [432, 0]
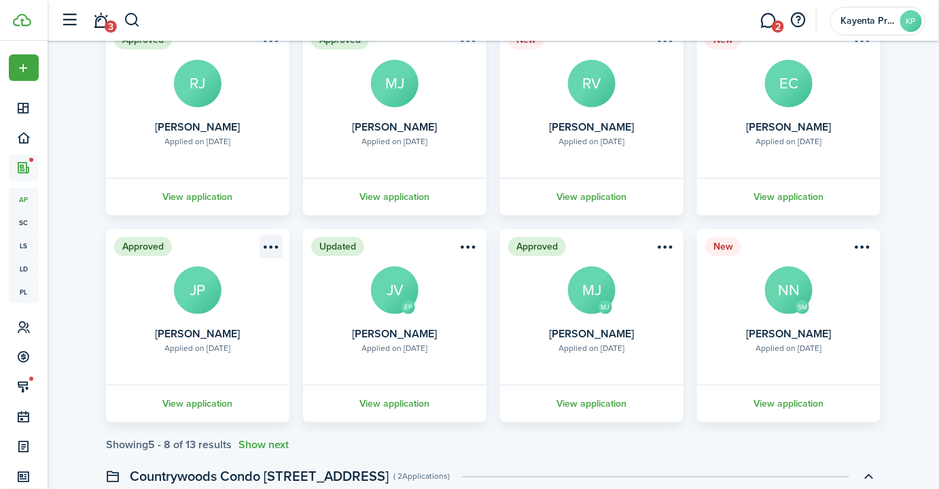
click at [270, 247] on menu-btn-icon "Open menu" at bounding box center [271, 246] width 23 height 23
drag, startPoint x: 433, startPoint y: 152, endPoint x: 423, endPoint y: 165, distance: 16.4
click at [433, 152] on card "Approved Applied on [DATE] [PERSON_NAME] MJ View application" at bounding box center [394, 118] width 183 height 193
click at [272, 244] on menu-btn-icon "Open menu" at bounding box center [271, 246] width 23 height 23
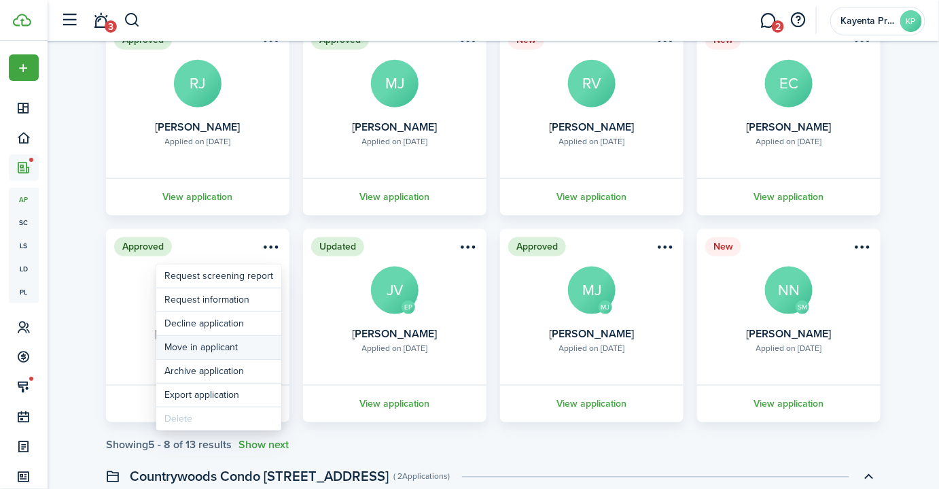
click at [221, 345] on button "Move in applicant" at bounding box center [218, 347] width 125 height 23
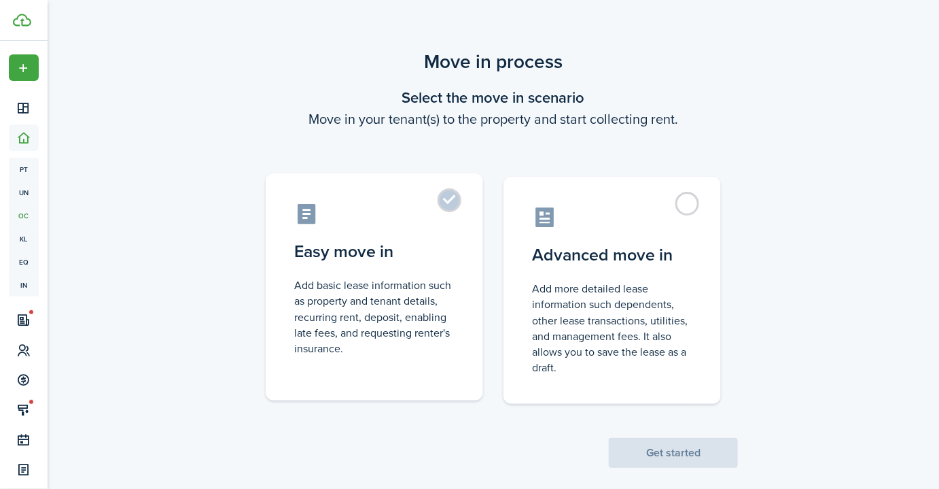
click at [382, 264] on label "Easy move in Add basic lease information such as property and tenant details, r…" at bounding box center [374, 286] width 217 height 227
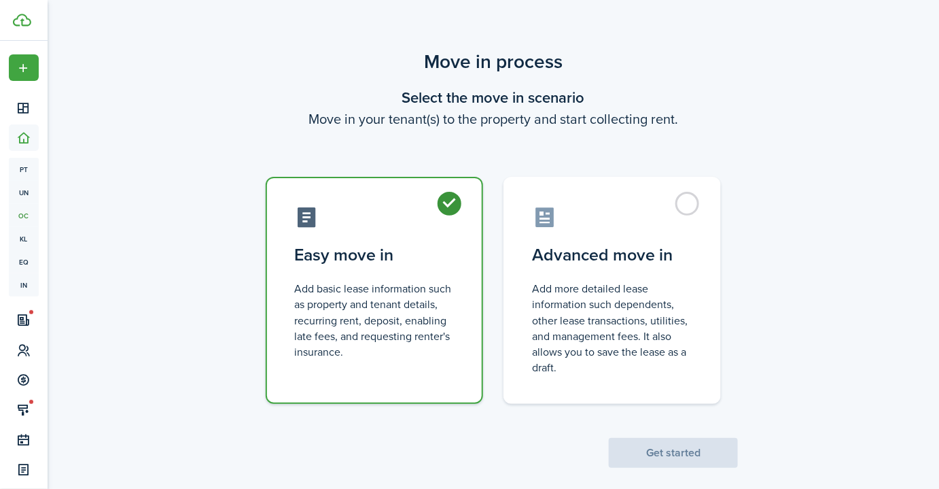
radio input "true"
click at [670, 448] on button "Get started" at bounding box center [673, 453] width 129 height 30
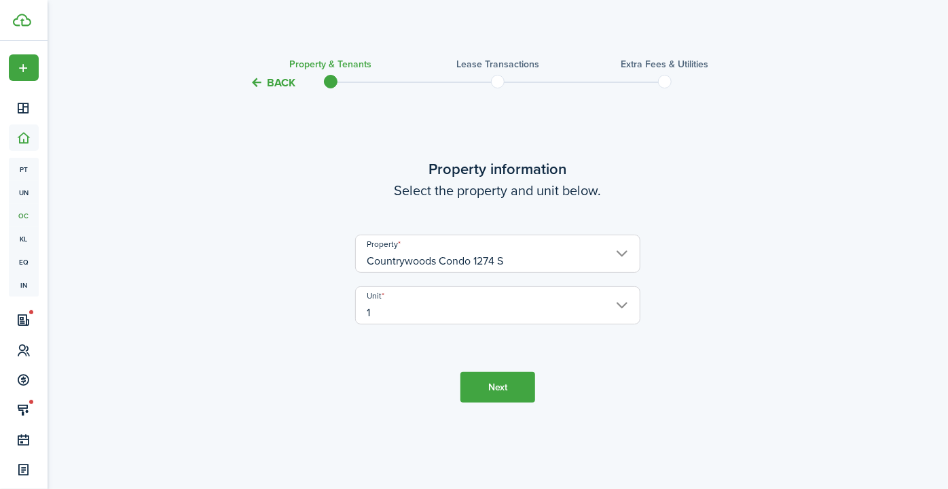
click at [505, 381] on button "Next" at bounding box center [498, 387] width 75 height 31
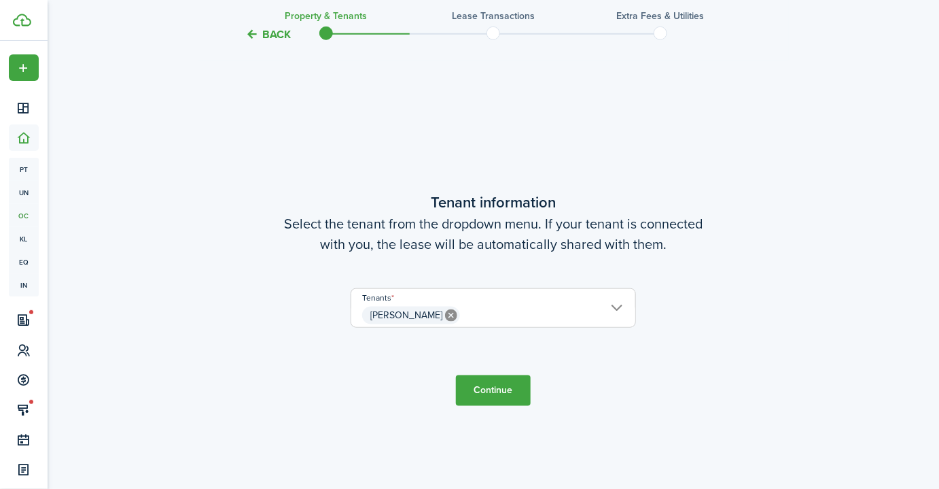
click at [479, 316] on span "[PERSON_NAME]" at bounding box center [493, 315] width 284 height 23
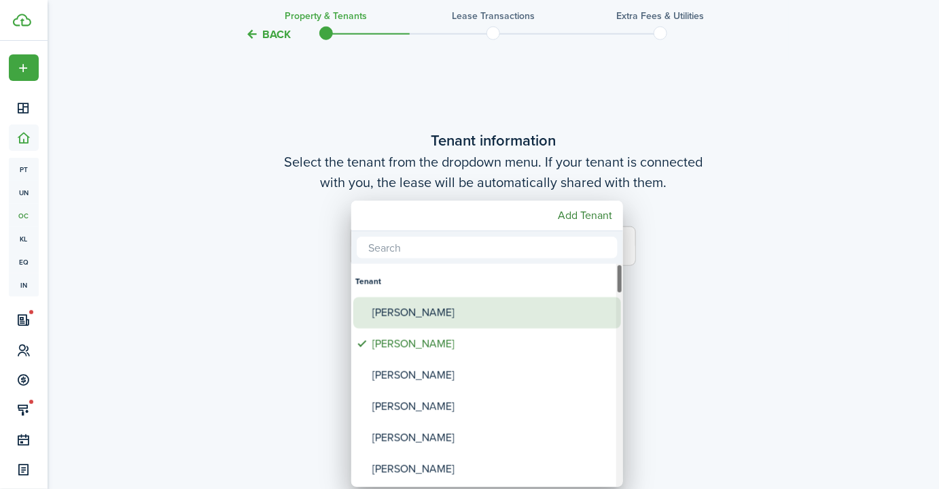
click at [432, 301] on div "[PERSON_NAME]" at bounding box center [492, 312] width 241 height 31
type input "[PERSON_NAME], [PERSON_NAME]"
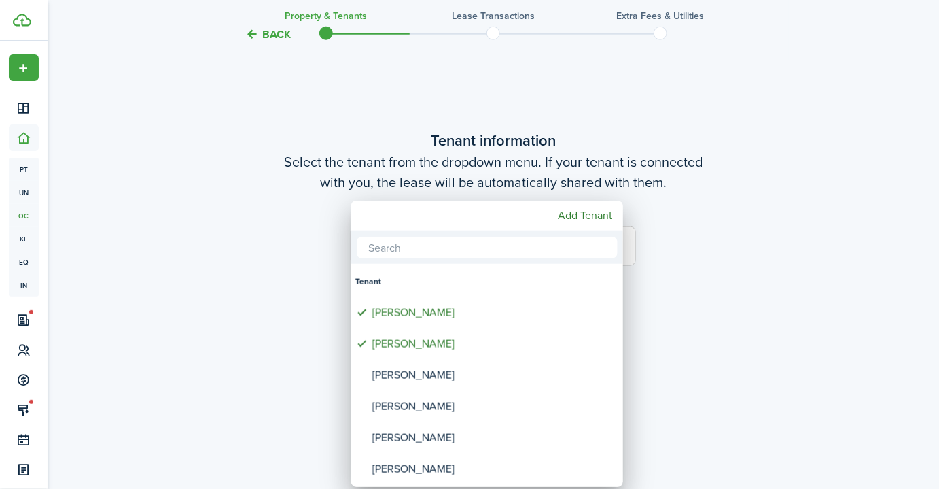
click at [429, 247] on input "text" at bounding box center [487, 247] width 261 height 22
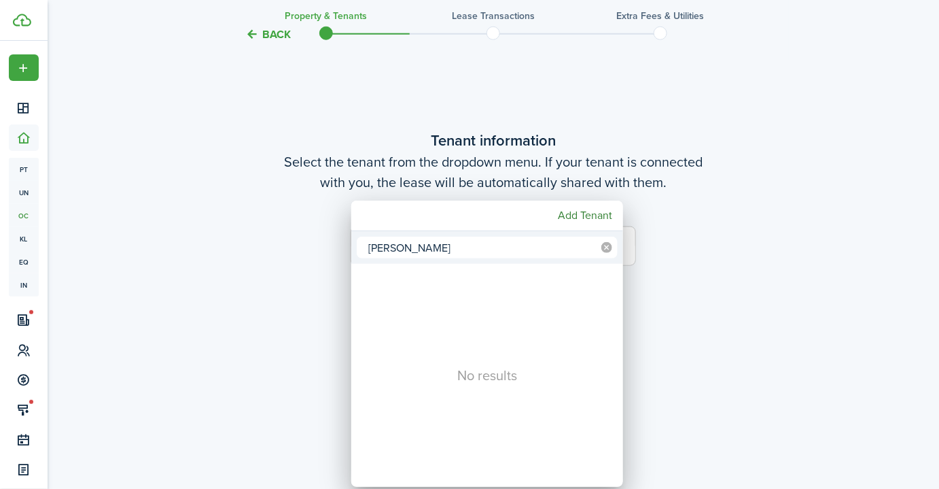
type input "[PERSON_NAME]"
click at [609, 249] on icon at bounding box center [606, 247] width 11 height 11
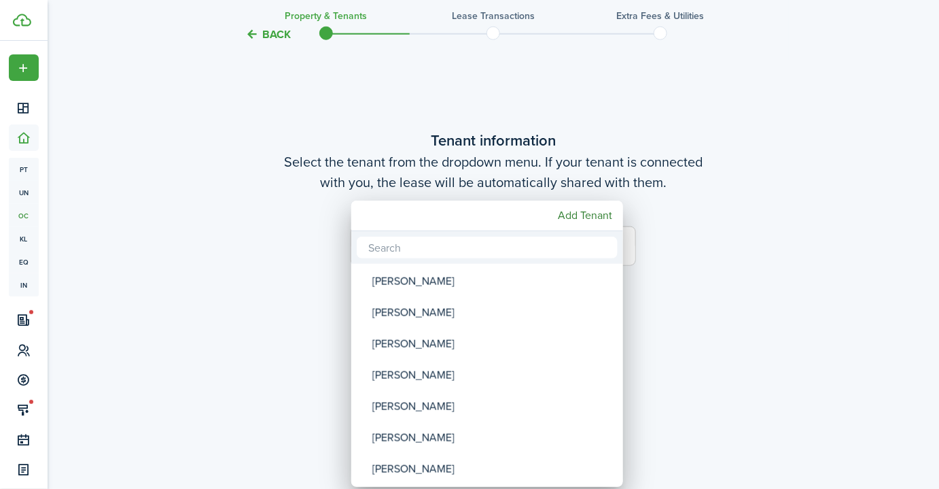
click at [712, 308] on div at bounding box center [469, 244] width 1156 height 706
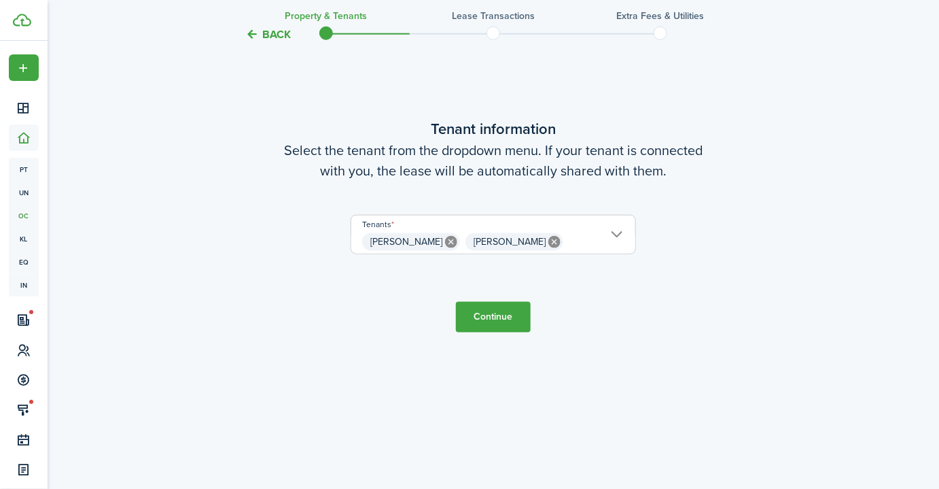
scroll to position [489, 0]
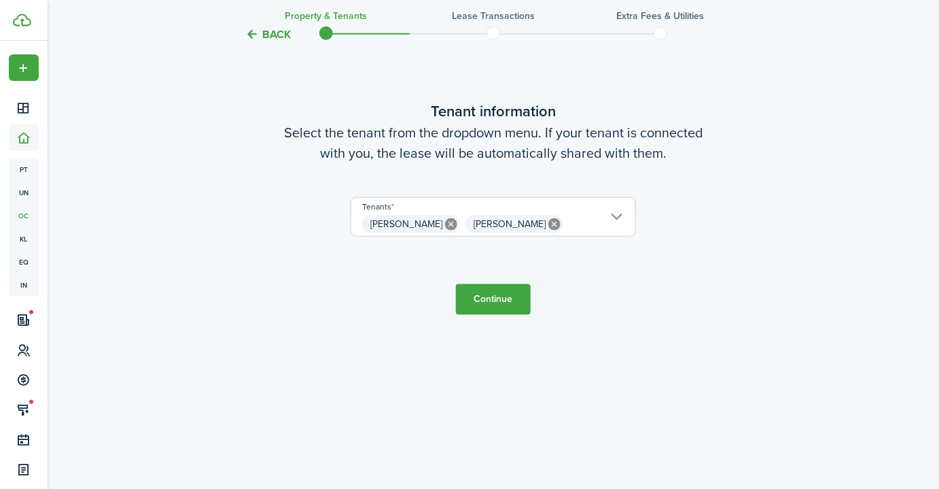
click at [496, 304] on button "Continue" at bounding box center [493, 299] width 75 height 31
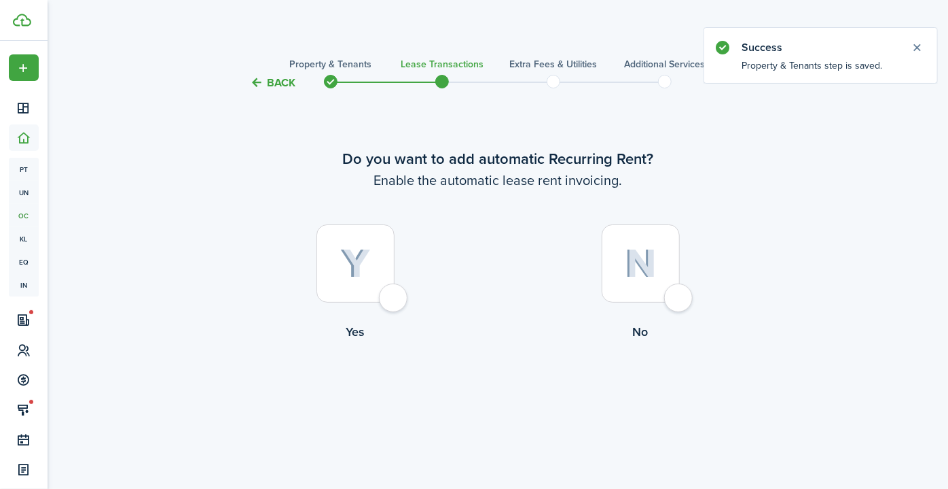
click at [383, 285] on div at bounding box center [356, 263] width 78 height 78
radio input "true"
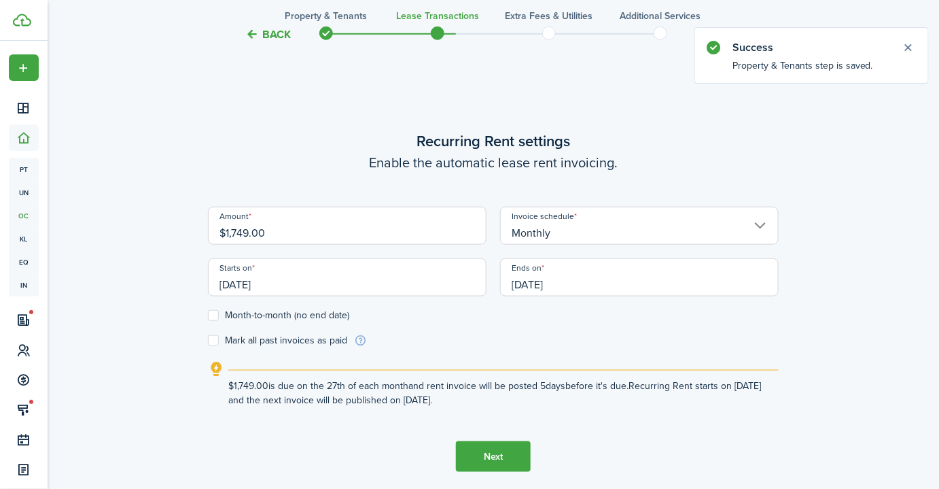
scroll to position [397, 0]
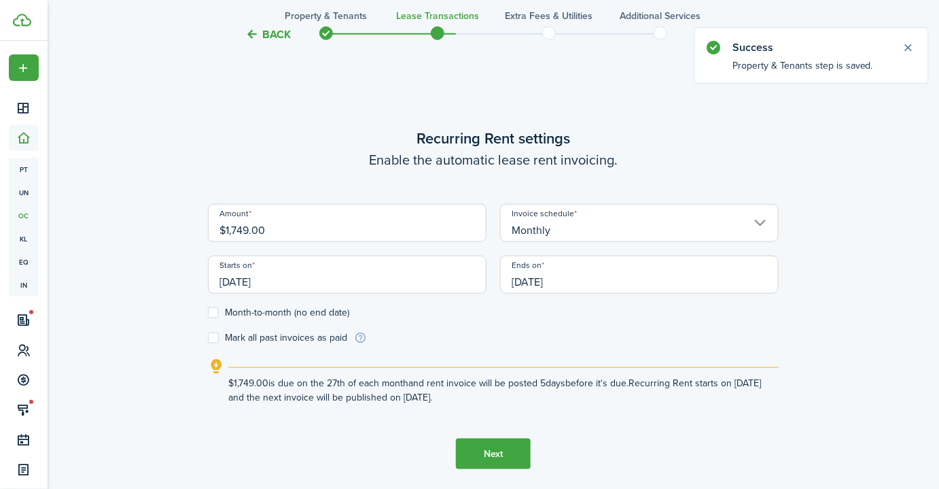
click at [385, 270] on input "[DATE]" at bounding box center [347, 274] width 279 height 38
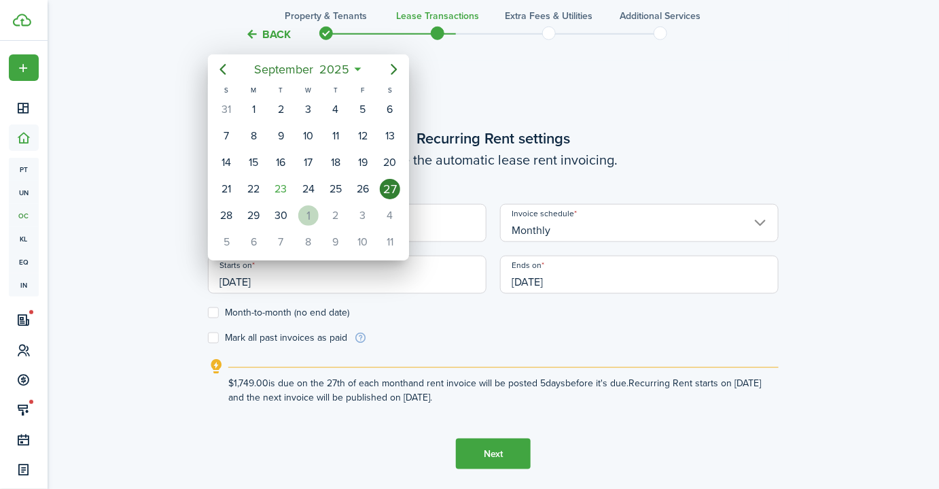
click at [310, 205] on div "1" at bounding box center [308, 215] width 20 height 20
type input "[DATE]"
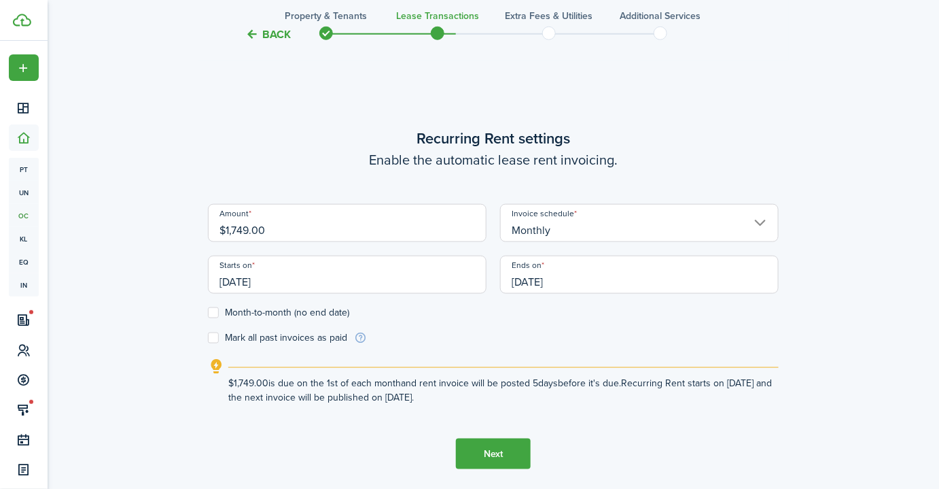
scroll to position [0, 0]
click at [595, 282] on input "[DATE]" at bounding box center [639, 274] width 279 height 38
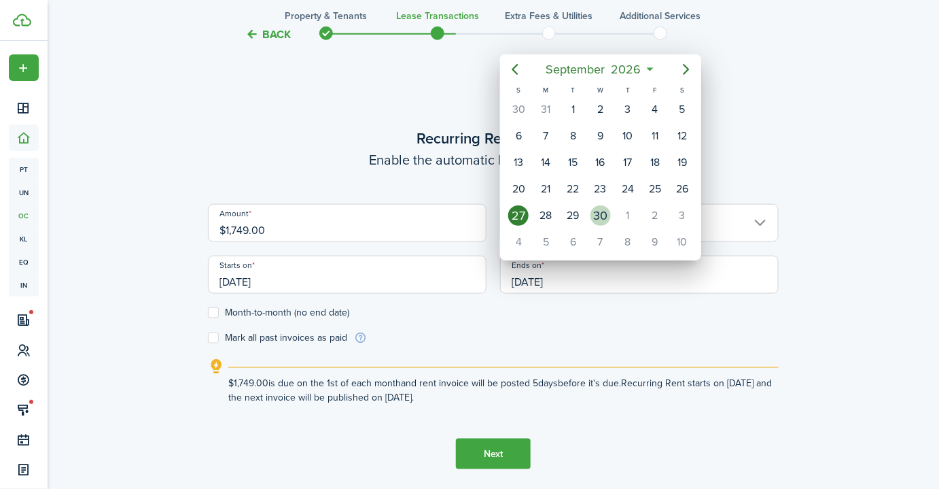
click at [596, 211] on div "30" at bounding box center [600, 215] width 20 height 20
type input "[DATE]"
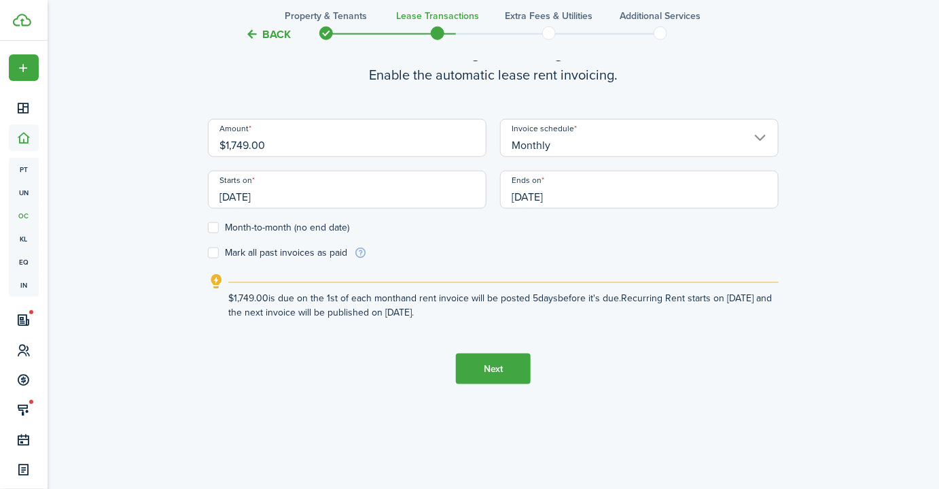
scroll to position [489, 0]
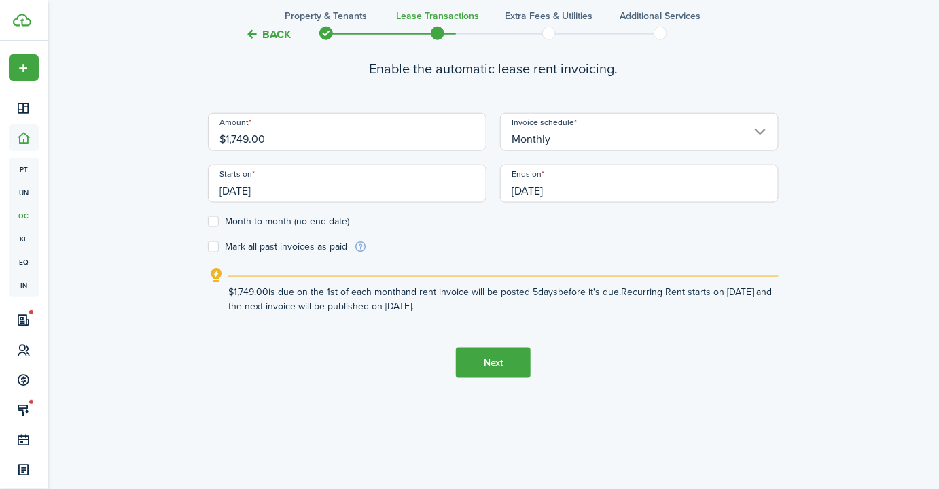
click at [480, 358] on button "Next" at bounding box center [493, 362] width 75 height 31
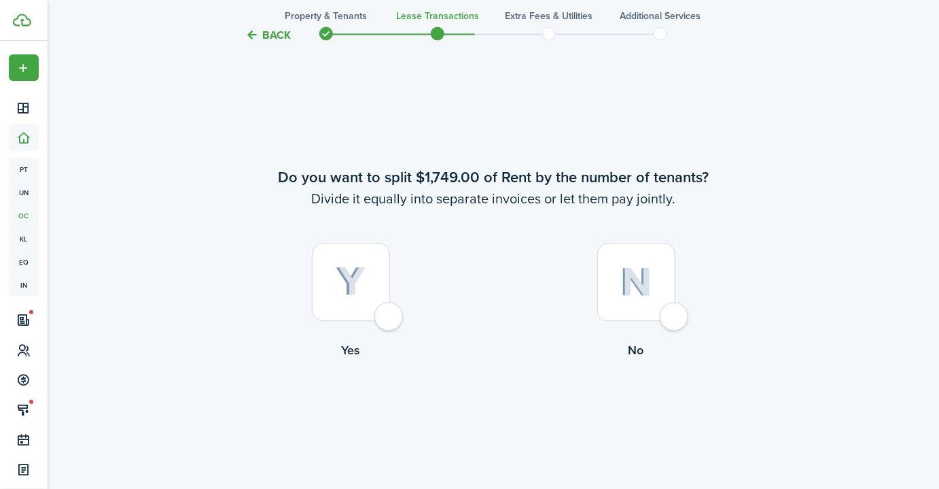
scroll to position [886, 0]
click at [632, 286] on img at bounding box center [636, 281] width 32 height 29
radio input "true"
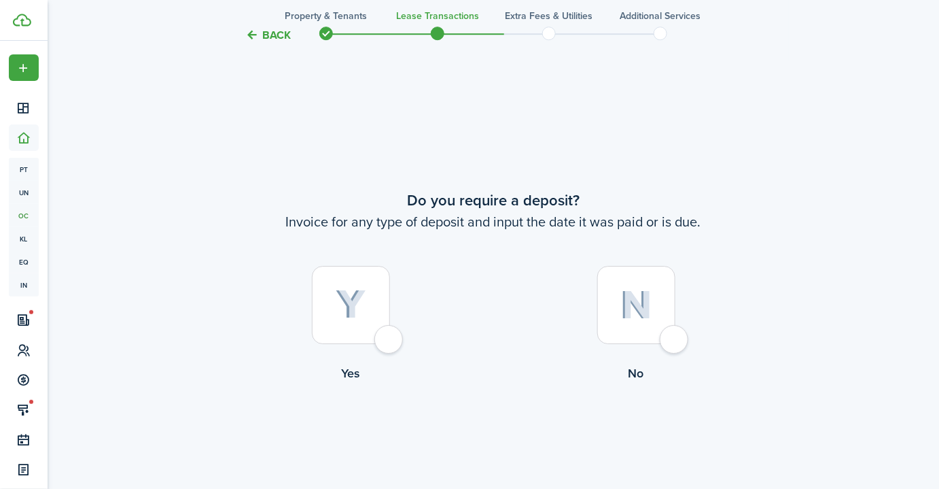
scroll to position [1375, 0]
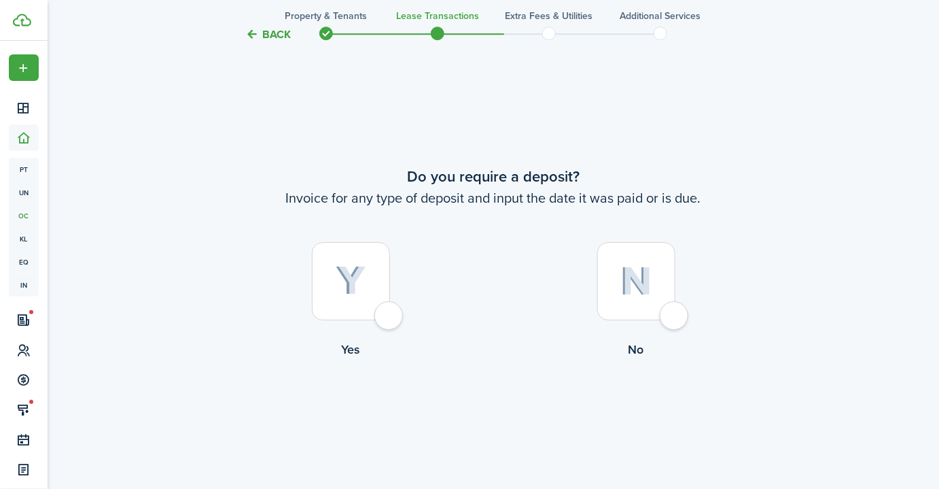
click at [353, 280] on img at bounding box center [351, 281] width 31 height 30
radio input "true"
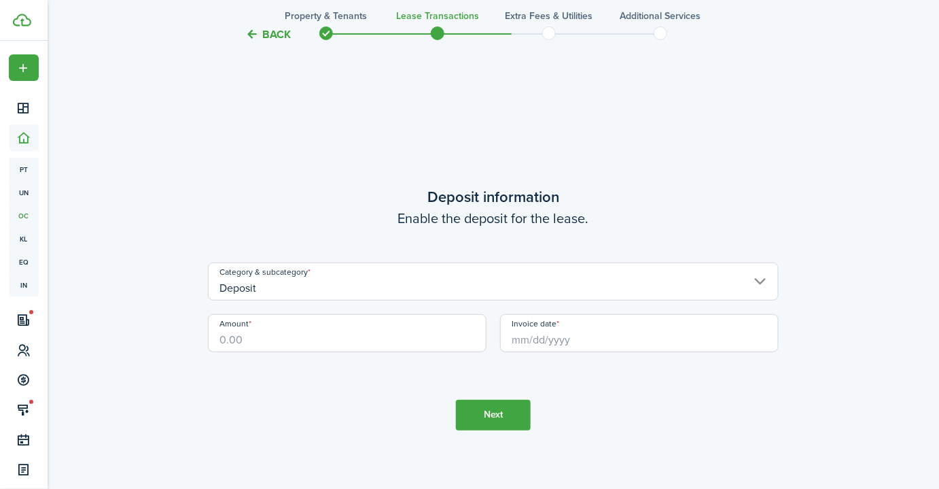
scroll to position [1864, 0]
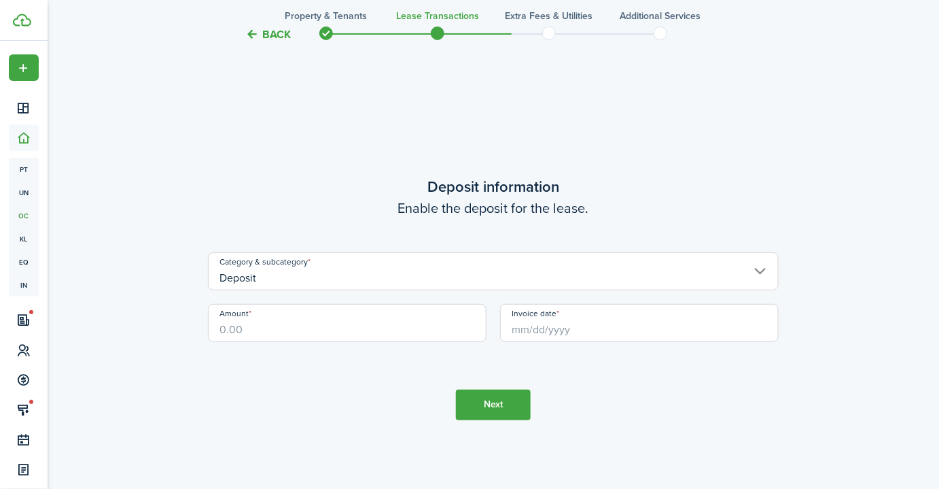
click at [377, 320] on input "Amount" at bounding box center [347, 323] width 279 height 38
click at [562, 329] on input "Invoice date" at bounding box center [639, 323] width 279 height 38
type input "$1,749.00"
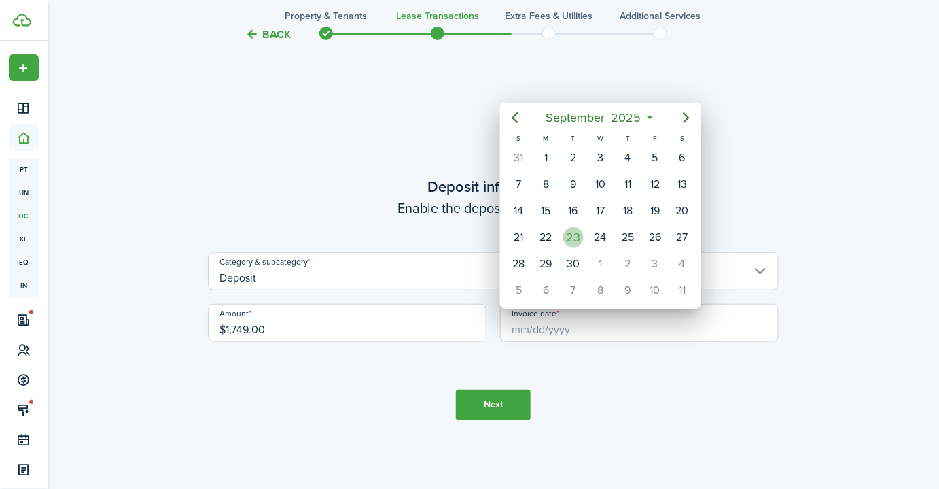
click at [571, 232] on div "23" at bounding box center [573, 237] width 20 height 20
type input "[DATE]"
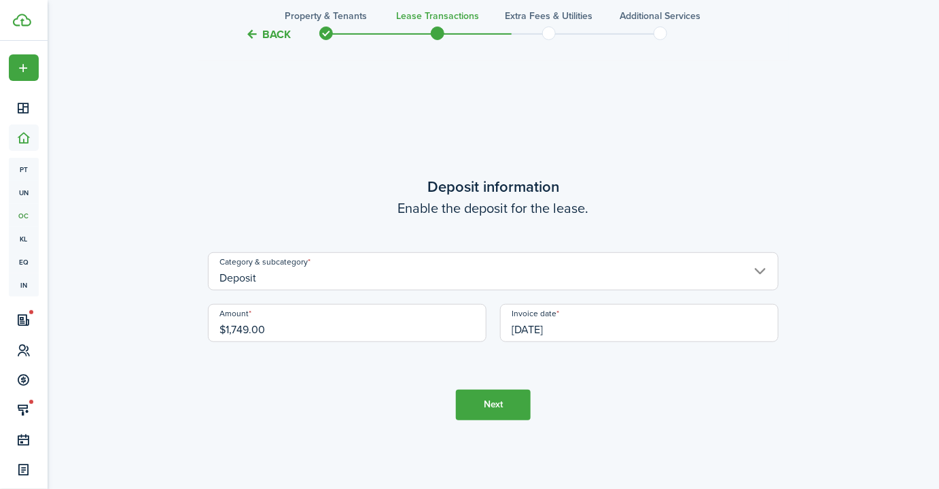
click at [501, 408] on button "Next" at bounding box center [493, 404] width 75 height 31
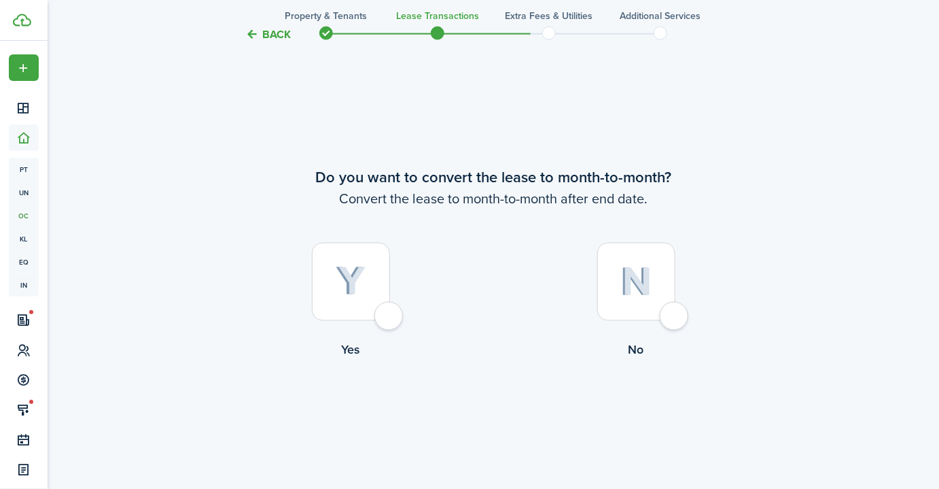
scroll to position [2352, 0]
click at [364, 279] on img at bounding box center [351, 281] width 31 height 30
radio input "true"
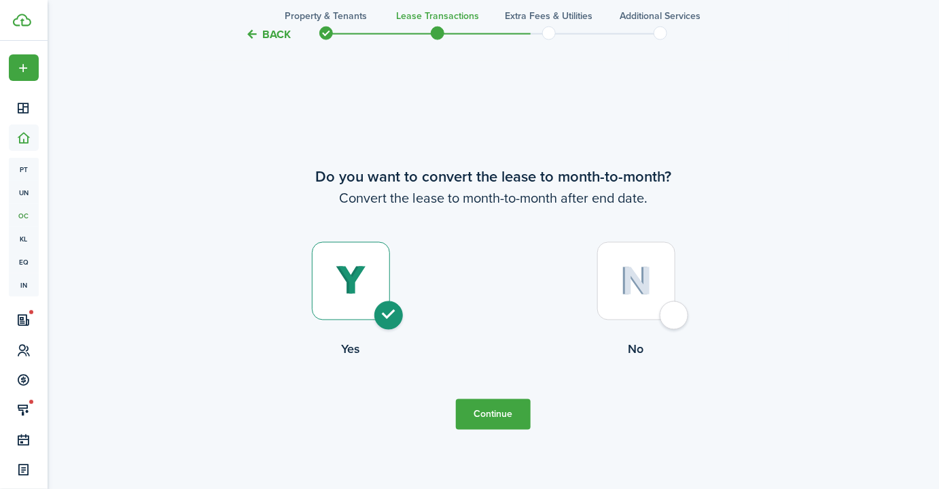
click at [495, 409] on button "Continue" at bounding box center [493, 414] width 75 height 31
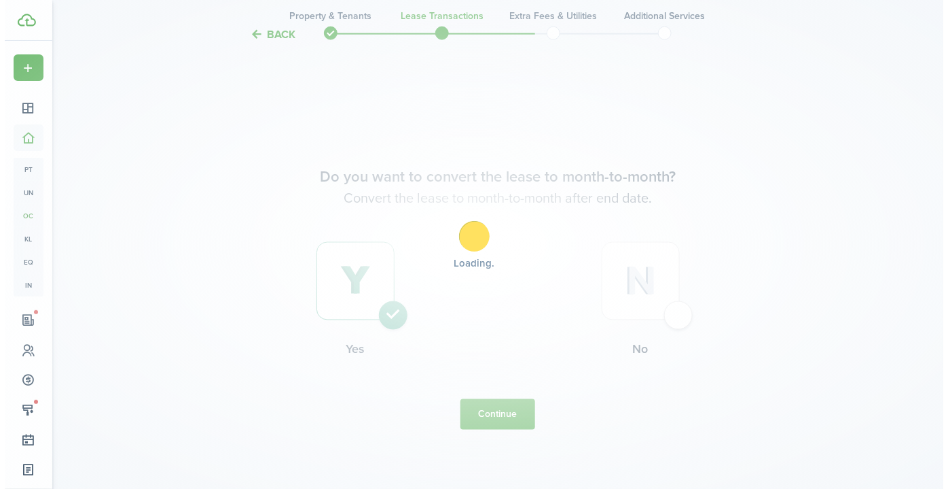
scroll to position [0, 0]
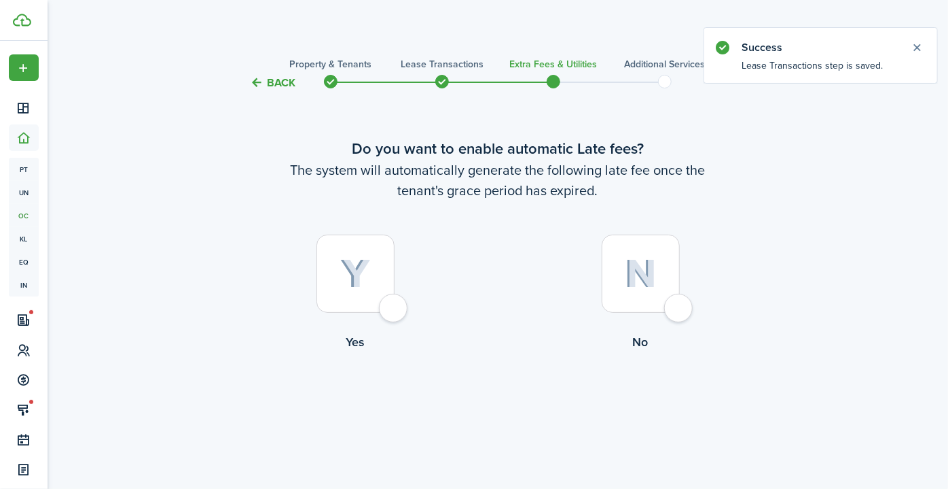
click at [321, 277] on div at bounding box center [356, 273] width 78 height 78
radio input "true"
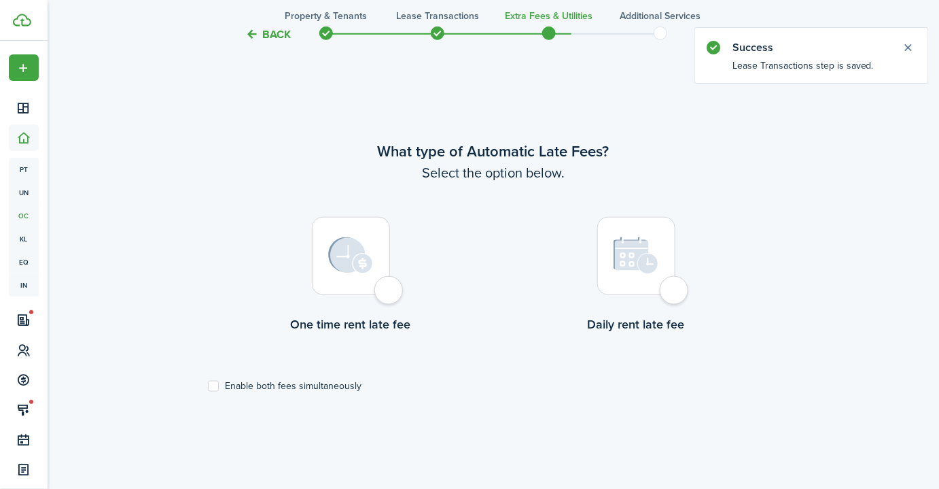
click at [364, 270] on img at bounding box center [350, 255] width 45 height 37
radio input "true"
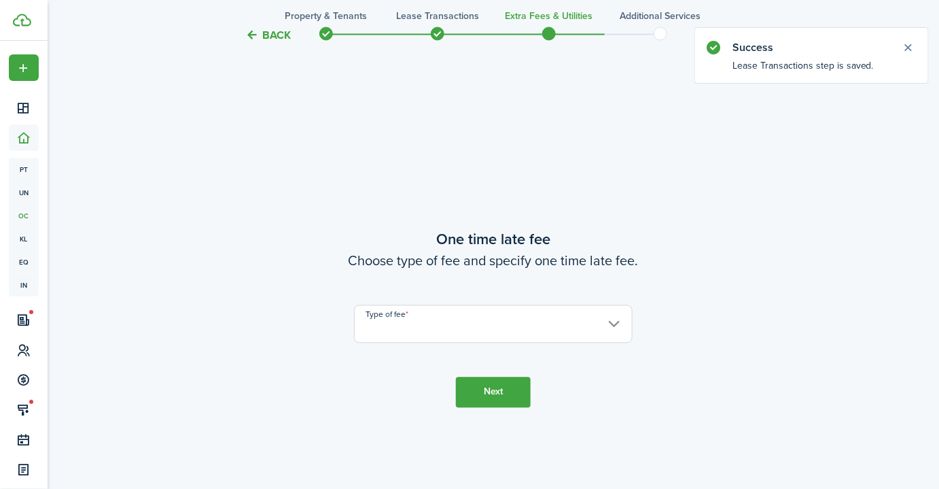
scroll to position [886, 0]
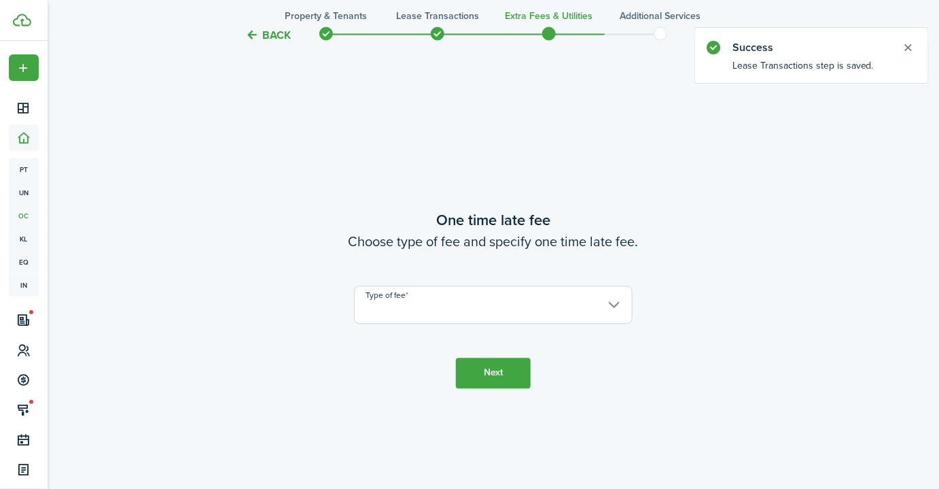
click at [425, 306] on input "Type of fee" at bounding box center [493, 304] width 279 height 38
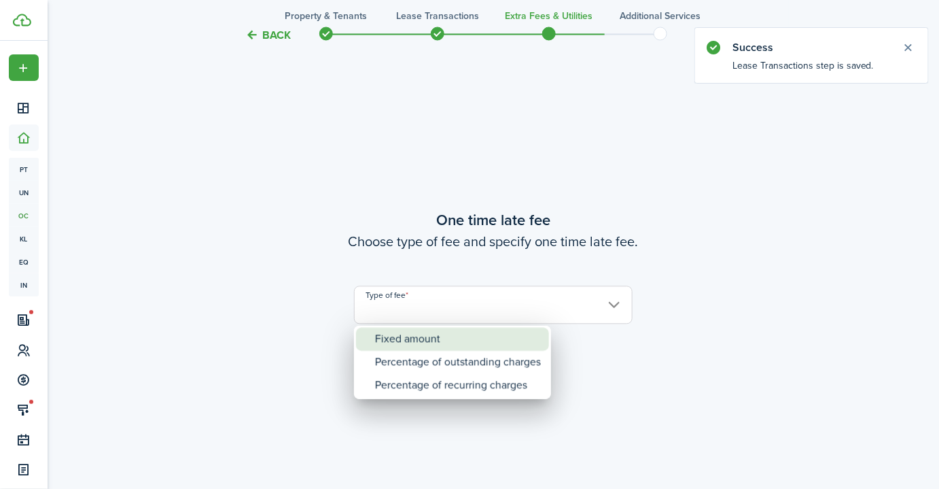
click at [423, 338] on div "Fixed amount" at bounding box center [458, 338] width 166 height 23
type input "Fixed amount"
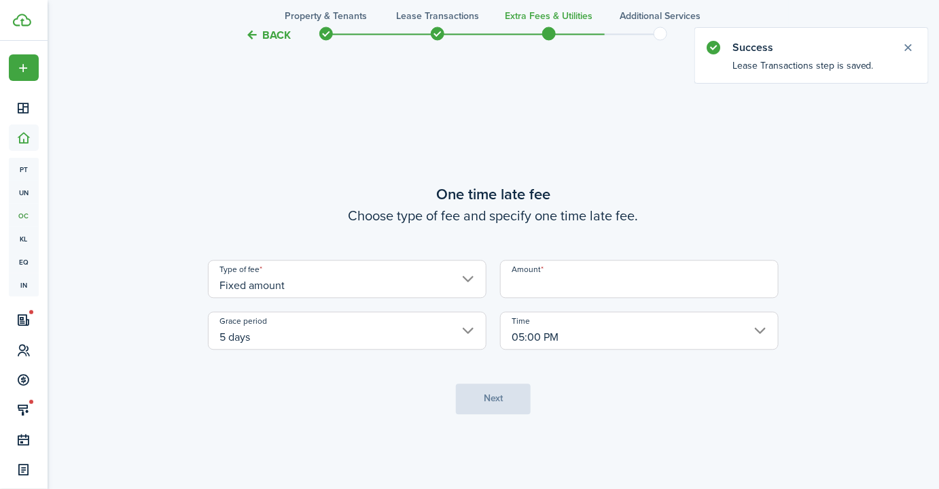
click at [534, 287] on input "Amount" at bounding box center [639, 279] width 279 height 38
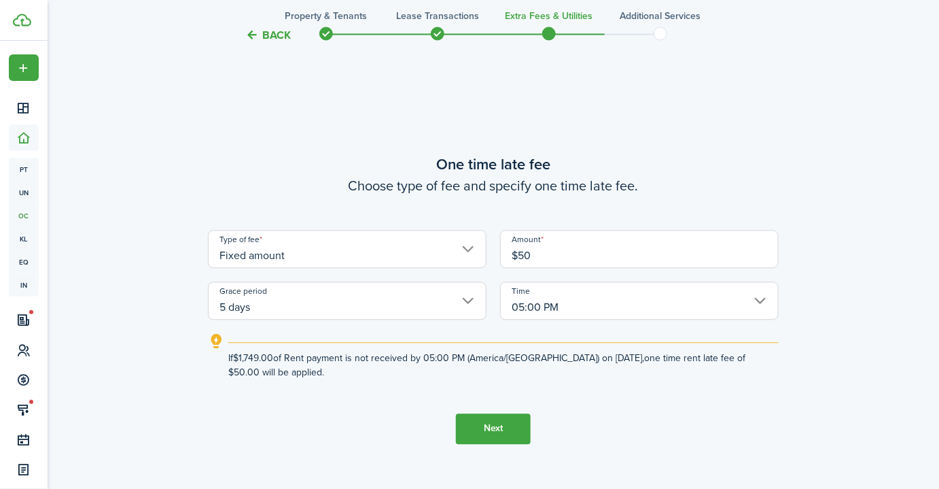
click at [557, 307] on input "05:00 PM" at bounding box center [639, 300] width 279 height 38
type input "$50.00"
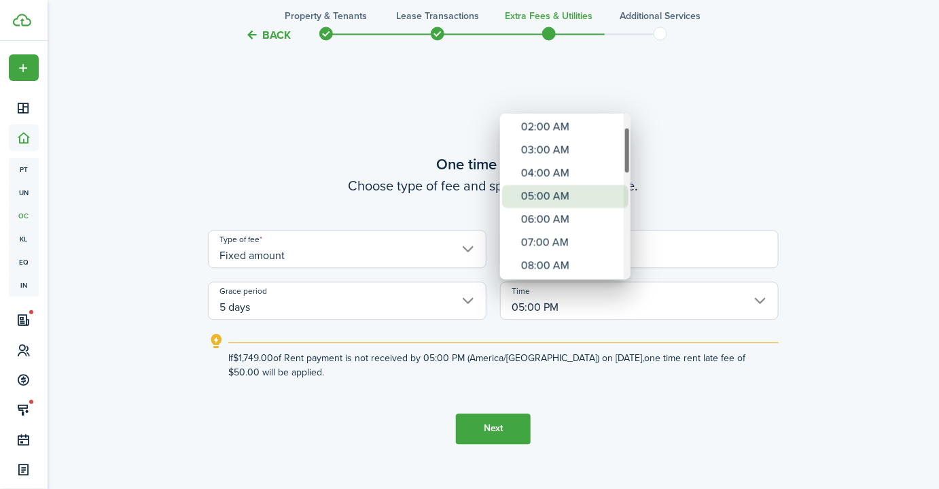
click at [547, 196] on div "05:00 AM" at bounding box center [570, 196] width 99 height 23
type input "05:00 AM"
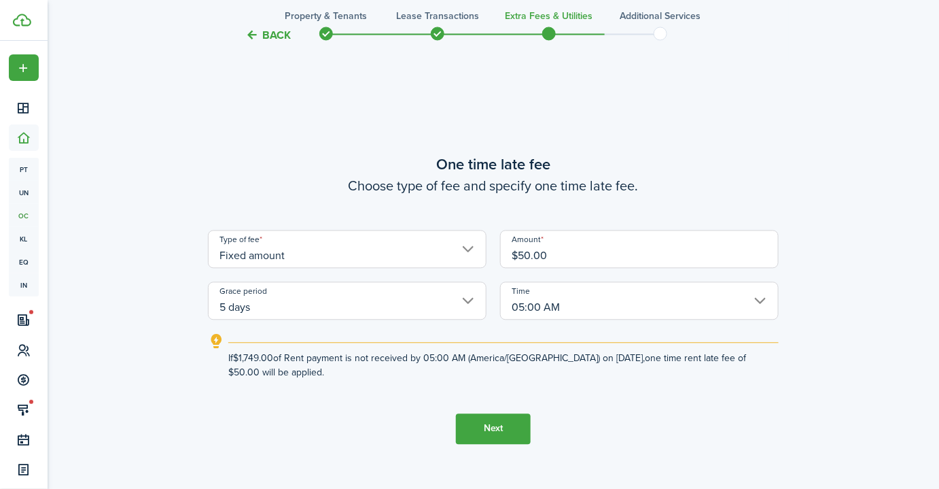
click at [491, 425] on button "Next" at bounding box center [493, 428] width 75 height 31
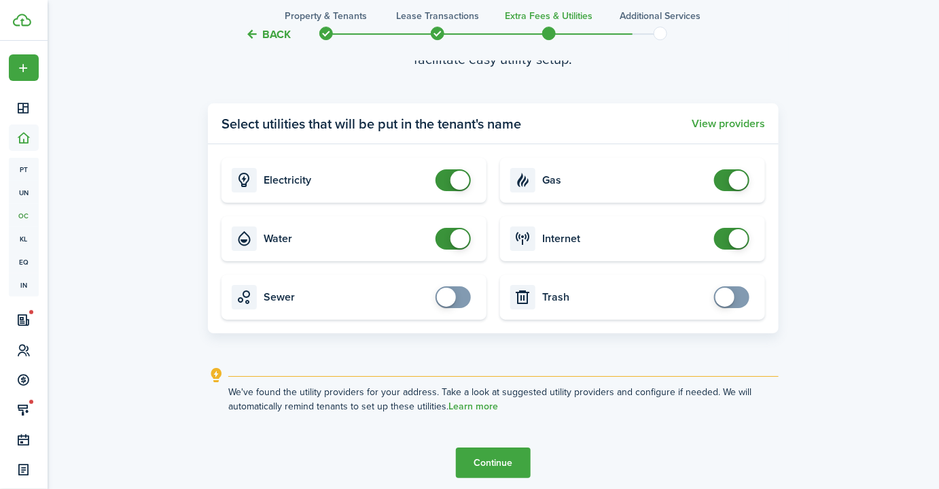
scroll to position [1461, 0]
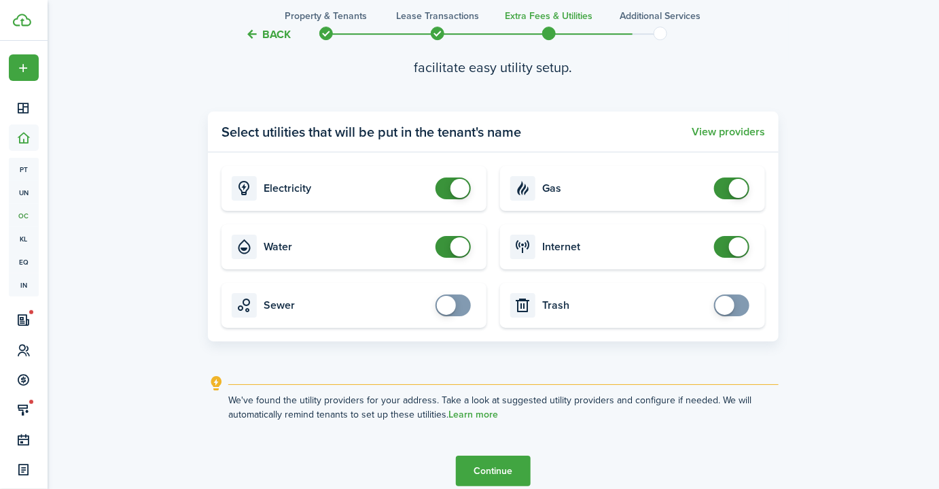
checkbox input "false"
click at [467, 247] on span at bounding box center [459, 246] width 19 height 19
checkbox input "false"
click at [733, 251] on span at bounding box center [738, 246] width 19 height 19
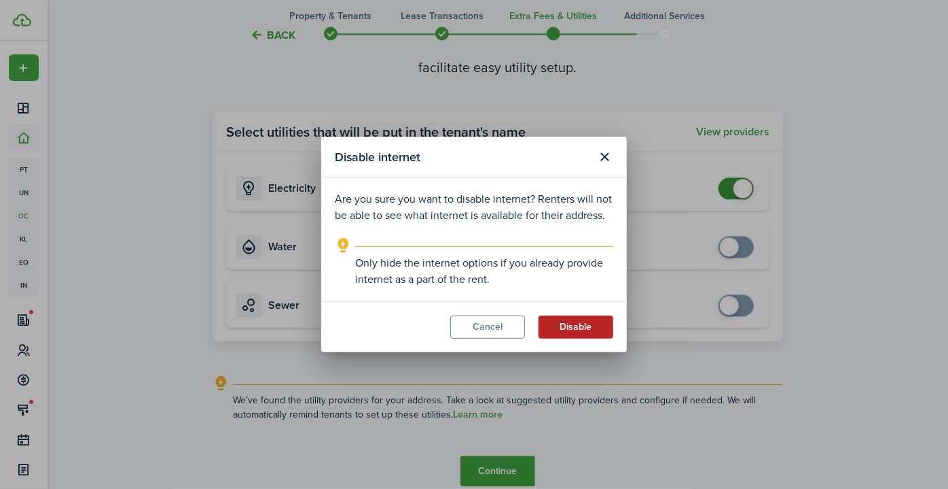
click at [585, 327] on button "Disable" at bounding box center [576, 326] width 75 height 23
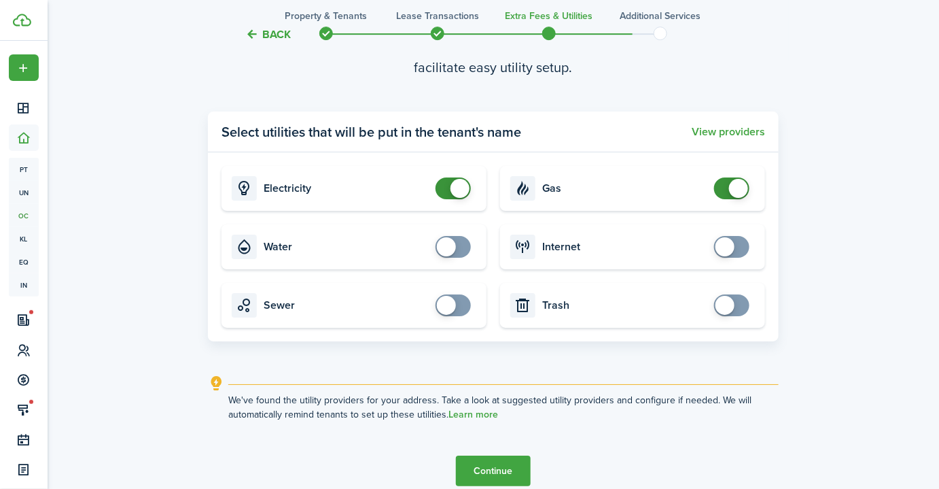
scroll to position [1523, 0]
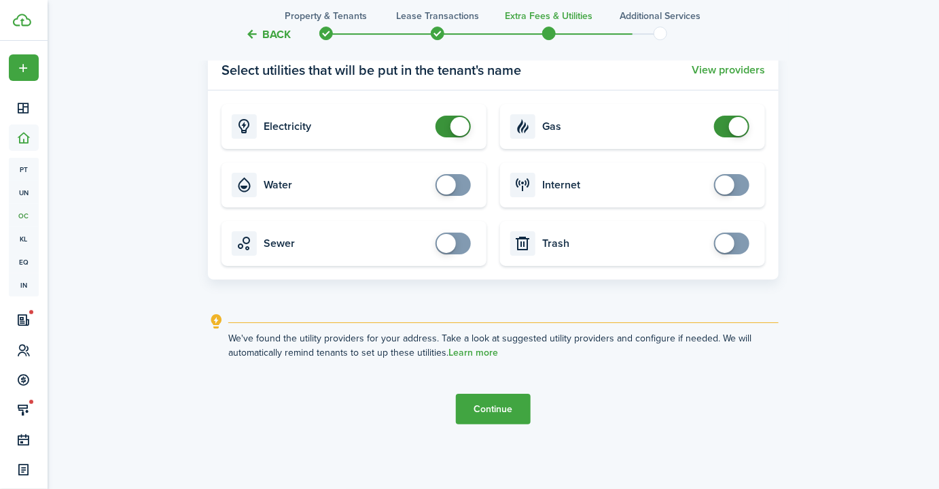
drag, startPoint x: 511, startPoint y: 416, endPoint x: 513, endPoint y: 401, distance: 15.1
click at [510, 416] on button "Continue" at bounding box center [493, 408] width 75 height 31
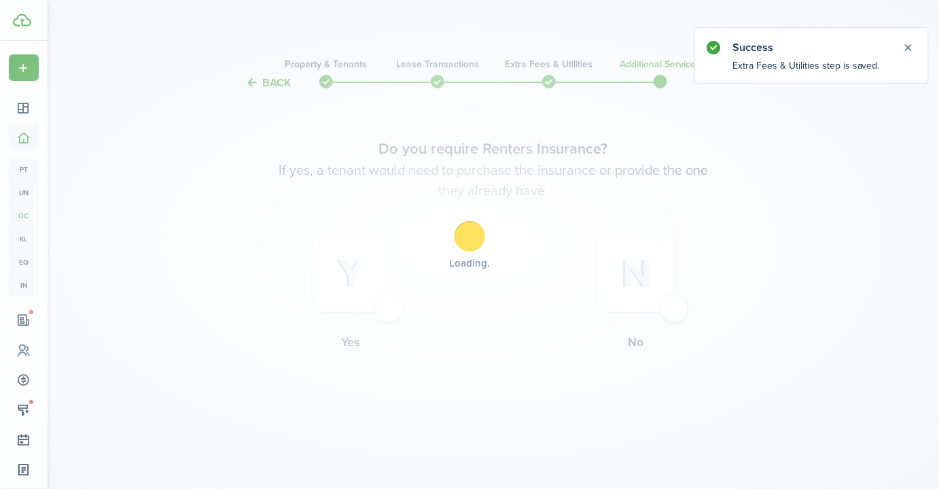
scroll to position [0, 0]
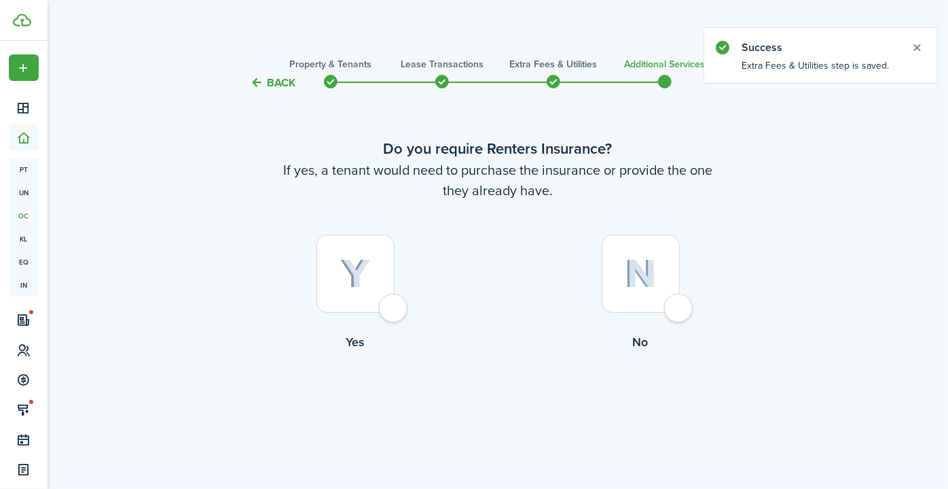
click at [639, 294] on div at bounding box center [641, 273] width 78 height 78
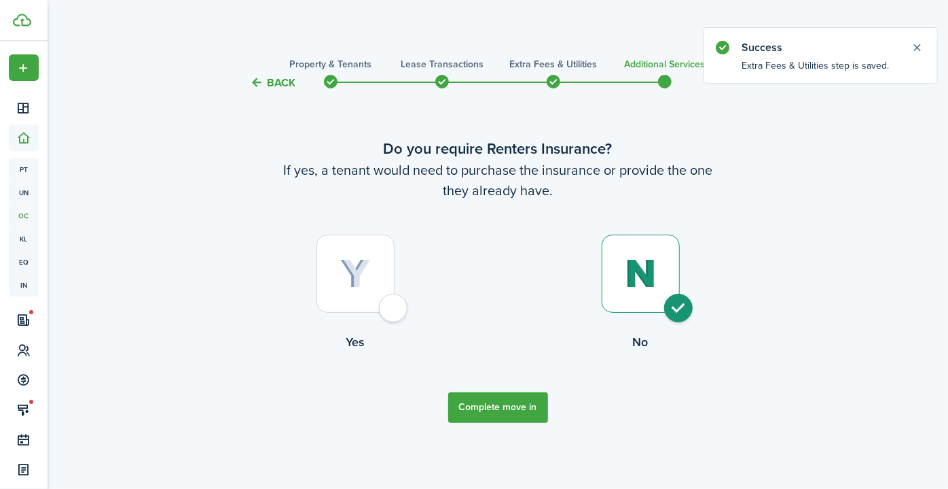
radio input "true"
click at [514, 409] on button "Complete move in" at bounding box center [498, 407] width 100 height 31
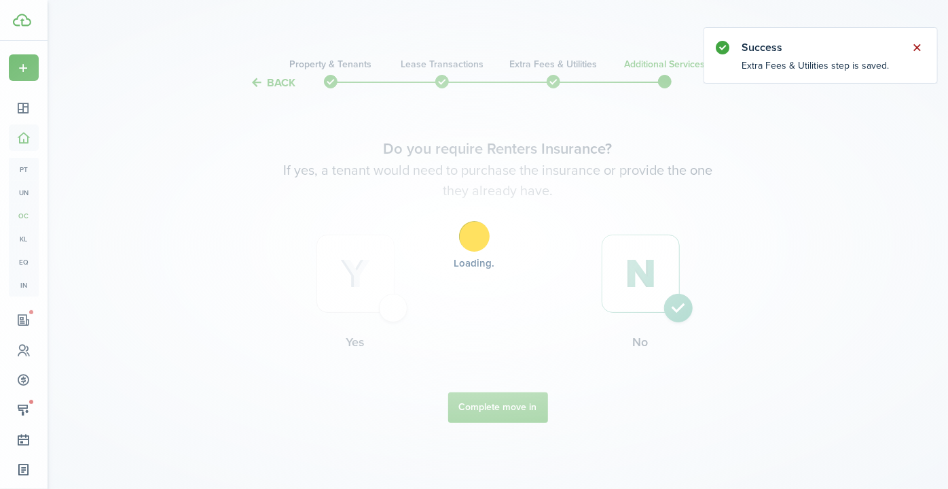
click at [919, 48] on button "Close notify" at bounding box center [917, 47] width 19 height 19
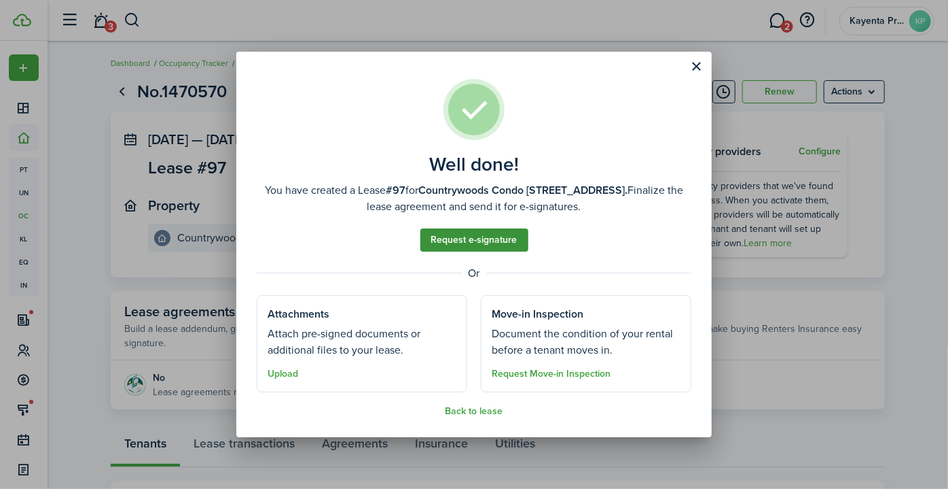
click at [484, 238] on link "Request e-signature" at bounding box center [475, 239] width 108 height 23
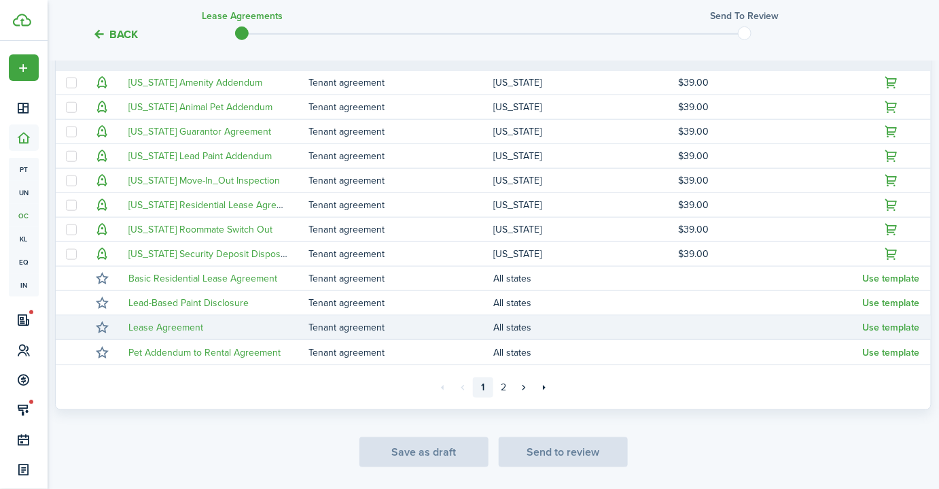
scroll to position [306, 0]
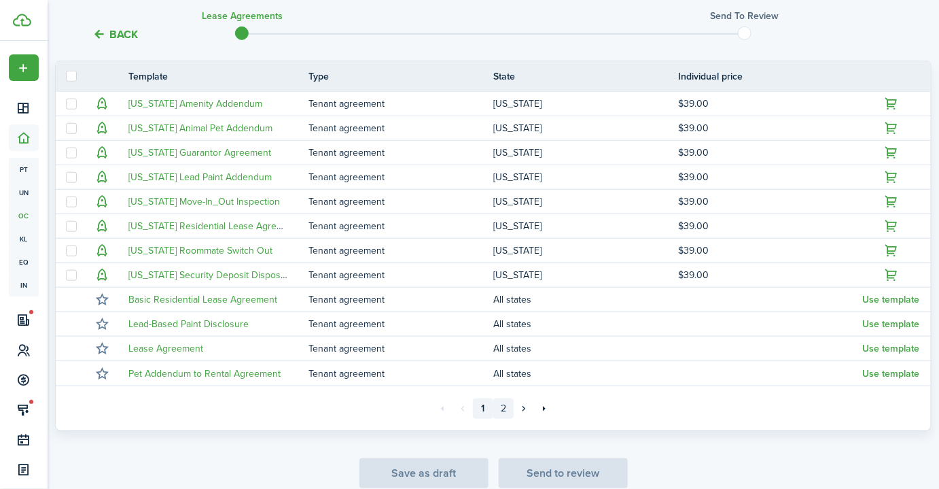
click at [507, 403] on link "2" at bounding box center [503, 408] width 20 height 20
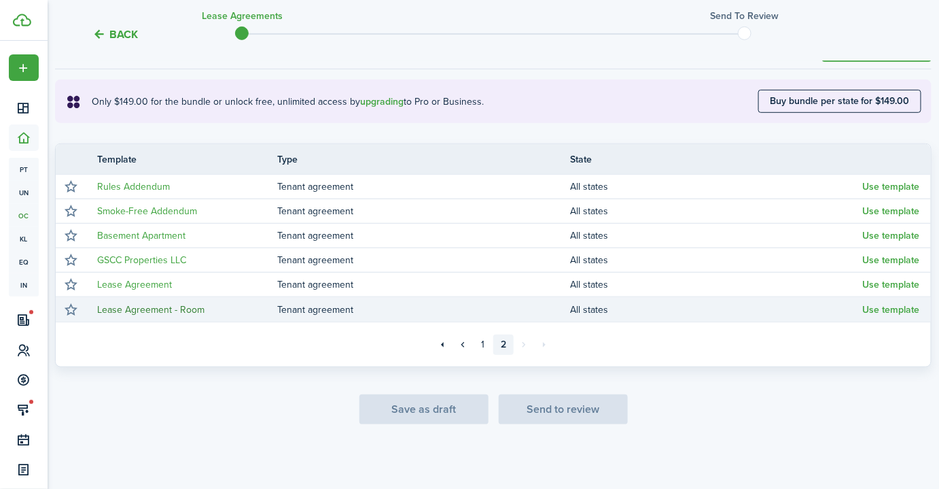
scroll to position [221, 0]
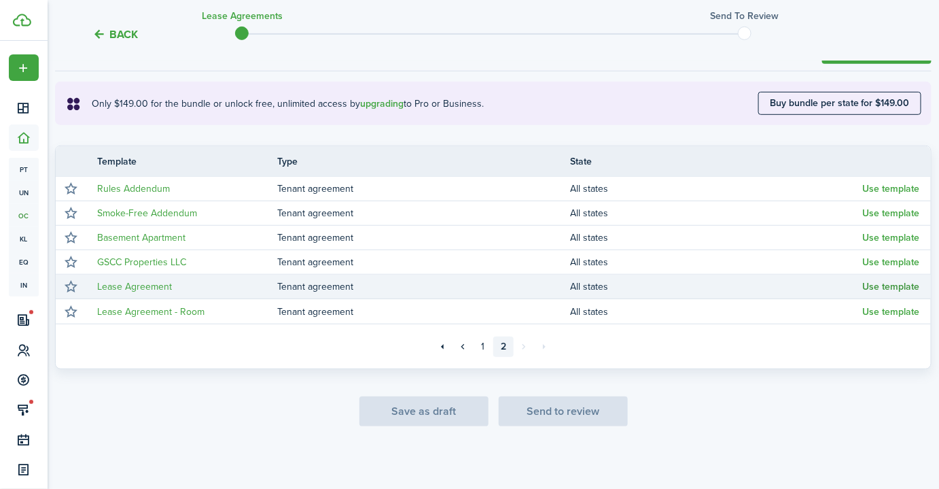
click at [910, 286] on button "Use template" at bounding box center [891, 286] width 57 height 11
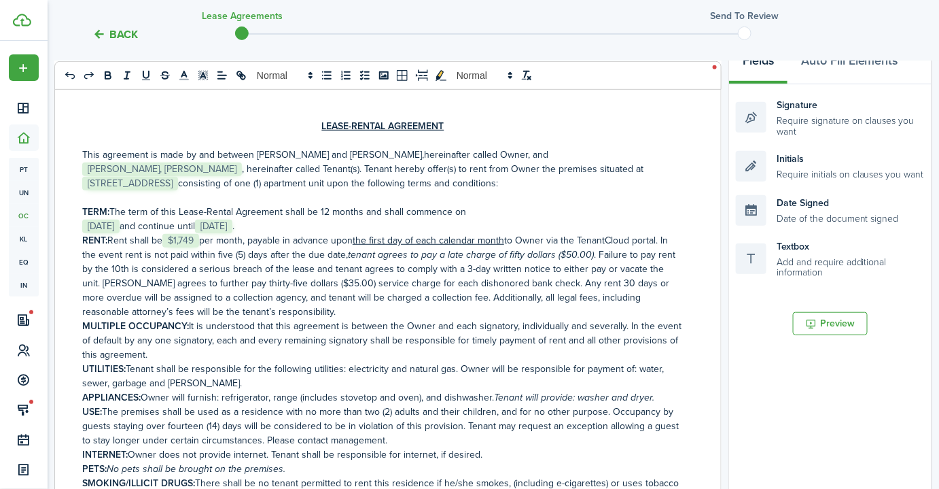
click at [258, 168] on p "This agreement is made by and between [PERSON_NAME] and [PERSON_NAME] , hereina…" at bounding box center [382, 168] width 601 height 43
drag, startPoint x: 220, startPoint y: 167, endPoint x: 255, endPoint y: 166, distance: 35.4
click at [221, 167] on p "This agreement is made by and between [PERSON_NAME] and [PERSON_NAME] , hereina…" at bounding box center [382, 168] width 601 height 43
click at [335, 225] on p "﻿ [DATE] ﻿and continue until ﻿ [DATE] ﻿." at bounding box center [382, 226] width 601 height 14
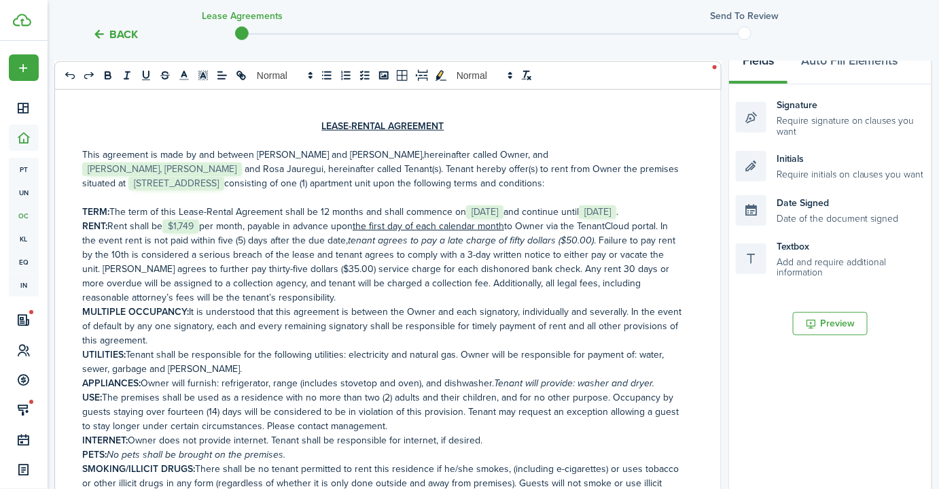
click at [251, 225] on p "RENT: Rent shall be ﻿ $1,749 ﻿ per month, payable in advance upon the first day…" at bounding box center [382, 262] width 601 height 86
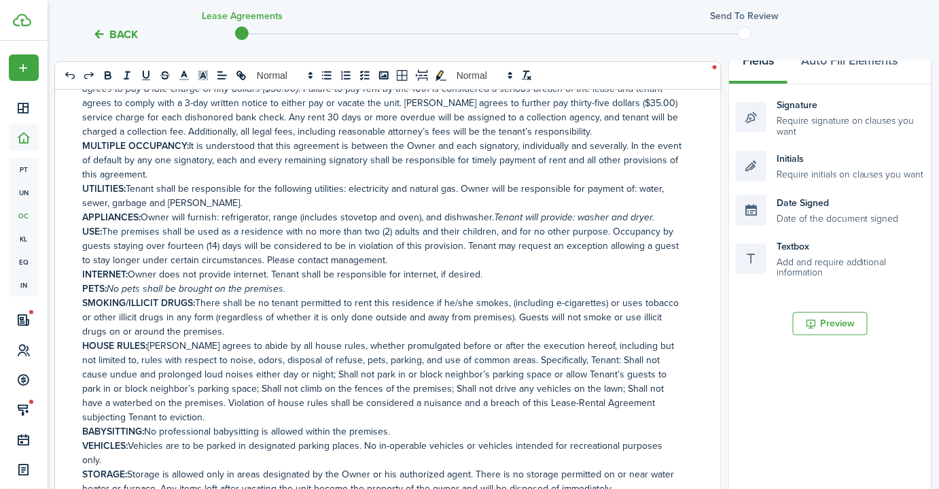
scroll to position [185, 0]
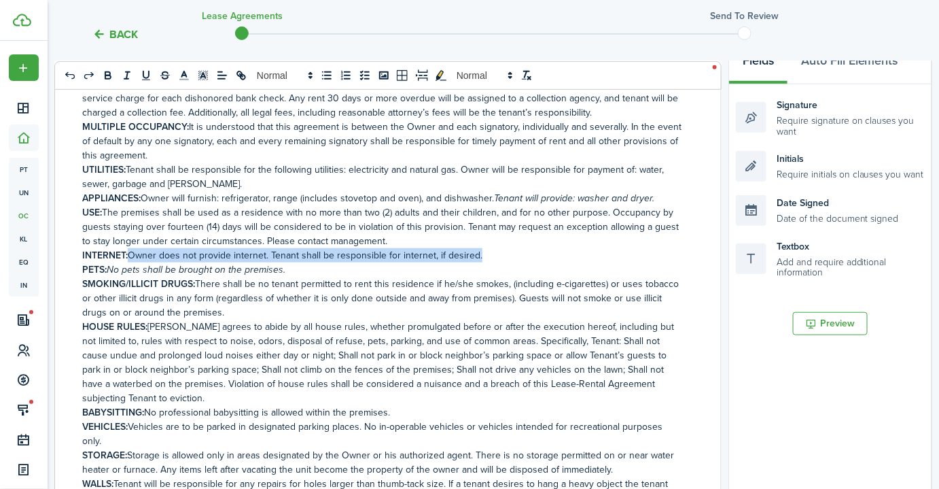
drag, startPoint x: 489, startPoint y: 256, endPoint x: 132, endPoint y: 257, distance: 356.7
click at [132, 257] on p "INTERNET: Owner does not provide internet. Tenant shall be responsible for inte…" at bounding box center [382, 255] width 601 height 14
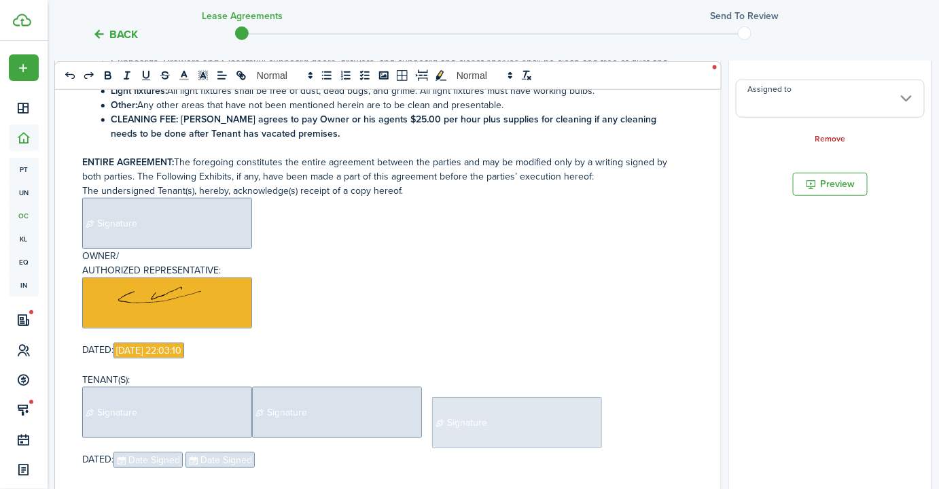
scroll to position [357, 0]
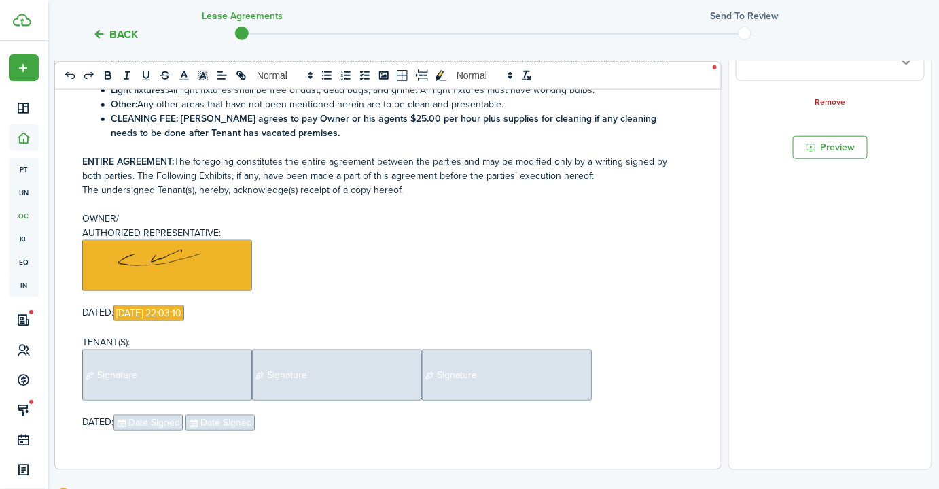
click at [538, 371] on span "Signature" at bounding box center [507, 374] width 170 height 51
click at [323, 361] on span "Signature" at bounding box center [337, 374] width 170 height 51
click at [183, 361] on span "Signature" at bounding box center [167, 374] width 170 height 51
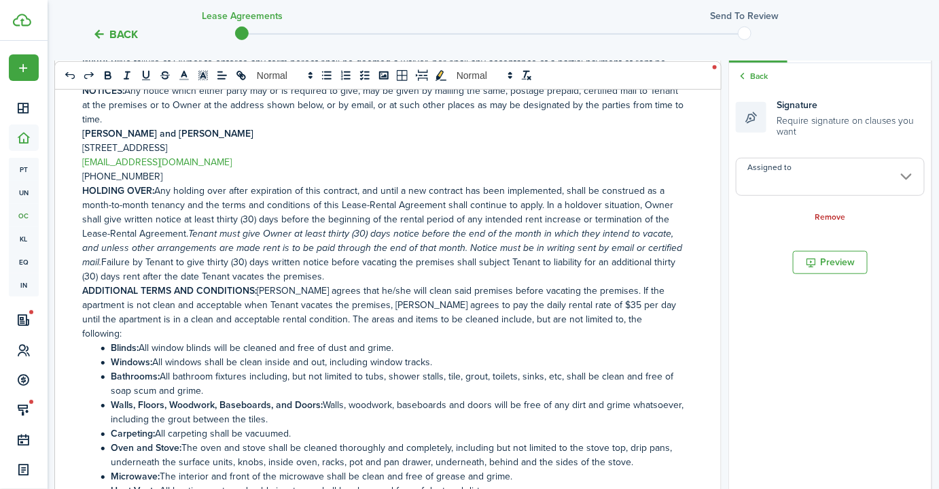
scroll to position [0, 0]
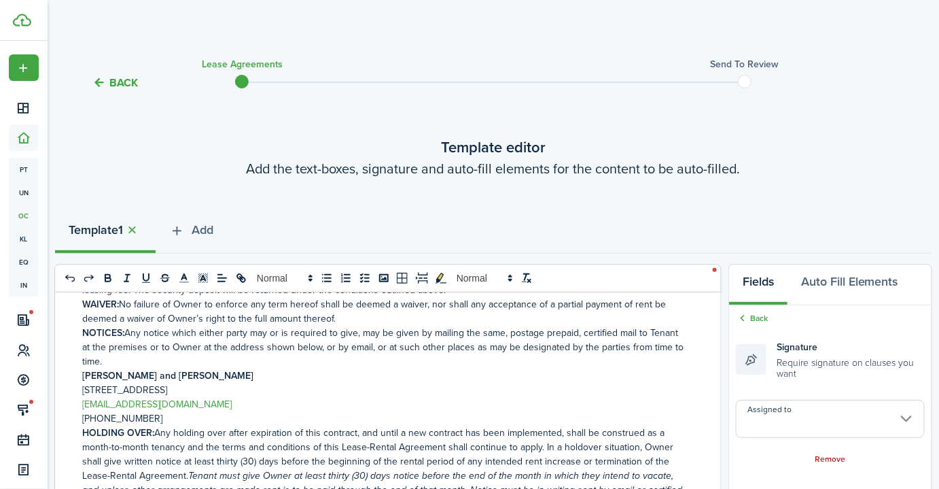
click at [819, 416] on input "Assigned to" at bounding box center [830, 419] width 189 height 38
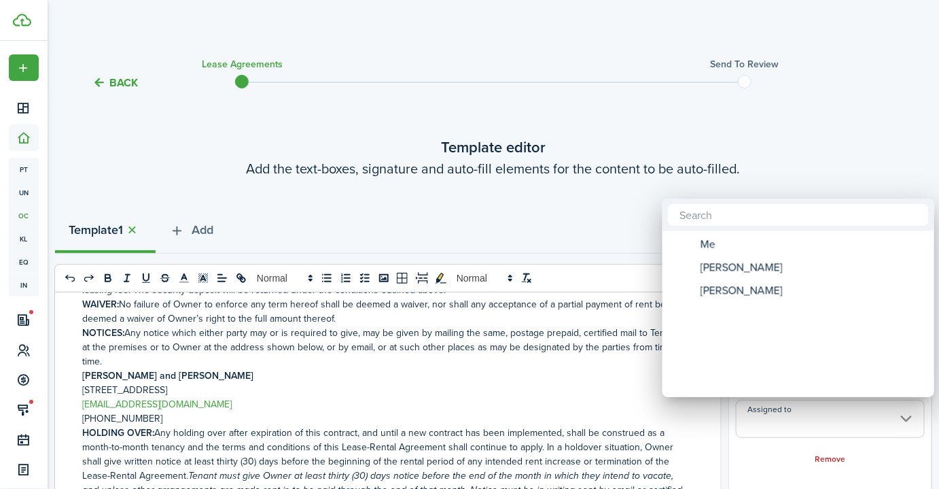
click at [583, 209] on div at bounding box center [469, 244] width 1156 height 706
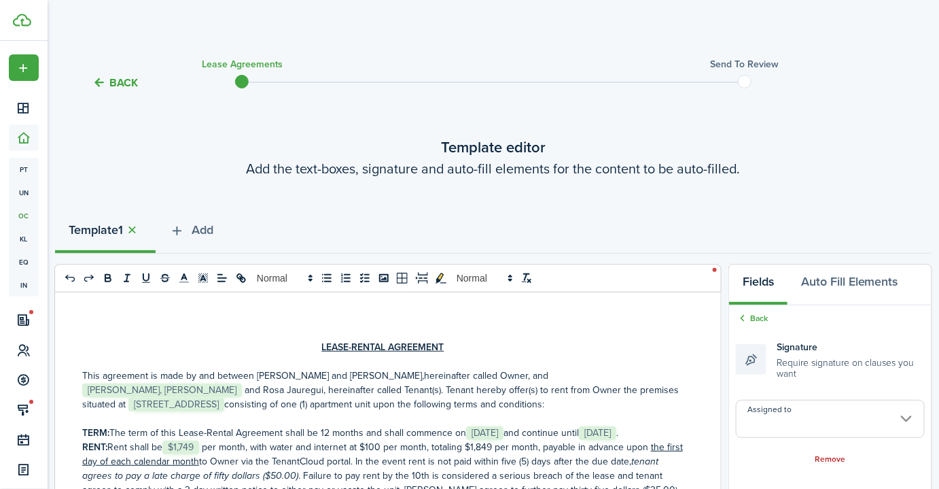
click at [109, 88] on button "Back" at bounding box center [115, 82] width 46 height 14
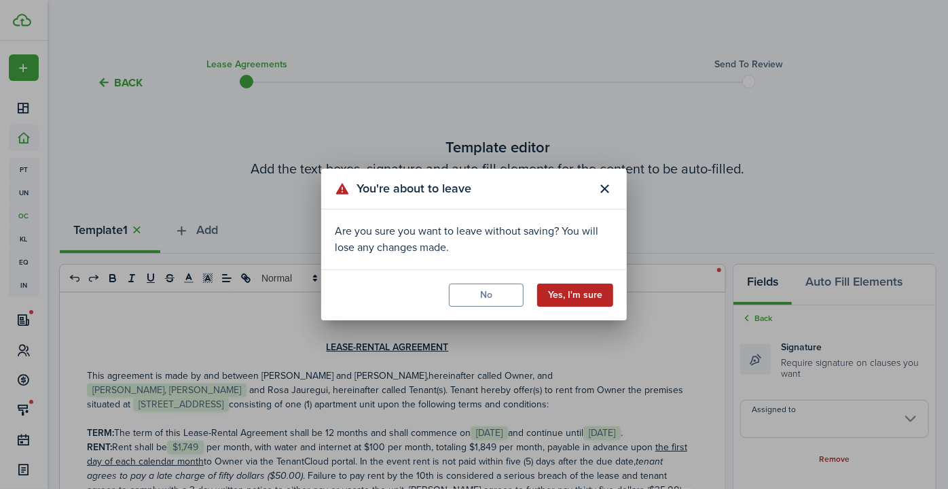
click at [583, 296] on button "Yes, I'm sure" at bounding box center [575, 294] width 76 height 23
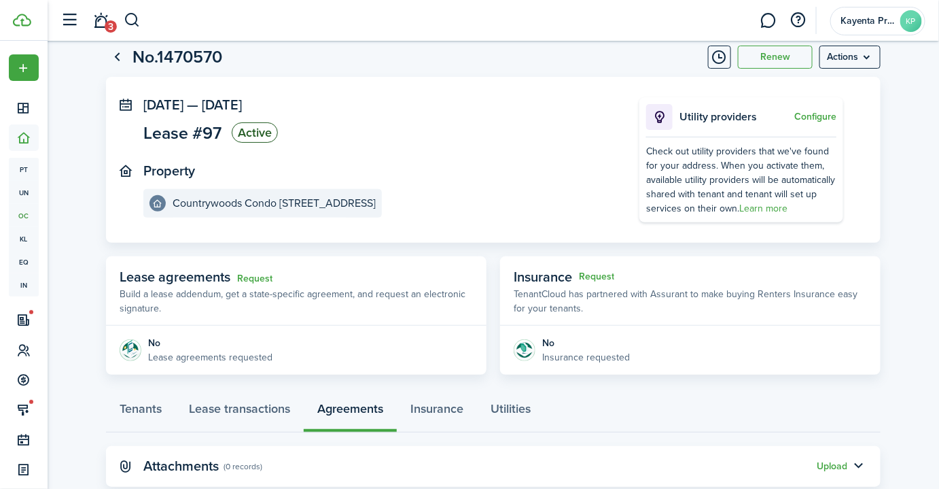
scroll to position [69, 0]
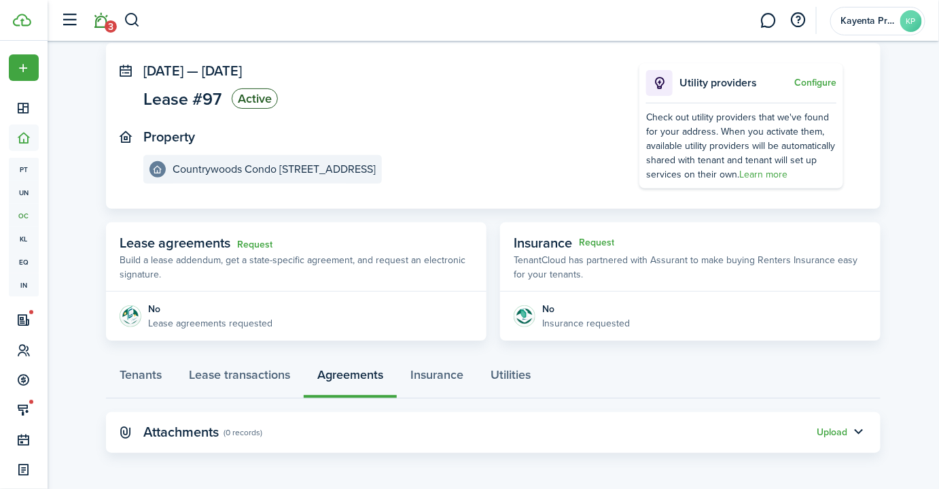
click at [103, 24] on link "3" at bounding box center [101, 20] width 26 height 35
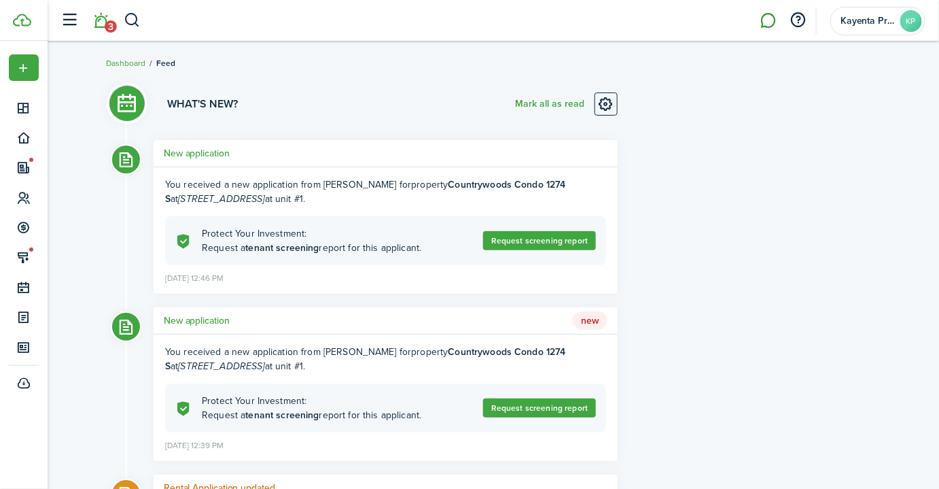
click at [768, 16] on link at bounding box center [769, 20] width 26 height 35
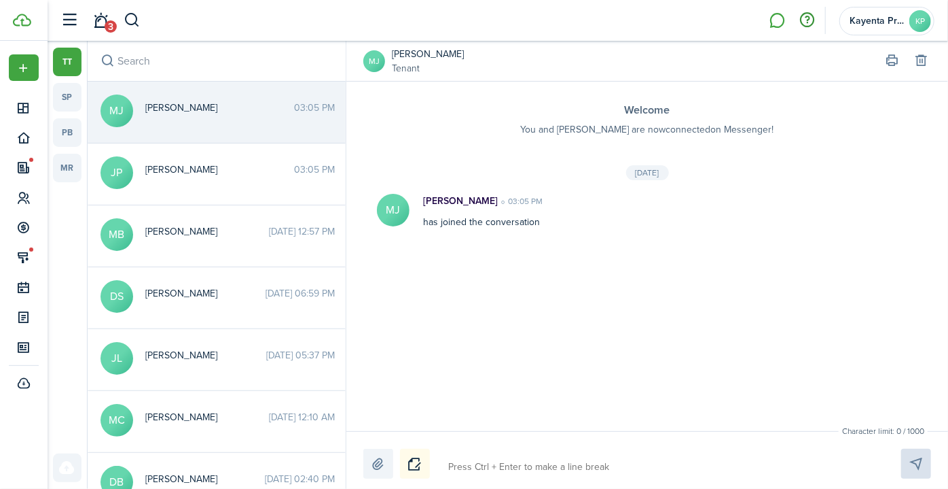
click at [815, 20] on button "button" at bounding box center [807, 20] width 23 height 23
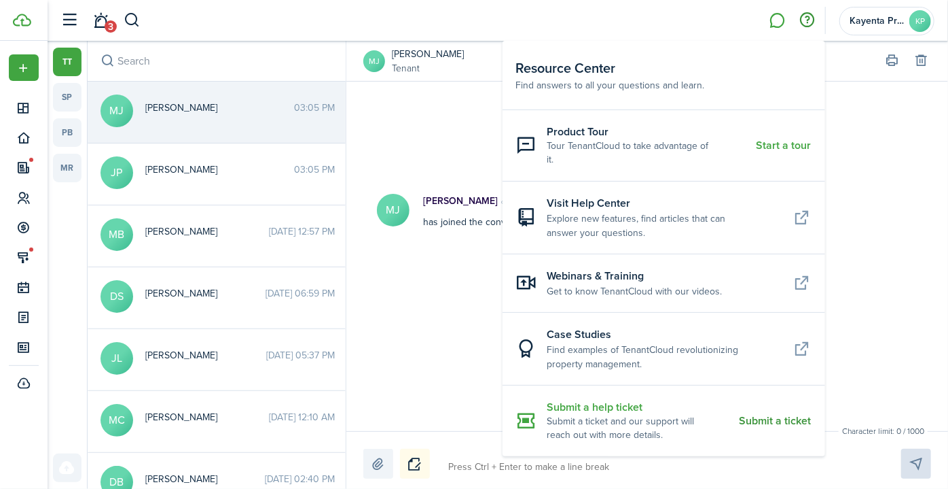
click at [761, 398] on button "Submit a help ticket Submit a ticket and our support will reach out with more d…" at bounding box center [664, 420] width 323 height 71
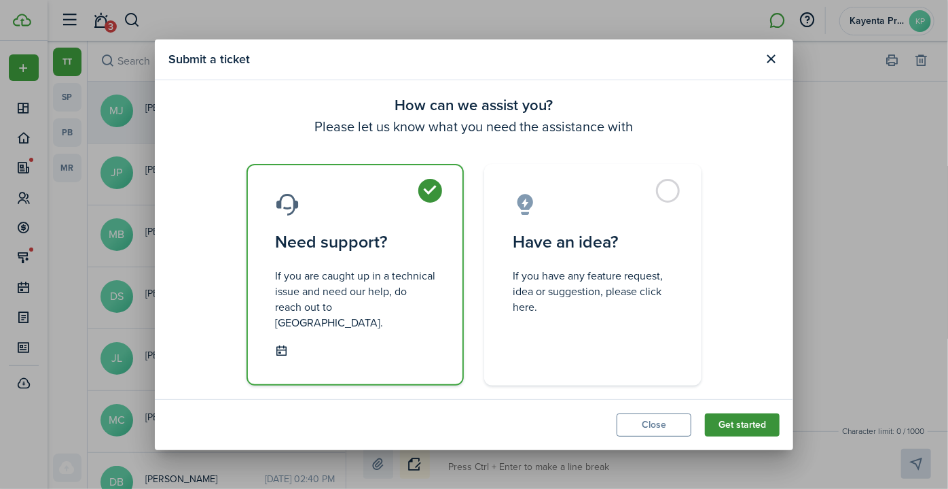
click at [739, 419] on button "Get started" at bounding box center [742, 424] width 75 height 23
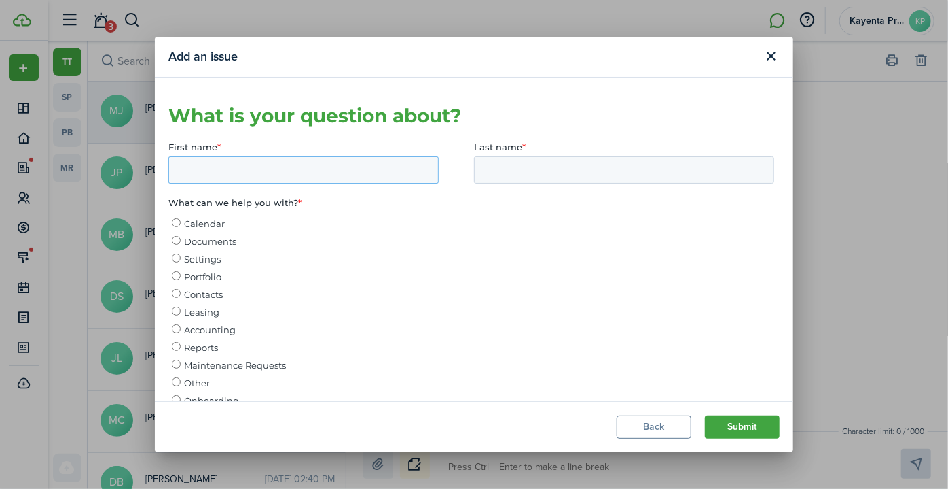
click at [262, 166] on input "First name *" at bounding box center [303, 169] width 270 height 27
type input "Caitlin"
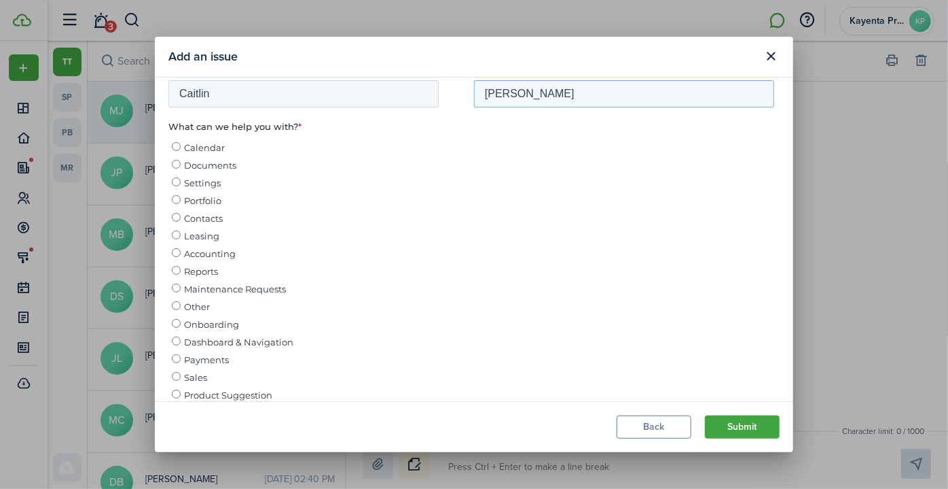
scroll to position [185, 0]
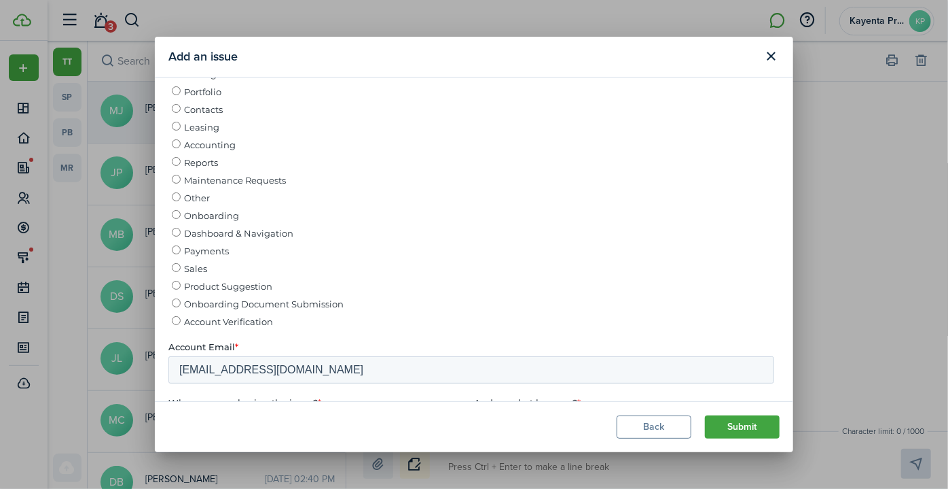
type input "[PERSON_NAME]"
click at [174, 127] on input "Leasing" at bounding box center [175, 126] width 9 height 9
radio input "true"
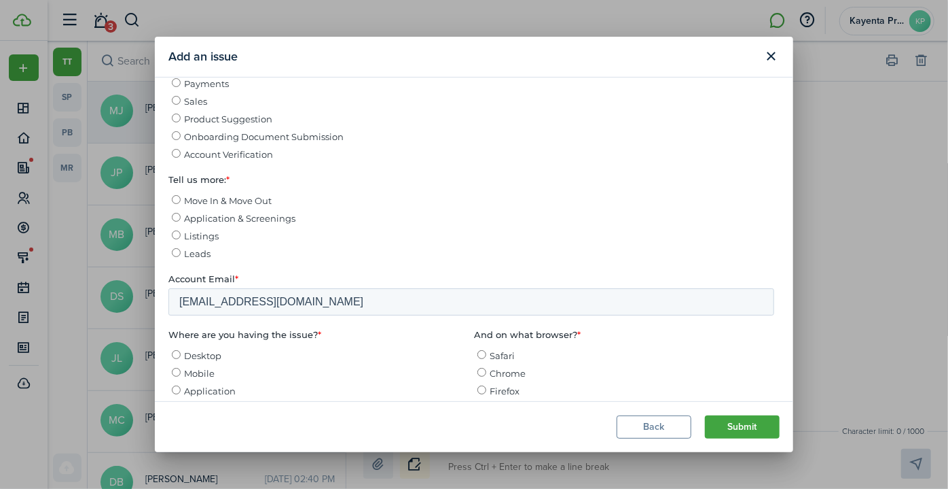
scroll to position [370, 0]
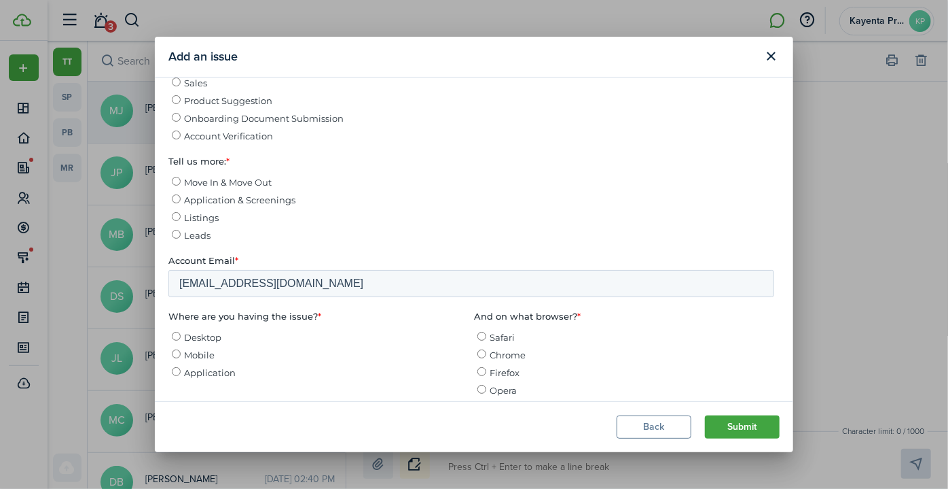
click at [219, 188] on span "Move In & Move Out" at bounding box center [227, 182] width 88 height 11
click at [180, 186] on input "Move In & Move Out" at bounding box center [175, 181] width 9 height 9
radio input "true"
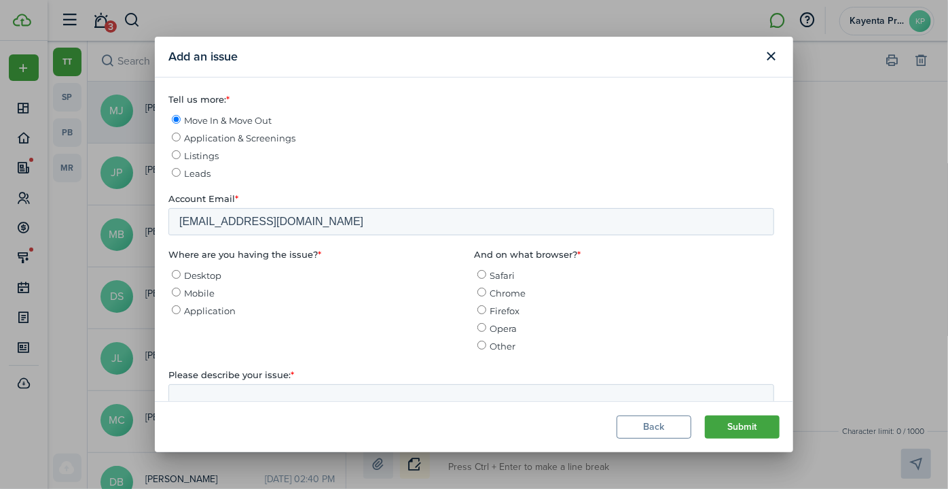
click at [209, 281] on span "Desktop" at bounding box center [201, 275] width 37 height 11
click at [180, 279] on input "Desktop" at bounding box center [175, 274] width 9 height 9
radio input "true"
click at [508, 299] on span "Chrome" at bounding box center [507, 293] width 36 height 11
click at [486, 297] on input "Chrome" at bounding box center [481, 292] width 9 height 9
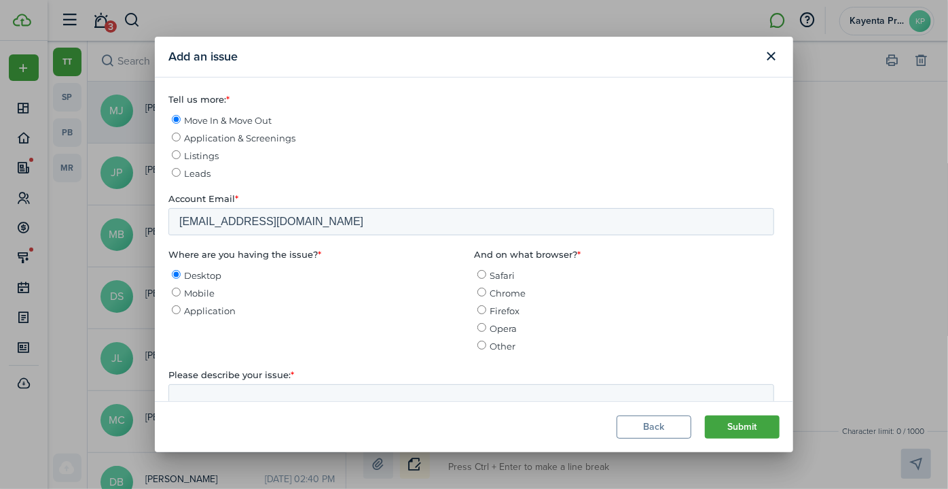
radio input "true"
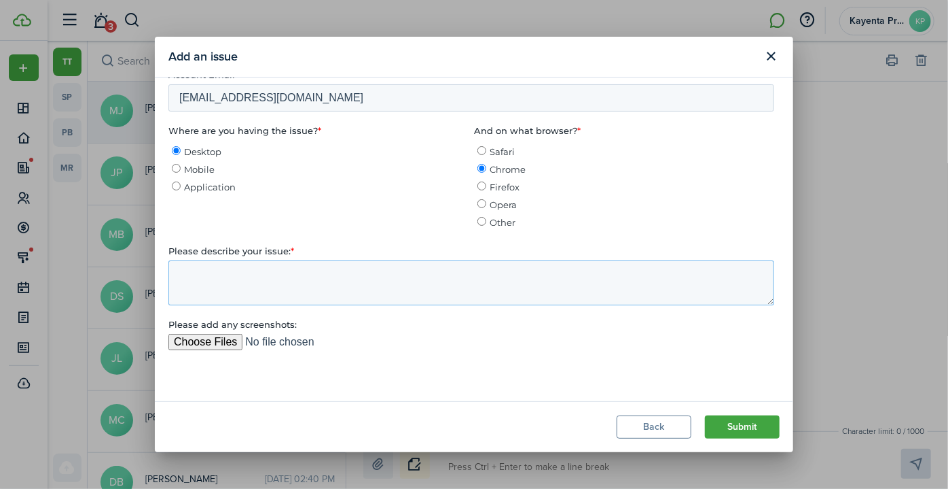
click at [215, 293] on textarea "Please describe your issue: *" at bounding box center [471, 283] width 606 height 45
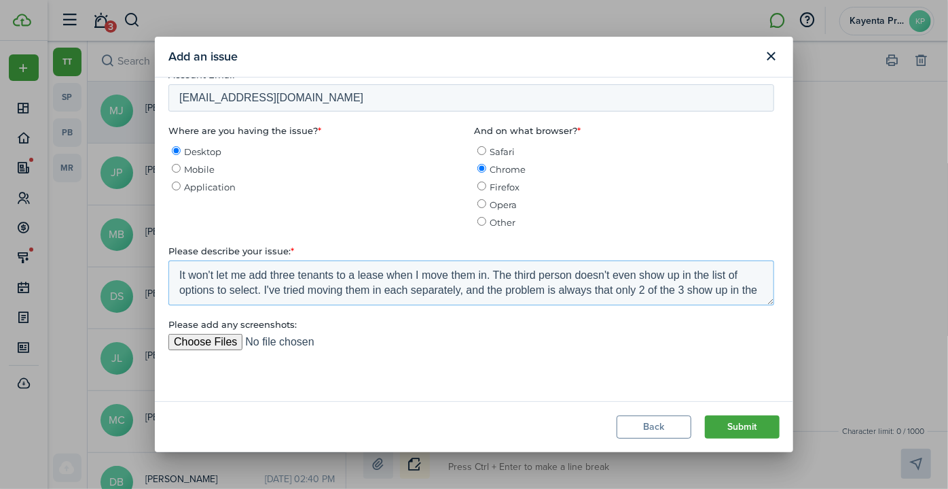
scroll to position [7, 0]
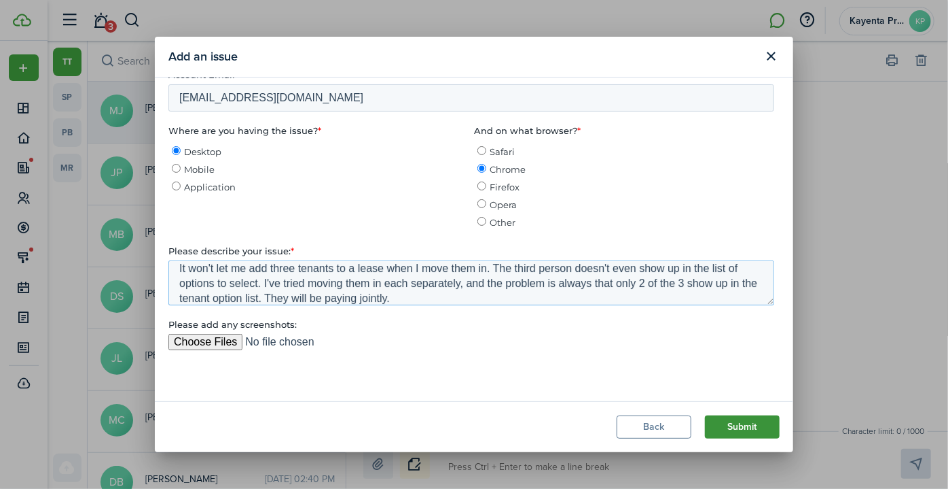
type textarea "It won't let me add three tenants to a lease when I move them in. The third per…"
click at [740, 426] on button "Submit" at bounding box center [742, 426] width 75 height 23
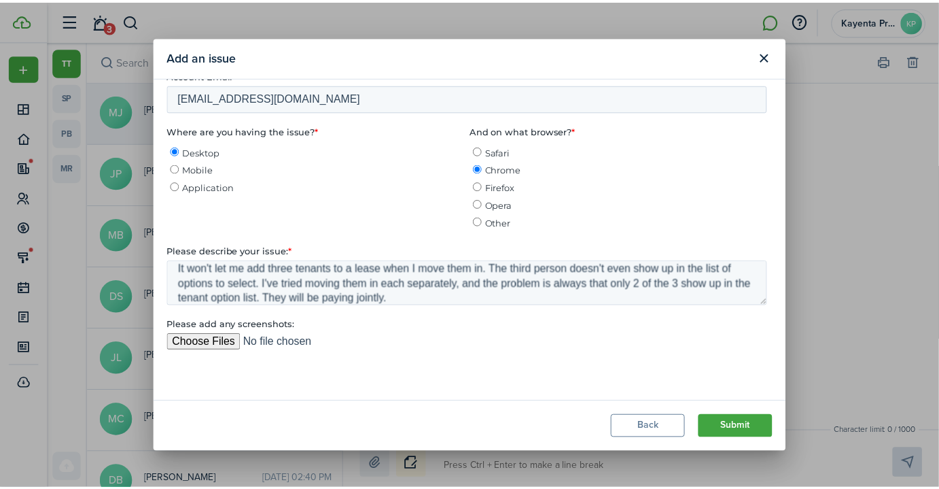
scroll to position [0, 0]
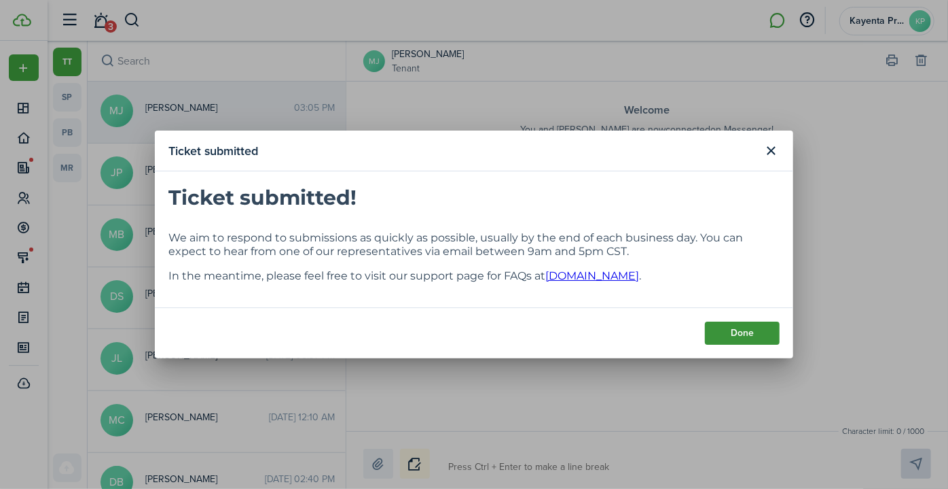
click at [739, 330] on button "Done" at bounding box center [742, 332] width 75 height 23
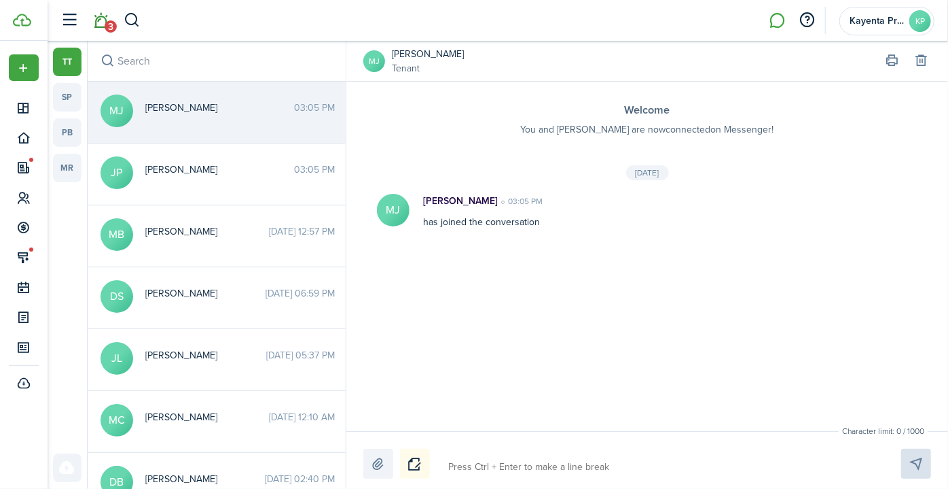
click at [96, 29] on link "3" at bounding box center [101, 20] width 26 height 35
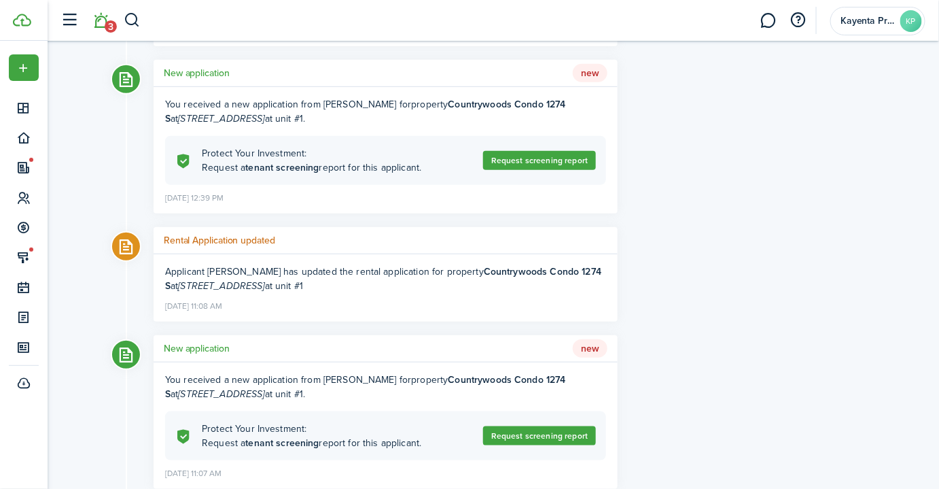
scroll to position [370, 0]
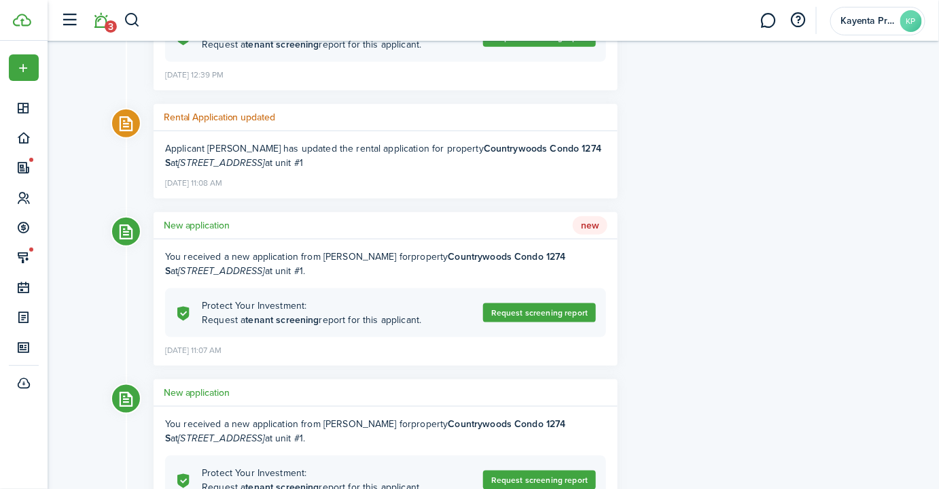
click at [212, 116] on h5 "Rental Application updated" at bounding box center [219, 117] width 111 height 14
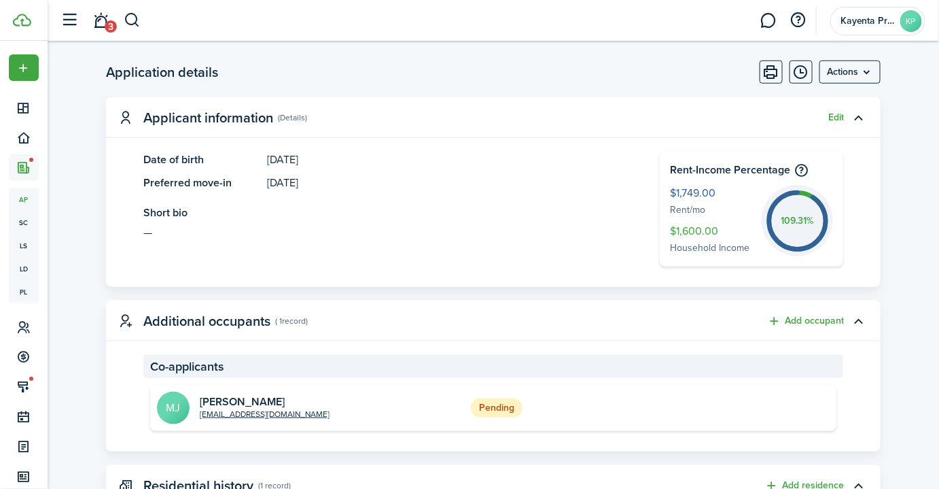
scroll to position [432, 0]
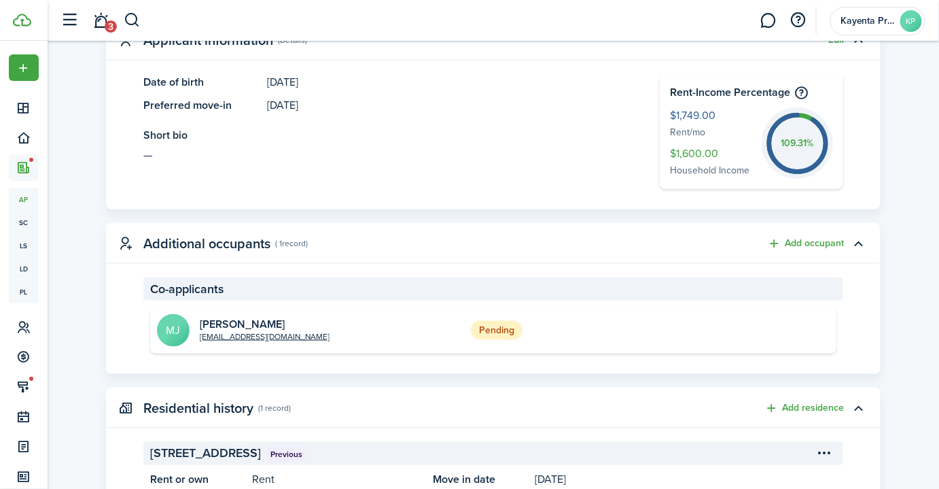
click at [231, 322] on h2 "[PERSON_NAME]" at bounding box center [265, 324] width 130 height 12
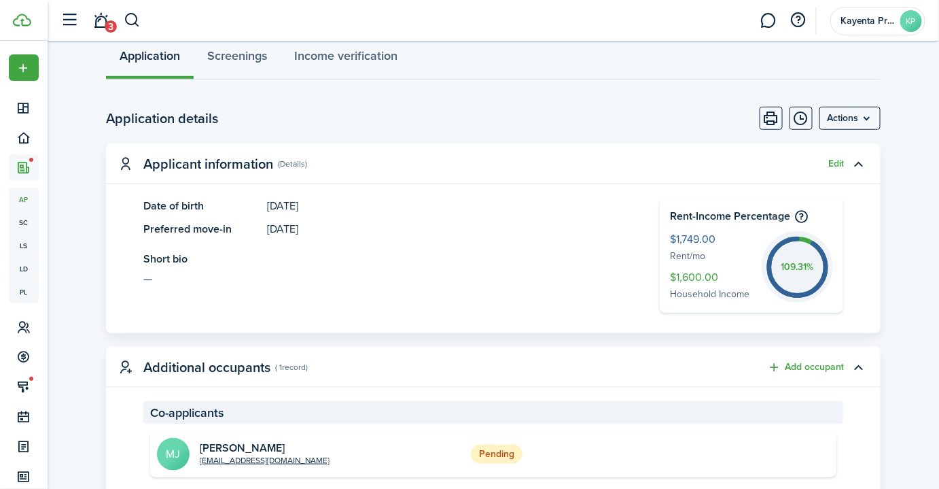
scroll to position [494, 0]
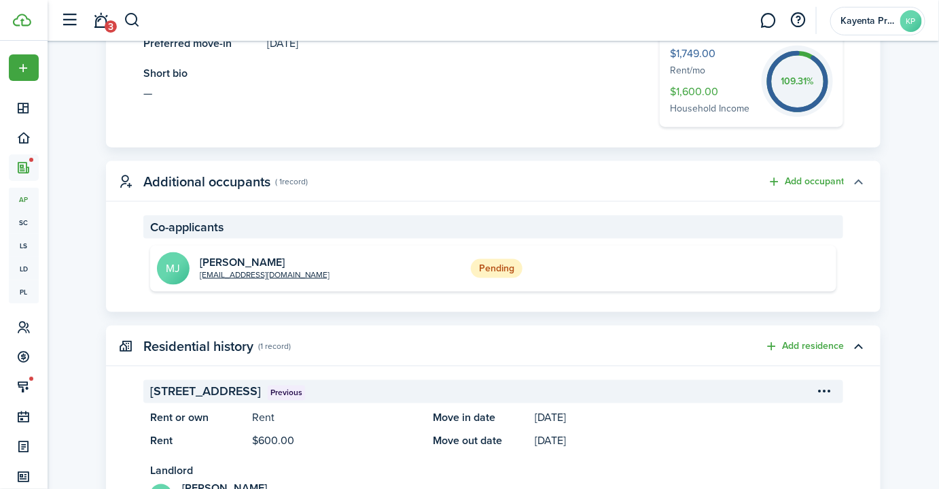
click at [857, 184] on button "button" at bounding box center [858, 181] width 23 height 23
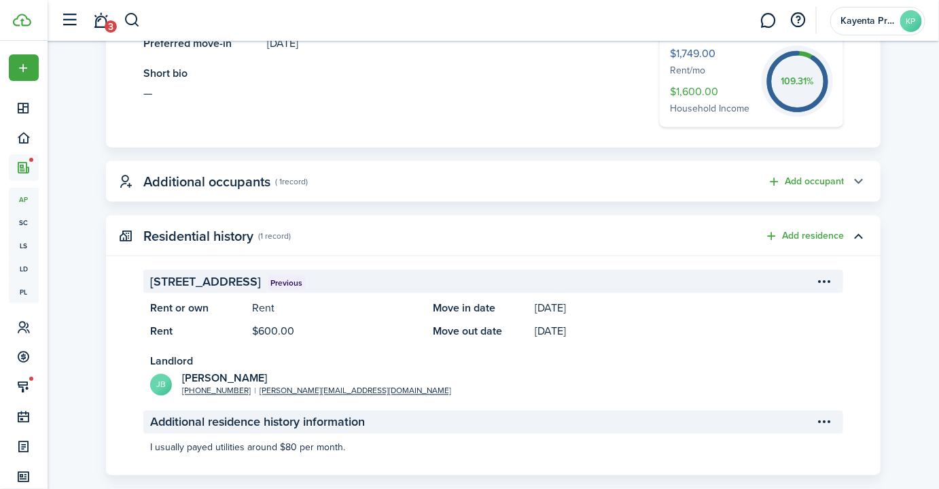
click at [857, 184] on button "button" at bounding box center [858, 181] width 23 height 23
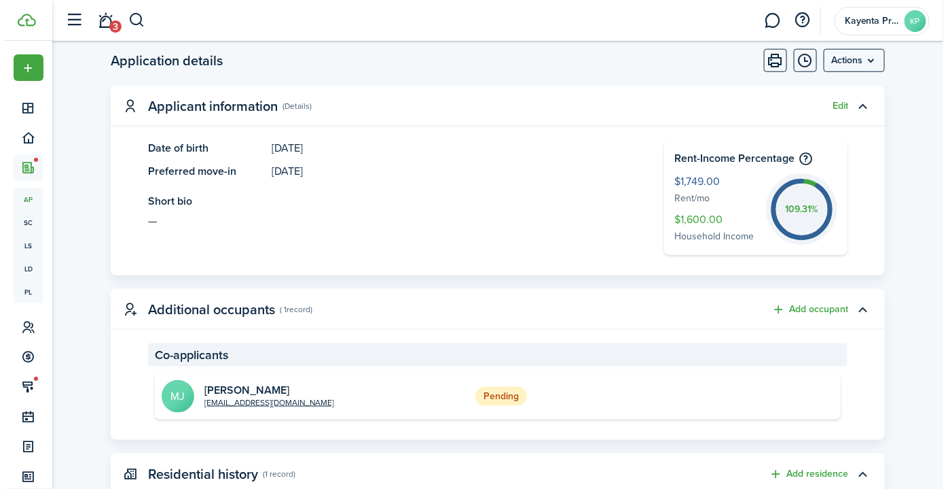
scroll to position [328, 0]
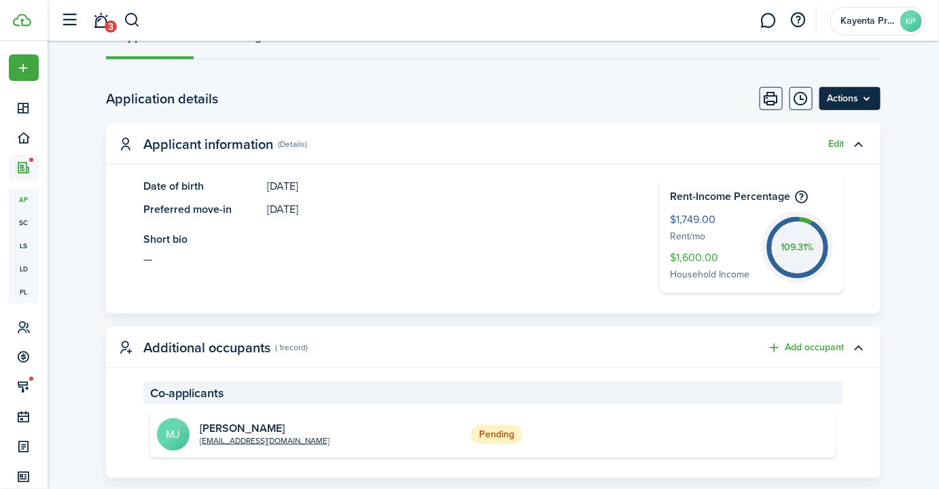
click at [859, 98] on menu-btn "Actions" at bounding box center [849, 98] width 61 height 23
click at [603, 98] on page-view-body-header "Application details Actions" at bounding box center [493, 98] width 775 height 23
click at [802, 347] on button "Add occupant" at bounding box center [805, 348] width 77 height 16
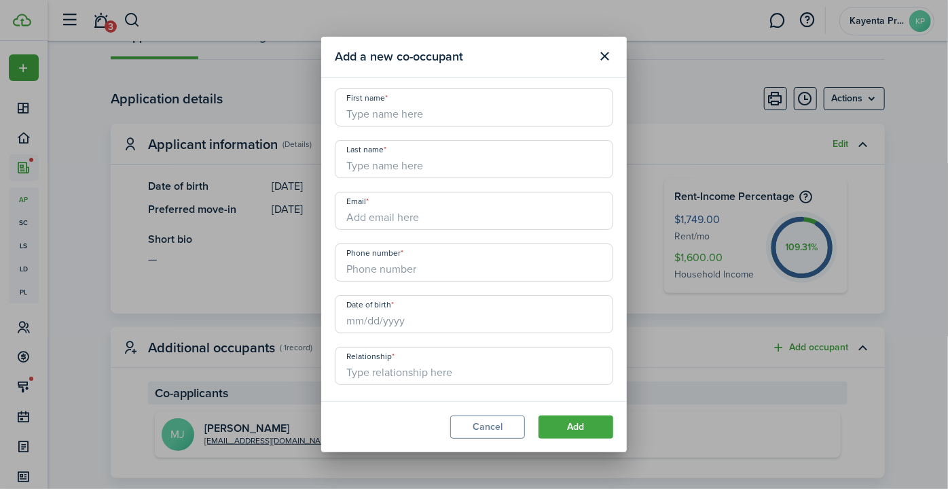
scroll to position [0, 0]
click at [607, 52] on button "Close modal" at bounding box center [605, 56] width 23 height 23
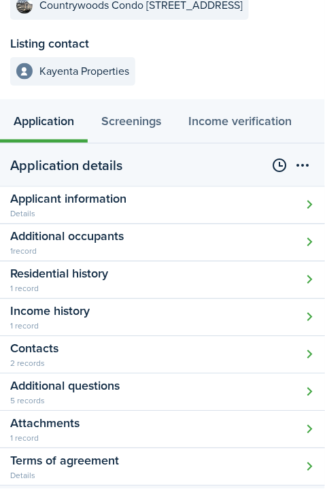
scroll to position [246, 0]
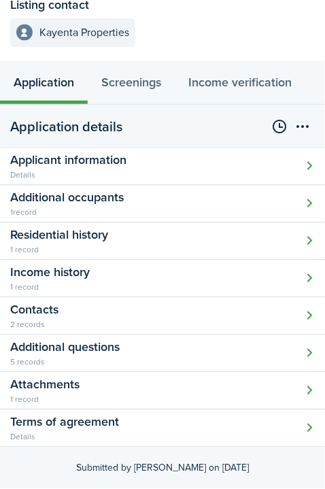
click at [115, 200] on button "Open modal" at bounding box center [162, 203] width 325 height 37
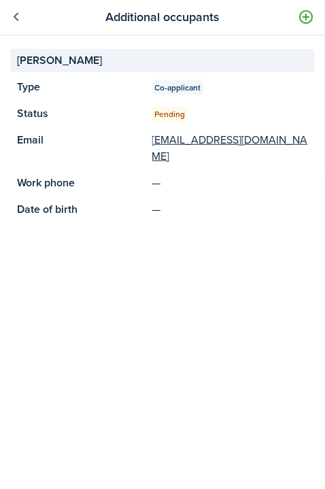
click at [14, 16] on link at bounding box center [16, 17] width 23 height 23
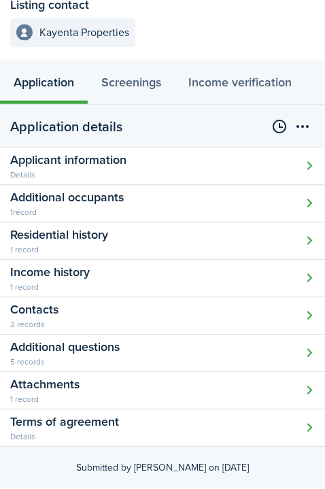
scroll to position [0, 0]
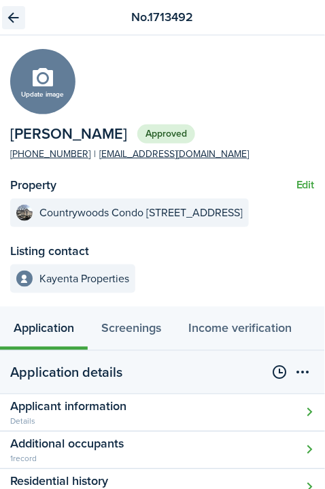
click at [20, 14] on link "Go back" at bounding box center [13, 17] width 23 height 23
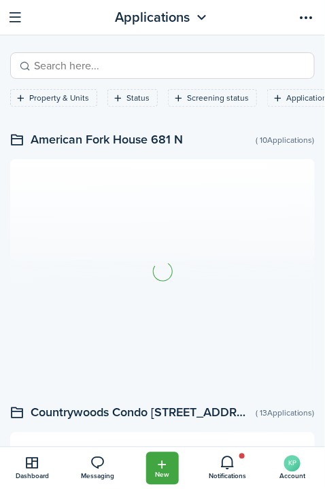
click at [91, 66] on input "search" at bounding box center [168, 65] width 275 height 17
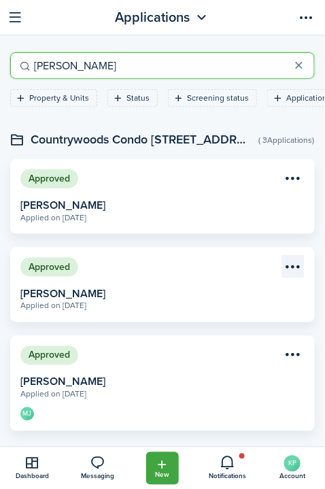
type input "[PERSON_NAME]"
click at [289, 263] on menu-btn-icon "Open menu" at bounding box center [292, 266] width 23 height 23
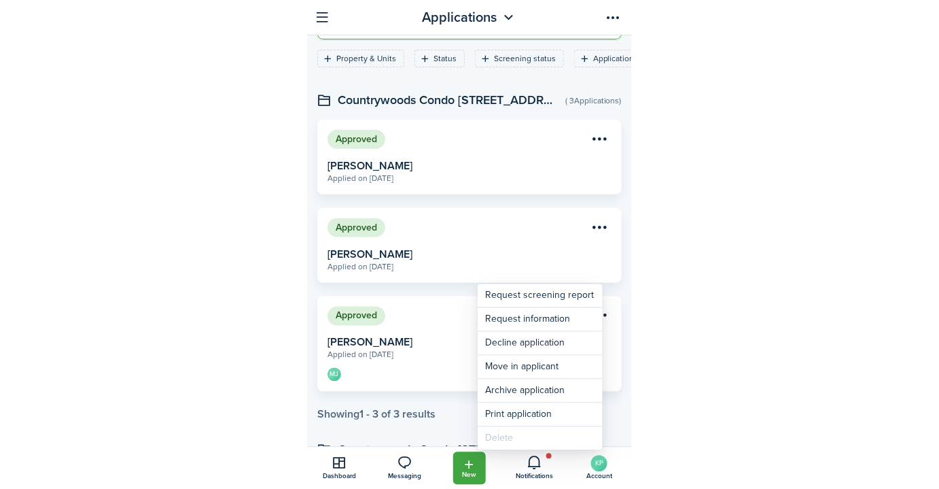
scroll to position [61, 0]
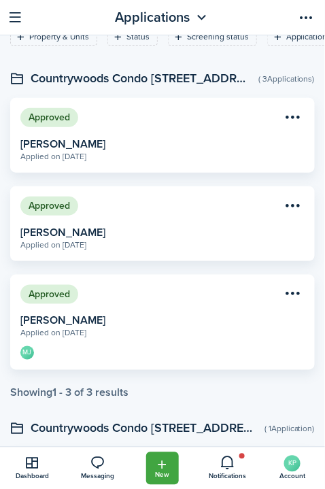
click at [310, 228] on div "Approved Applied on [DATE] [PERSON_NAME] MJ View application" at bounding box center [162, 223] width 318 height 75
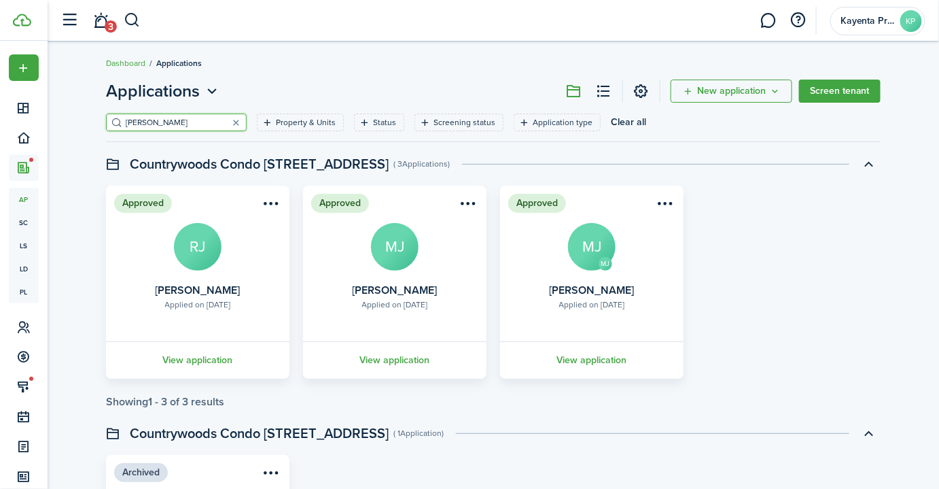
drag, startPoint x: 401, startPoint y: 361, endPoint x: 811, endPoint y: 245, distance: 426.5
click at [811, 245] on div "Approved Applied on [DATE] [PERSON_NAME] RJ View application Approved Applied o…" at bounding box center [493, 281] width 788 height 193
click at [669, 202] on menu-btn-icon "Open menu" at bounding box center [665, 203] width 23 height 23
click at [770, 228] on div "Approved Applied on [DATE] [PERSON_NAME] RJ View application Approved Applied o…" at bounding box center [493, 281] width 788 height 193
click at [471, 203] on menu-btn-icon "Open menu" at bounding box center [468, 203] width 23 height 23
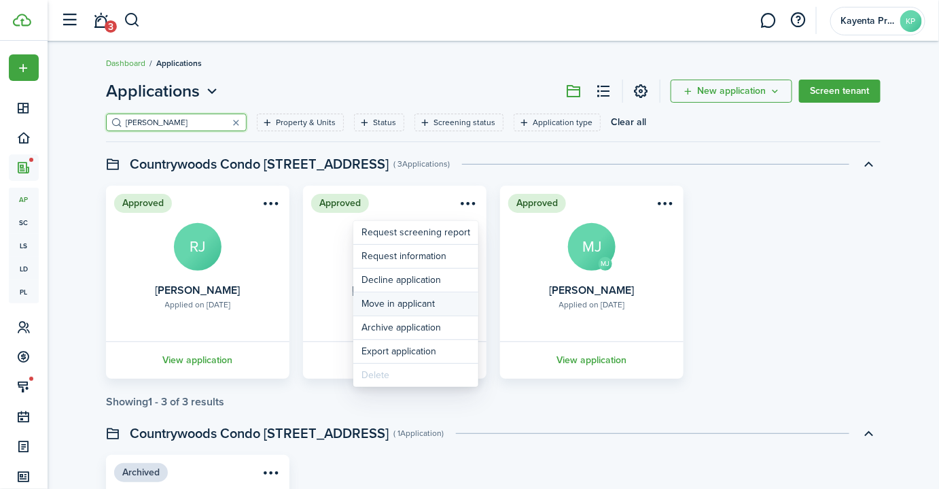
click at [416, 304] on button "Move in applicant" at bounding box center [415, 303] width 125 height 23
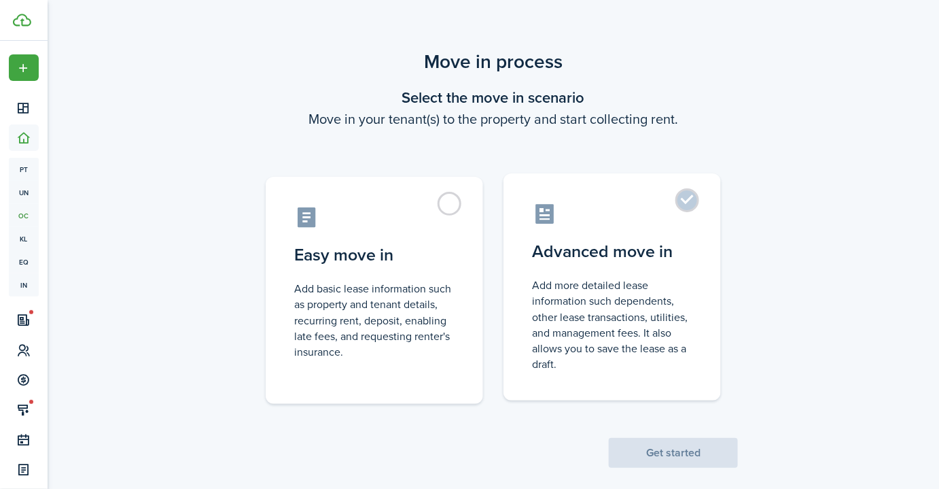
click at [692, 207] on label "Advanced move in Add more detailed lease information such dependents, other lea…" at bounding box center [611, 286] width 217 height 227
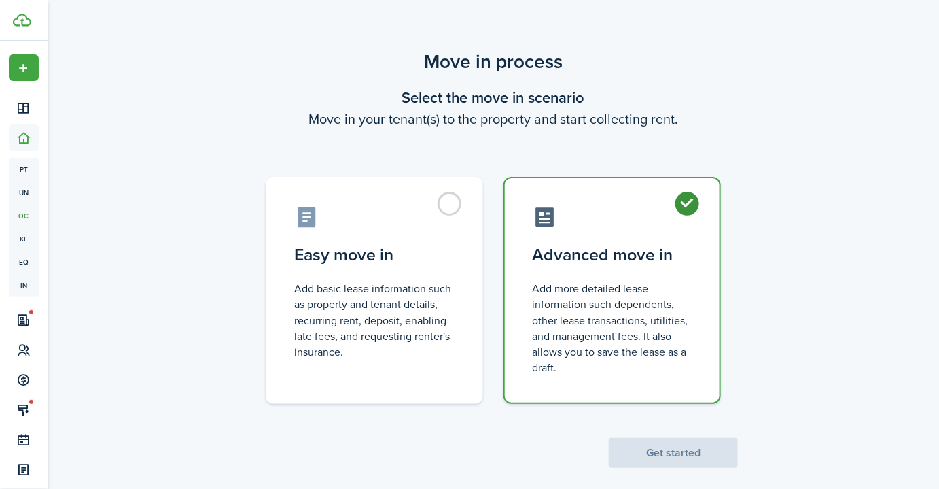
radio input "true"
click at [677, 461] on button "Get started" at bounding box center [673, 453] width 129 height 30
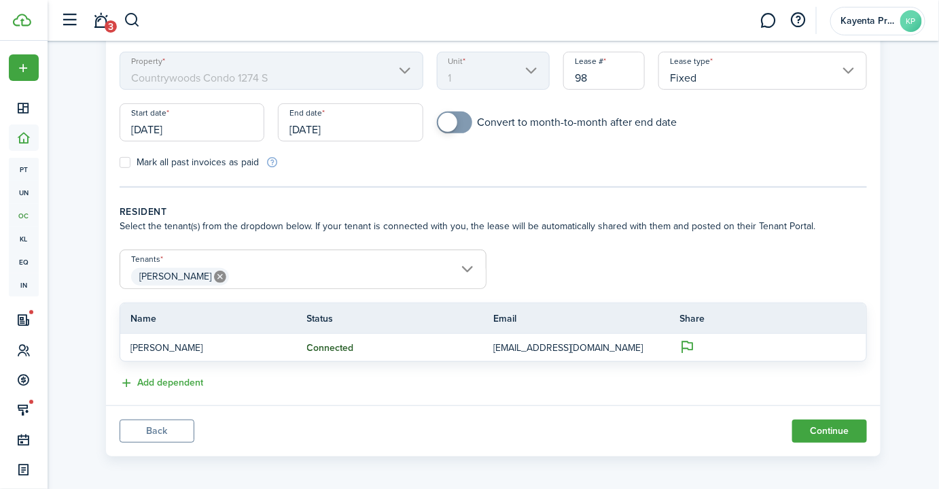
scroll to position [130, 0]
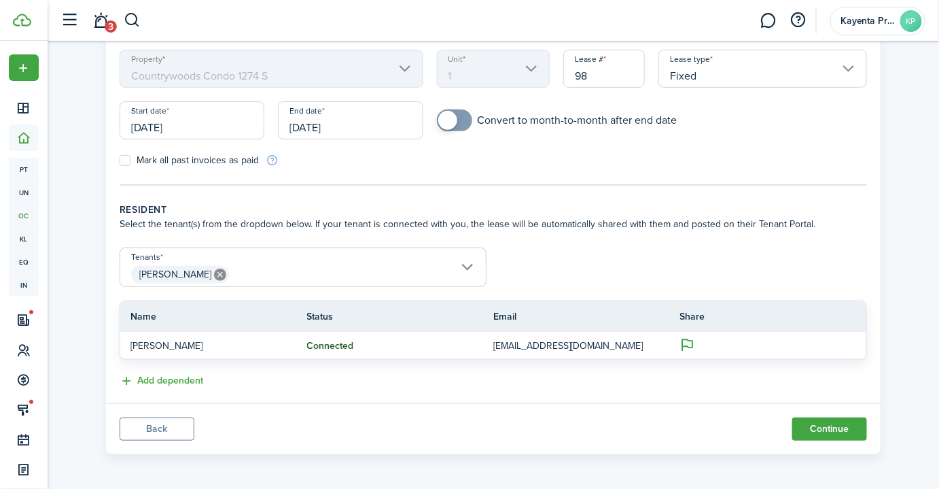
click at [308, 271] on span "[PERSON_NAME]" at bounding box center [303, 274] width 366 height 23
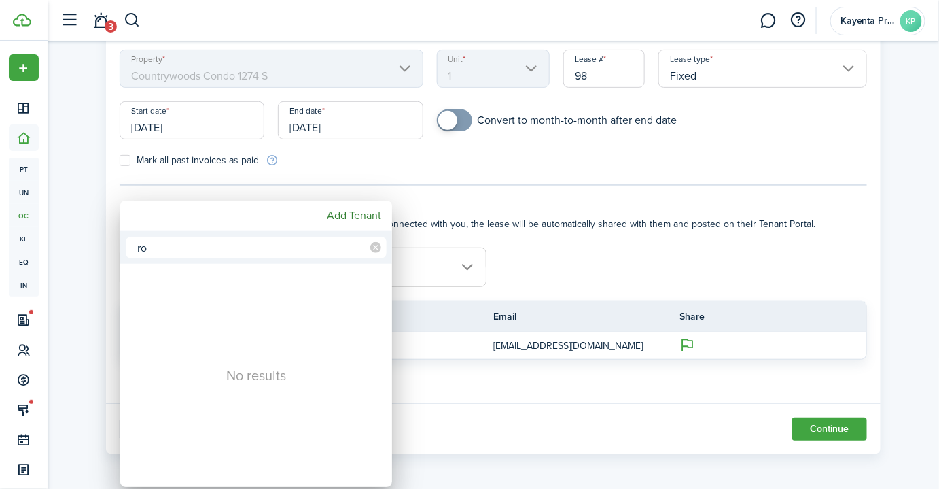
type input "r"
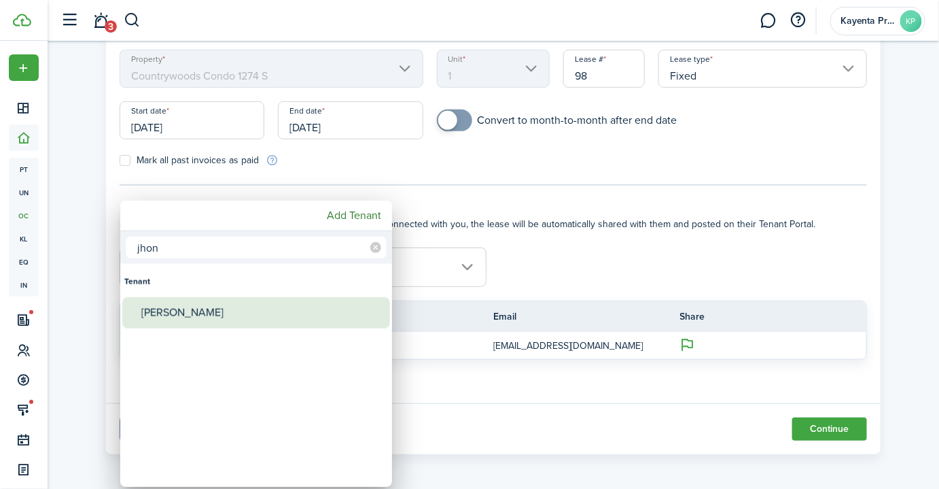
type input "jhon"
click at [154, 308] on div "[PERSON_NAME]" at bounding box center [261, 312] width 241 height 31
type input "[PERSON_NAME], [PERSON_NAME]"
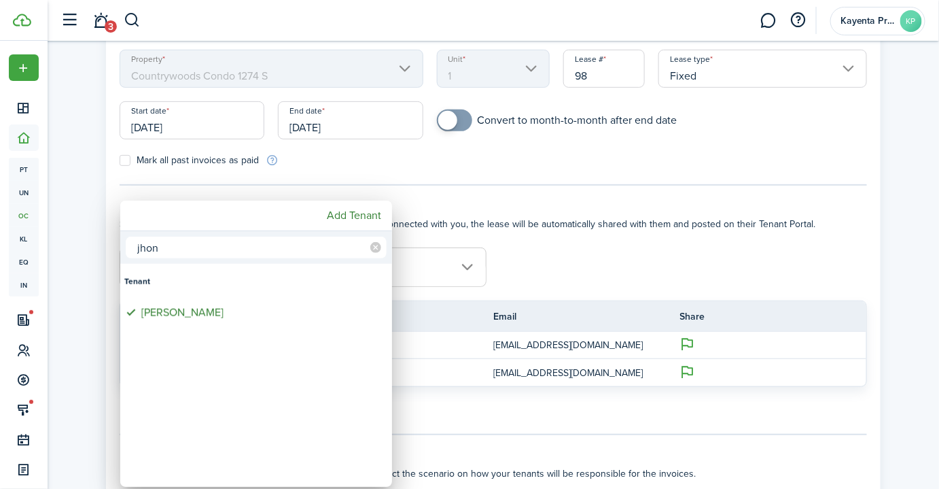
click at [599, 268] on div at bounding box center [469, 244] width 1156 height 706
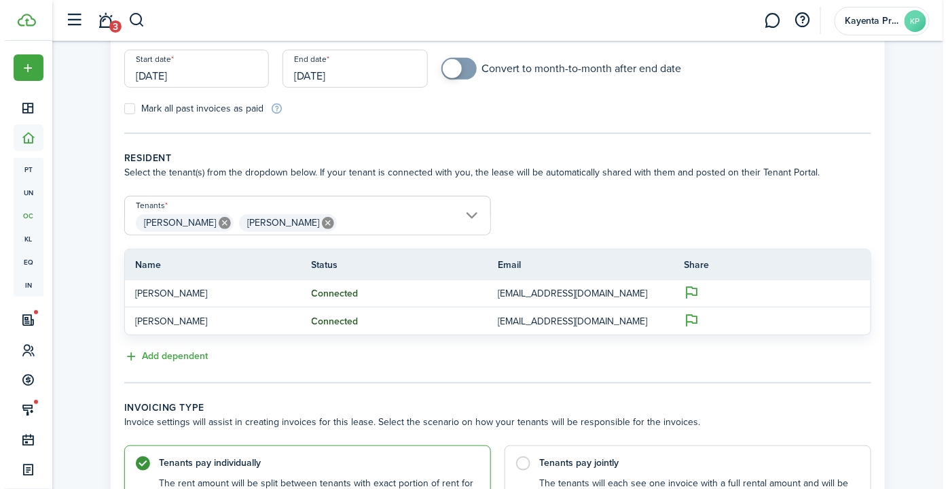
scroll to position [197, 0]
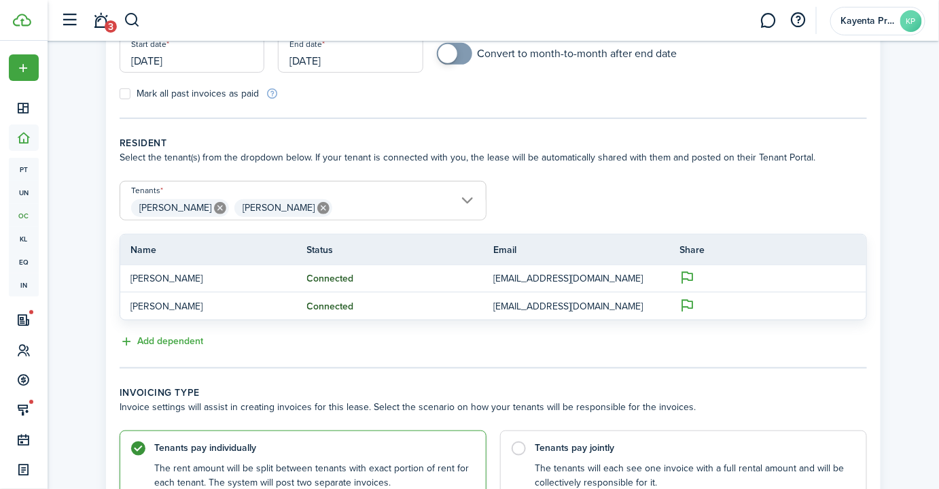
click at [76, 246] on div "Property & Tenants Lease Transactions Extra fees & Utilities Property informati…" at bounding box center [493, 214] width 891 height 741
click at [368, 202] on span "[PERSON_NAME] [PERSON_NAME]" at bounding box center [303, 207] width 366 height 23
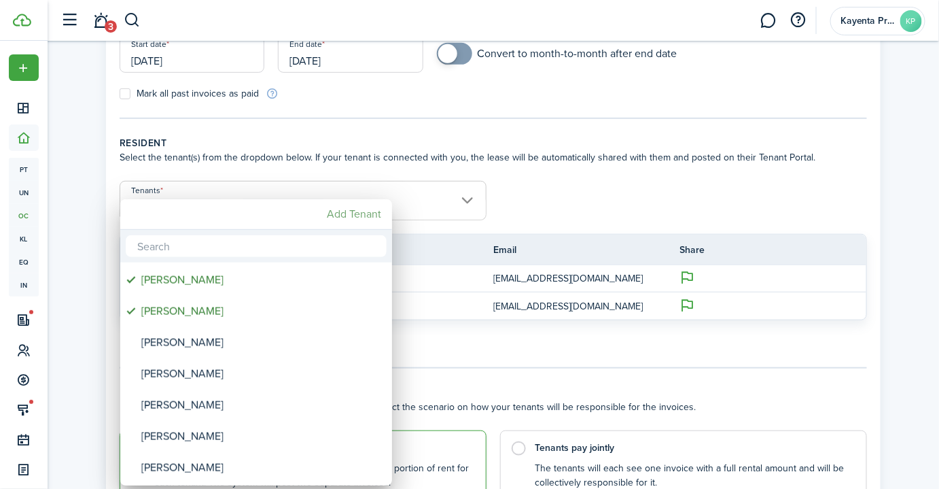
click at [355, 217] on mbsc-button "Add Tenant" at bounding box center [353, 214] width 65 height 24
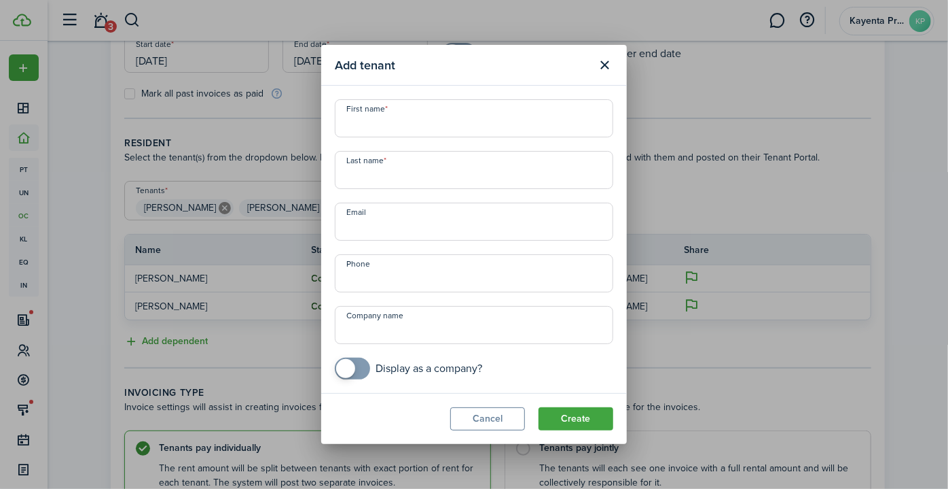
click at [380, 121] on input "First name" at bounding box center [474, 118] width 279 height 38
type input "r"
type input "[PERSON_NAME]"
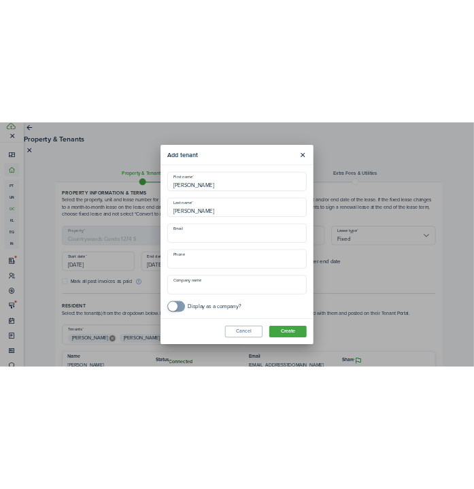
scroll to position [0, 0]
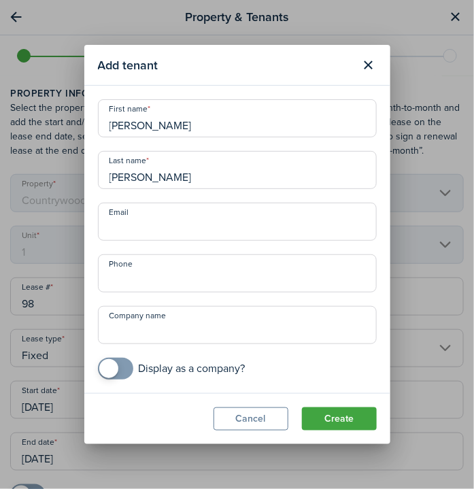
click at [139, 224] on input "Email" at bounding box center [237, 221] width 279 height 38
click at [173, 222] on input "Email" at bounding box center [237, 221] width 279 height 38
paste input "[EMAIL_ADDRESS][DOMAIN_NAME]"
type input "[EMAIL_ADDRESS][DOMAIN_NAME]"
click at [196, 279] on input "+1" at bounding box center [237, 273] width 279 height 38
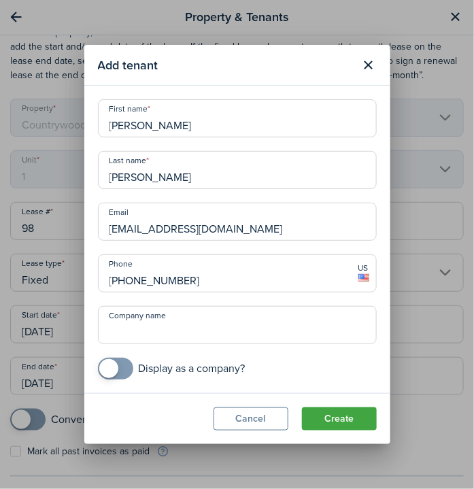
scroll to position [61, 0]
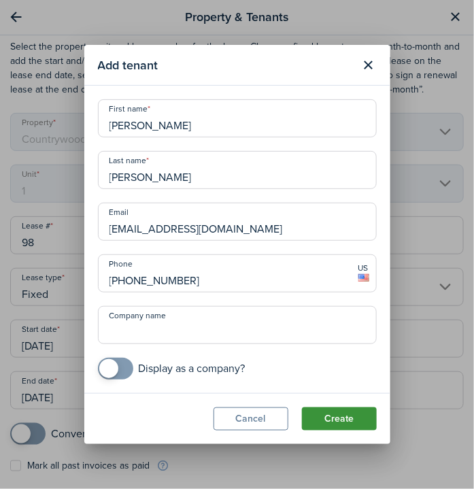
type input "[PHONE_NUMBER]"
click at [336, 417] on button "Create" at bounding box center [339, 418] width 75 height 23
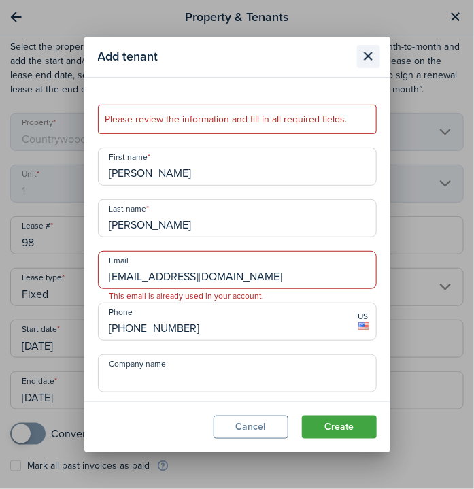
click at [372, 54] on button "Close modal" at bounding box center [368, 56] width 23 height 23
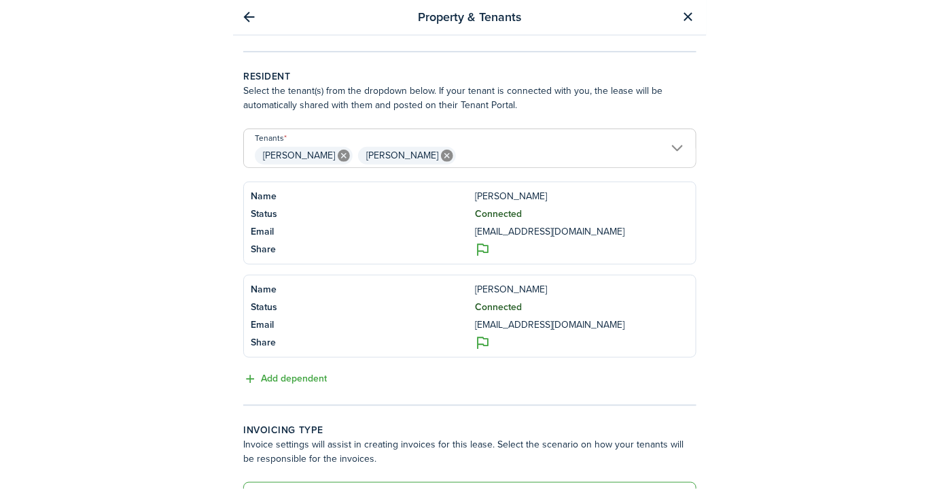
scroll to position [494, 0]
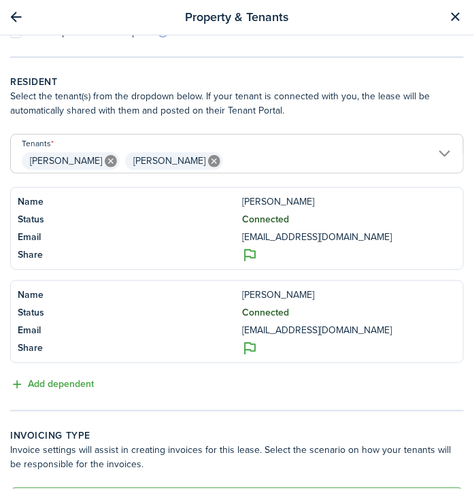
click at [71, 164] on span "[PERSON_NAME]" at bounding box center [66, 161] width 72 height 14
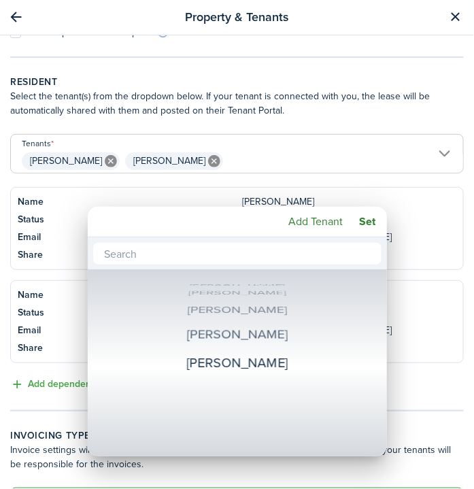
click at [462, 215] on div at bounding box center [236, 244] width 691 height 706
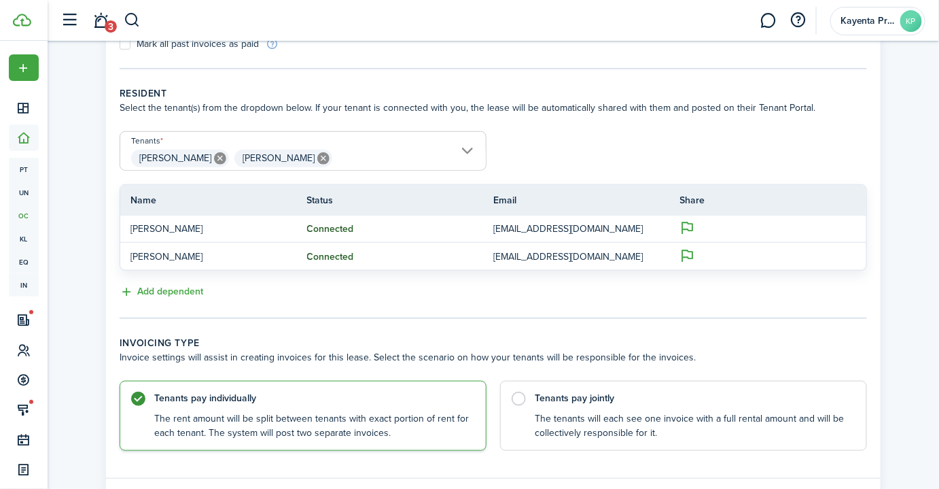
scroll to position [321, 0]
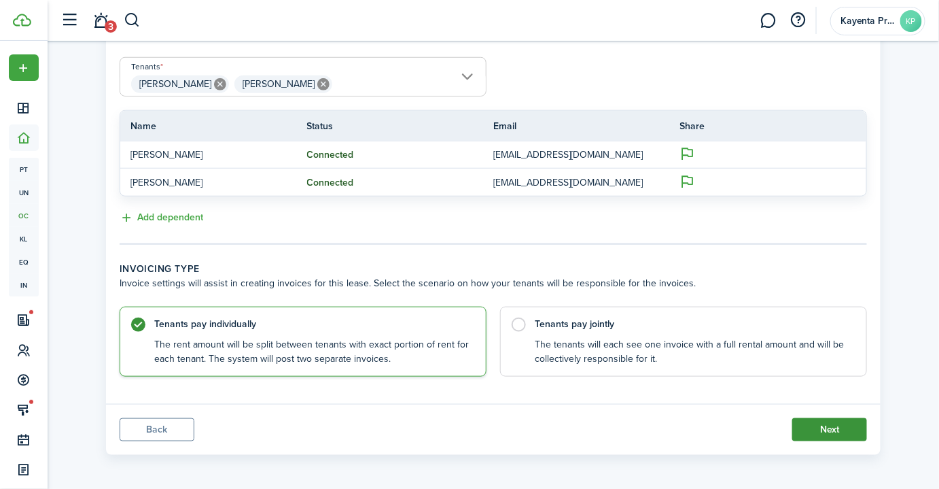
click at [839, 421] on button "Next" at bounding box center [829, 429] width 75 height 23
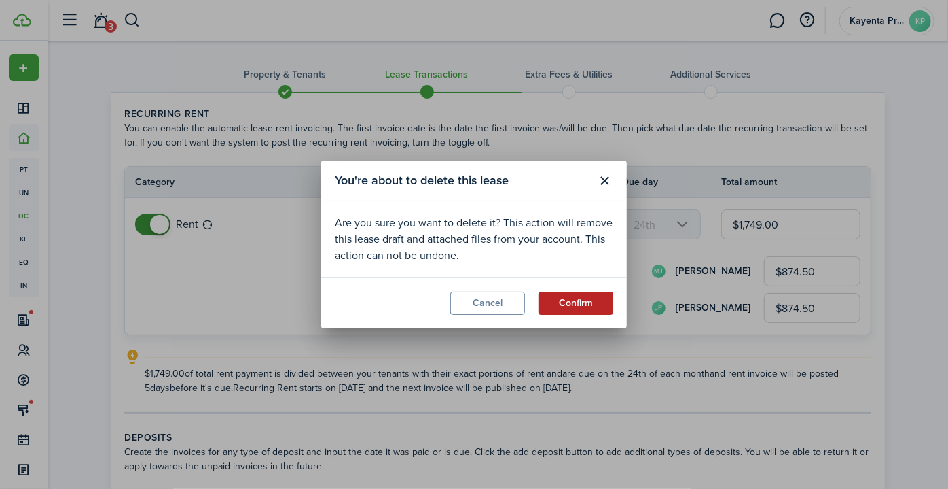
click at [565, 306] on button "Confirm" at bounding box center [576, 302] width 75 height 23
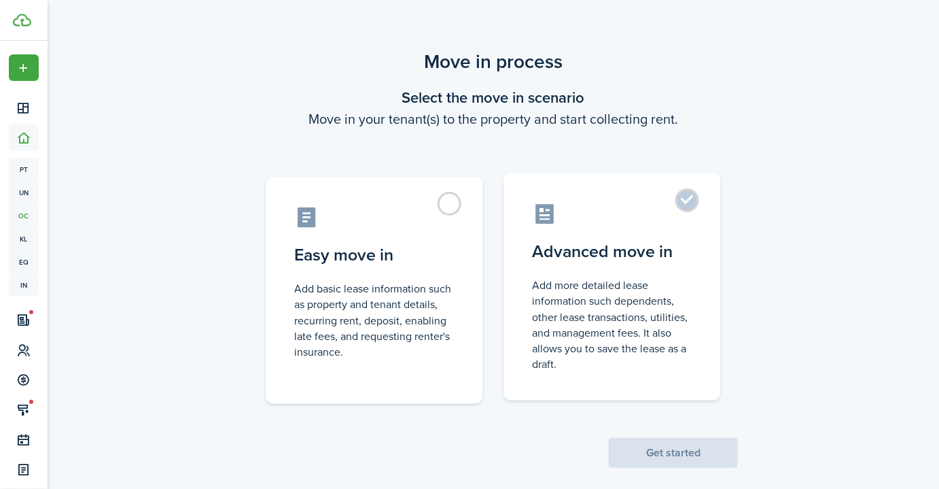
click at [608, 258] on control-radio-card-title "Advanced move in" at bounding box center [612, 251] width 160 height 24
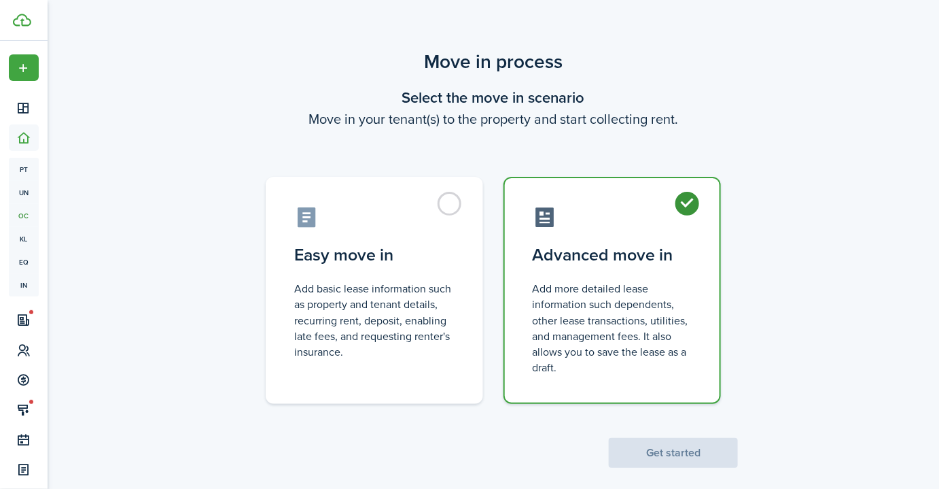
radio input "true"
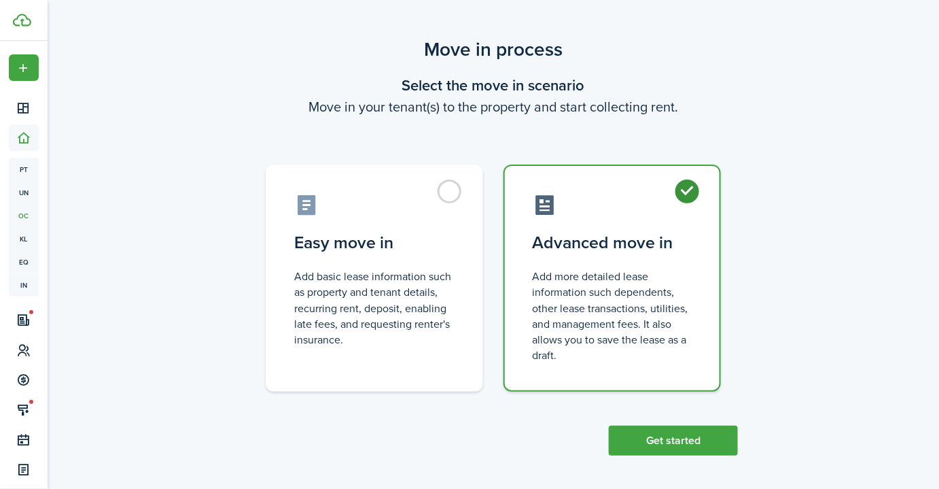
scroll to position [16, 0]
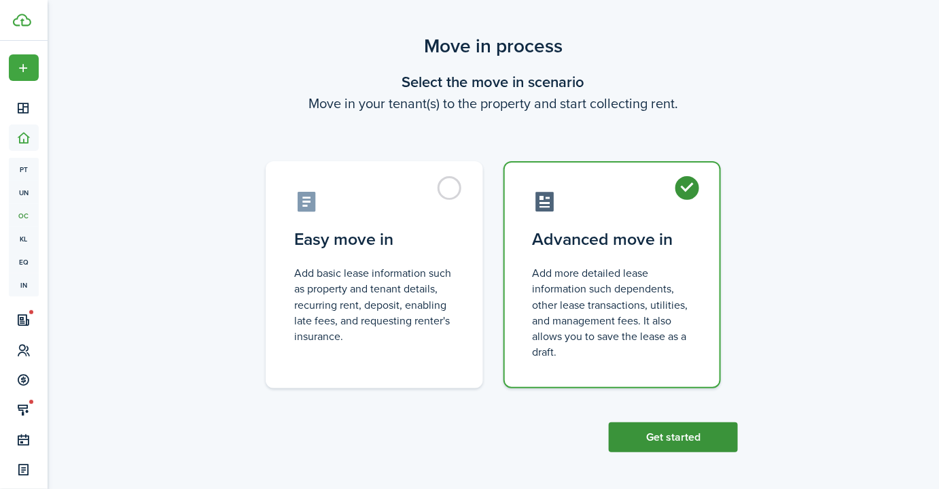
click at [705, 438] on button "Get started" at bounding box center [673, 437] width 129 height 30
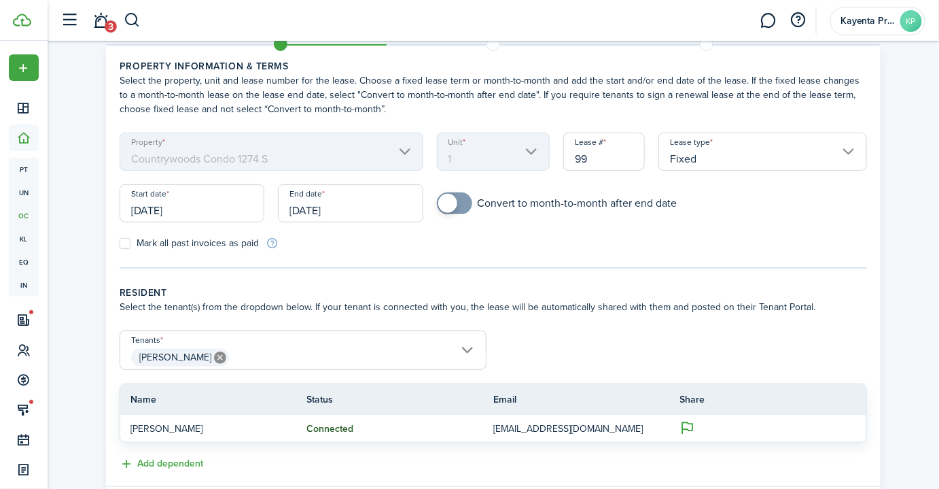
scroll to position [61, 0]
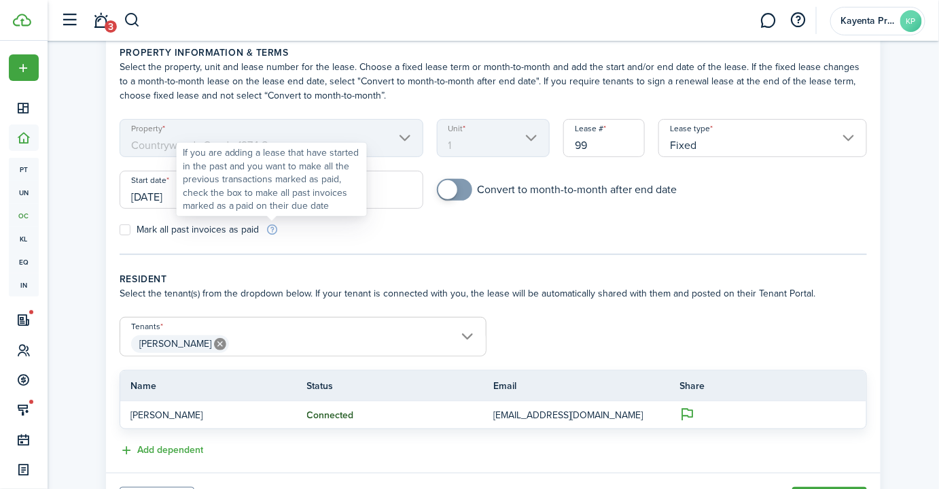
click at [209, 192] on div "If you are adding a lease that have started in the past and you want to make al…" at bounding box center [272, 179] width 178 height 67
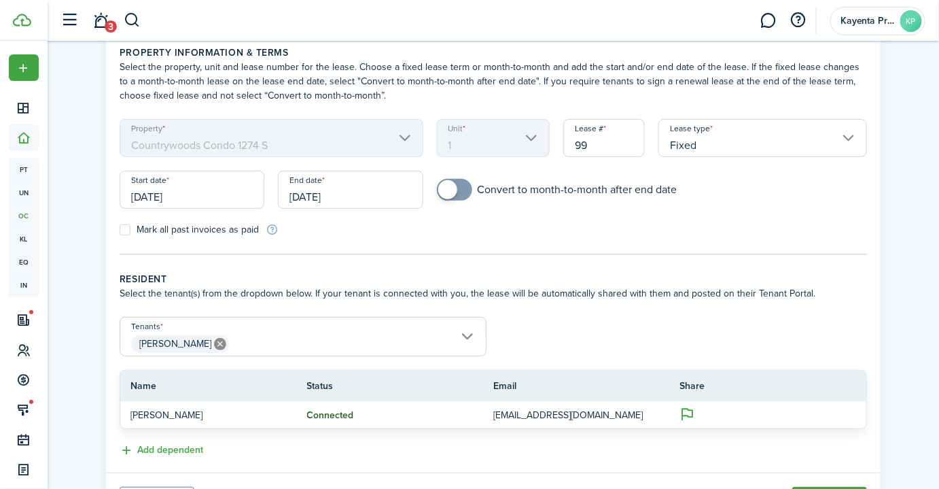
scroll to position [21, 0]
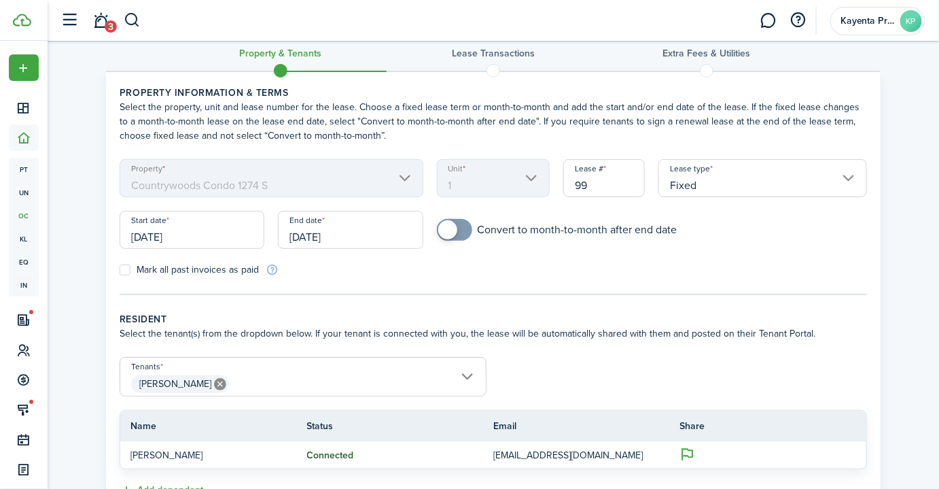
click at [151, 186] on div "Property Countrywoods Condo 1274 S" at bounding box center [271, 185] width 317 height 52
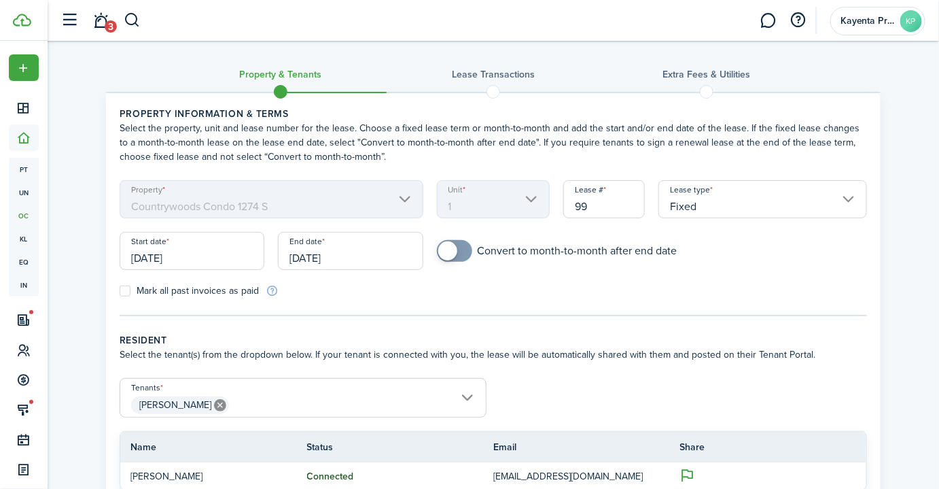
click at [210, 253] on input "[DATE]" at bounding box center [192, 251] width 145 height 38
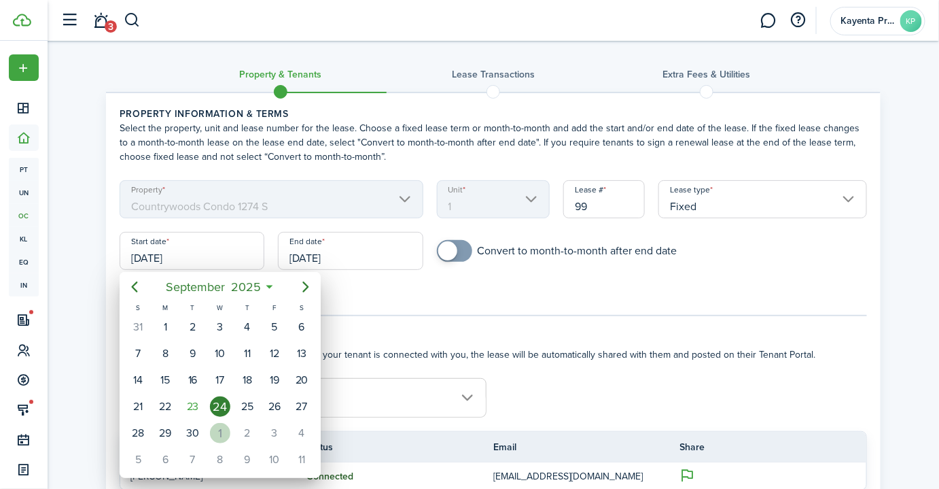
click at [219, 423] on div "1" at bounding box center [220, 433] width 20 height 20
type input "[DATE]"
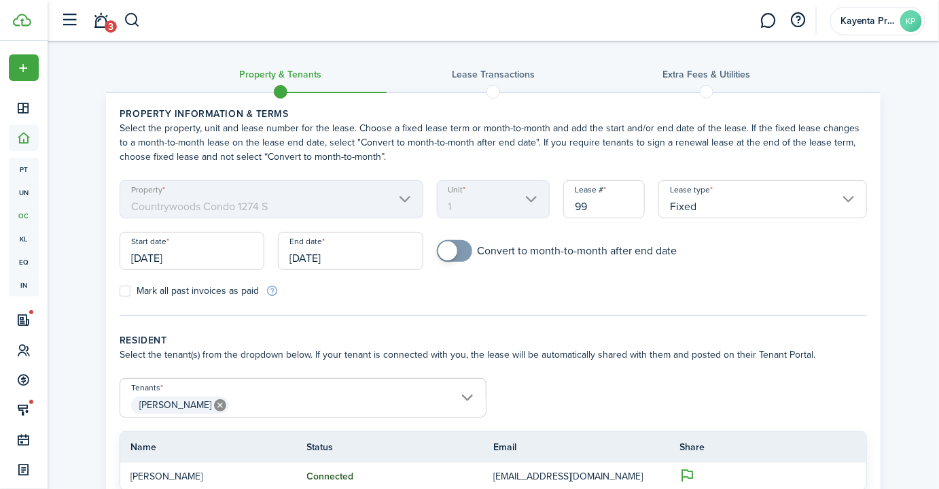
click at [320, 260] on input "[DATE]" at bounding box center [350, 251] width 145 height 38
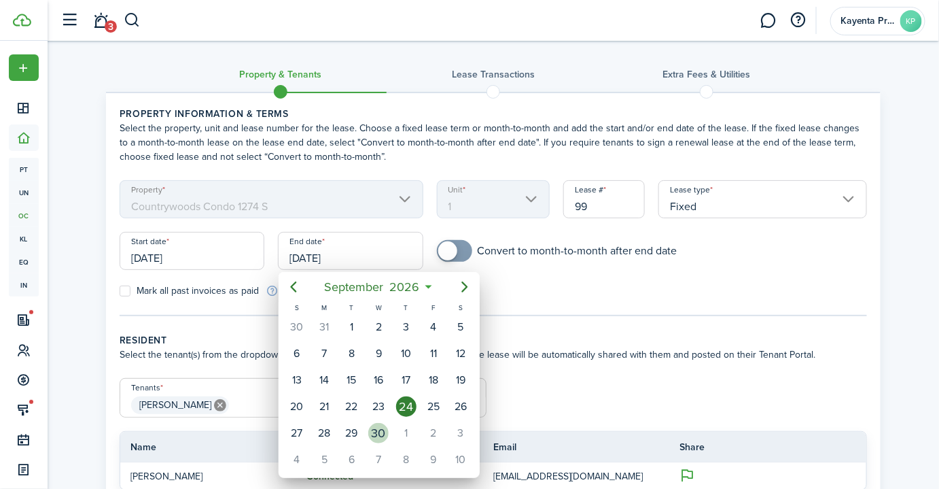
click at [380, 427] on div "30" at bounding box center [378, 433] width 20 height 20
type input "[DATE]"
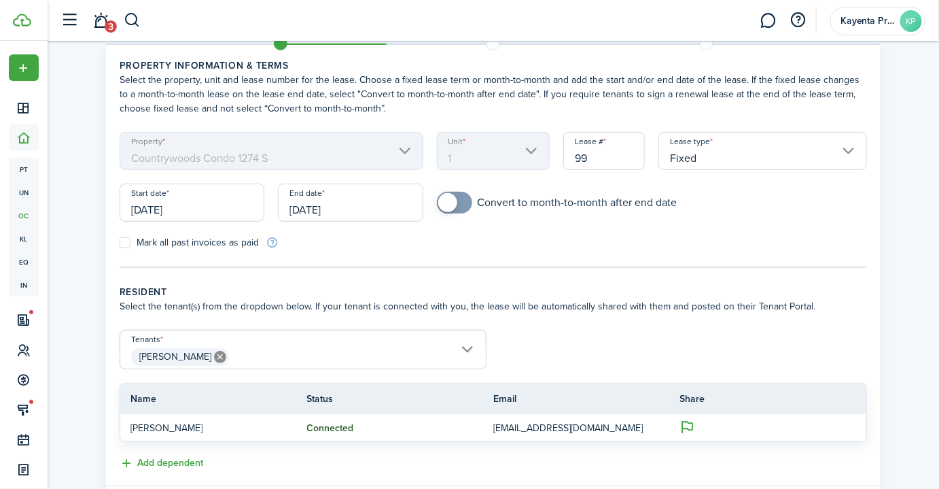
scroll to position [123, 0]
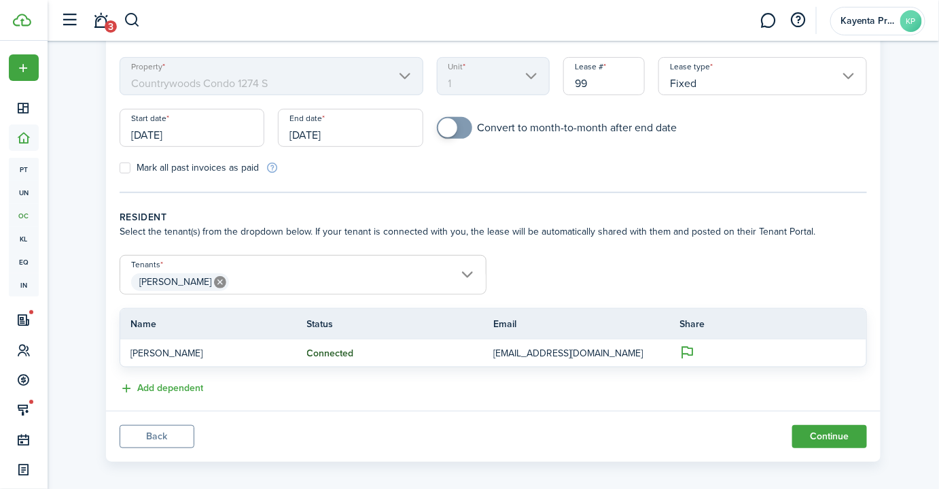
click at [254, 284] on span "[PERSON_NAME]" at bounding box center [303, 281] width 366 height 23
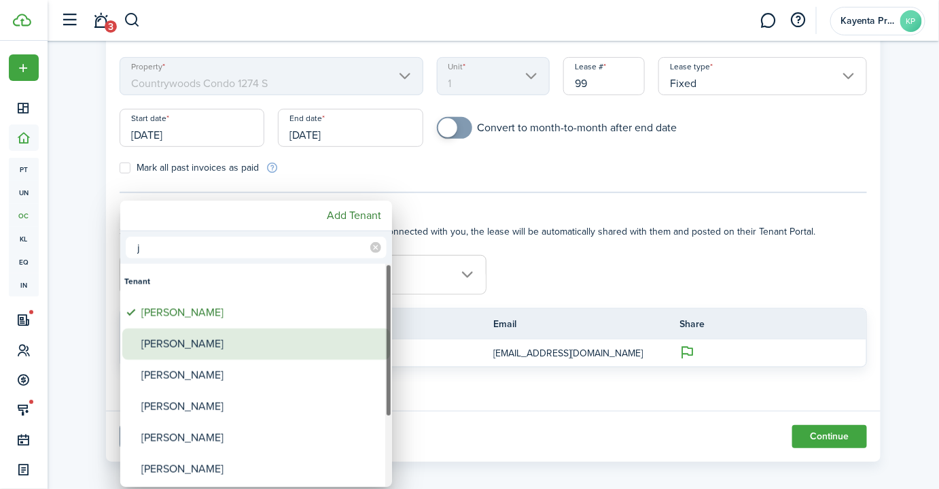
type input "j"
click at [198, 342] on div "[PERSON_NAME]" at bounding box center [261, 343] width 241 height 31
type input "[PERSON_NAME], [PERSON_NAME]"
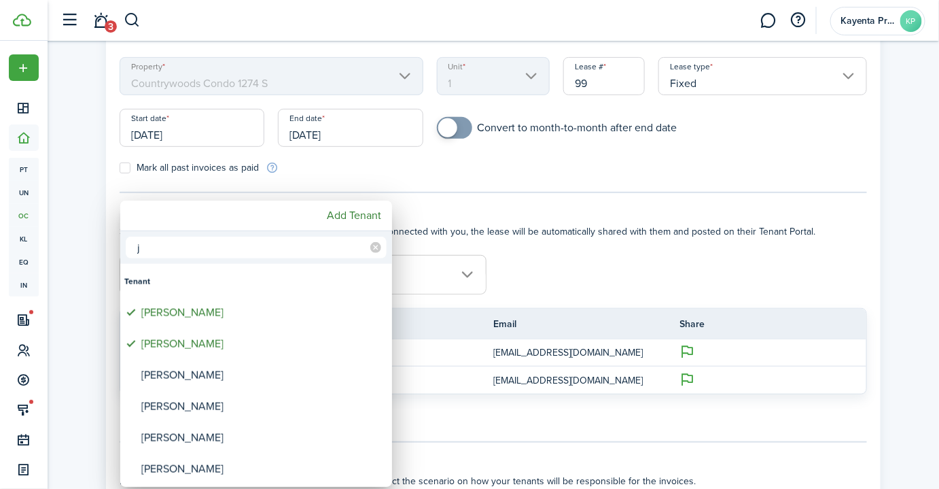
click at [620, 254] on div at bounding box center [469, 244] width 1156 height 706
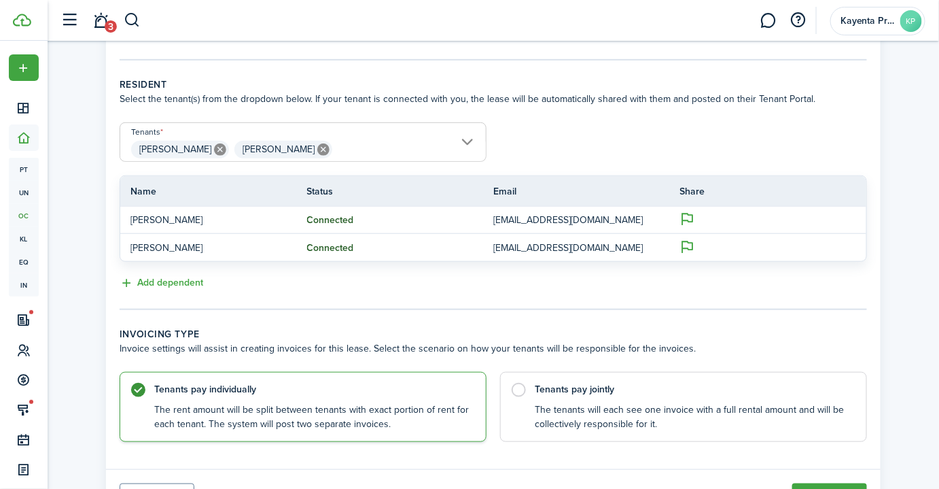
scroll to position [321, 0]
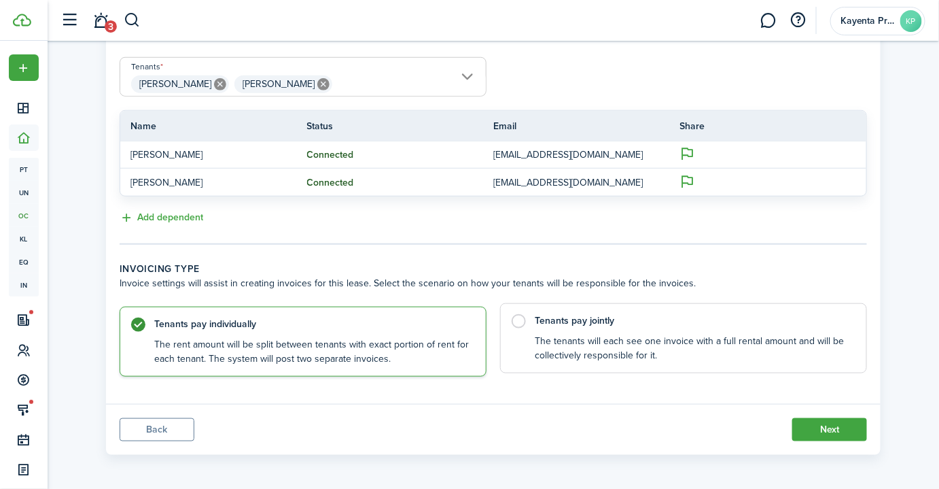
click at [650, 330] on label "Tenants pay jointly The tenants will each see one invoice with a full rental am…" at bounding box center [683, 338] width 367 height 70
radio input "false"
radio input "true"
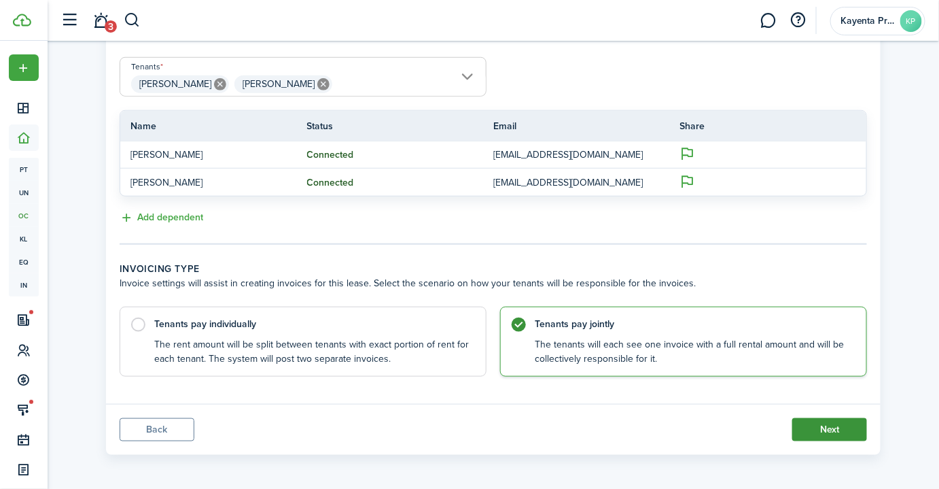
click at [836, 423] on button "Next" at bounding box center [829, 429] width 75 height 23
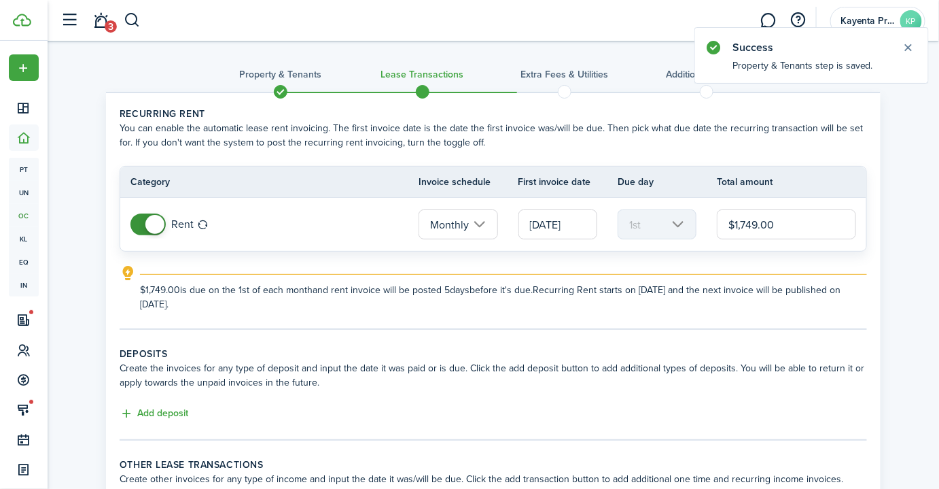
click at [746, 221] on input "$1,749.00" at bounding box center [786, 224] width 139 height 30
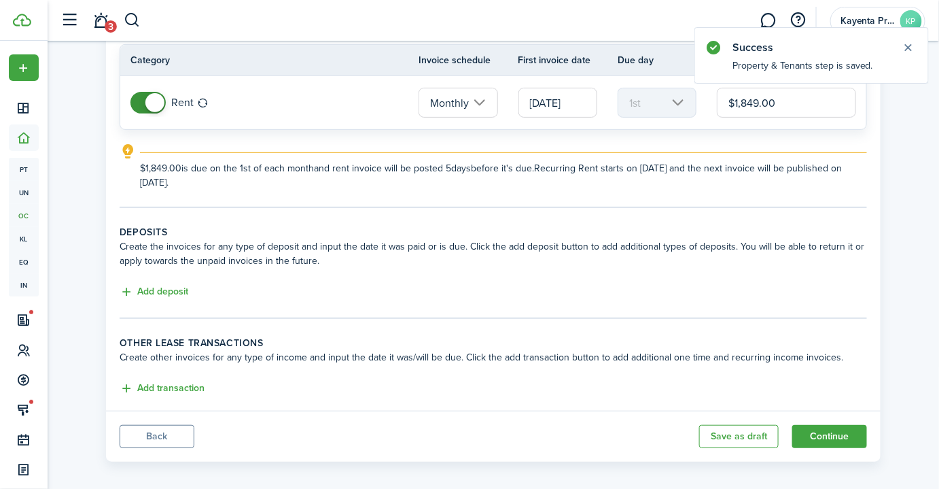
scroll to position [123, 0]
type input "$1,849.00"
click at [175, 291] on button "Add deposit" at bounding box center [154, 291] width 69 height 16
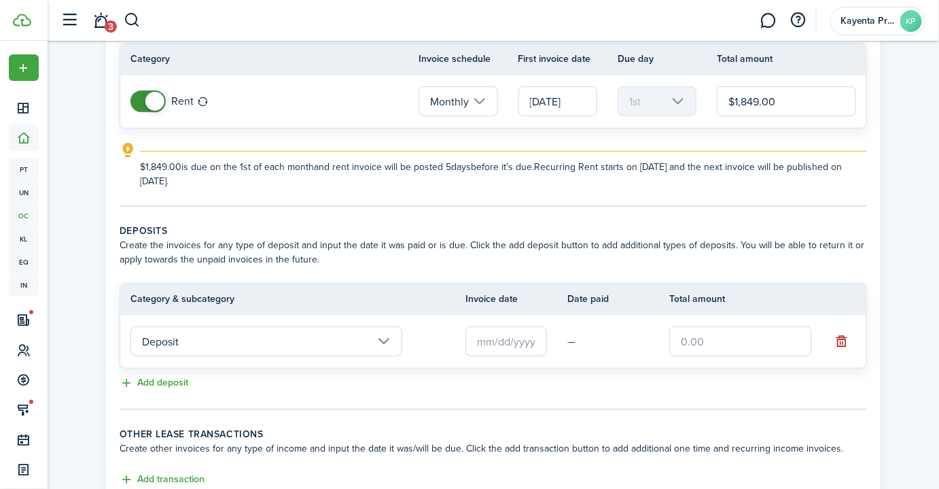
click at [518, 344] on input "text" at bounding box center [506, 341] width 82 height 30
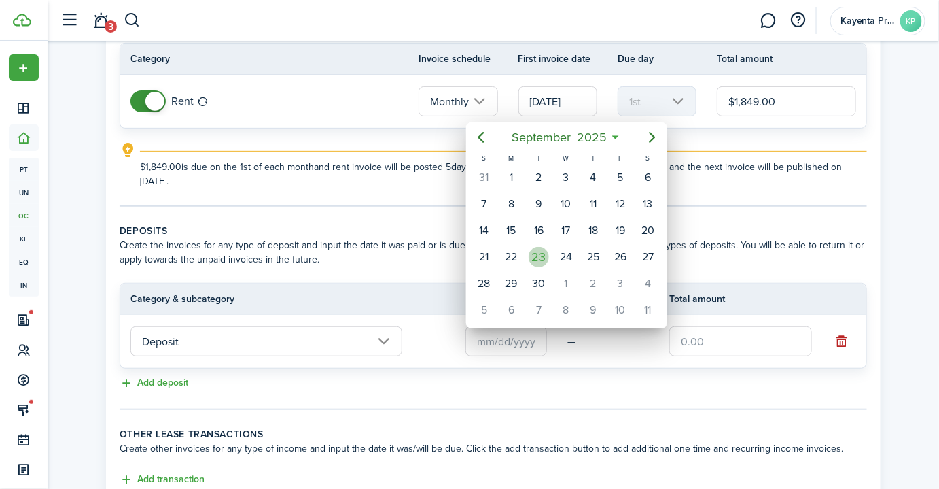
click at [541, 255] on div "23" at bounding box center [539, 257] width 20 height 20
type input "[DATE]"
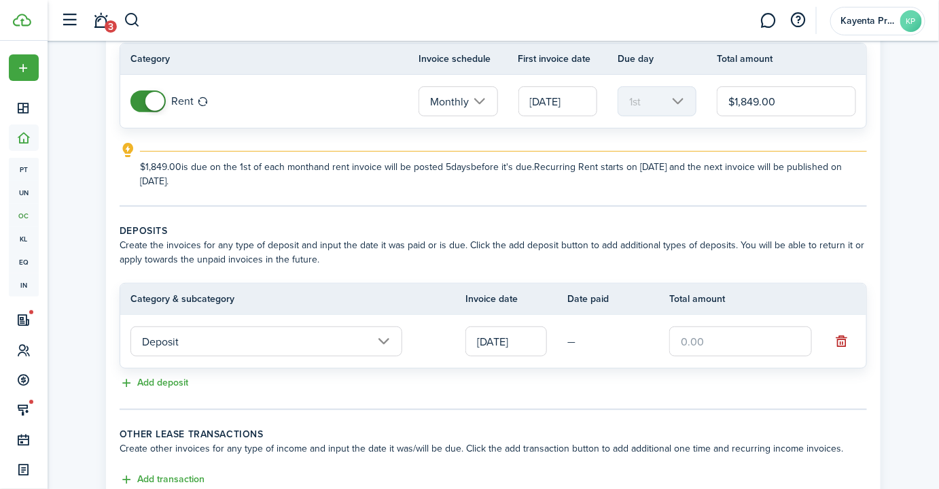
click at [695, 336] on input "text" at bounding box center [740, 341] width 143 height 30
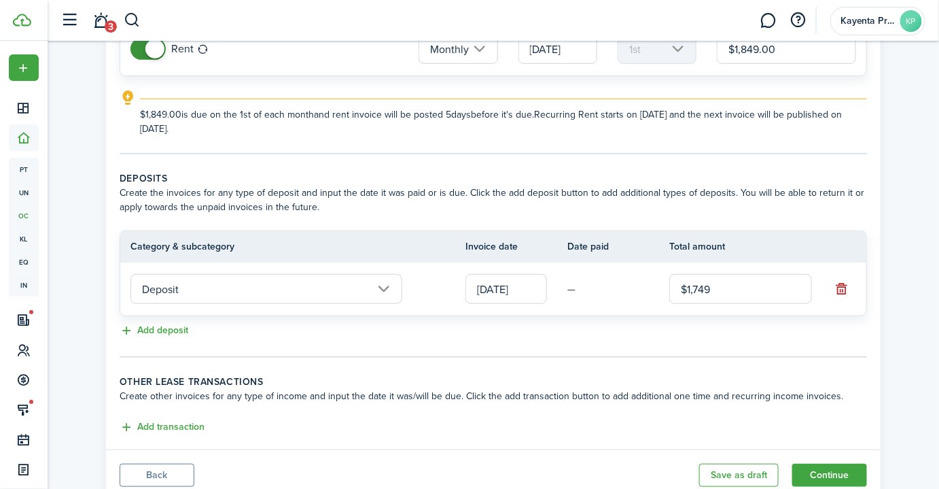
scroll to position [220, 0]
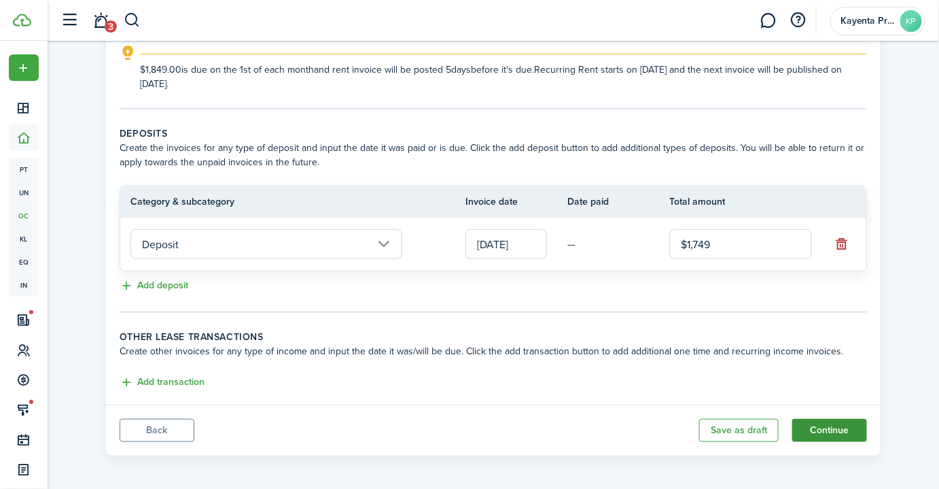
type input "$1,749.00"
click at [837, 429] on button "Continue" at bounding box center [829, 430] width 75 height 23
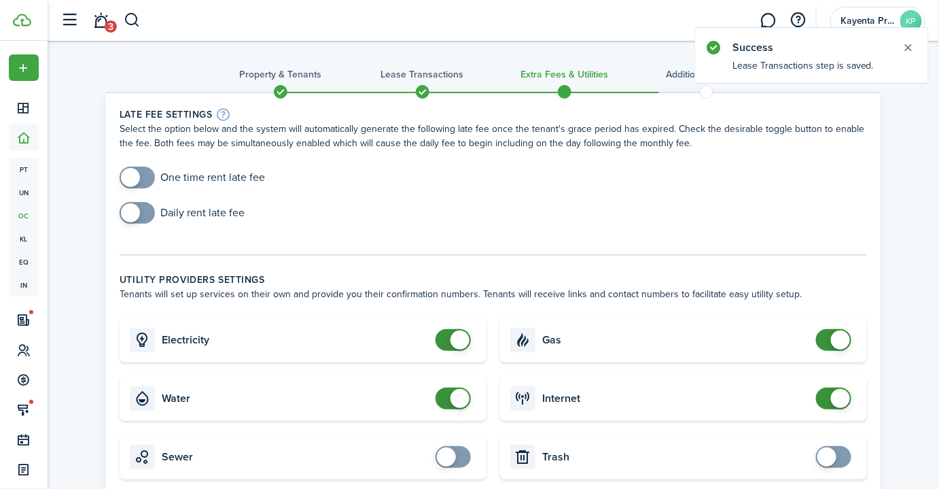
checkbox input "true"
click at [137, 169] on span at bounding box center [130, 177] width 19 height 19
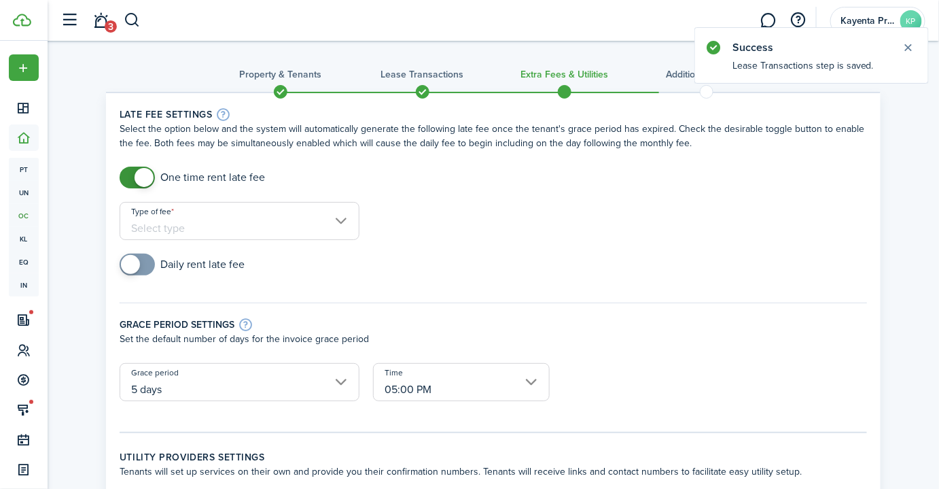
click at [208, 218] on input "Type of fee" at bounding box center [240, 221] width 240 height 38
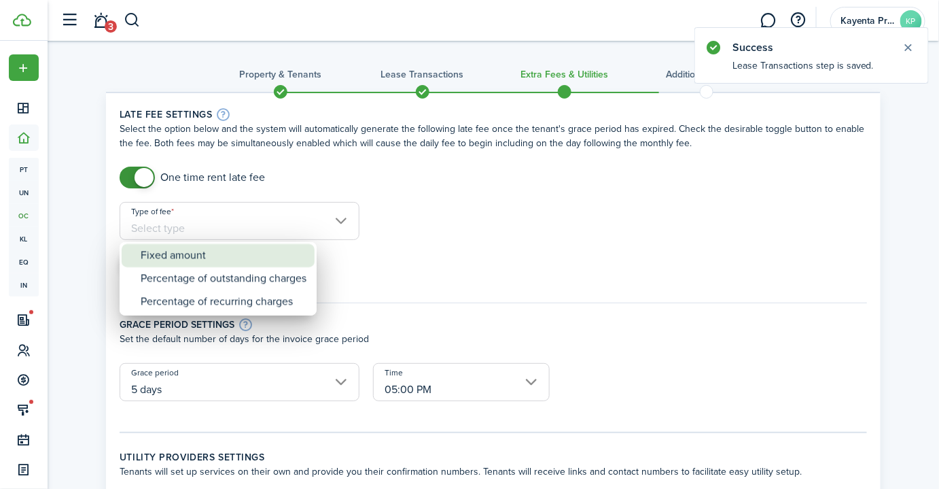
click at [199, 255] on div "Fixed amount" at bounding box center [224, 255] width 166 height 23
type input "Fixed amount"
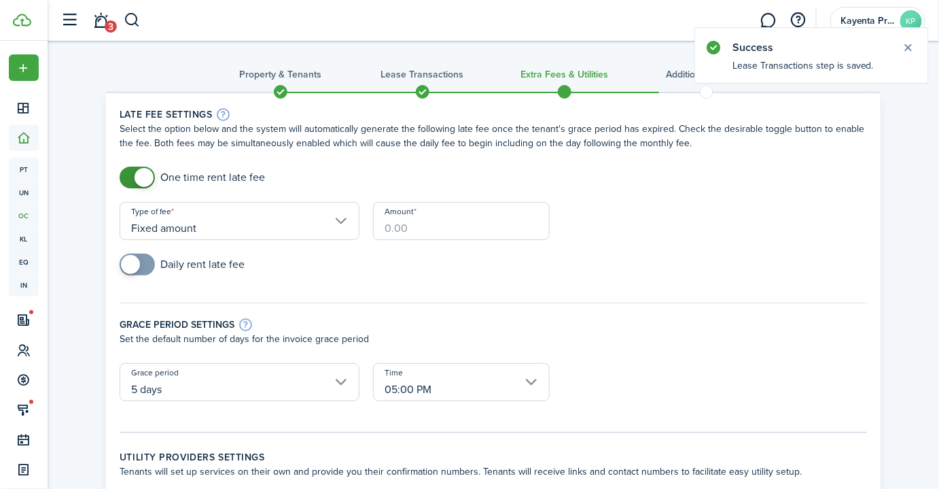
click at [433, 215] on input "Amount" at bounding box center [461, 221] width 177 height 38
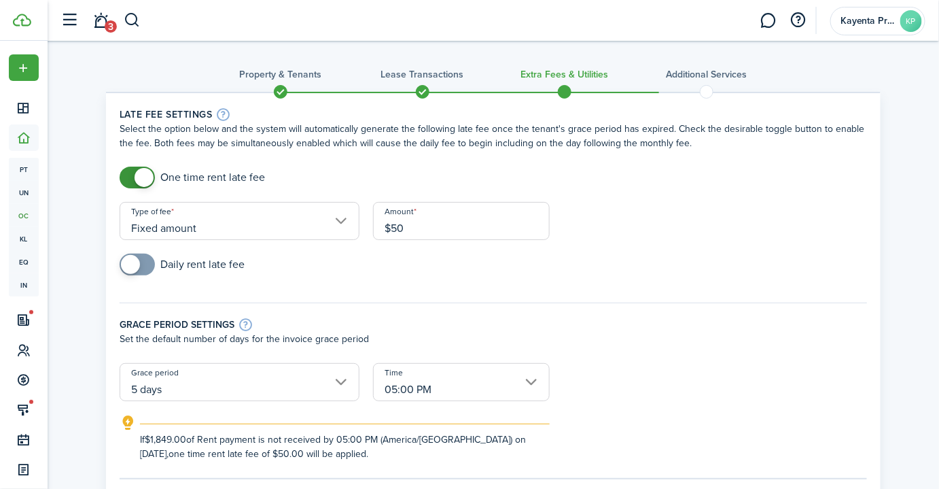
type input "$50.00"
click at [667, 274] on div "Daily rent late fee" at bounding box center [493, 270] width 761 height 35
click at [404, 378] on input "05:00 PM" at bounding box center [461, 382] width 177 height 38
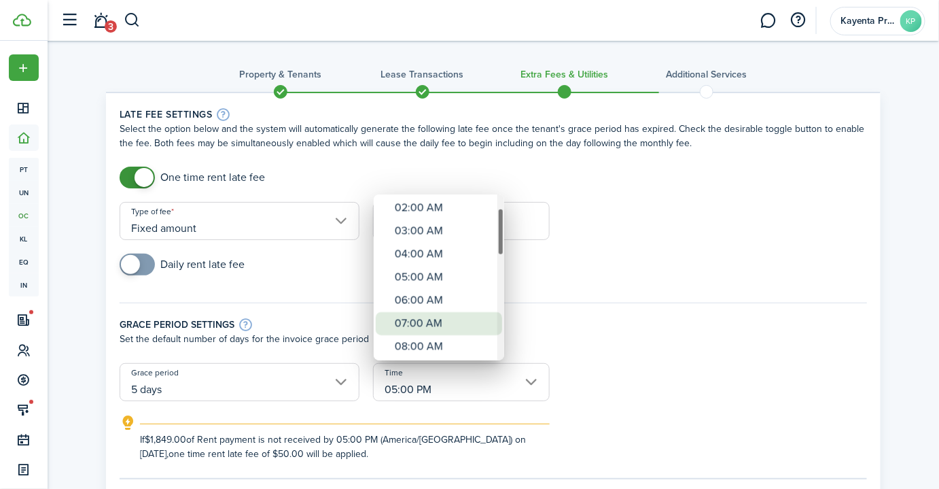
click at [438, 319] on div "07:00 AM" at bounding box center [444, 323] width 99 height 23
type input "07:00 AM"
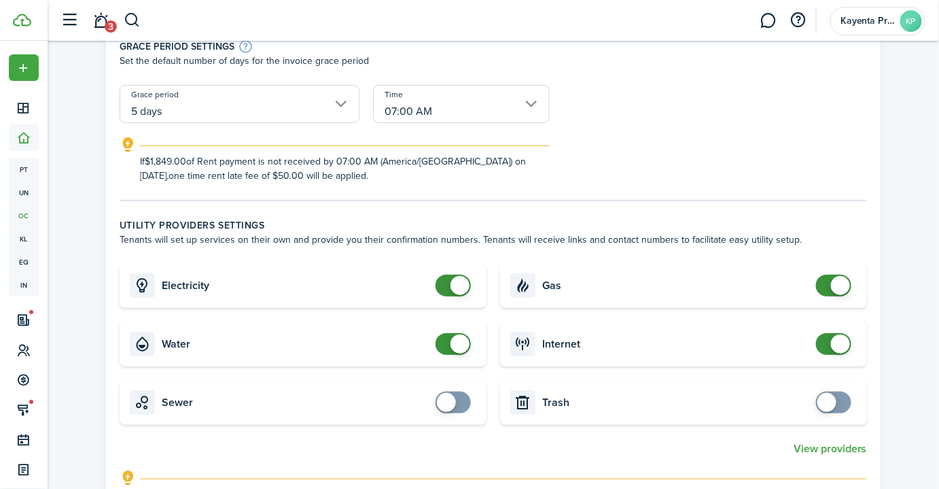
scroll to position [308, 0]
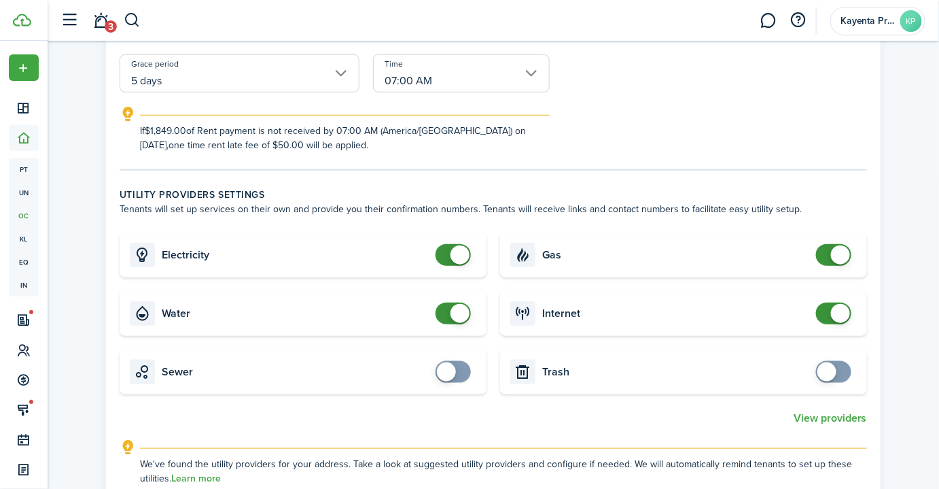
checkbox input "false"
click at [461, 309] on span at bounding box center [459, 313] width 19 height 19
checkbox input "false"
click at [834, 314] on span at bounding box center [840, 313] width 19 height 19
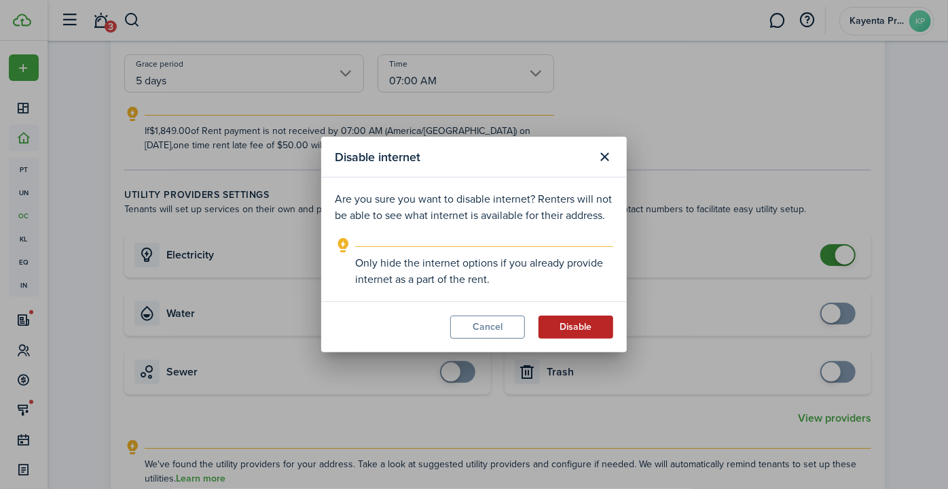
click at [591, 327] on button "Disable" at bounding box center [576, 326] width 75 height 23
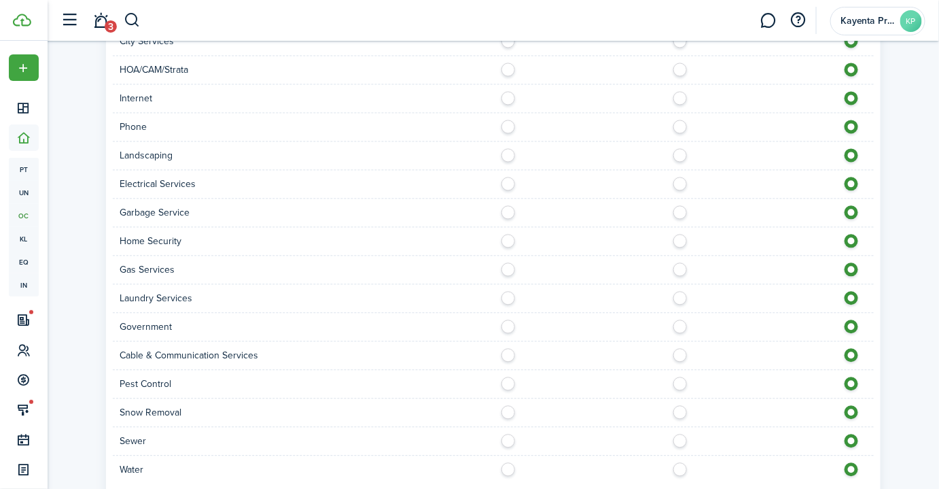
scroll to position [1004, 0]
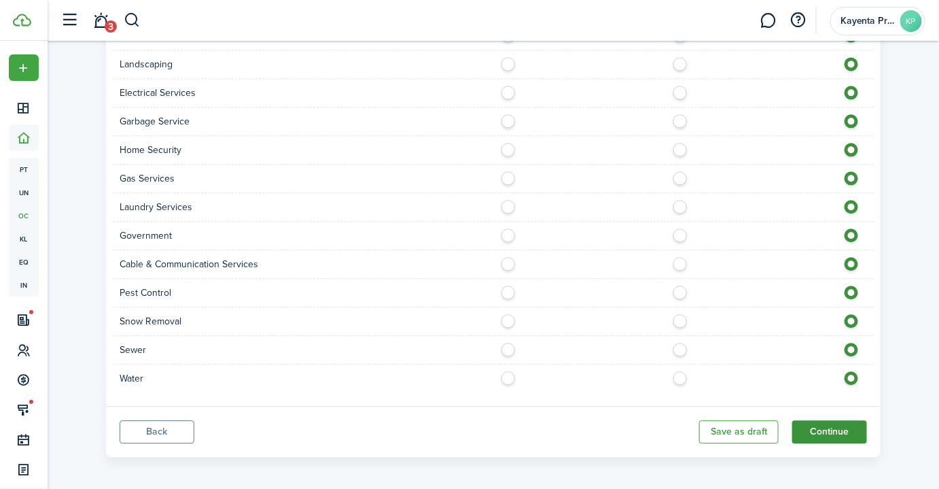
click at [842, 421] on button "Continue" at bounding box center [829, 431] width 75 height 23
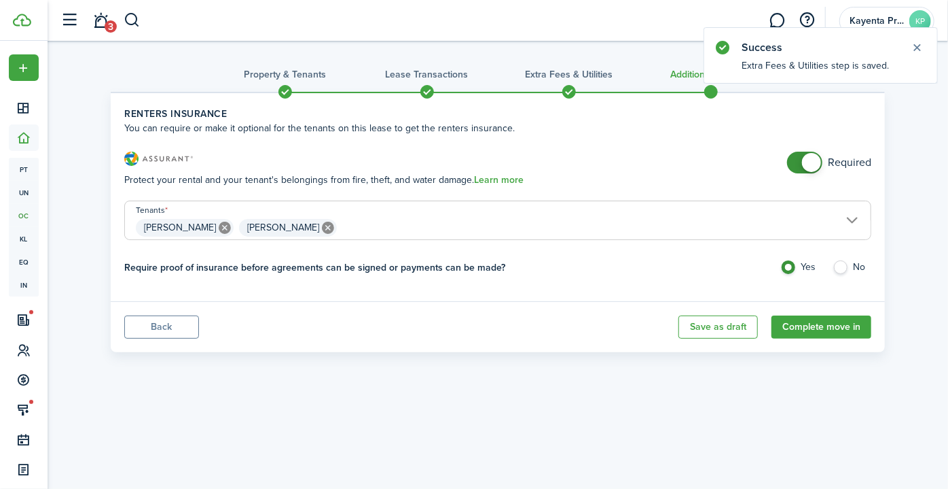
checkbox input "false"
click at [804, 163] on span at bounding box center [811, 162] width 19 height 19
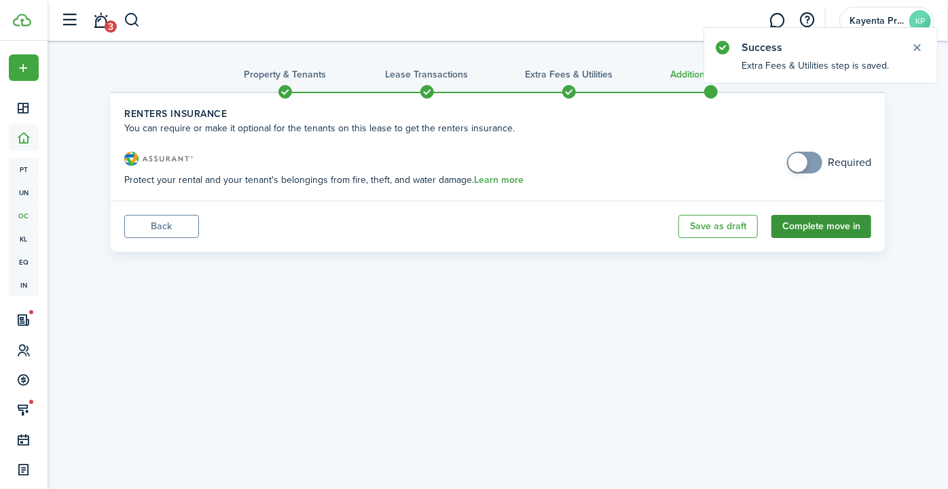
click at [814, 224] on button "Complete move in" at bounding box center [822, 226] width 100 height 23
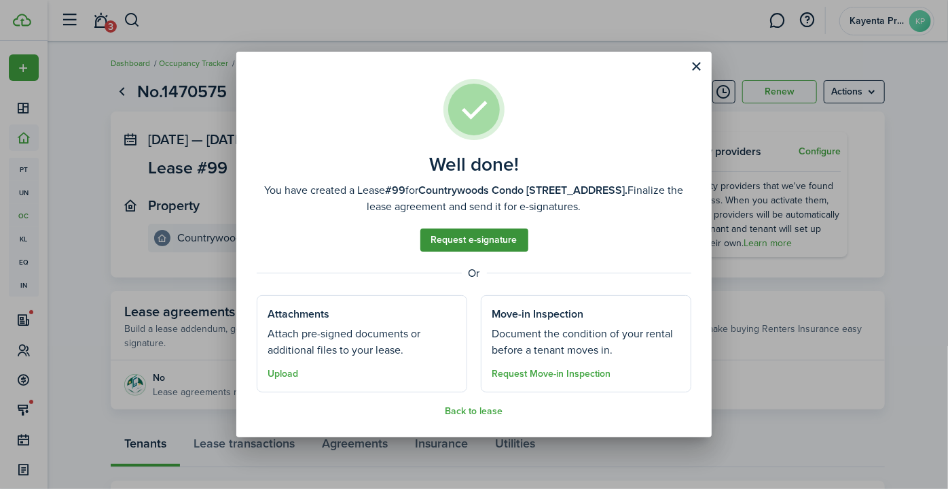
click at [502, 242] on link "Request e-signature" at bounding box center [475, 239] width 108 height 23
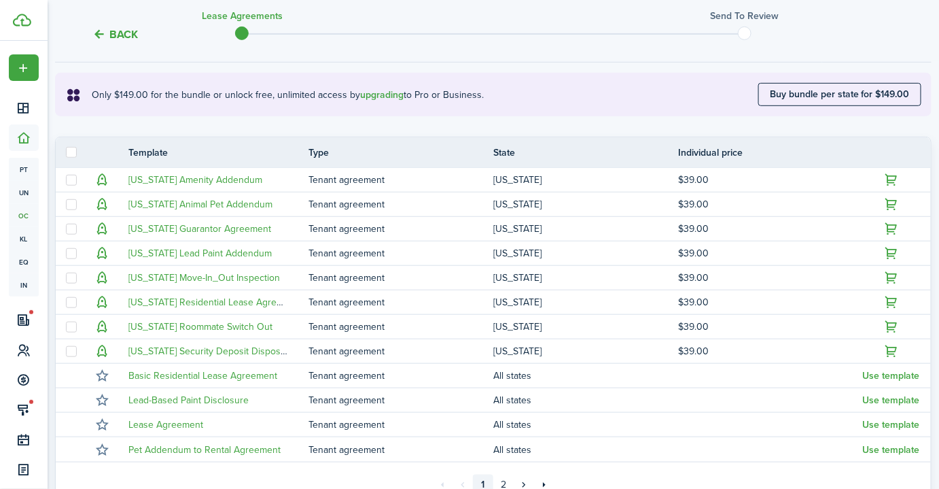
scroll to position [368, 0]
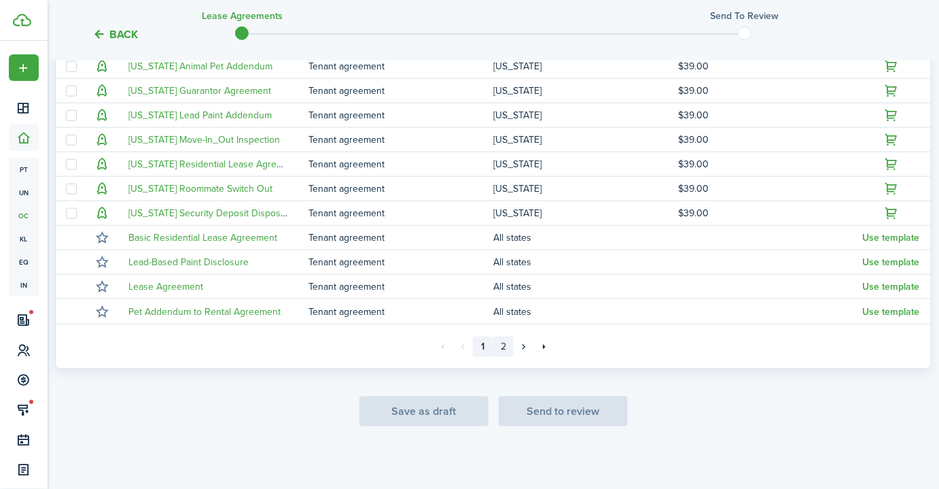
click at [507, 342] on link "2" at bounding box center [503, 346] width 20 height 20
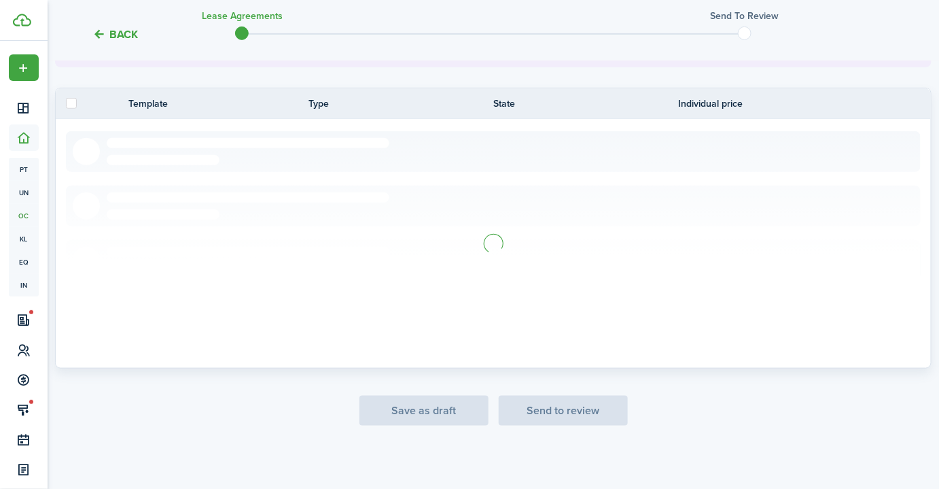
scroll to position [221, 0]
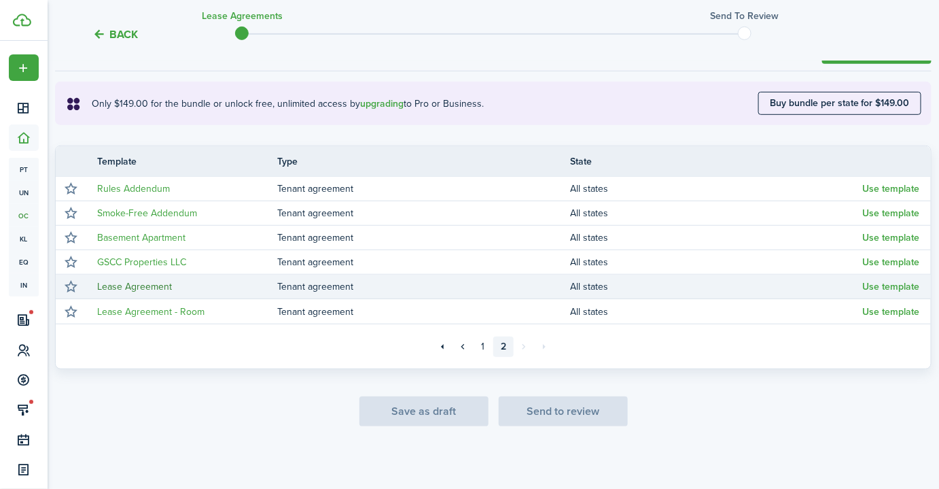
click at [150, 281] on link "Lease Agreement" at bounding box center [134, 286] width 75 height 14
click at [887, 285] on button "Use template" at bounding box center [891, 286] width 57 height 11
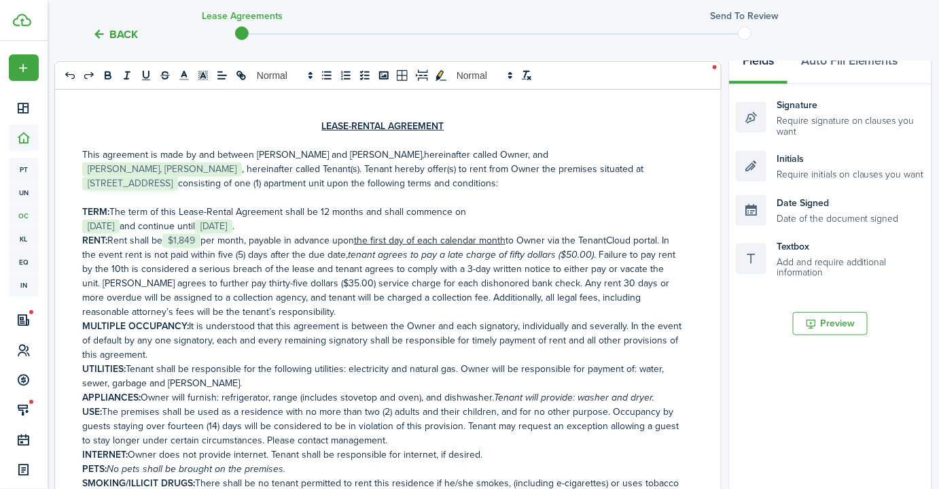
click at [229, 167] on p "This agreement is made by and between [PERSON_NAME] and [PERSON_NAME] , hereina…" at bounding box center [382, 168] width 601 height 43
click at [219, 166] on p "This agreement is made by and between [PERSON_NAME] and [PERSON_NAME] , hereina…" at bounding box center [382, 168] width 601 height 43
click at [380, 217] on p "TERM: The term of this Lease-Rental Agreement shall be 12 months and shall comm…" at bounding box center [382, 212] width 601 height 14
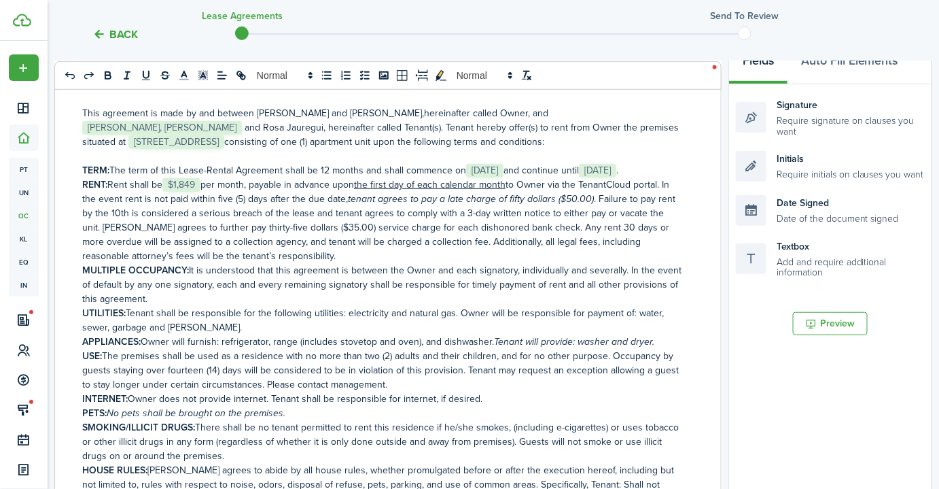
scroll to position [61, 0]
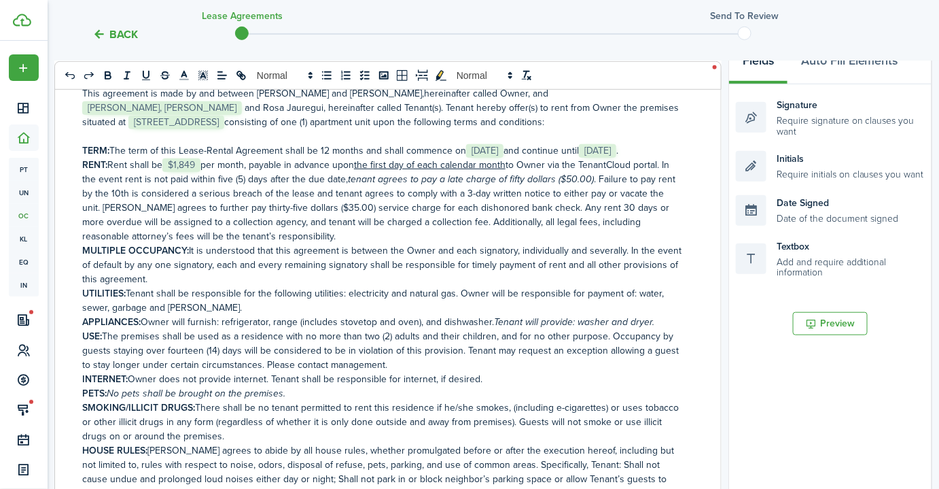
click at [160, 163] on p "RENT: Rent shall be ﻿ $1,849 ﻿ per month, payable in advance upon the first day…" at bounding box center [382, 201] width 601 height 86
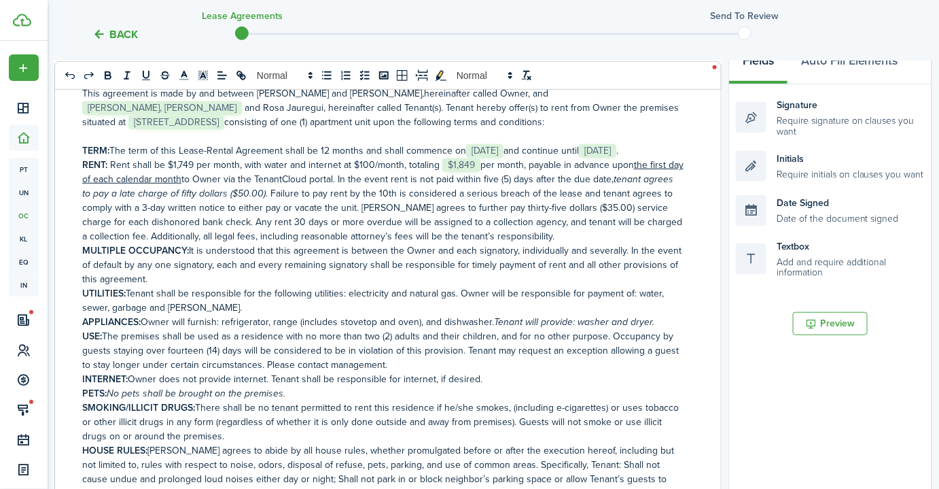
click at [342, 162] on p "RENT: Rent shall be $1,749 per month, with water and internet at $100/month, to…" at bounding box center [382, 201] width 601 height 86
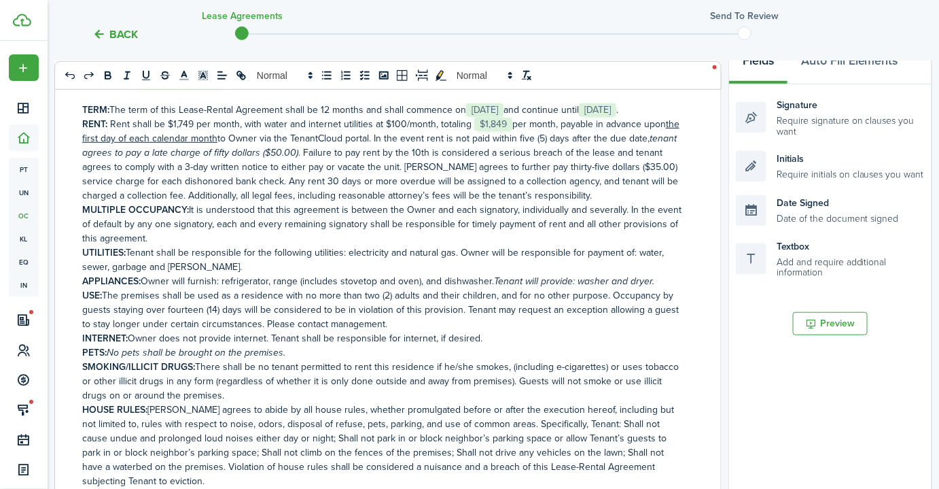
scroll to position [123, 0]
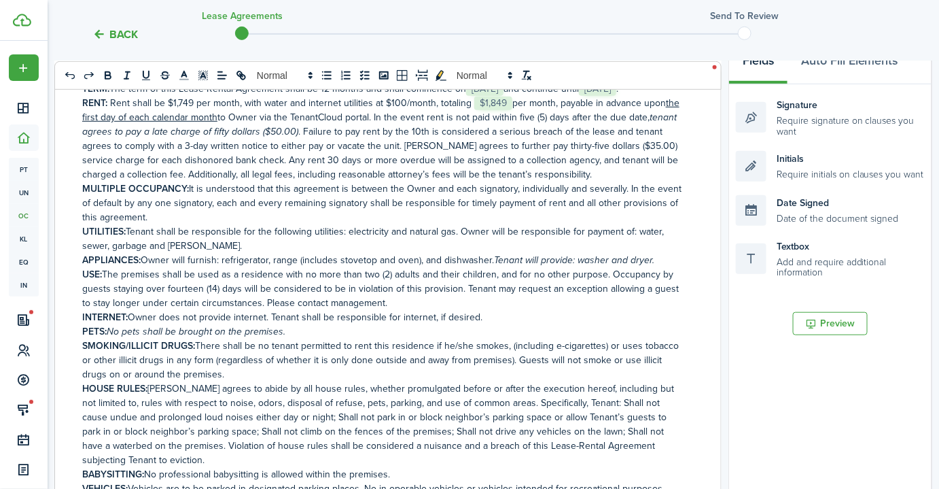
click at [431, 257] on p "APPLIANCES: Owner will furnish: refrigerator, range (includes stovetop and oven…" at bounding box center [382, 260] width 601 height 14
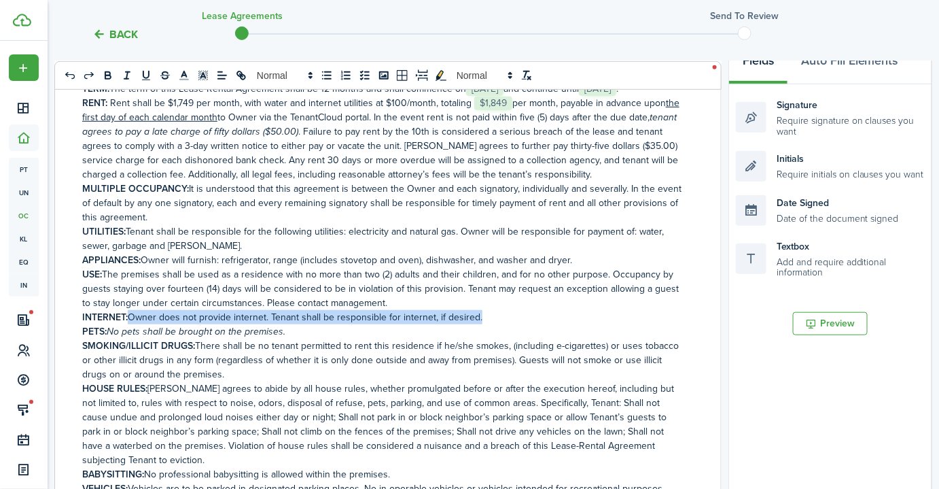
drag, startPoint x: 482, startPoint y: 316, endPoint x: 131, endPoint y: 309, distance: 351.3
click at [131, 310] on p "INTERNET: Owner does not provide internet. Tenant shall be responsible for inte…" at bounding box center [382, 317] width 601 height 14
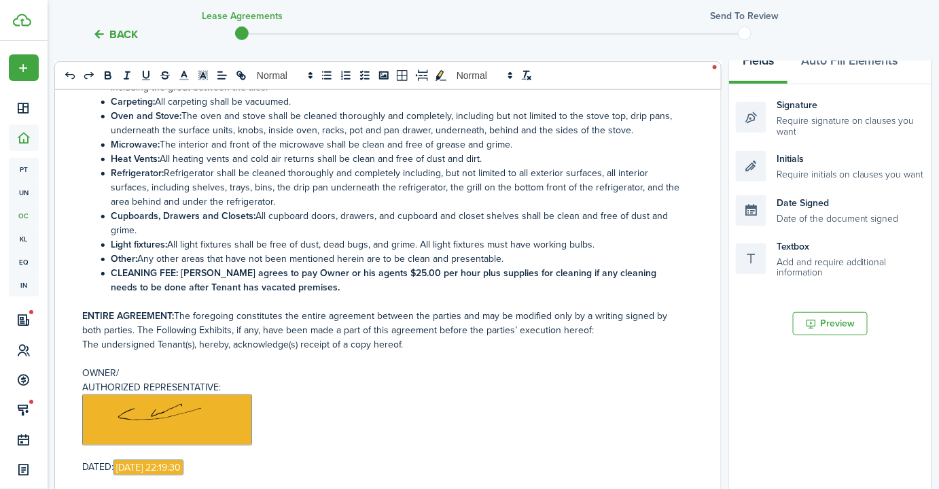
scroll to position [1726, 0]
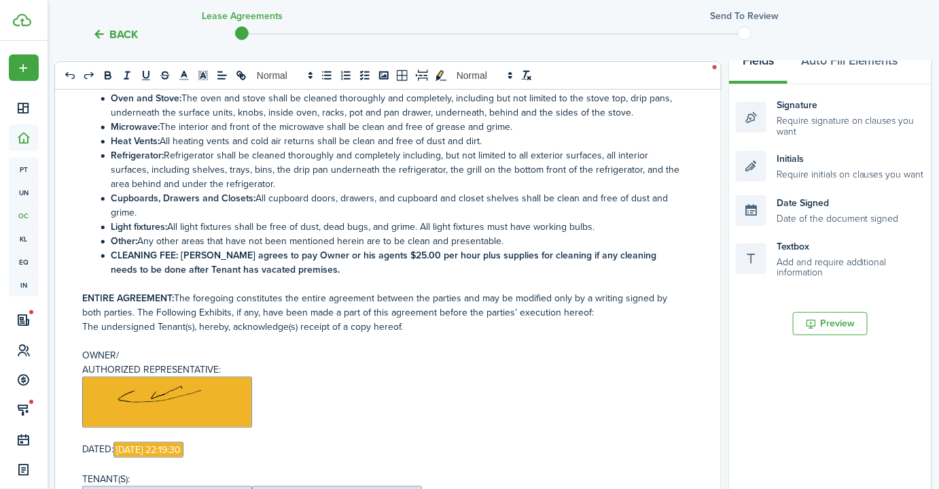
click at [371, 248] on strong "CLEANING FEE: [PERSON_NAME] agrees to pay Owner or his agents $25.00 per hour p…" at bounding box center [384, 262] width 546 height 29
click at [375, 248] on strong "CLEANING FEE: [PERSON_NAME] agrees to pay Owner or his agents $25.00 per hour p…" at bounding box center [384, 262] width 546 height 29
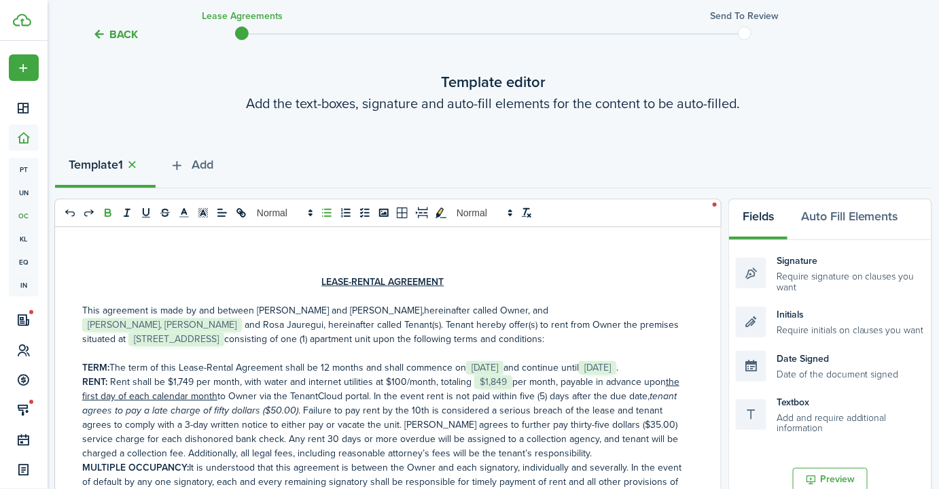
scroll to position [185, 0]
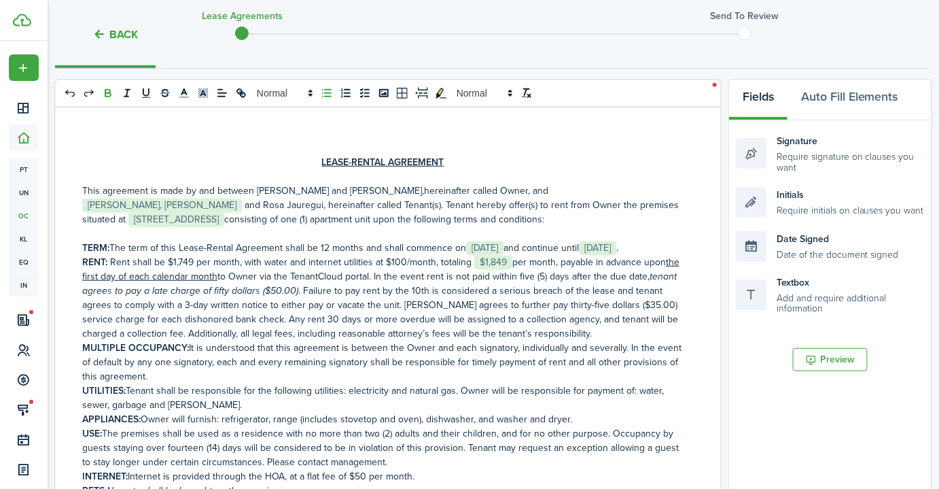
click at [261, 205] on p "This agreement is made by and between [PERSON_NAME] and [PERSON_NAME] , hereina…" at bounding box center [382, 204] width 601 height 43
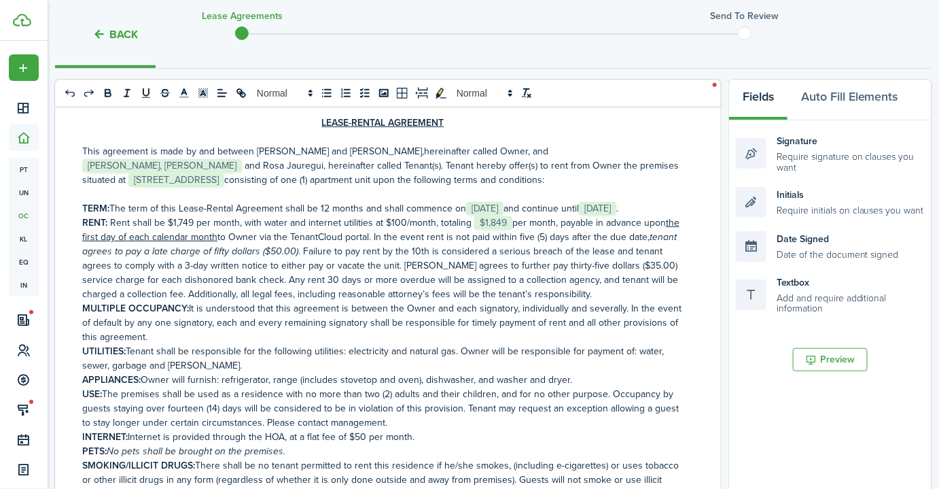
scroll to position [61, 0]
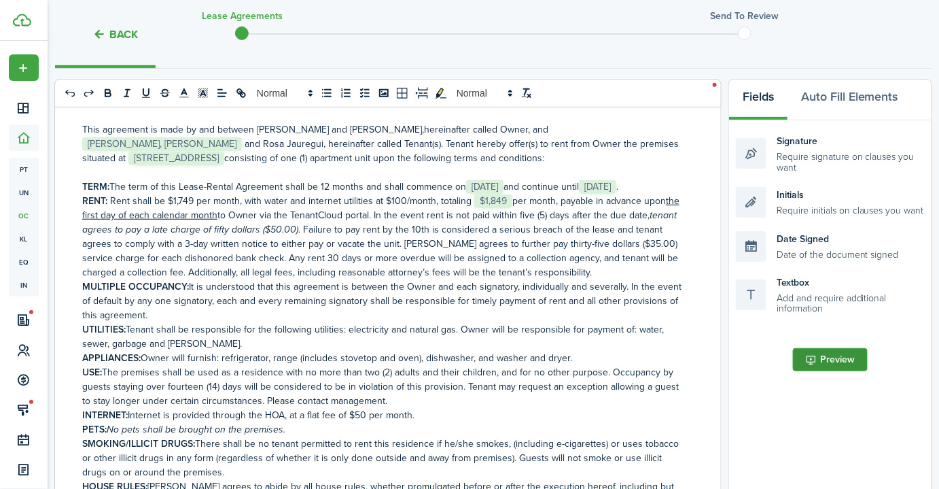
click at [845, 365] on button "Preview" at bounding box center [830, 359] width 75 height 23
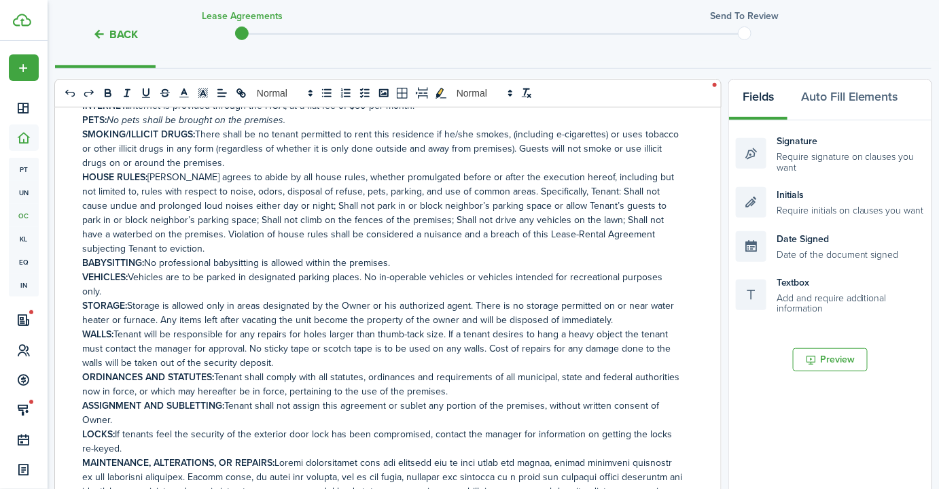
scroll to position [247, 0]
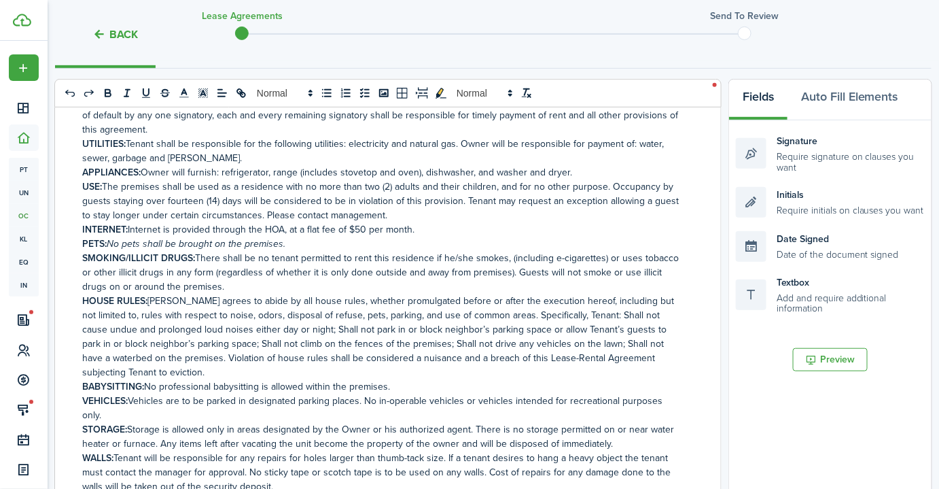
click at [293, 156] on p "UTILITIES: Tenant shall be responsible for the following utilities: electricity…" at bounding box center [382, 151] width 601 height 29
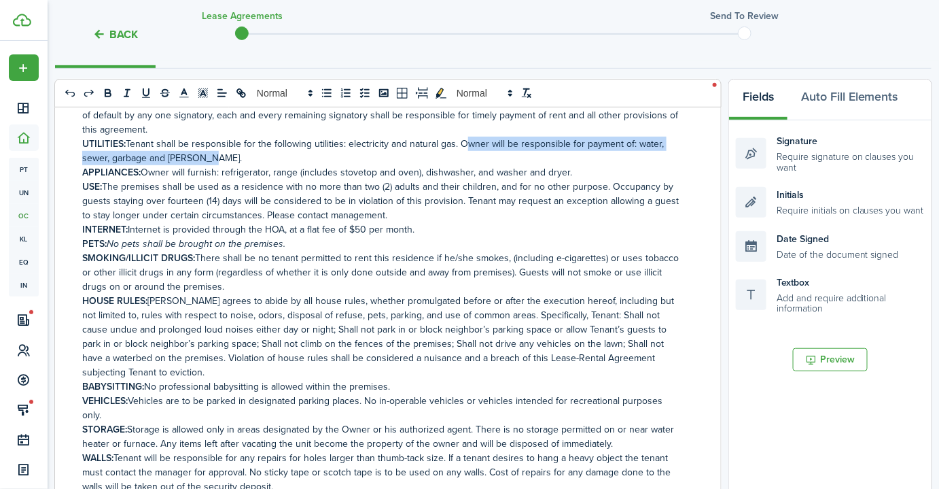
drag, startPoint x: 284, startPoint y: 152, endPoint x: 463, endPoint y: 145, distance: 178.8
click at [463, 145] on p "UTILITIES: Tenant shall be responsible for the following utilities: electricity…" at bounding box center [382, 151] width 601 height 29
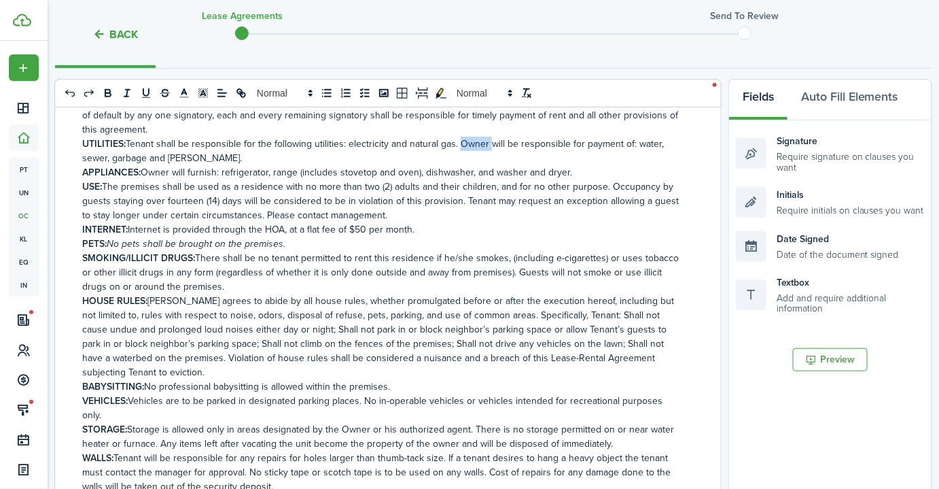
click at [463, 145] on p "UTILITIES: Tenant shall be responsible for the following utilities: electricity…" at bounding box center [382, 151] width 601 height 29
click at [463, 153] on p "UTILITIES: Tenant shall be responsible for the following utilities: electricity…" at bounding box center [382, 151] width 601 height 29
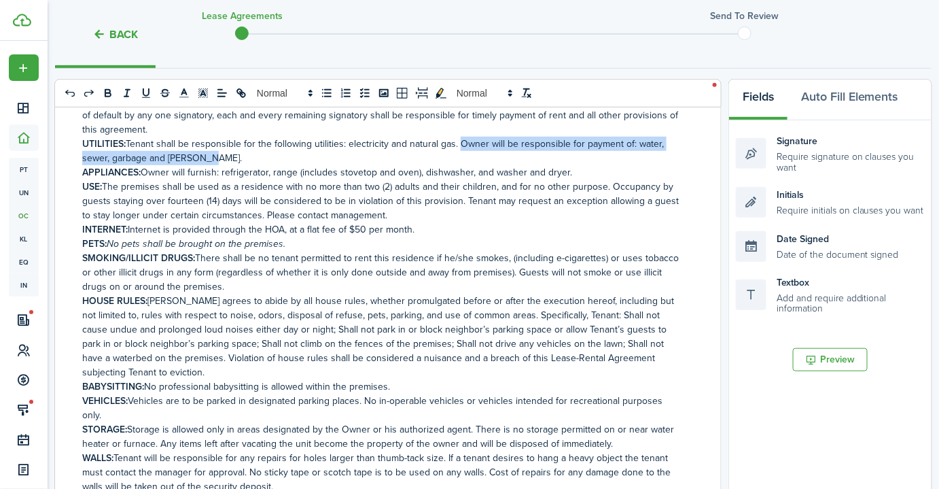
drag, startPoint x: 466, startPoint y: 156, endPoint x: 461, endPoint y: 147, distance: 11.0
click at [461, 147] on p "UTILITIES: Tenant shall be responsible for the following utilities: electricity…" at bounding box center [382, 151] width 601 height 29
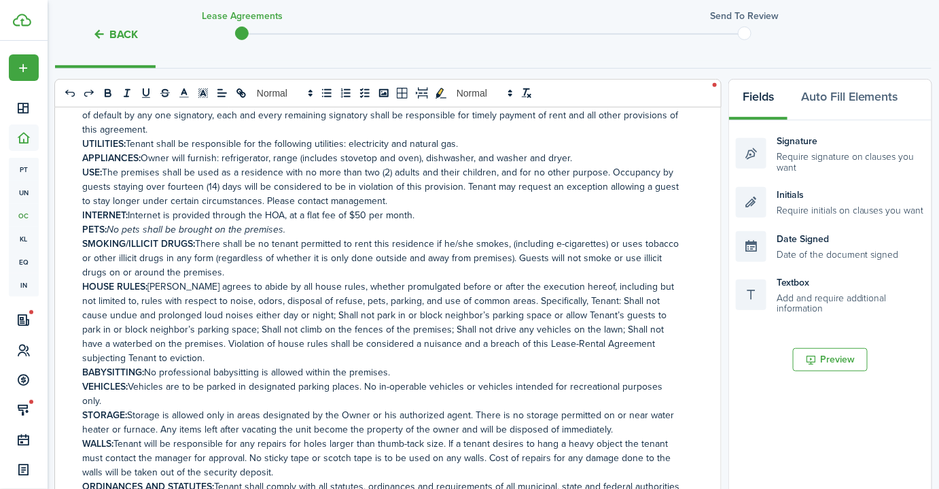
click at [255, 143] on p "UTILITIES: Tenant shall be responsible for the following utilities: electricity…" at bounding box center [382, 144] width 601 height 14
click at [559, 140] on p "UTILITIES: Tenant shall be responsible for managing and paying the following ut…" at bounding box center [382, 144] width 601 height 14
click at [508, 144] on p "UTILITIES: Tenant shall be responsible for managing and paying the following ut…" at bounding box center [382, 144] width 601 height 14
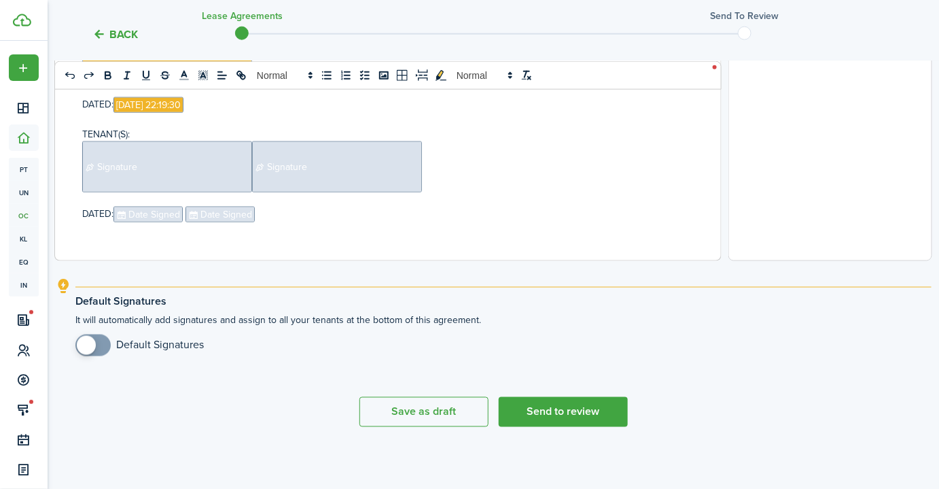
scroll to position [567, 0]
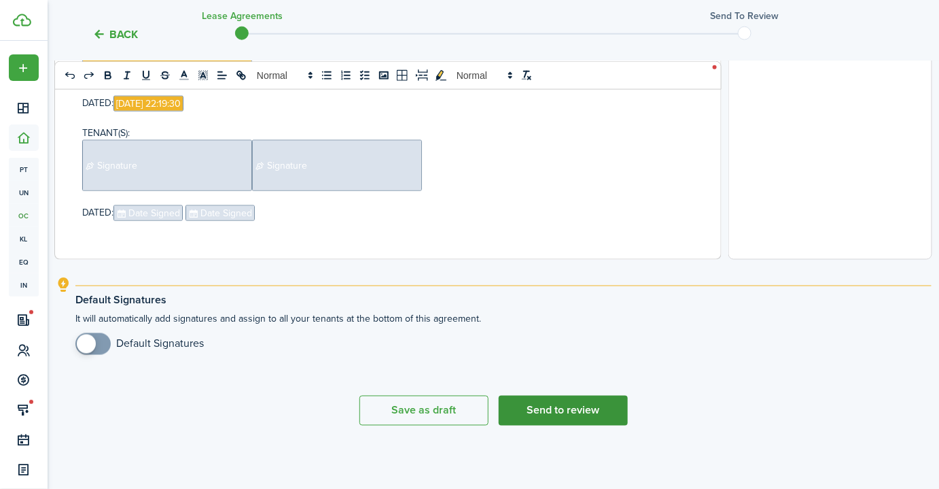
click at [595, 404] on button "Send to review" at bounding box center [563, 410] width 129 height 30
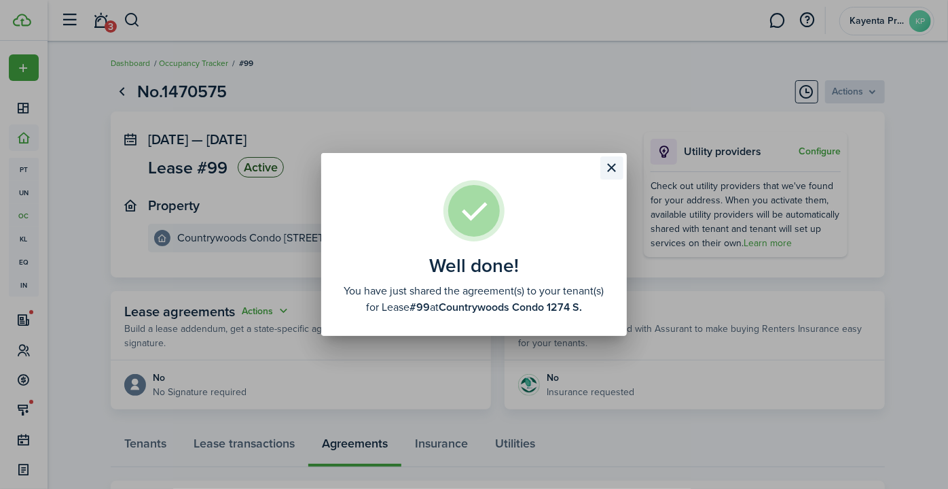
click at [610, 167] on button "Close modal" at bounding box center [612, 167] width 23 height 23
